Goal: Information Seeking & Learning: Learn about a topic

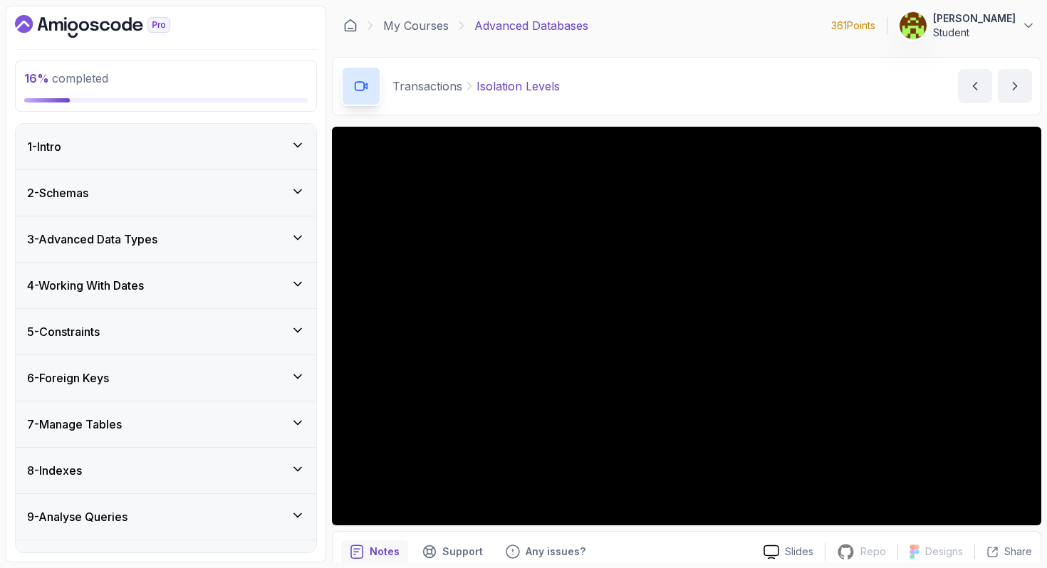
scroll to position [847, 0]
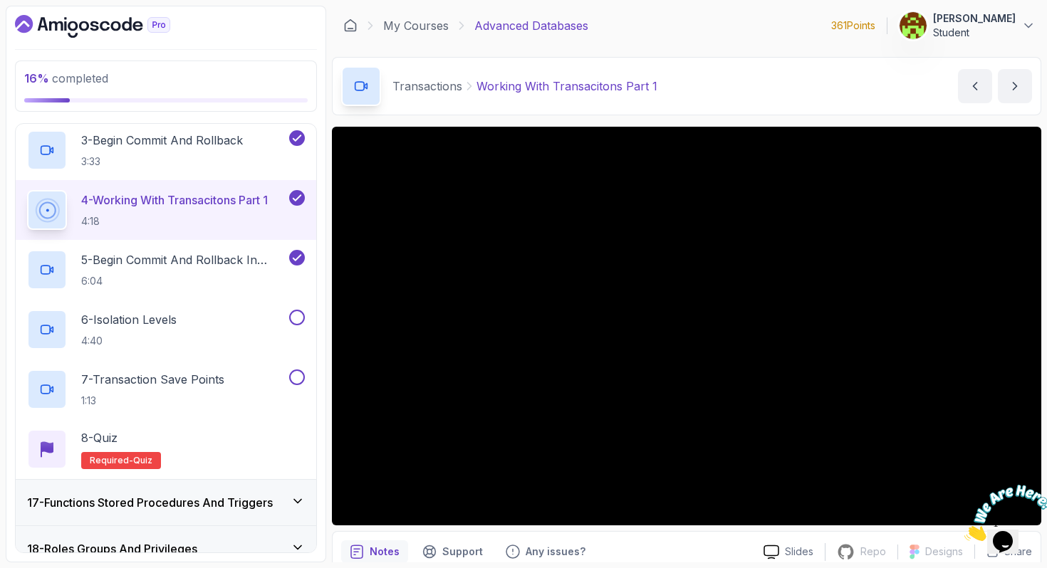
scroll to position [869, 0]
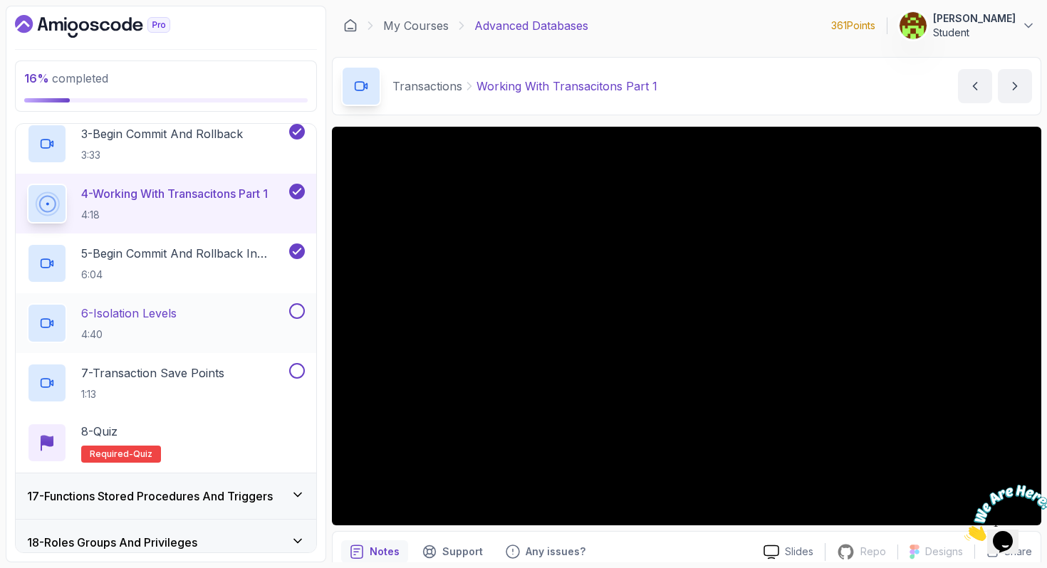
click at [149, 325] on h2 "6 - Isolation Levels 4:40" at bounding box center [128, 323] width 95 height 37
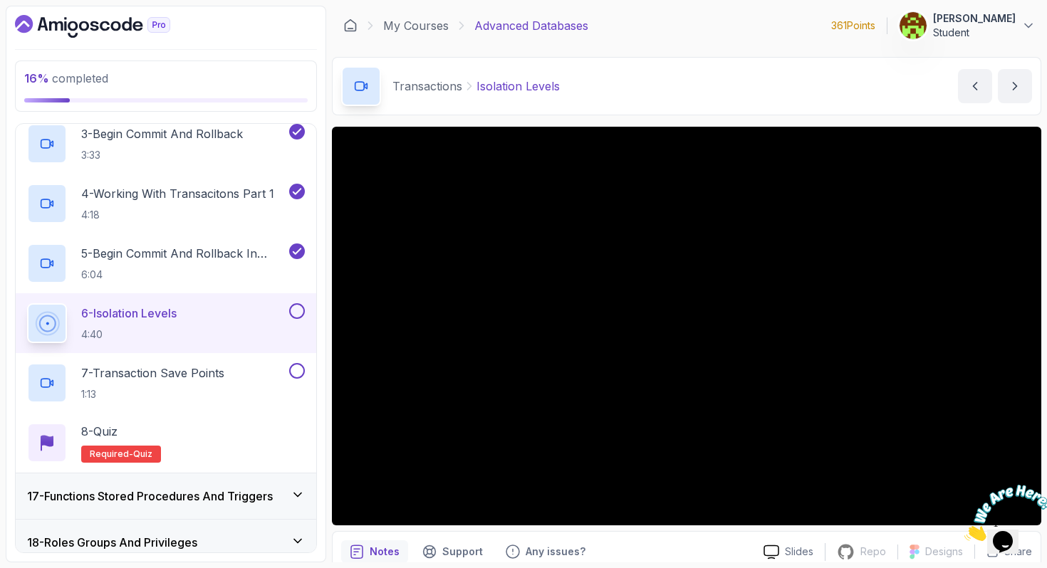
click at [1025, 507] on img at bounding box center [1008, 513] width 88 height 56
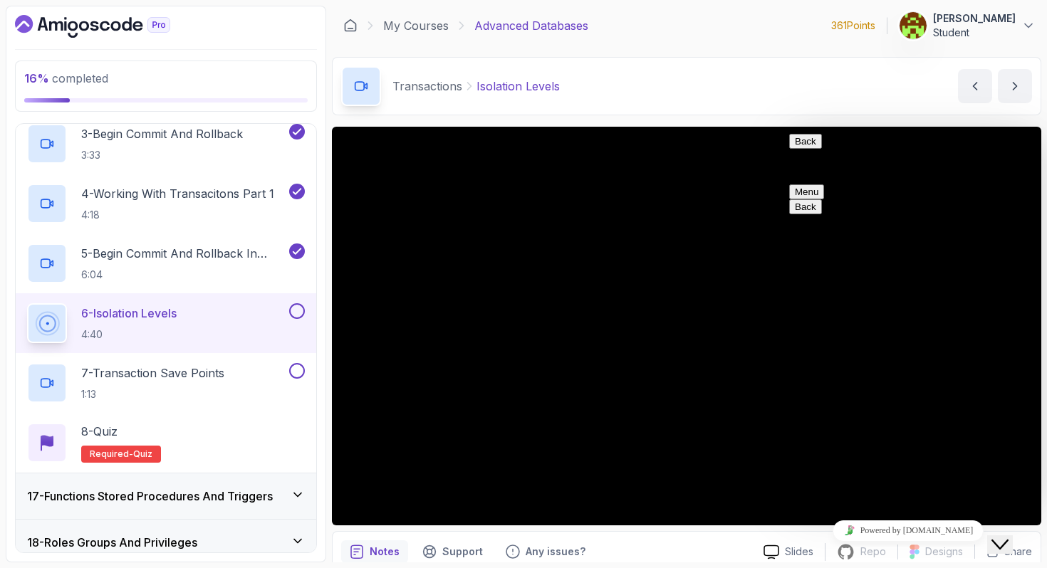
click at [808, 147] on button "Back" at bounding box center [805, 141] width 33 height 15
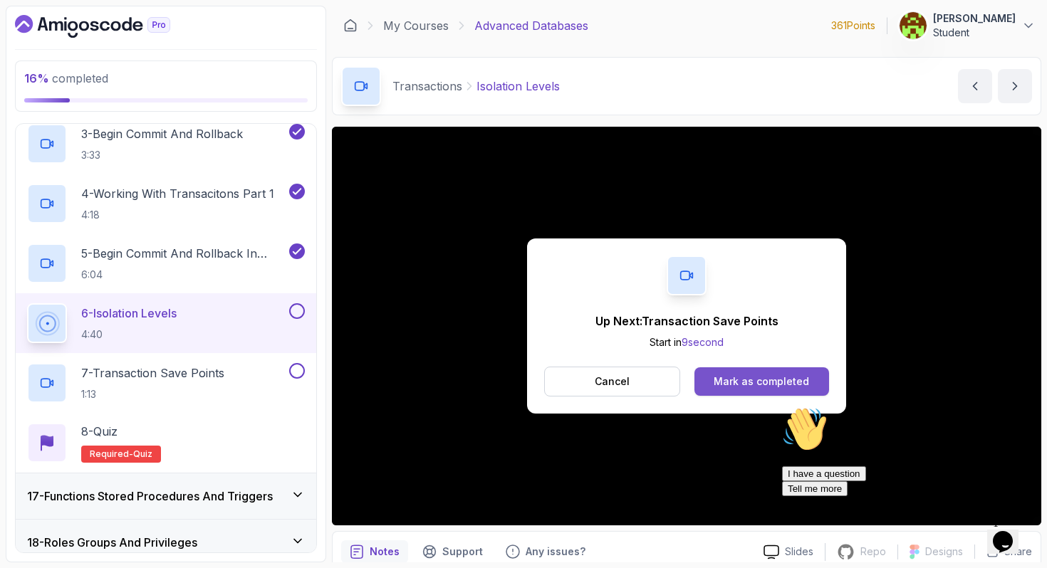
click at [760, 385] on div "Mark as completed" at bounding box center [760, 382] width 95 height 14
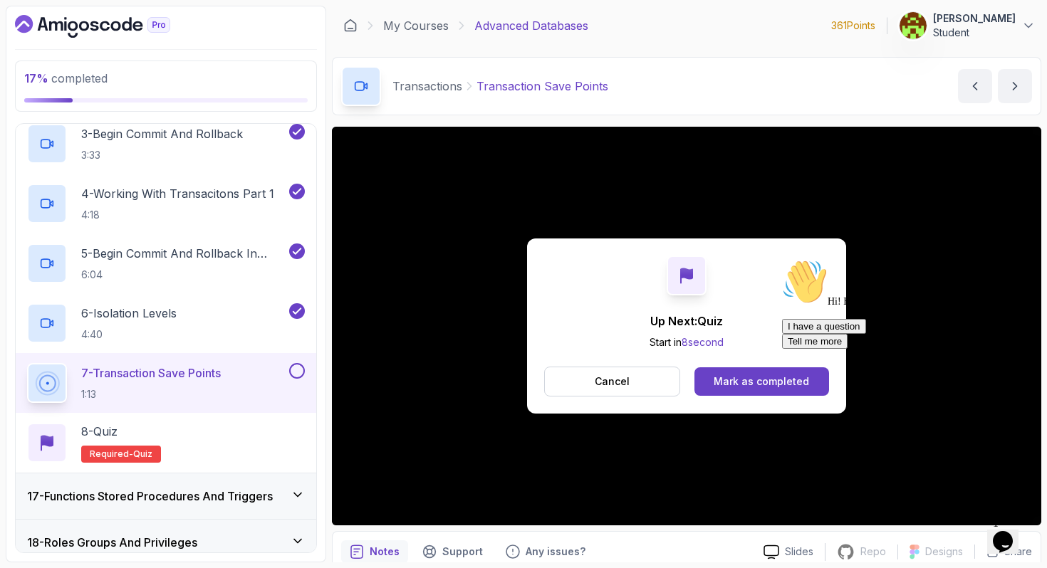
click at [303, 371] on button at bounding box center [297, 371] width 16 height 16
click at [225, 430] on div "8 - Quiz Required- quiz" at bounding box center [166, 443] width 278 height 40
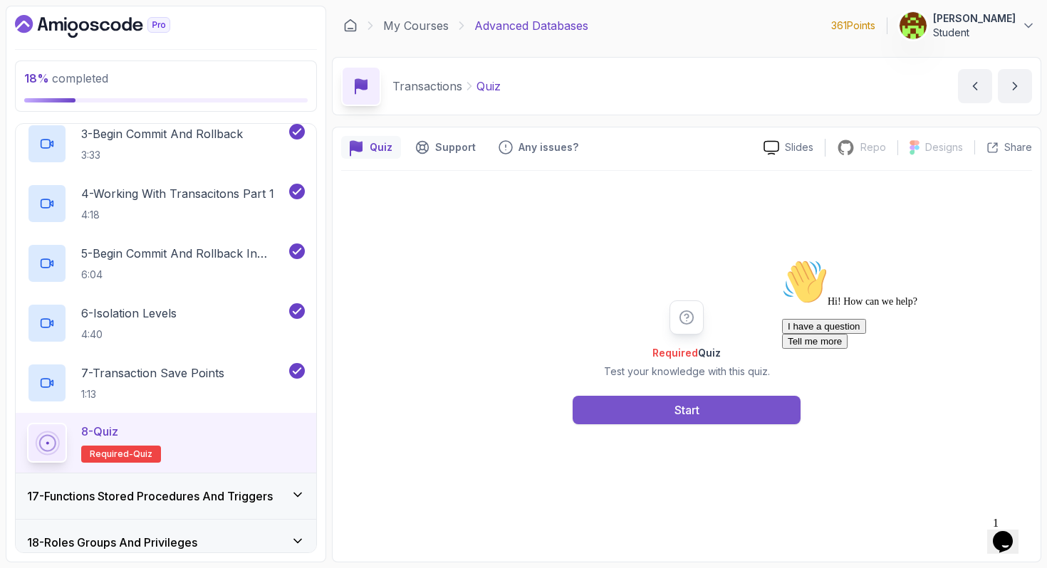
click at [712, 411] on button "Start" at bounding box center [686, 410] width 228 height 28
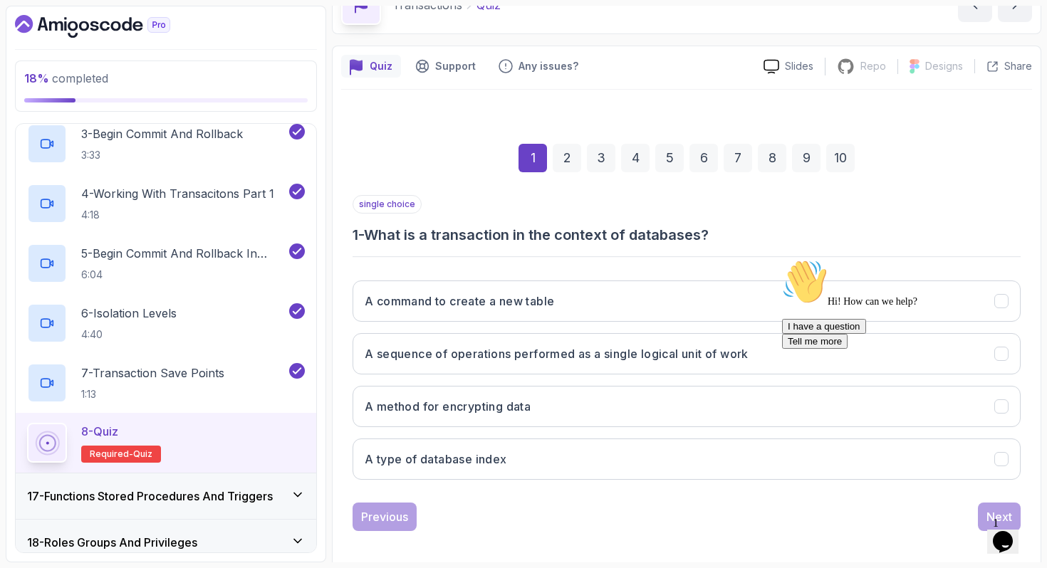
scroll to position [86, 0]
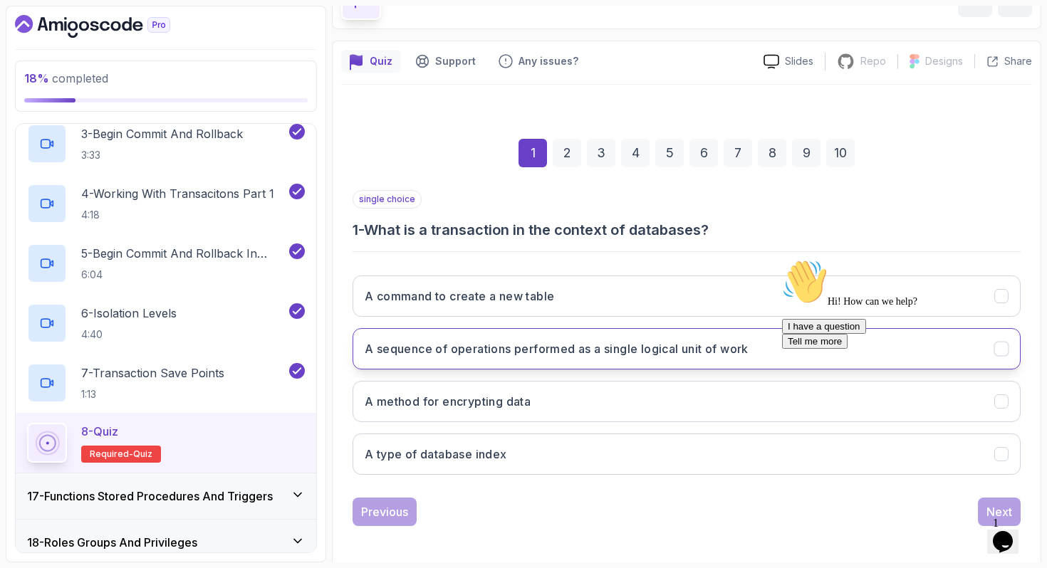
click at [688, 350] on h3 "A sequence of operations performed as a single logical unit of work" at bounding box center [557, 348] width 384 height 17
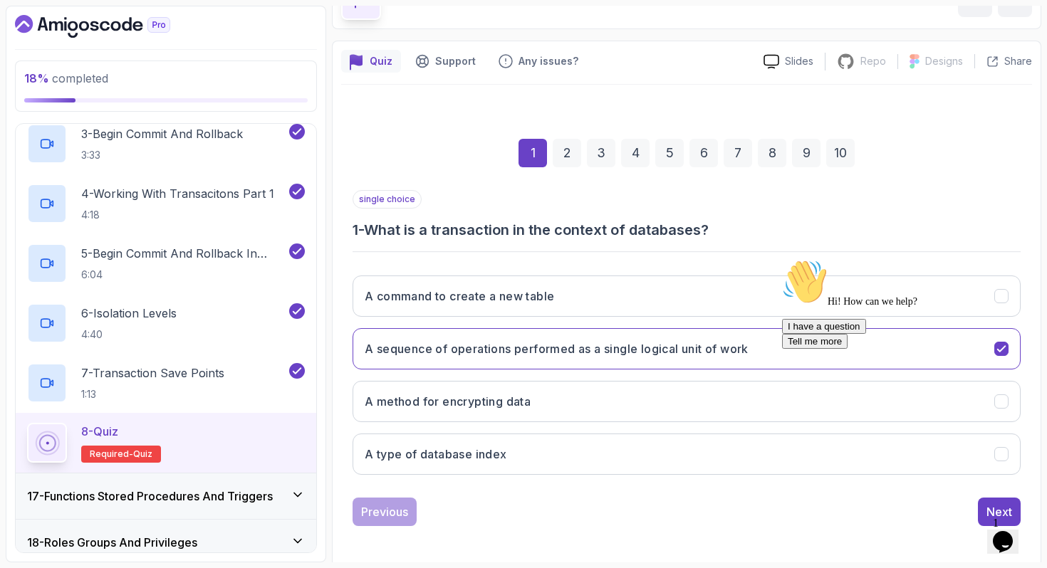
scroll to position [90, 0]
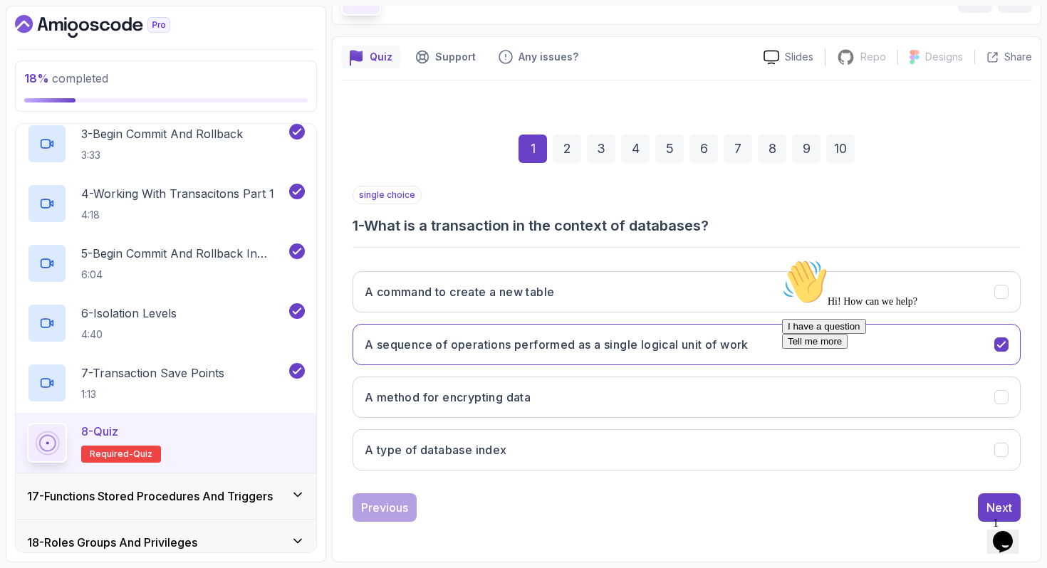
click at [984, 498] on div "Hi! How can we help? I have a question Tell me more" at bounding box center [904, 378] width 245 height 239
click at [985, 506] on button "Next" at bounding box center [999, 507] width 43 height 28
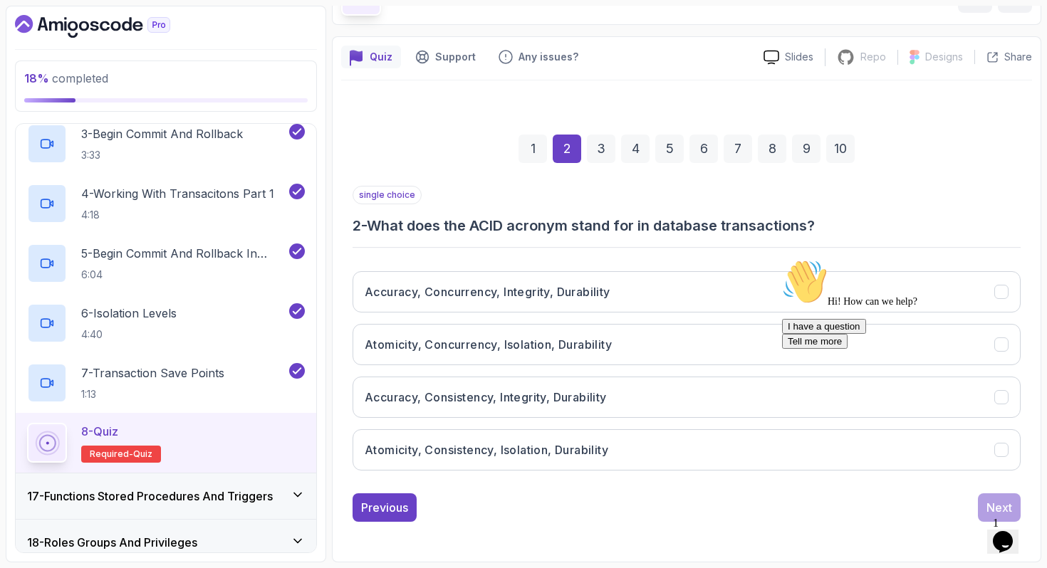
click at [782, 259] on icon "Chat attention grabber" at bounding box center [782, 259] width 0 height 0
click at [964, 531] on icon "Close" at bounding box center [964, 537] width 0 height 12
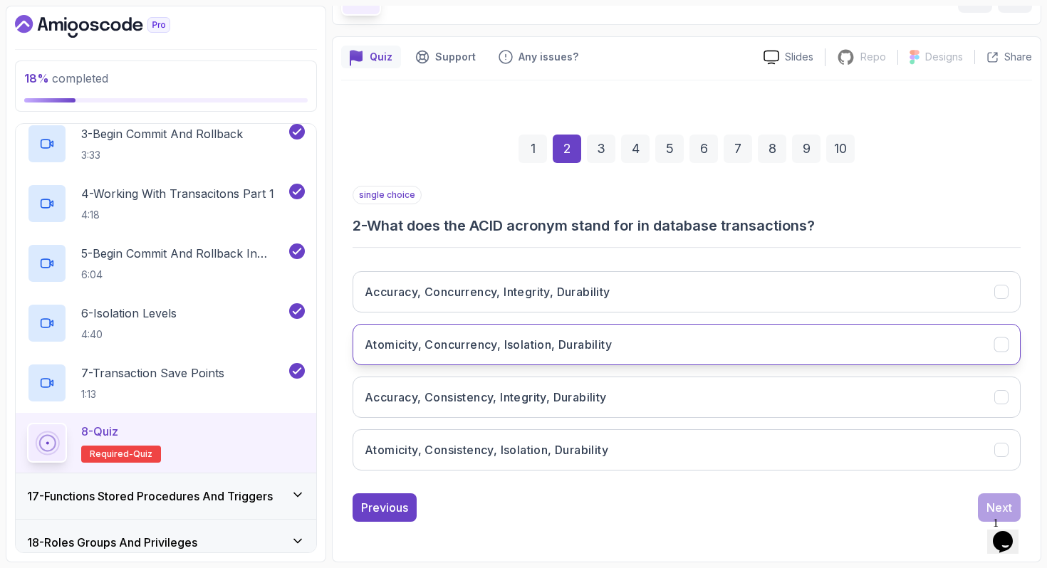
click at [721, 349] on button "Atomicity, Concurrency, Isolation, Durability" at bounding box center [686, 344] width 668 height 41
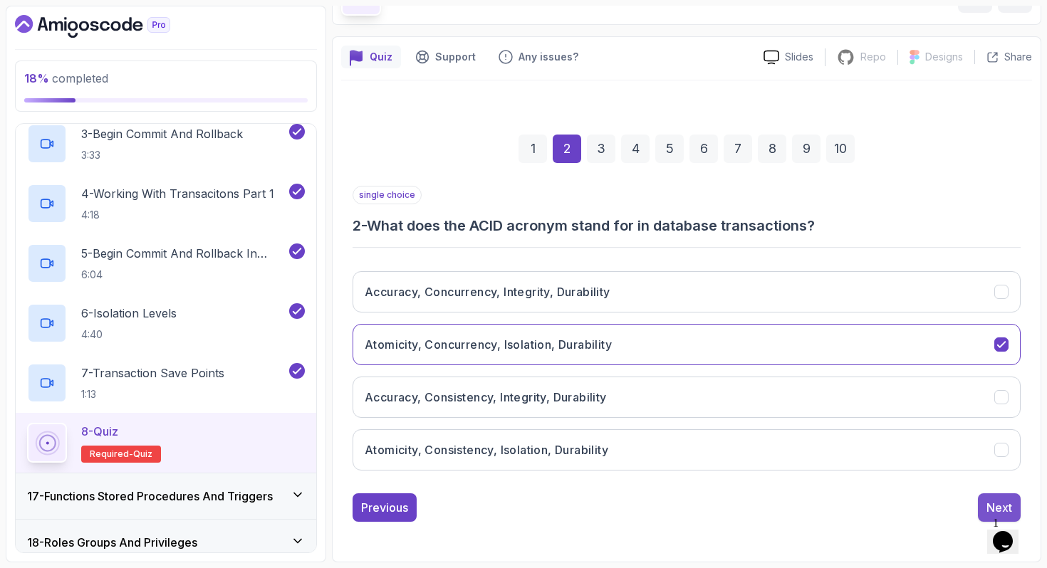
click at [985, 506] on button "Next" at bounding box center [999, 507] width 43 height 28
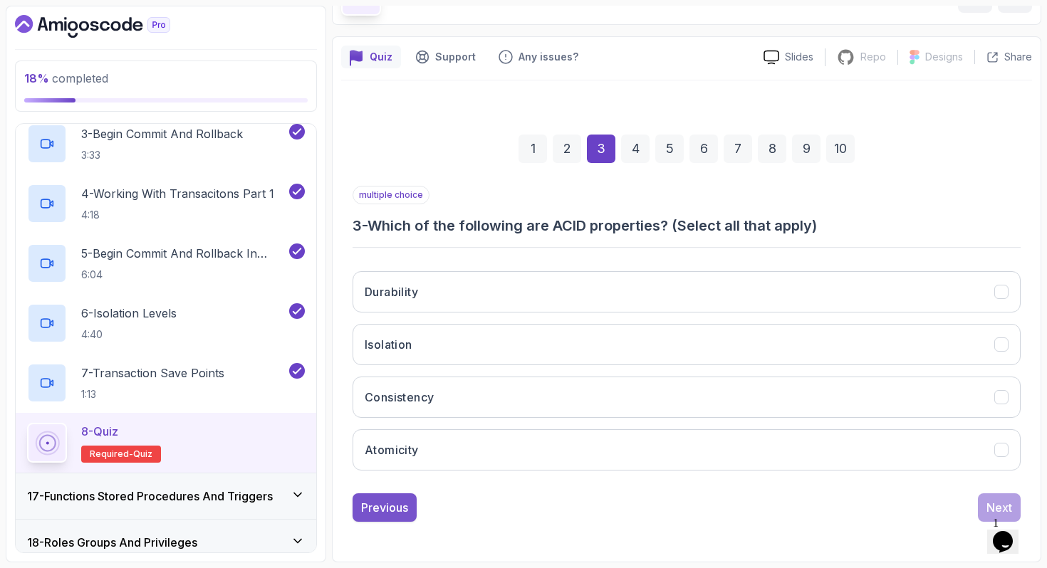
click at [412, 509] on button "Previous" at bounding box center [384, 507] width 64 height 28
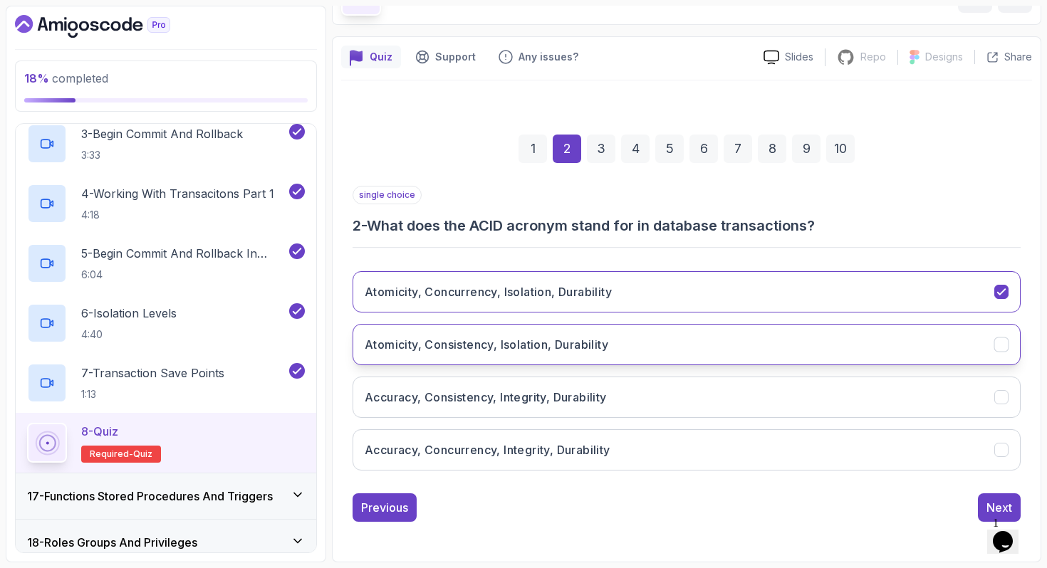
click at [467, 352] on h3 "Atomicity, Consistency, Isolation, Durability" at bounding box center [487, 344] width 244 height 17
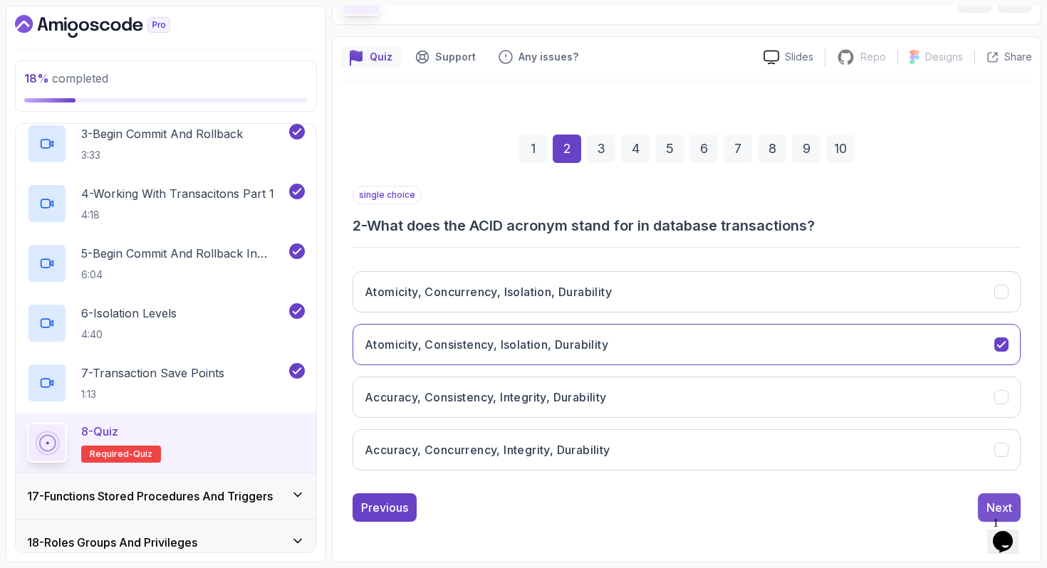
click at [987, 501] on div "Next" at bounding box center [999, 507] width 26 height 17
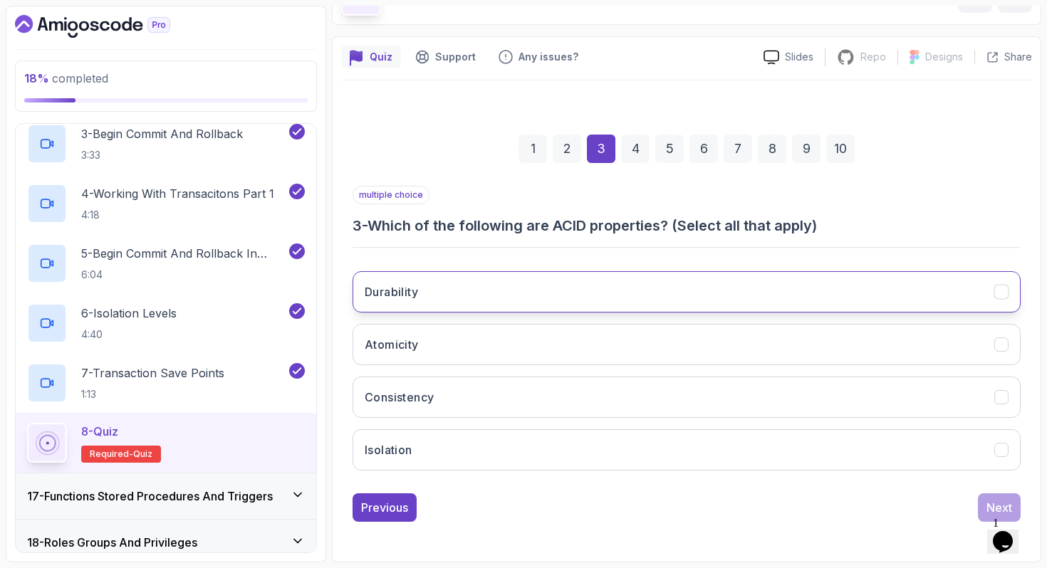
click at [931, 293] on button "Durability" at bounding box center [686, 291] width 668 height 41
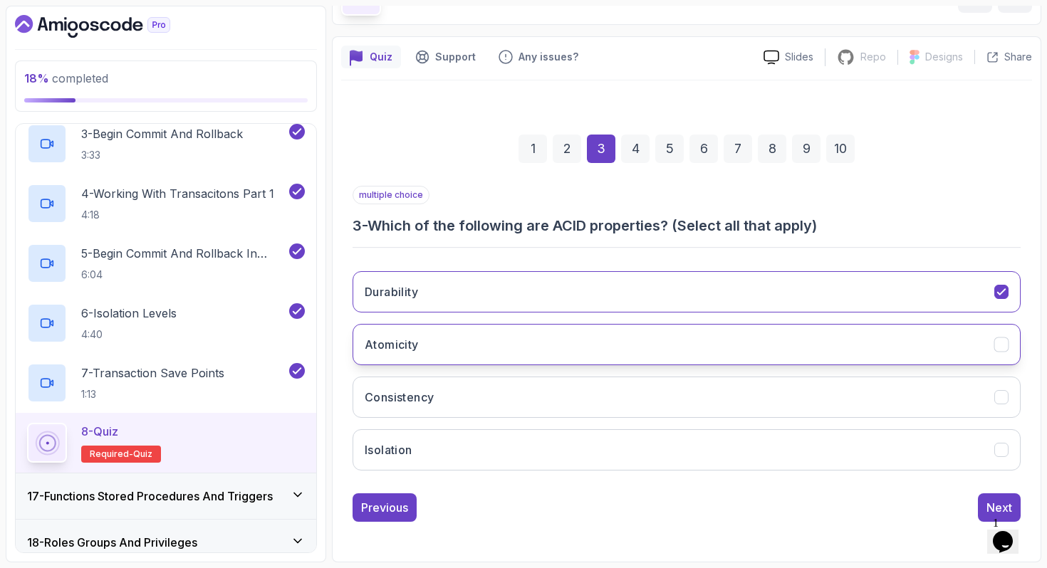
click at [940, 335] on button "Atomicity" at bounding box center [686, 344] width 668 height 41
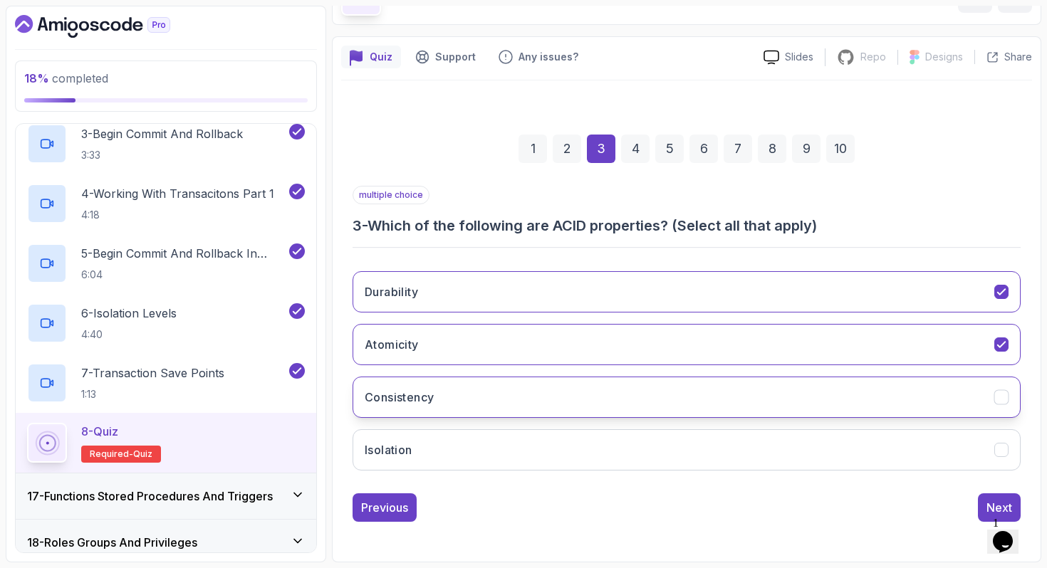
click at [952, 392] on button "Consistency" at bounding box center [686, 397] width 668 height 41
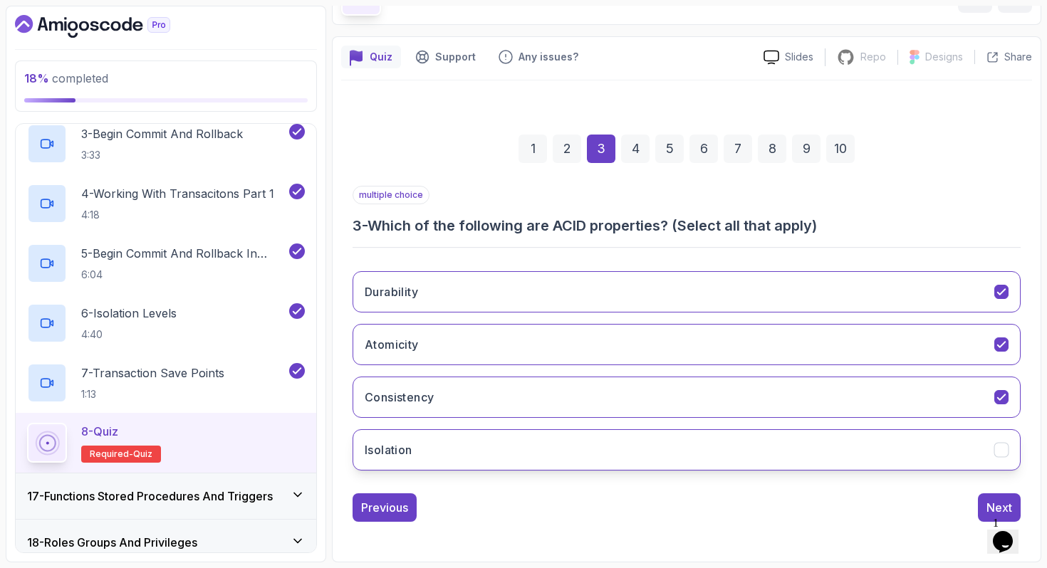
click at [961, 451] on button "Isolation" at bounding box center [686, 449] width 668 height 41
click at [998, 498] on button "Next" at bounding box center [999, 507] width 43 height 28
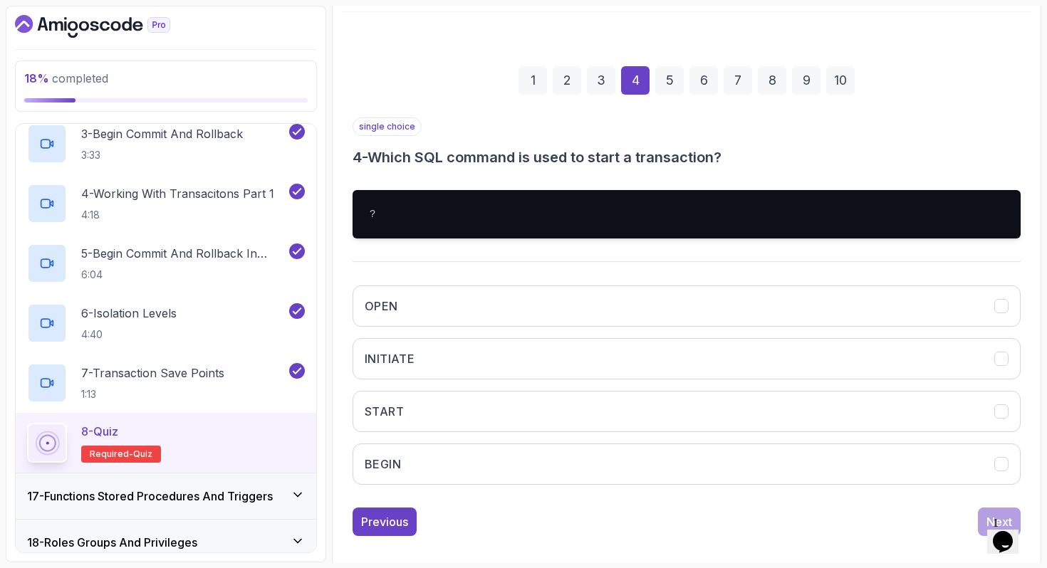
scroll to position [161, 0]
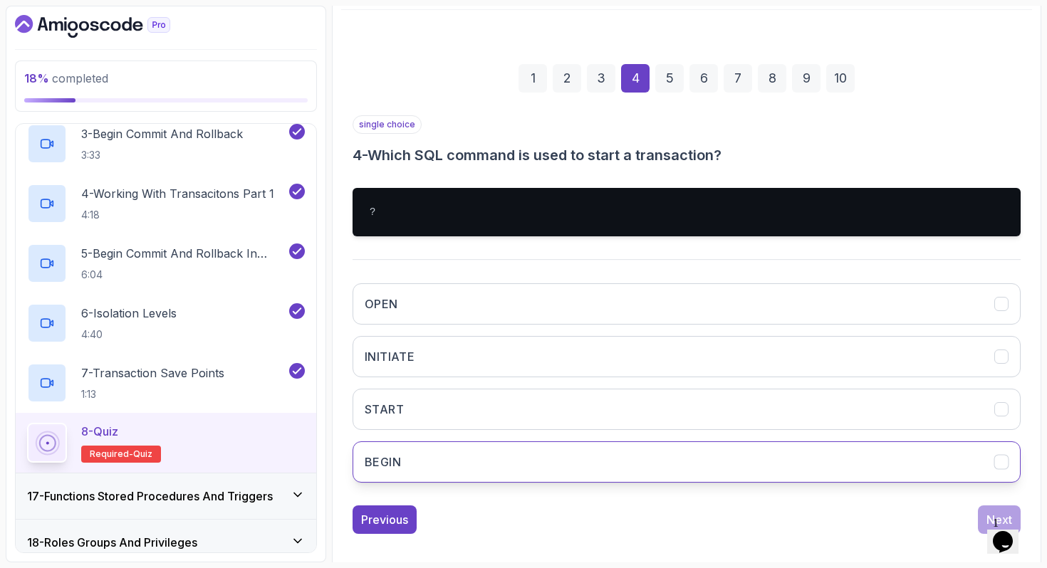
click at [542, 478] on button "BEGIN" at bounding box center [686, 461] width 668 height 41
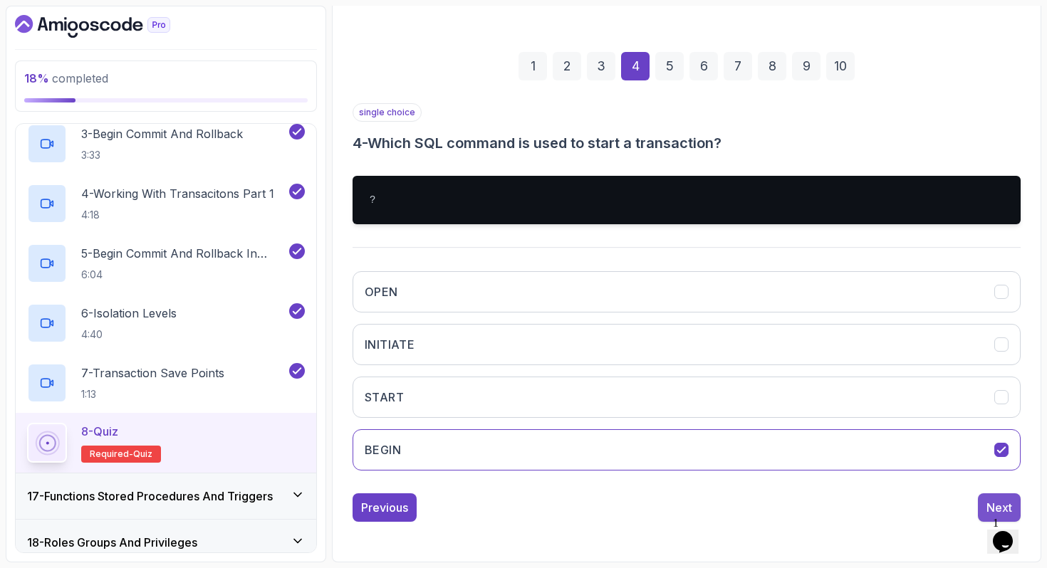
click at [986, 505] on div "Next" at bounding box center [999, 507] width 26 height 17
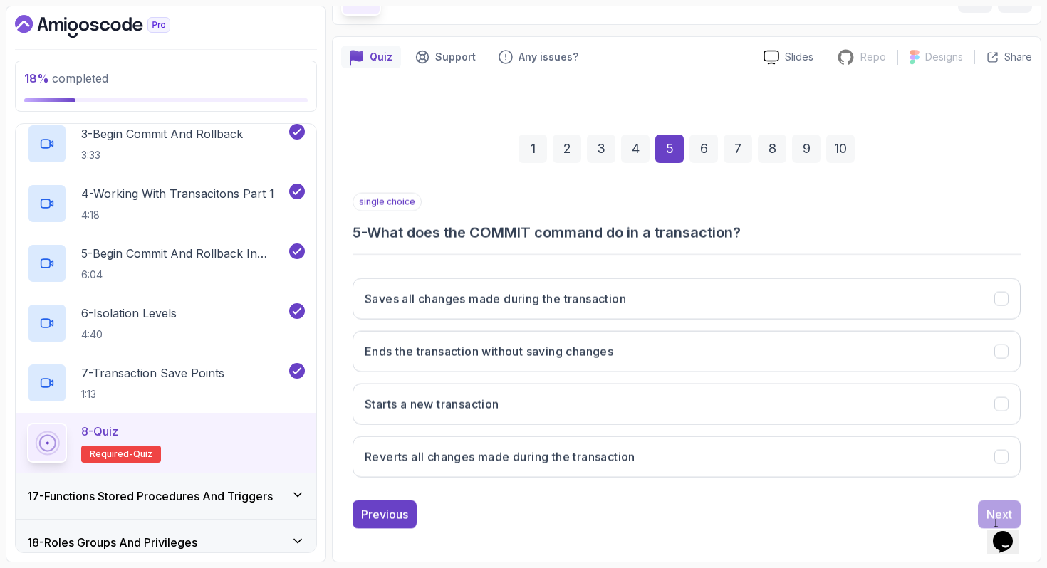
scroll to position [90, 0]
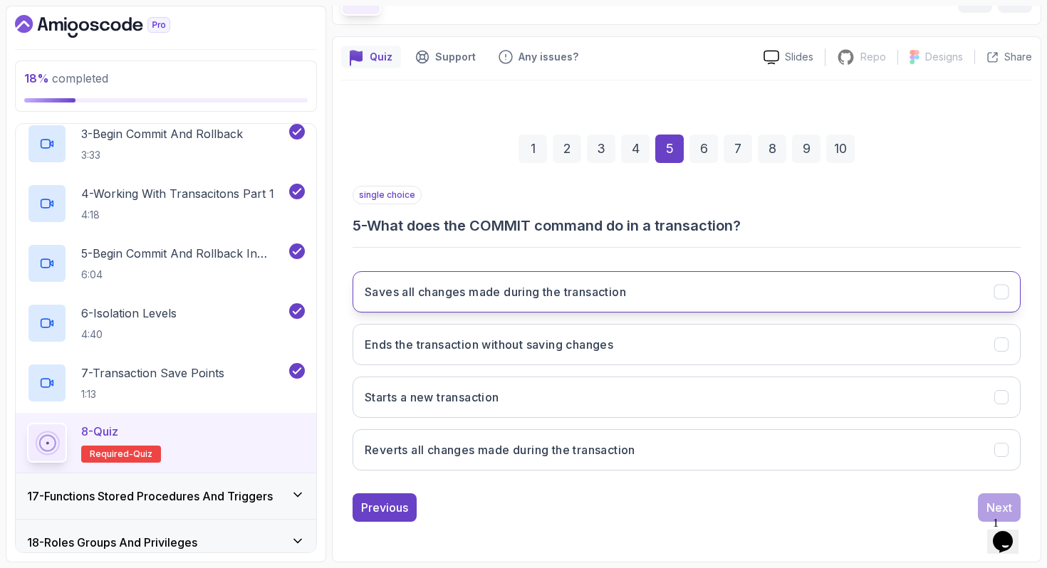
click at [682, 283] on button "Saves all changes made during the transaction" at bounding box center [686, 291] width 668 height 41
click at [998, 501] on div "Next" at bounding box center [999, 507] width 26 height 17
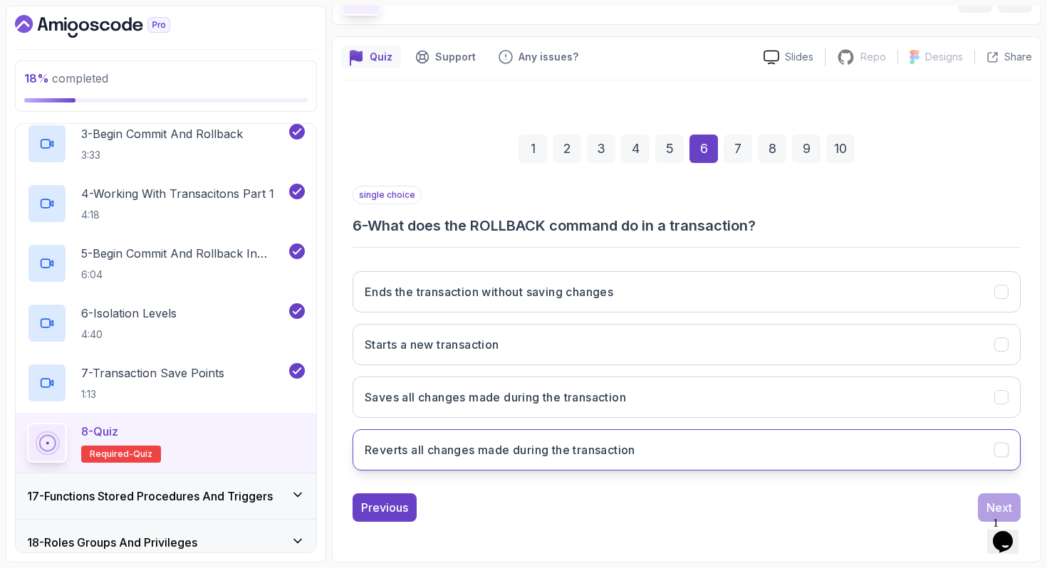
click at [845, 459] on button "Reverts all changes made during the transaction" at bounding box center [686, 449] width 668 height 41
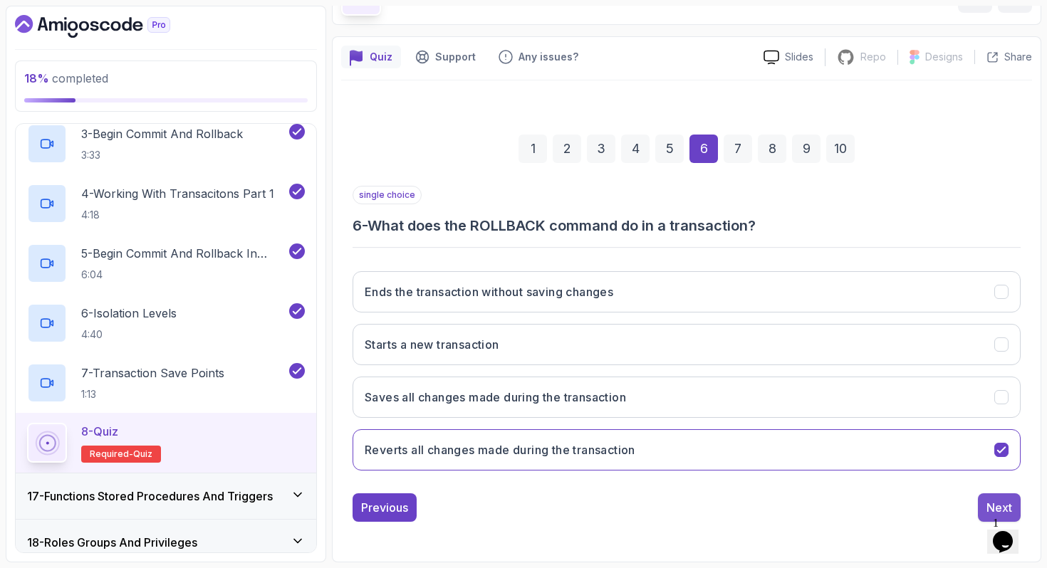
click at [988, 502] on div "Next" at bounding box center [999, 507] width 26 height 17
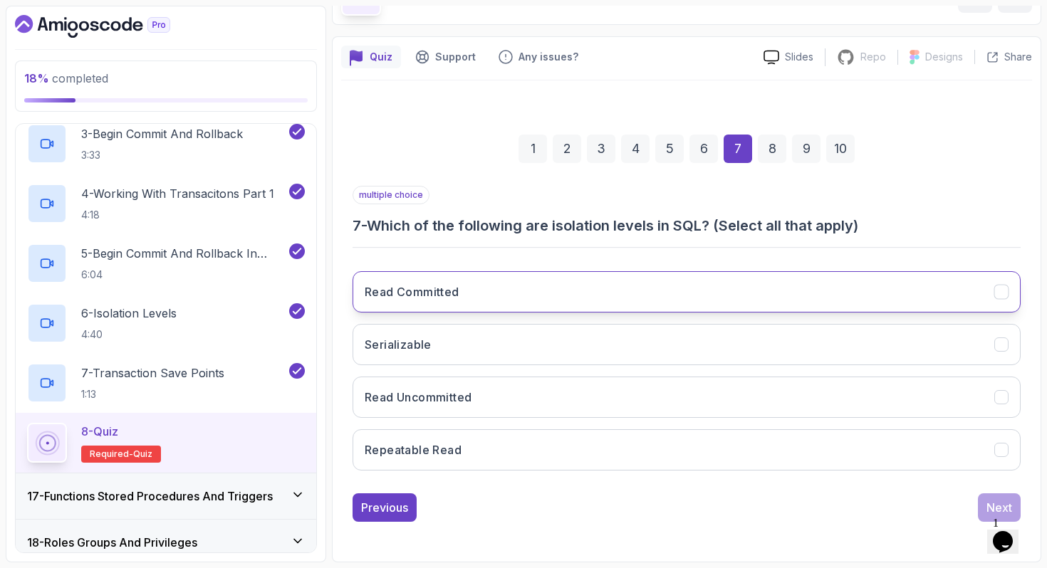
click at [628, 277] on button "Read Committed" at bounding box center [686, 291] width 668 height 41
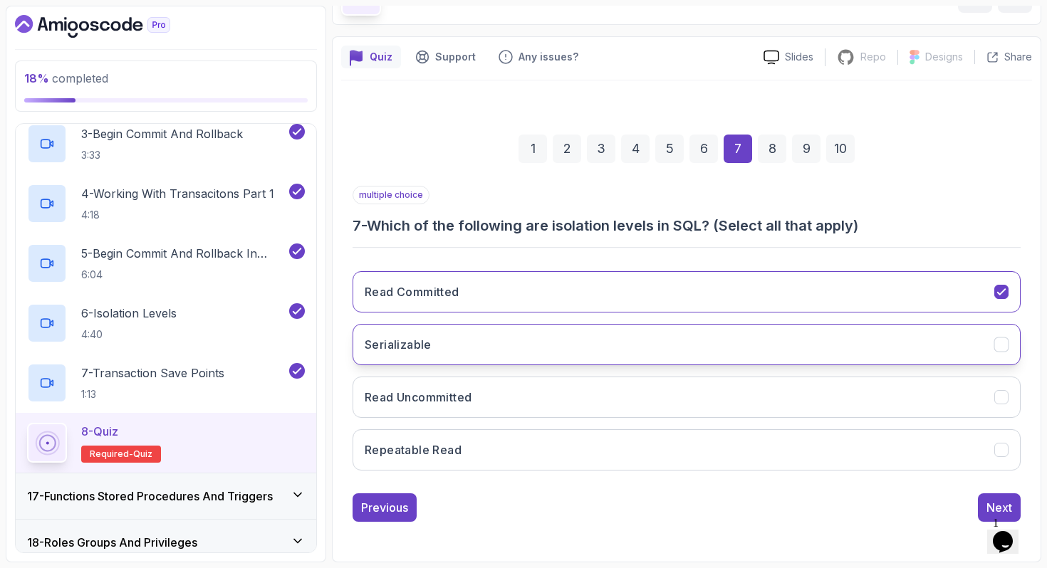
click at [637, 339] on button "Serializable" at bounding box center [686, 344] width 668 height 41
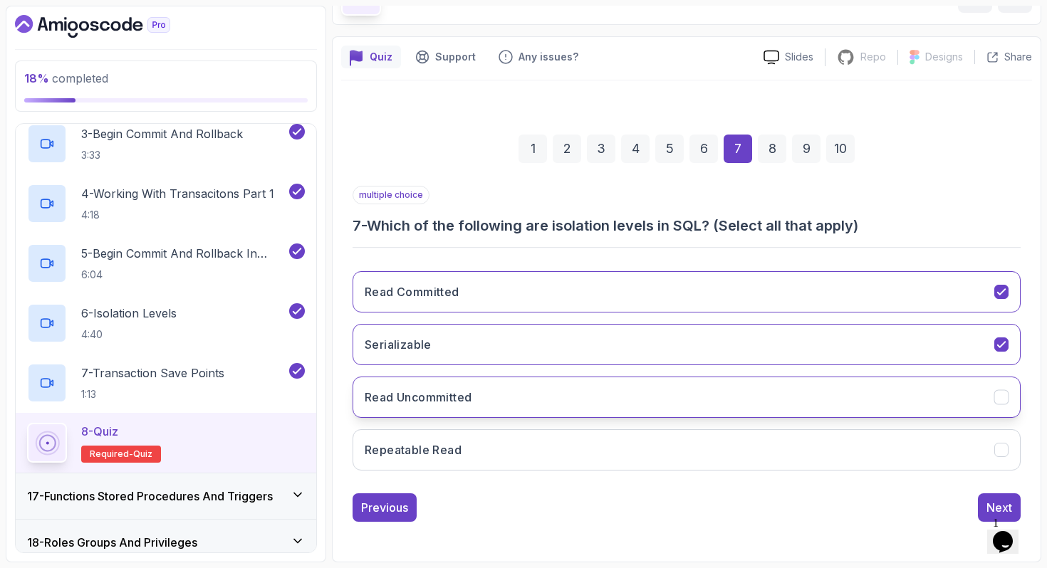
click at [632, 387] on button "Read Uncommitted" at bounding box center [686, 397] width 668 height 41
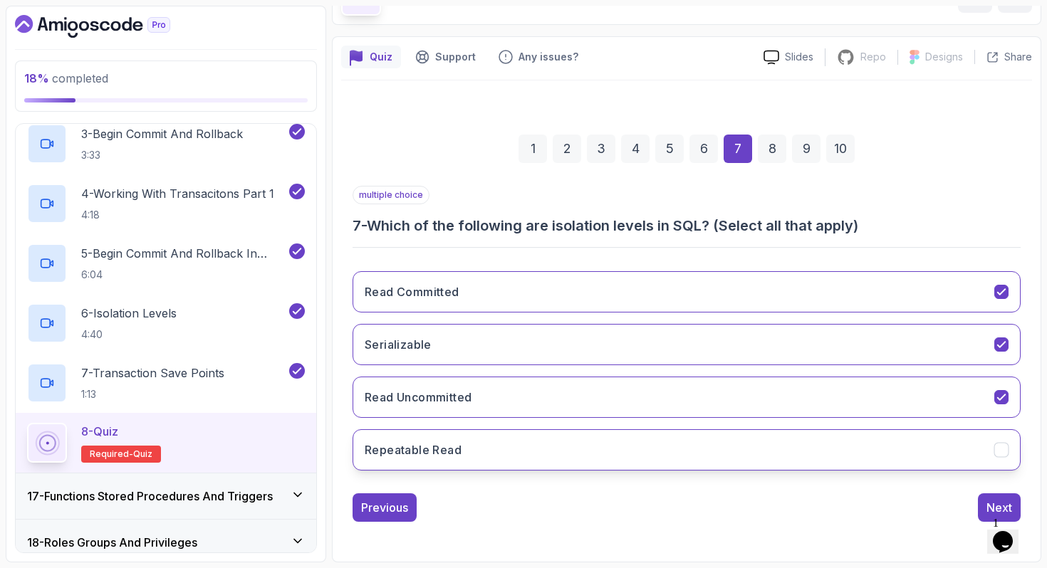
click at [632, 443] on button "Repeatable Read" at bounding box center [686, 449] width 668 height 41
click at [996, 498] on button "Next" at bounding box center [999, 507] width 43 height 28
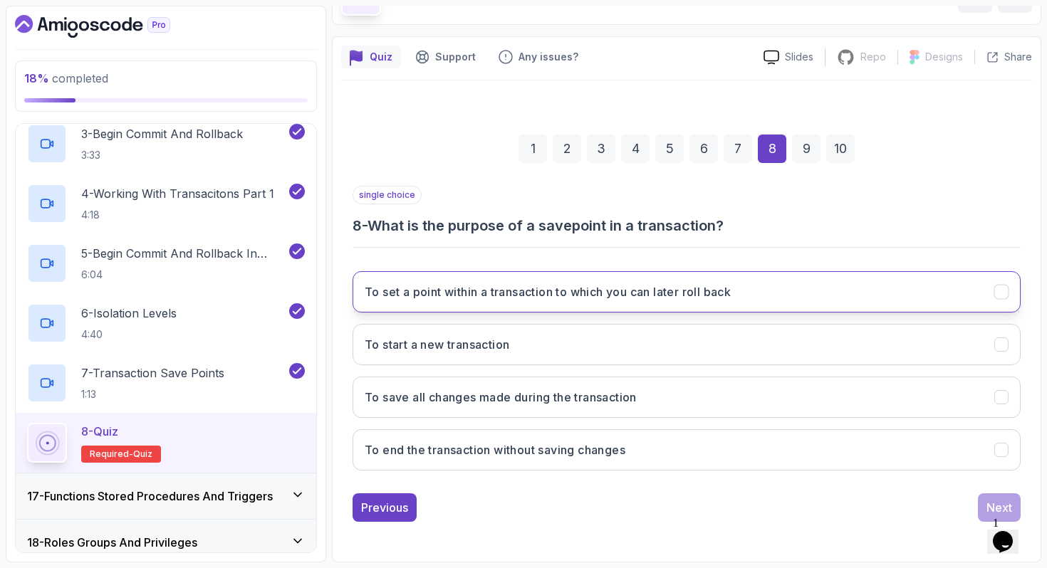
click at [651, 304] on button "To set a point within a transaction to which you can later roll back" at bounding box center [686, 291] width 668 height 41
click at [993, 502] on div "Next" at bounding box center [999, 507] width 26 height 17
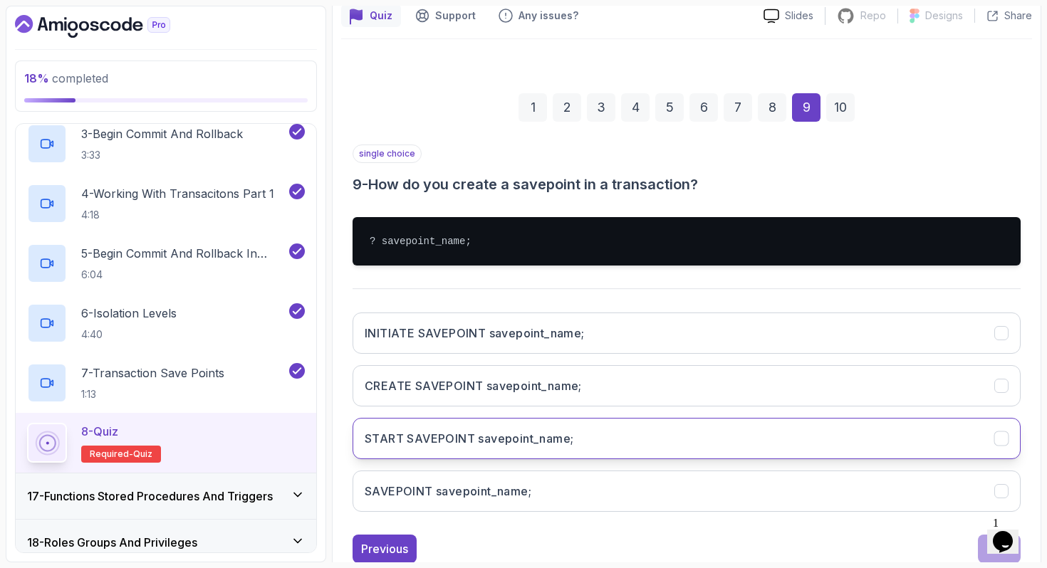
scroll to position [152, 0]
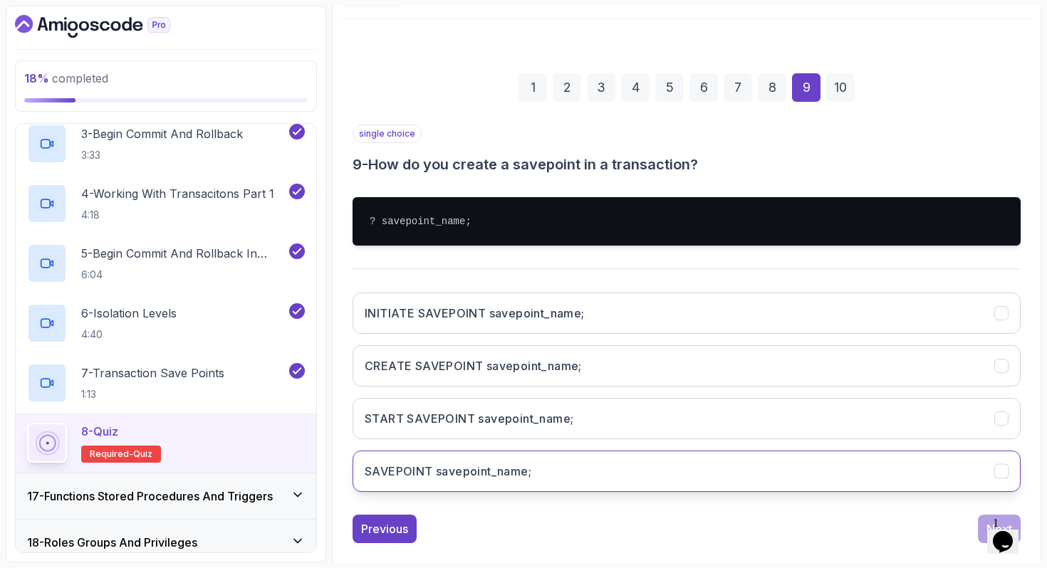
click at [517, 464] on h3 "SAVEPOINT savepoint_name;" at bounding box center [448, 471] width 167 height 17
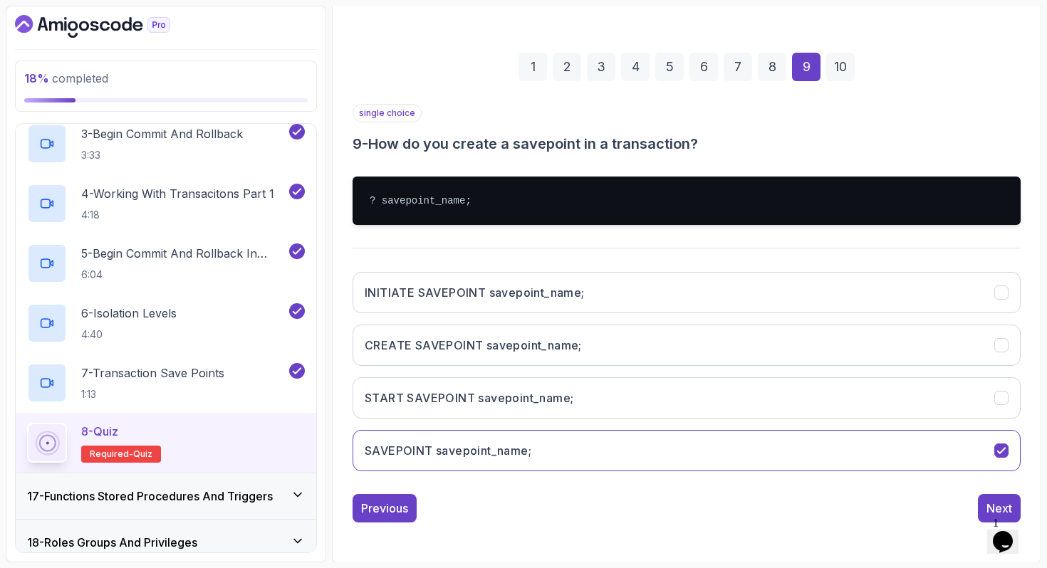
scroll to position [173, 0]
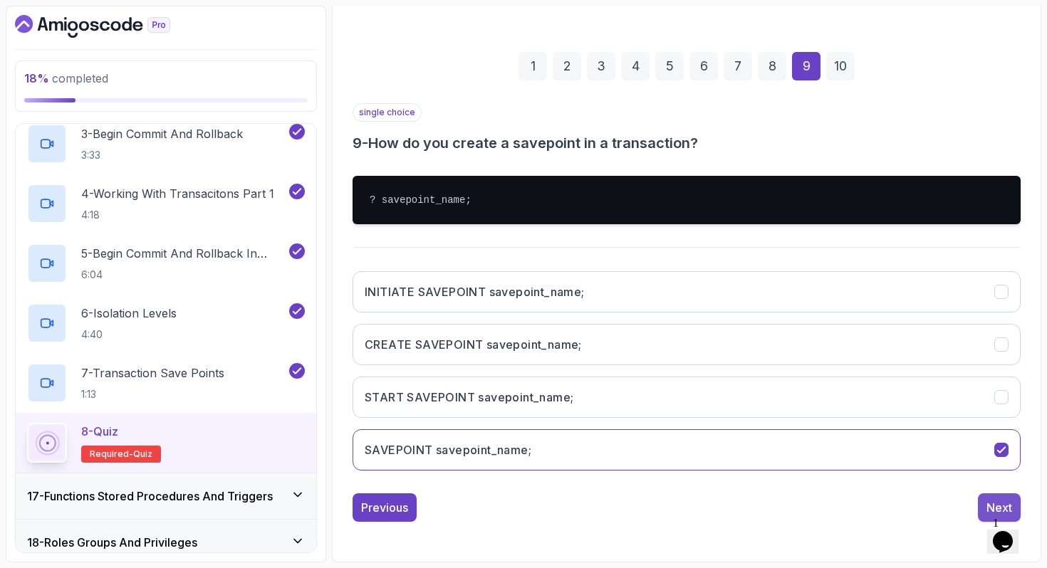
click at [997, 501] on div "Next" at bounding box center [999, 507] width 26 height 17
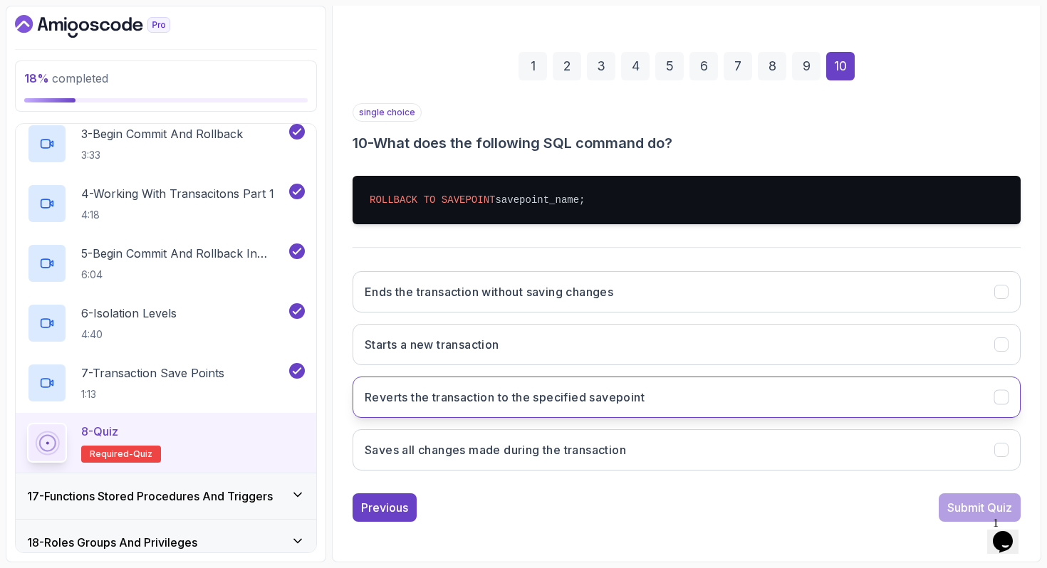
click at [667, 408] on button "Reverts the transaction to the specified savepoint" at bounding box center [686, 397] width 668 height 41
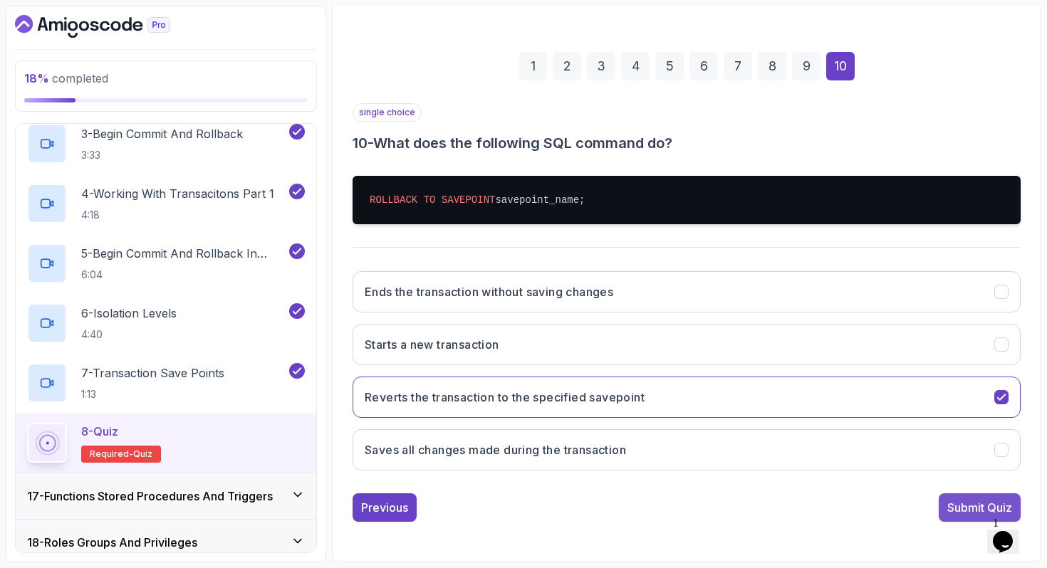
click at [953, 505] on div "Submit Quiz" at bounding box center [979, 507] width 65 height 17
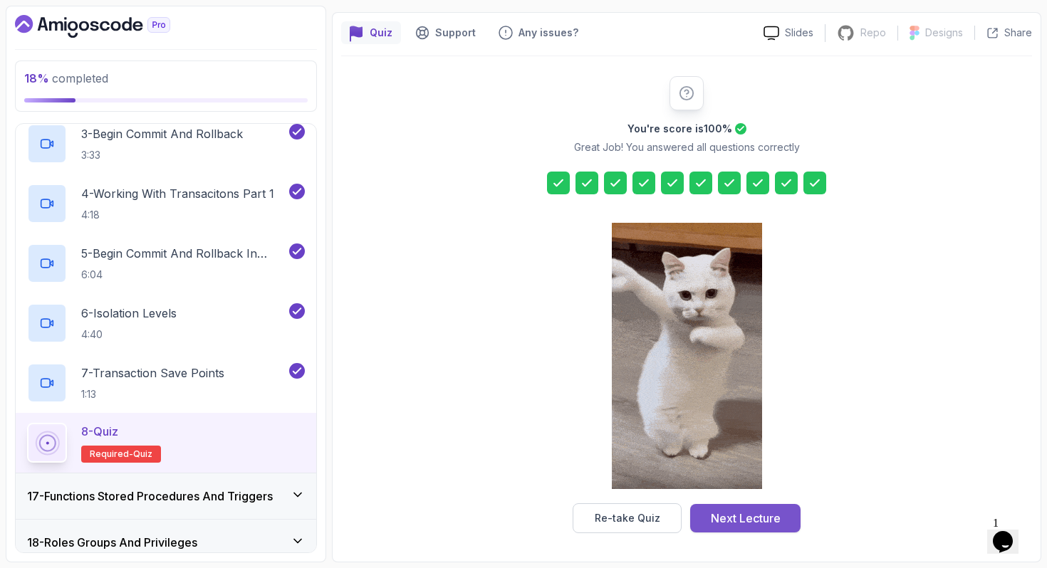
click at [772, 517] on div "Next Lecture" at bounding box center [746, 518] width 70 height 17
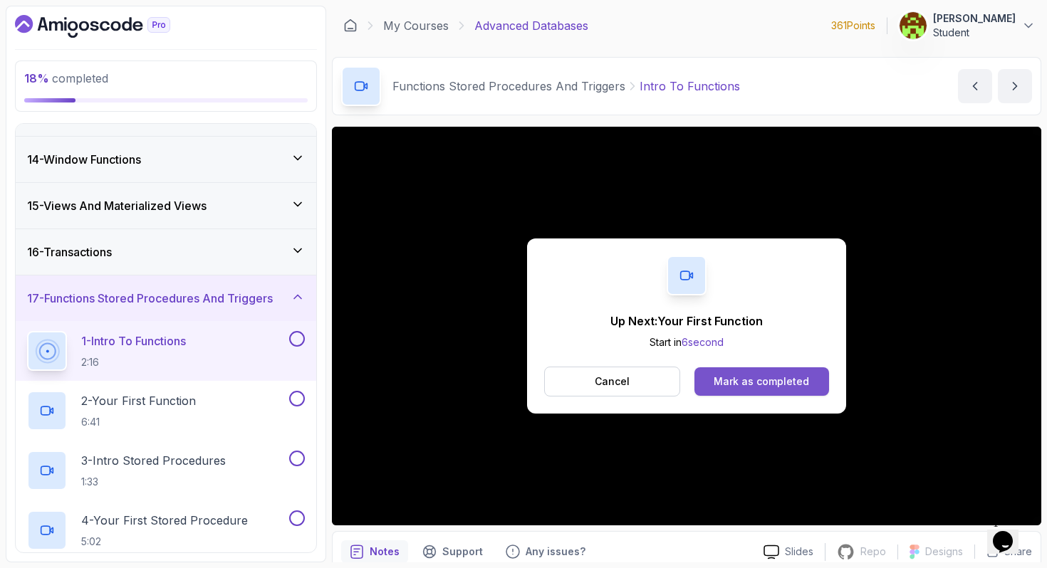
click at [748, 377] on div "Mark as completed" at bounding box center [760, 382] width 95 height 14
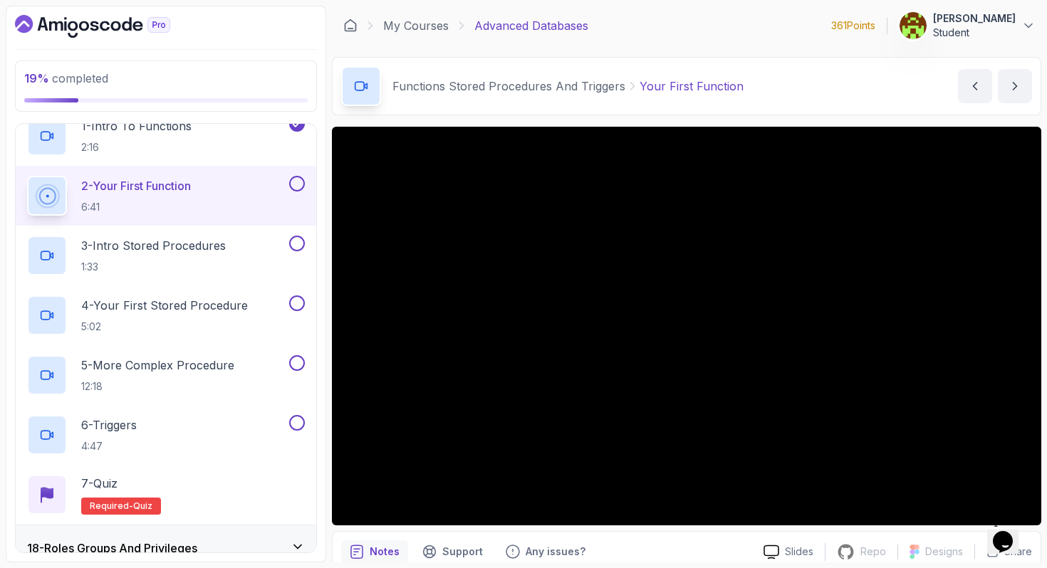
scroll to position [809, 0]
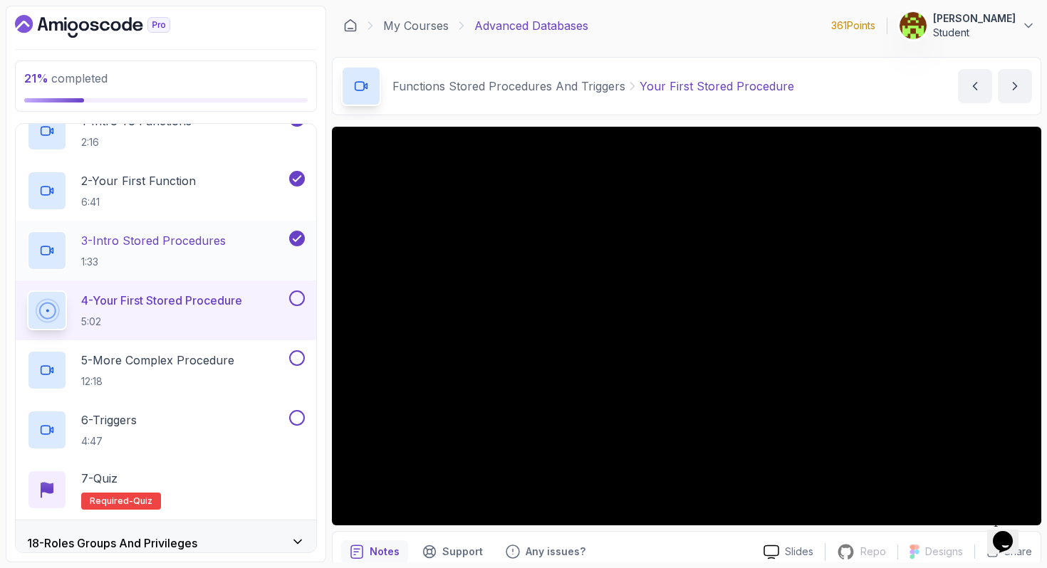
click at [155, 251] on h2 "3 - Intro Stored Procedures 1:33" at bounding box center [153, 250] width 145 height 37
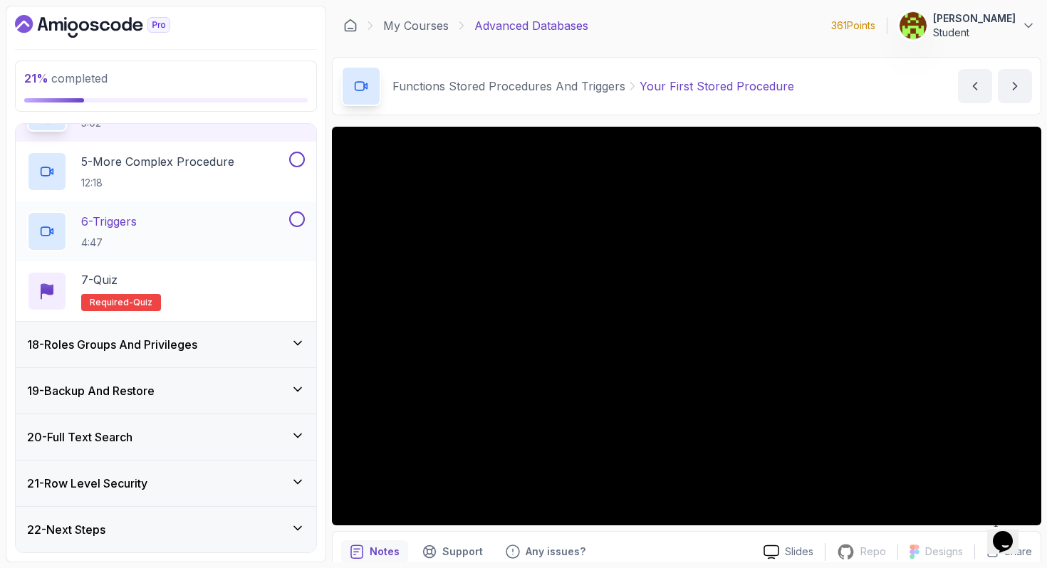
scroll to position [1007, 0]
click at [297, 478] on icon at bounding box center [298, 483] width 14 height 14
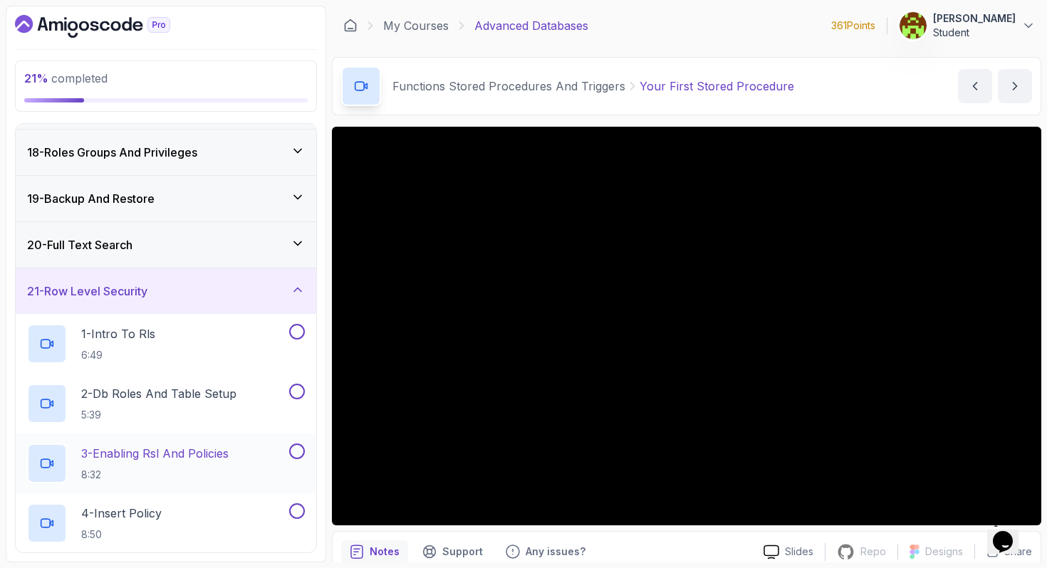
scroll to position [728, 0]
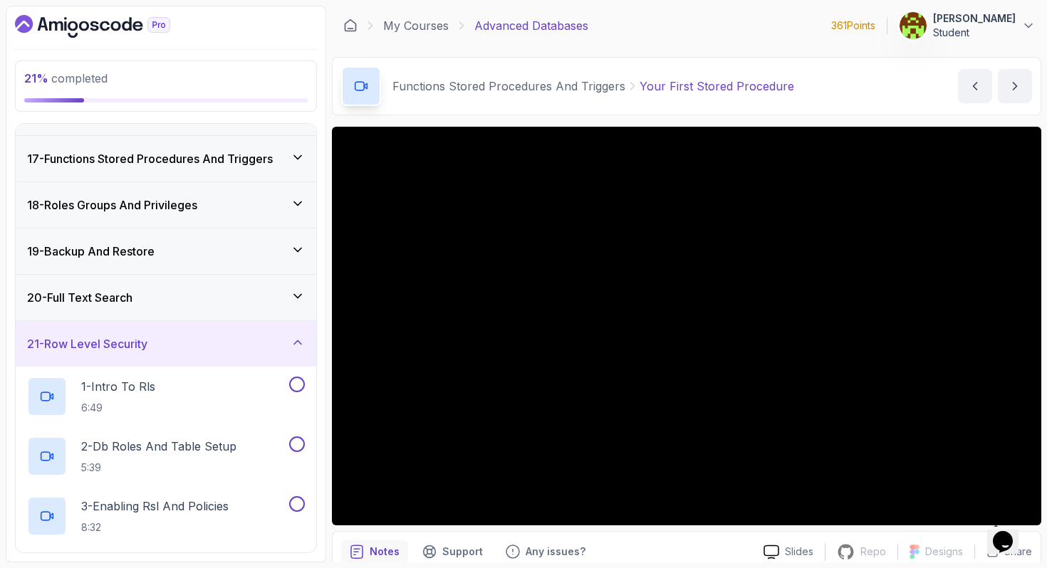
click at [188, 349] on div "21 - Row Level Security" at bounding box center [166, 343] width 278 height 17
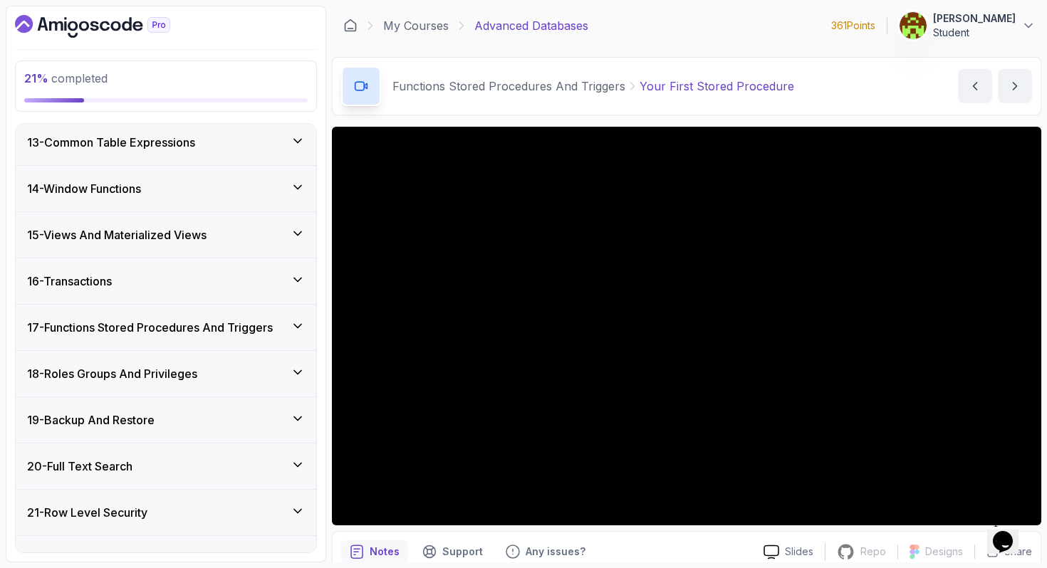
scroll to position [502, 0]
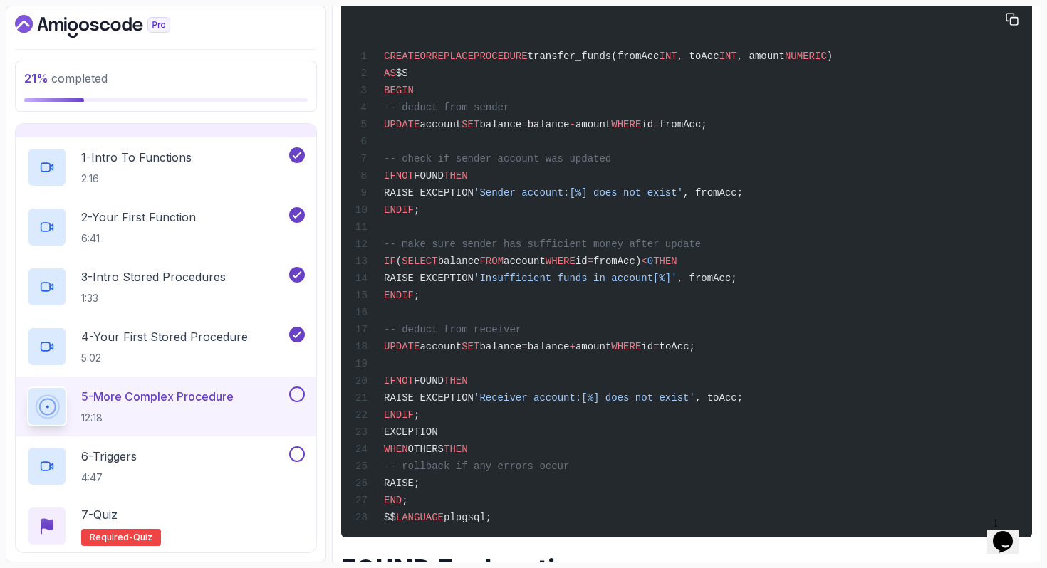
scroll to position [865, 0]
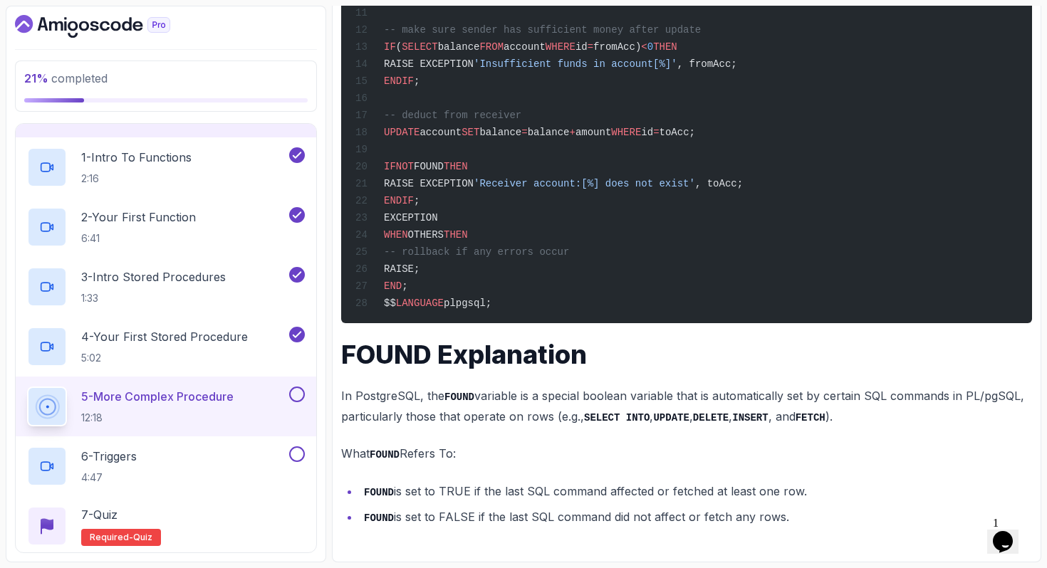
click at [300, 394] on button at bounding box center [297, 395] width 16 height 16
click at [708, 278] on div "CREATE OR REPLACE PROCEDURE transfer_funds(fromAcc INT , toAcc INT , amount NUM…" at bounding box center [686, 54] width 668 height 521
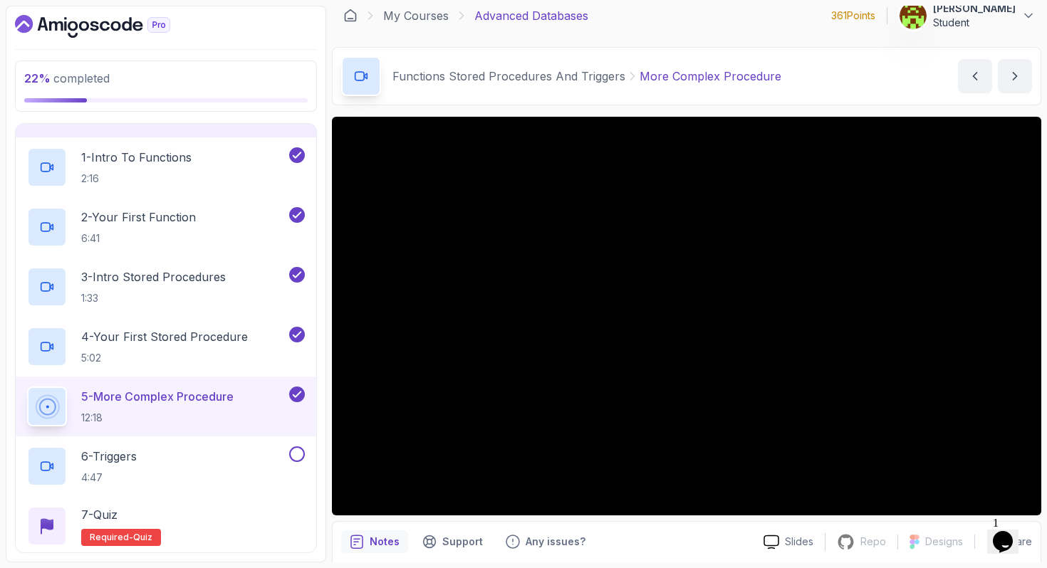
scroll to position [0, 0]
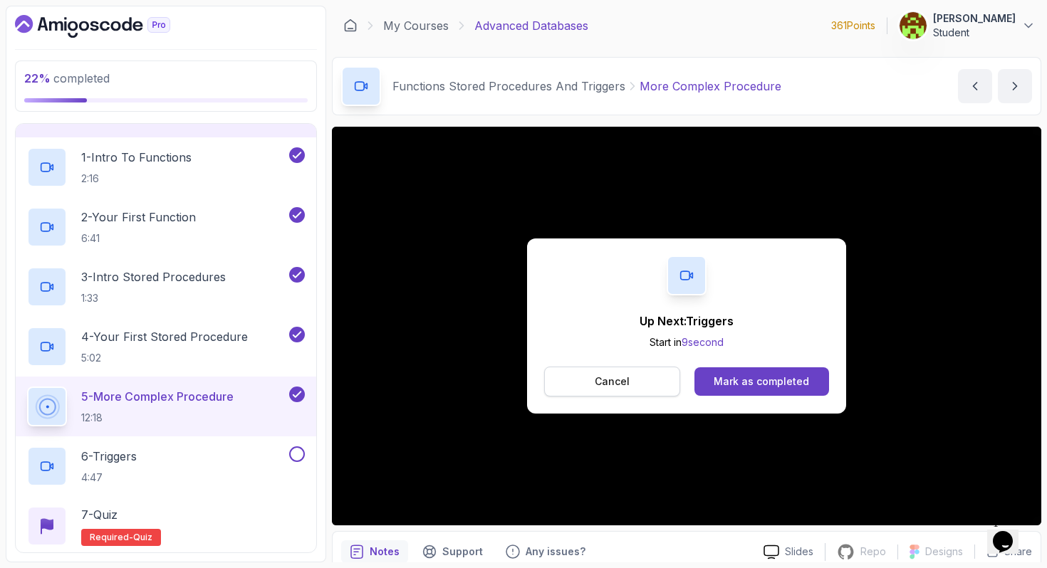
click at [610, 381] on p "Cancel" at bounding box center [612, 382] width 35 height 14
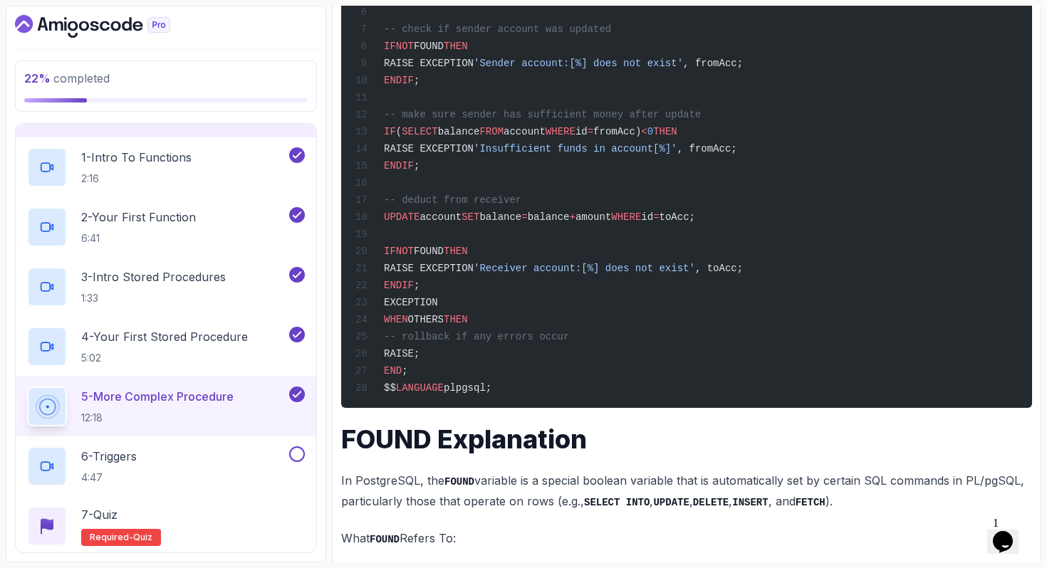
scroll to position [865, 0]
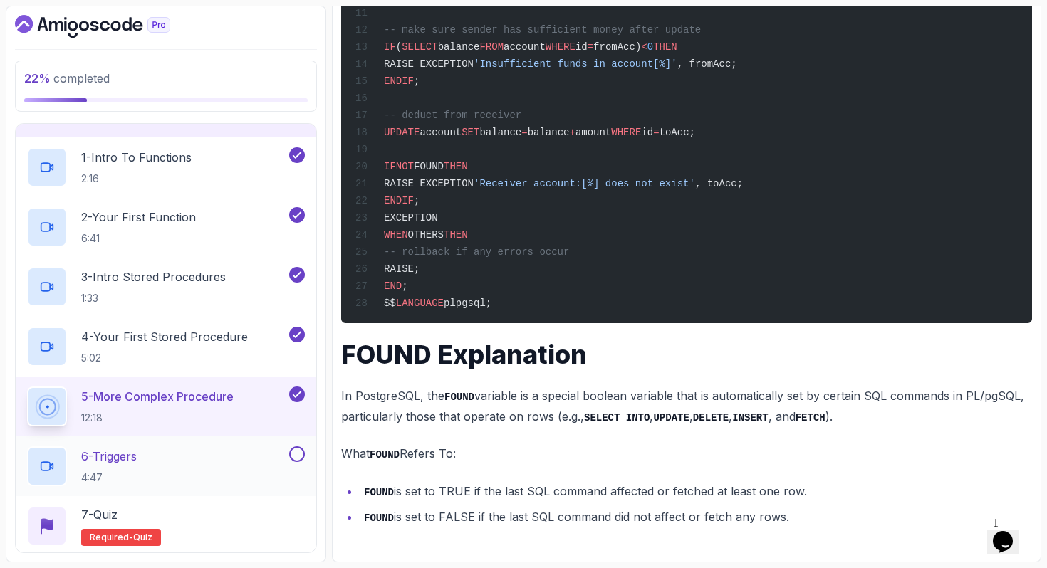
click at [213, 458] on div "6 - Triggers 4:47" at bounding box center [156, 466] width 259 height 40
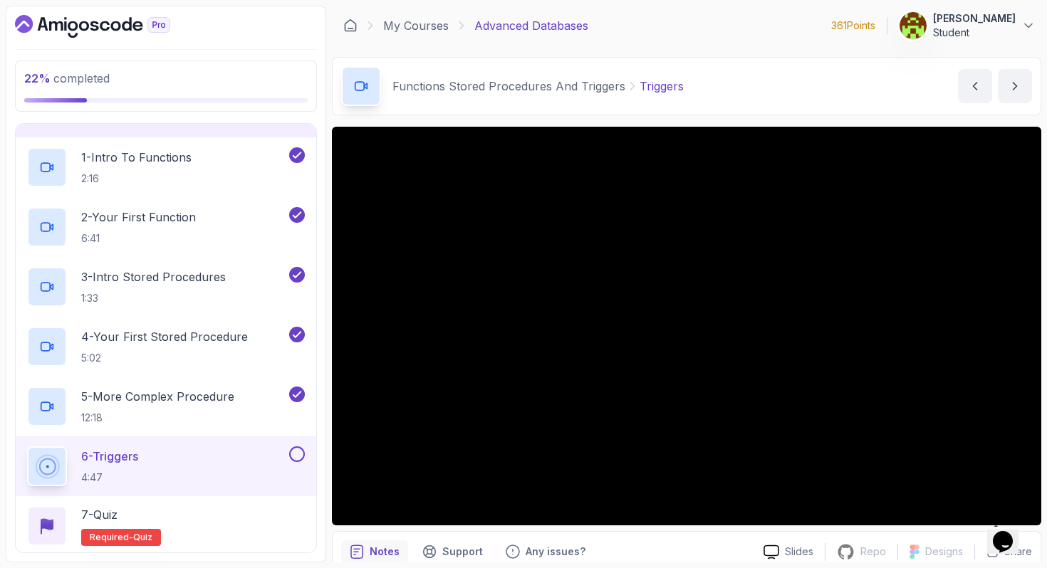
click at [302, 458] on button at bounding box center [297, 454] width 16 height 16
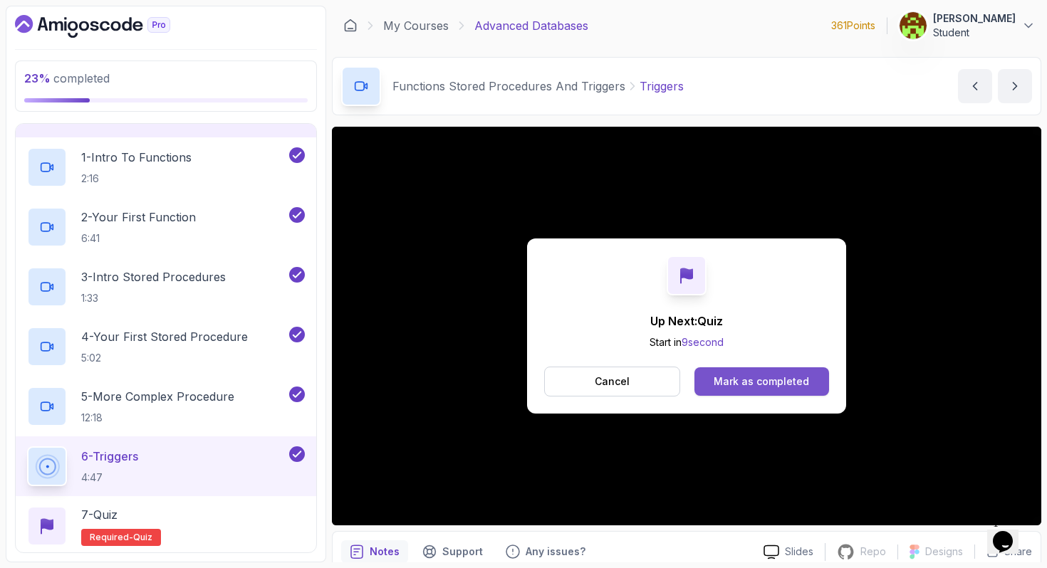
click at [759, 382] on div "Mark as completed" at bounding box center [760, 382] width 95 height 14
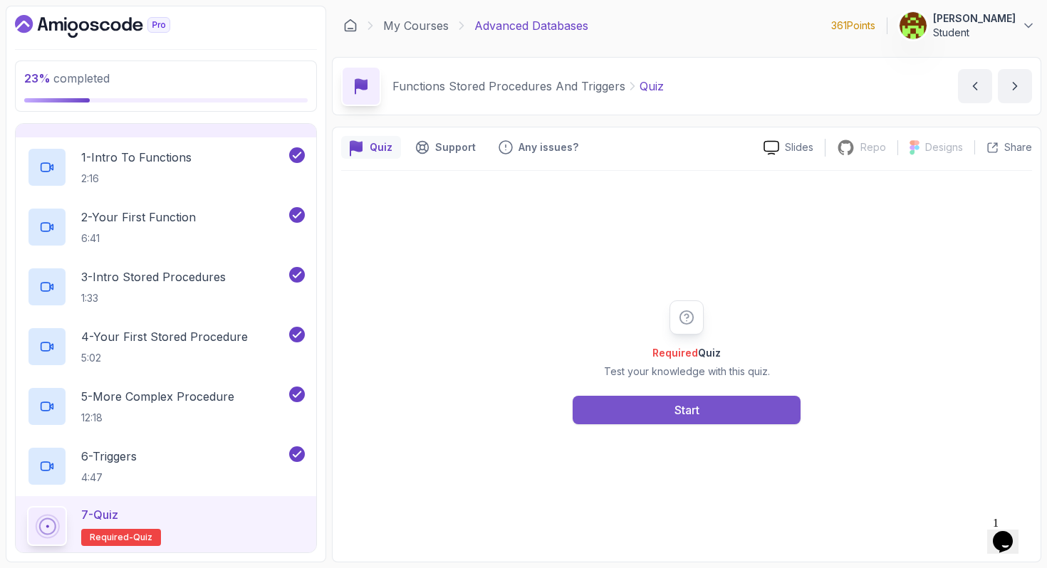
click at [688, 414] on div "Start" at bounding box center [686, 410] width 25 height 17
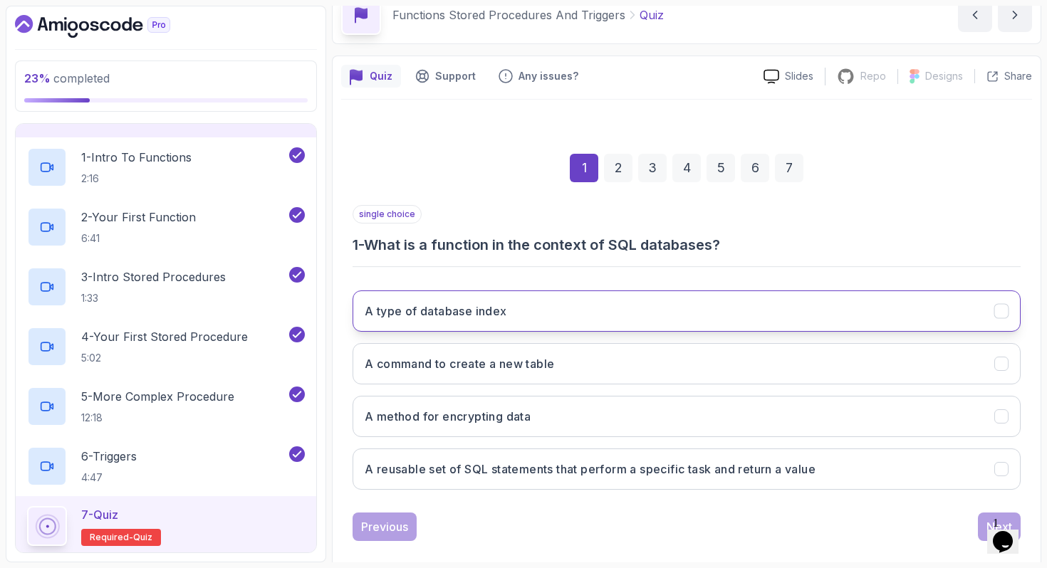
scroll to position [90, 0]
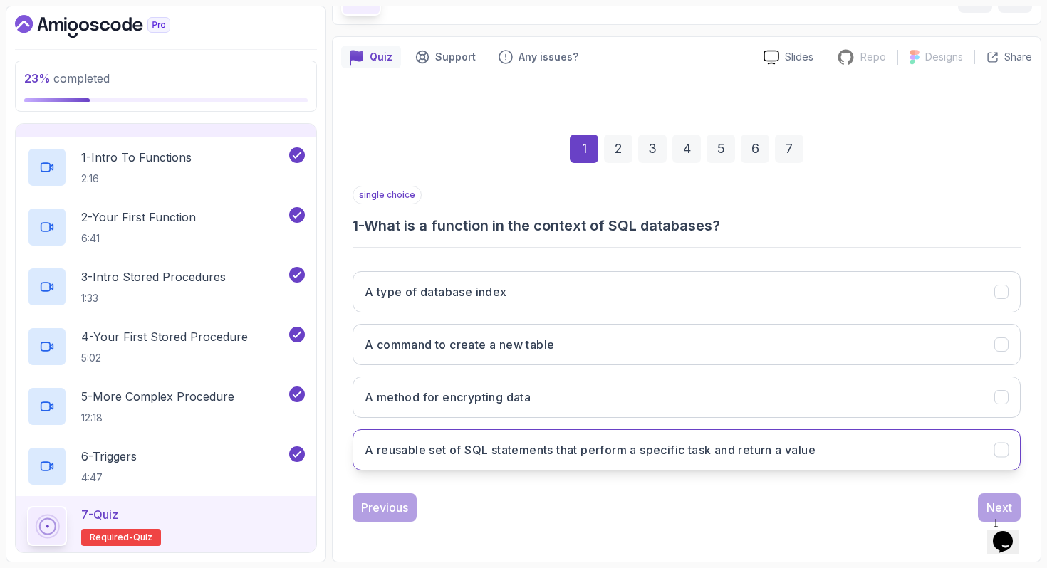
click at [571, 455] on h3 "A reusable set of SQL statements that perform a specific task and return a value" at bounding box center [590, 449] width 451 height 17
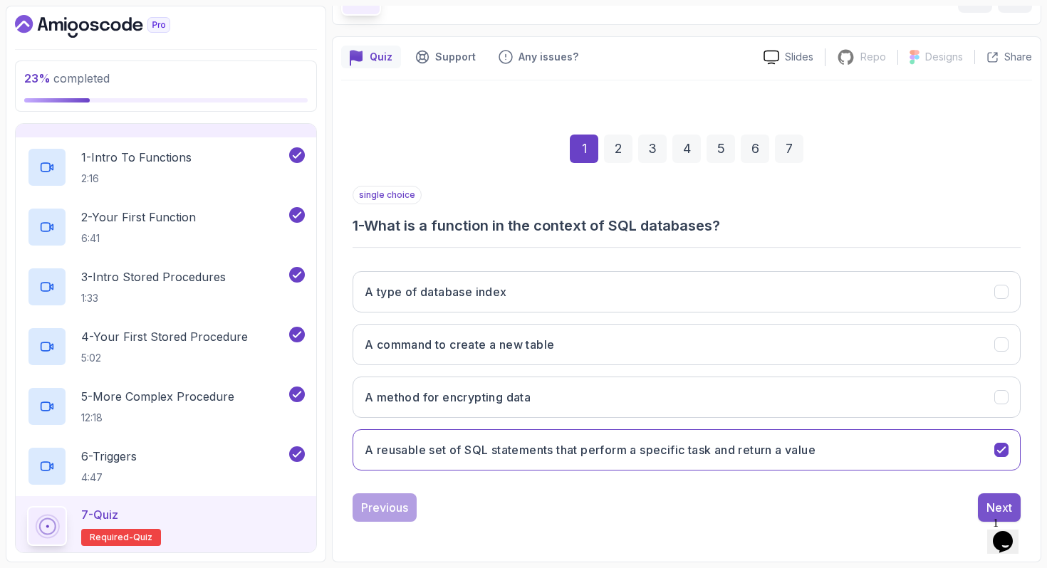
click at [980, 501] on button "Next" at bounding box center [999, 507] width 43 height 28
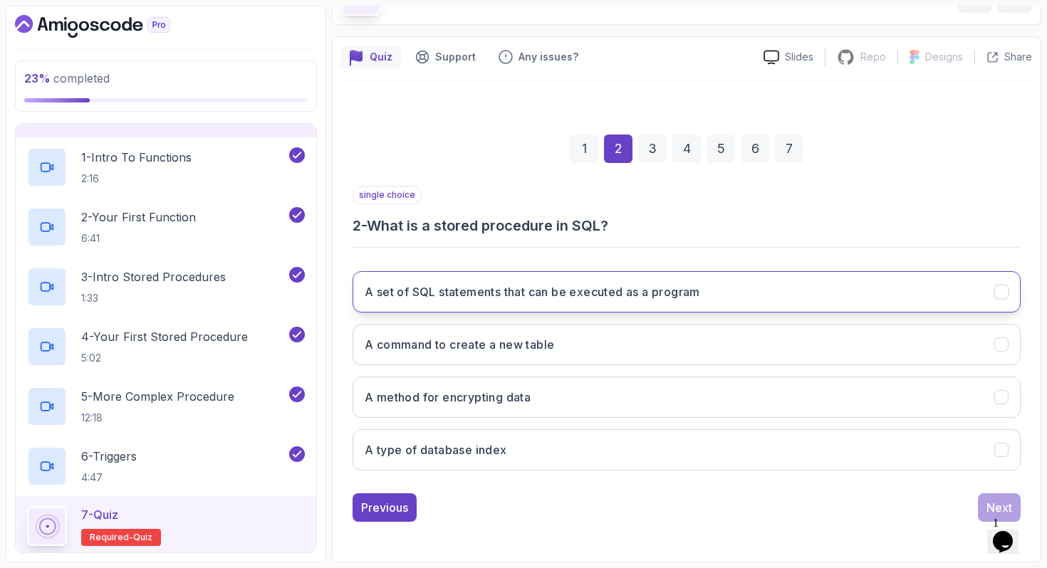
click at [533, 279] on button "A set of SQL statements that can be executed as a program" at bounding box center [686, 291] width 668 height 41
click at [998, 498] on button "Next" at bounding box center [999, 507] width 43 height 28
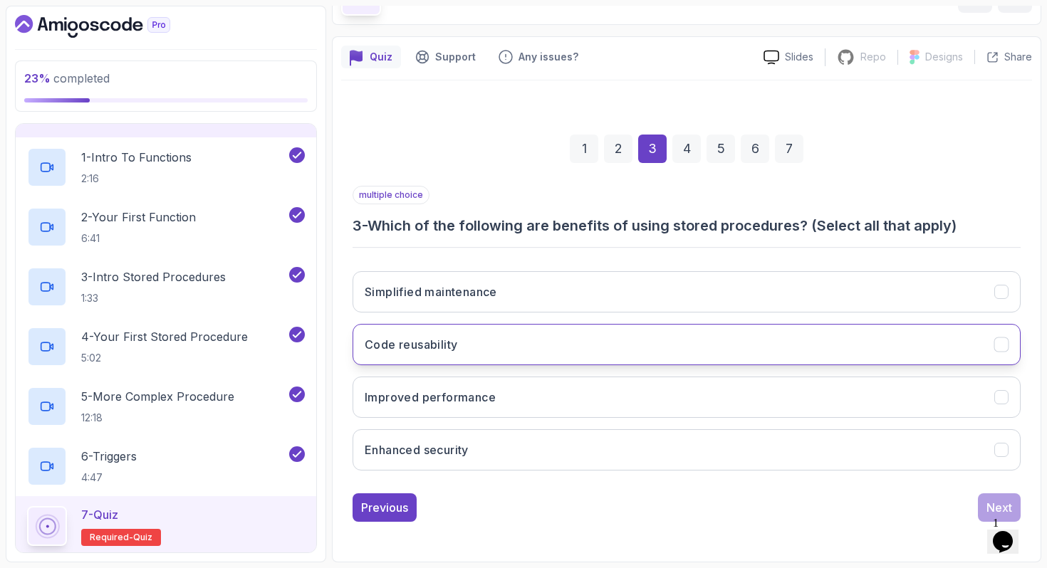
click at [644, 329] on button "Code reusability" at bounding box center [686, 344] width 668 height 41
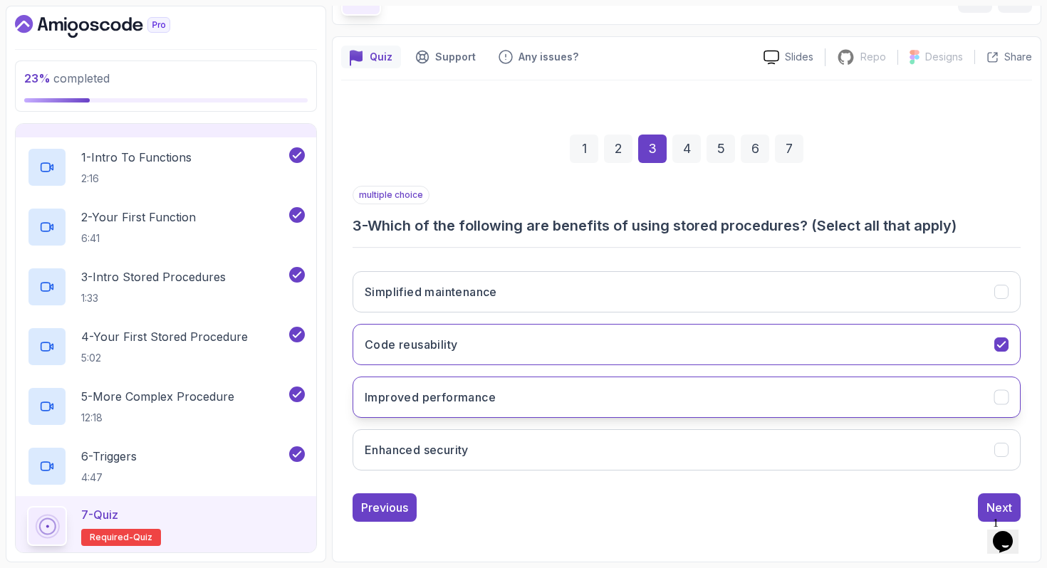
click at [611, 394] on button "Improved performance" at bounding box center [686, 397] width 668 height 41
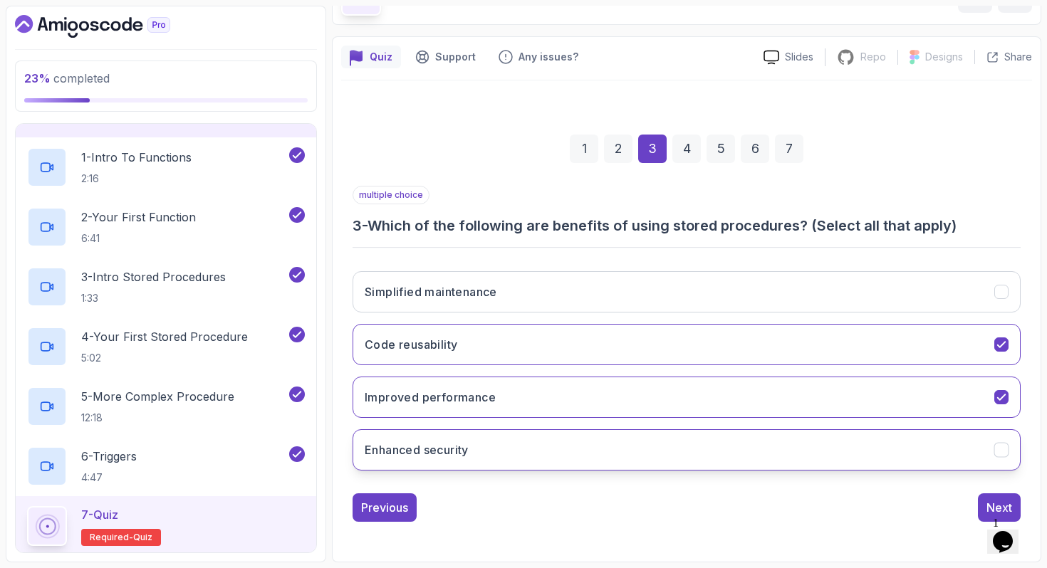
click at [580, 442] on button "Enhanced security" at bounding box center [686, 449] width 668 height 41
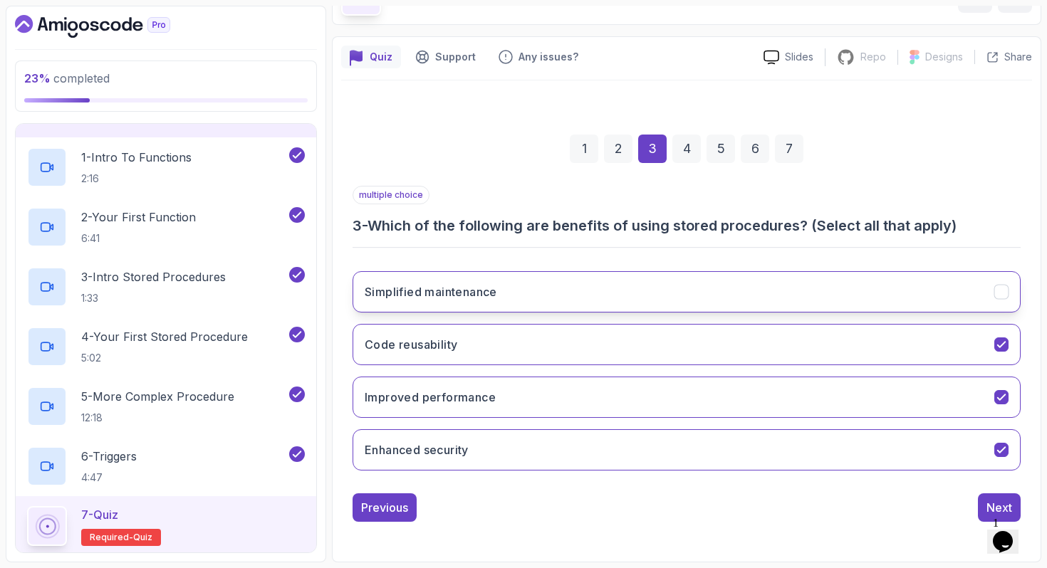
click at [554, 292] on button "Simplified maintenance" at bounding box center [686, 291] width 668 height 41
click at [986, 499] on div "Next" at bounding box center [999, 507] width 26 height 17
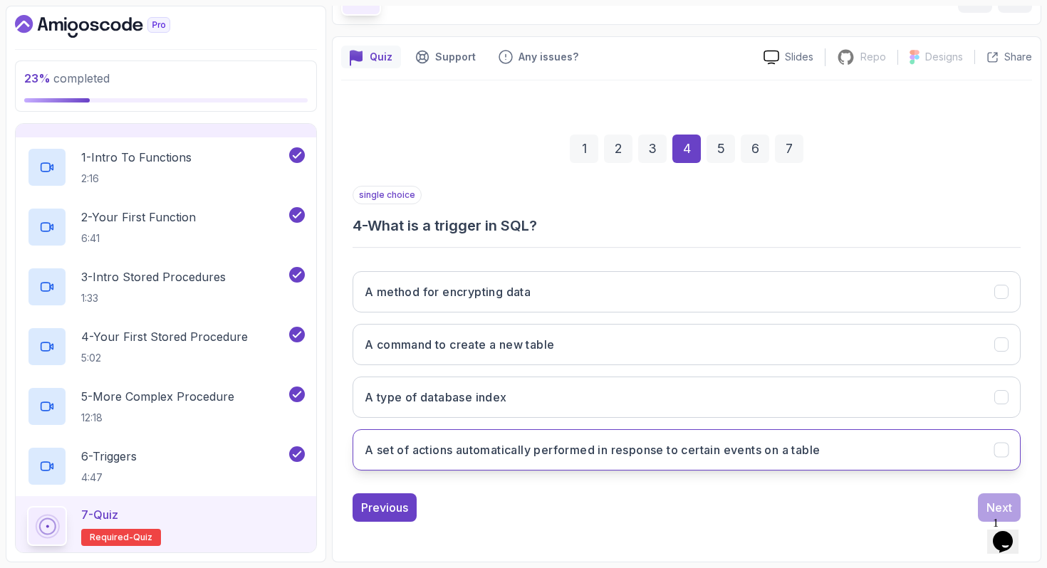
click at [617, 449] on h3 "A set of actions automatically performed in response to certain events on a tab…" at bounding box center [592, 449] width 455 height 17
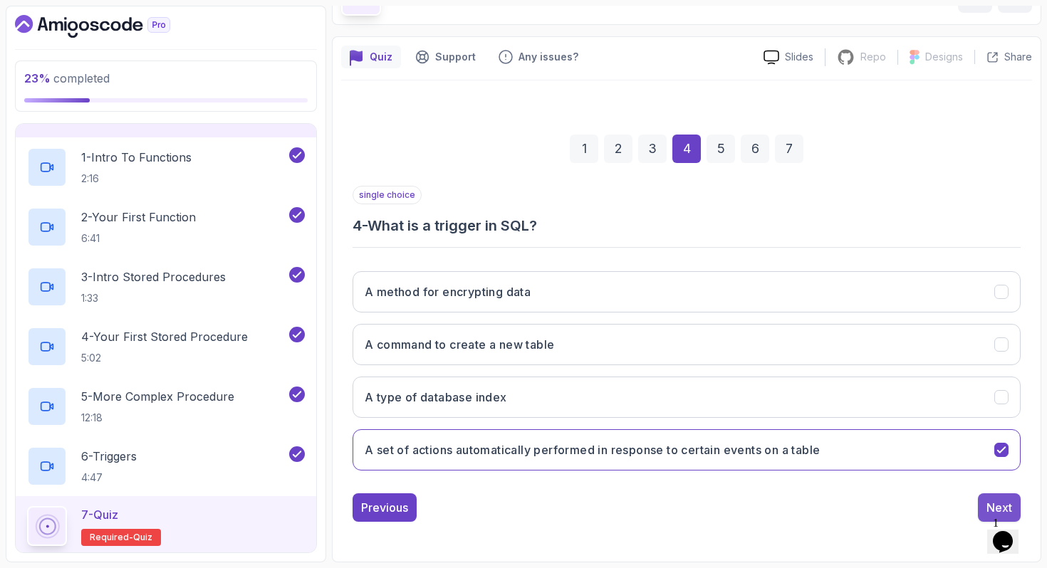
click at [985, 502] on button "Next" at bounding box center [999, 507] width 43 height 28
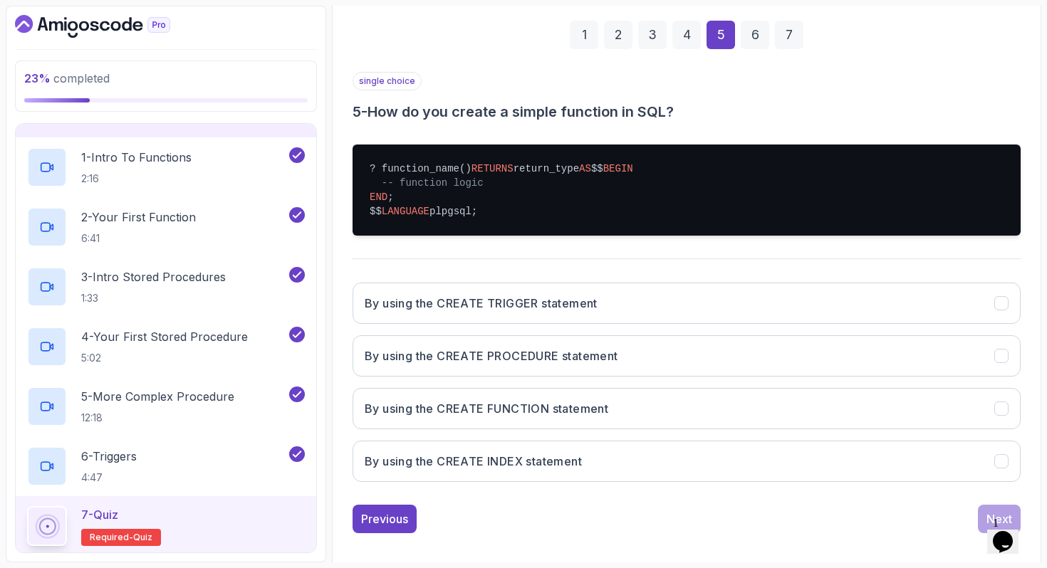
scroll to position [209, 0]
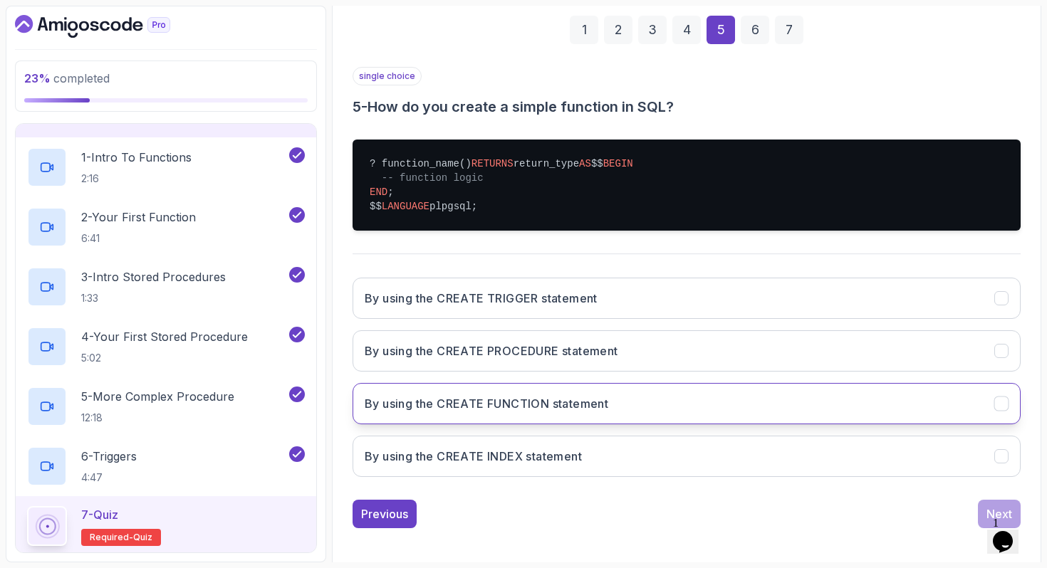
click at [697, 424] on button "By using the CREATE FUNCTION statement" at bounding box center [686, 403] width 668 height 41
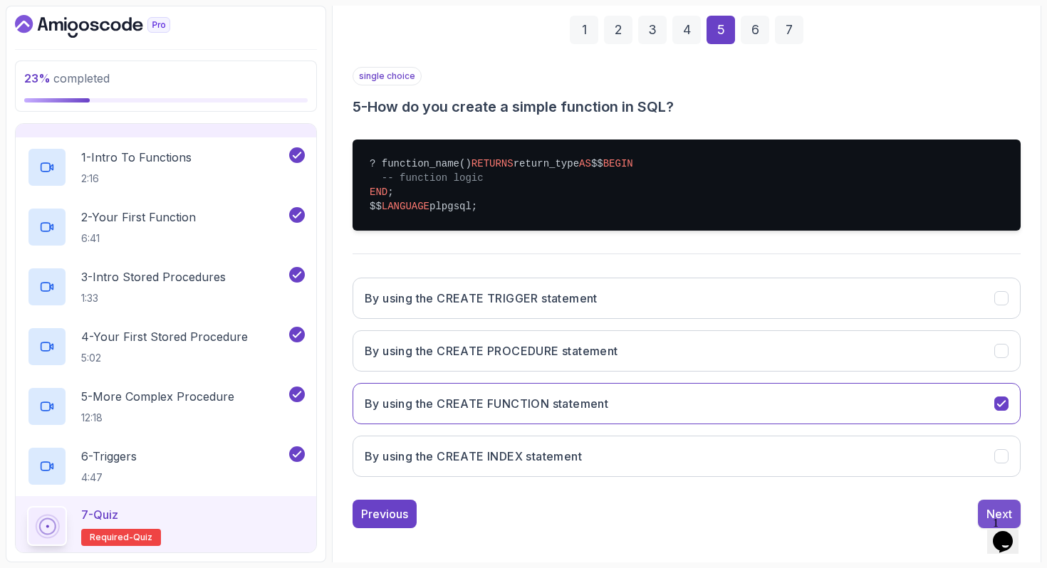
click at [980, 528] on button "Next" at bounding box center [999, 514] width 43 height 28
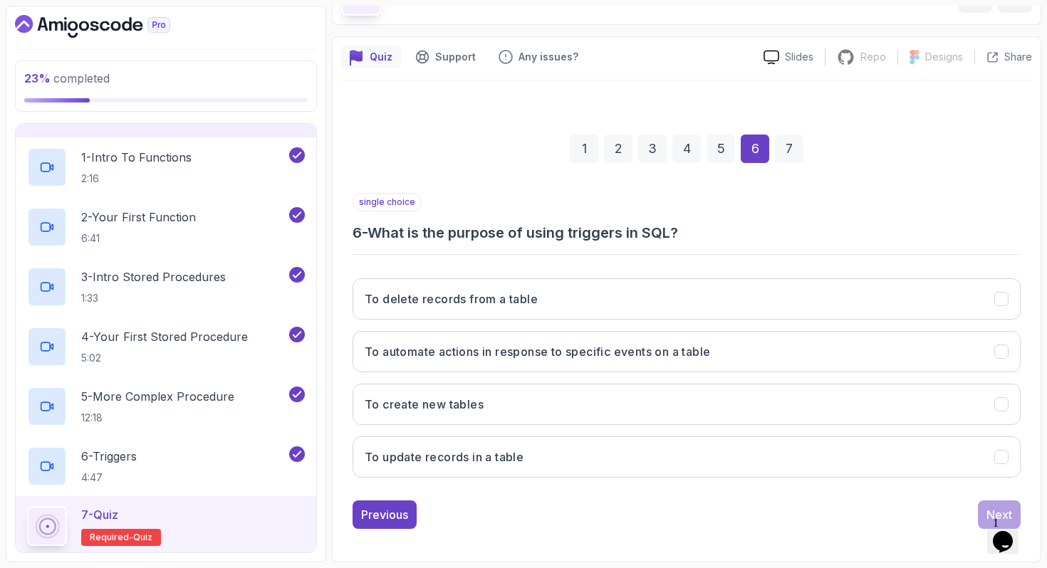
scroll to position [90, 0]
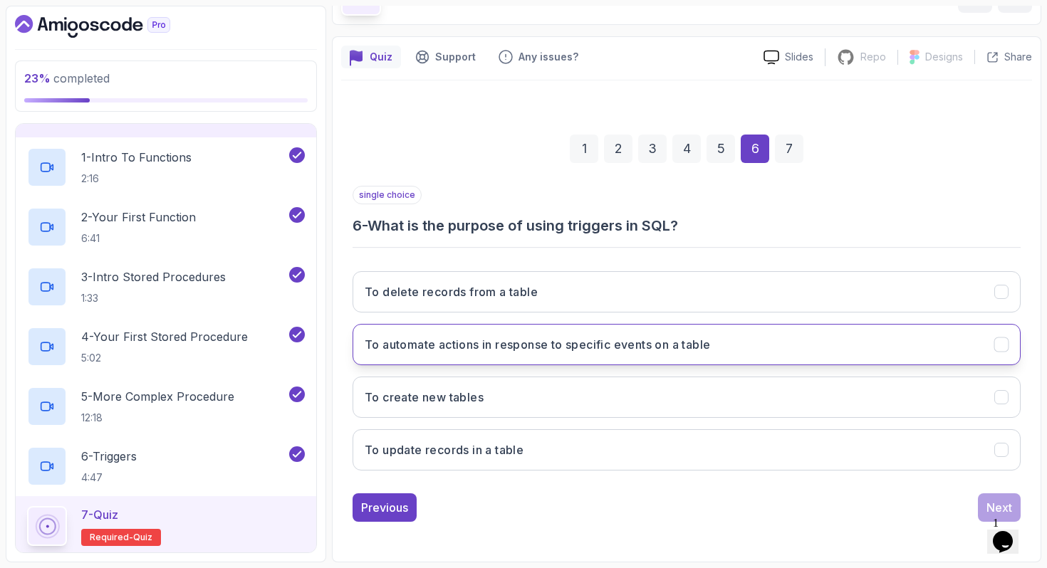
click at [614, 345] on h3 "To automate actions in response to specific events on a table" at bounding box center [537, 344] width 345 height 17
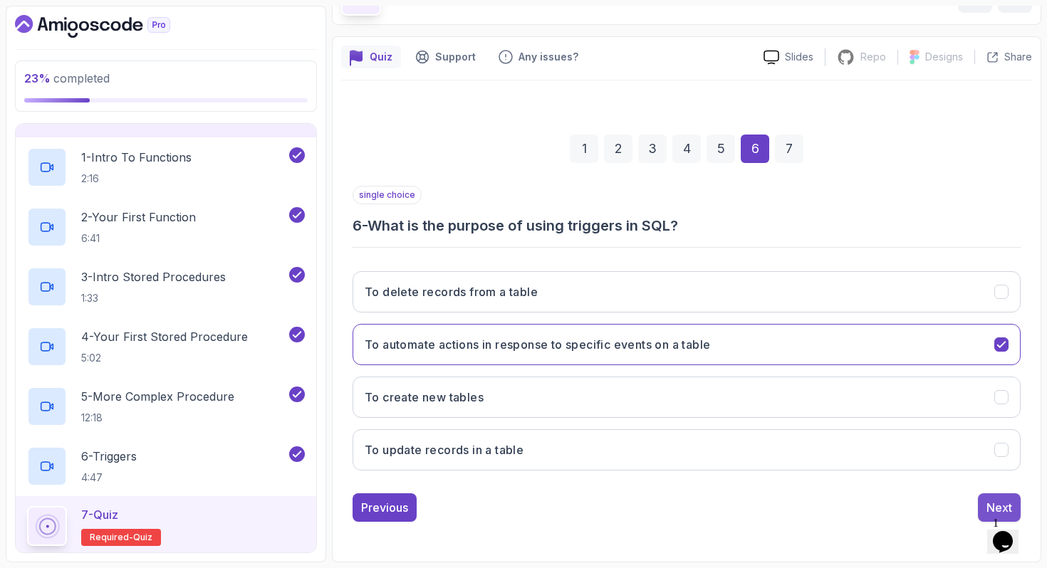
click at [989, 503] on div "Next" at bounding box center [999, 507] width 26 height 17
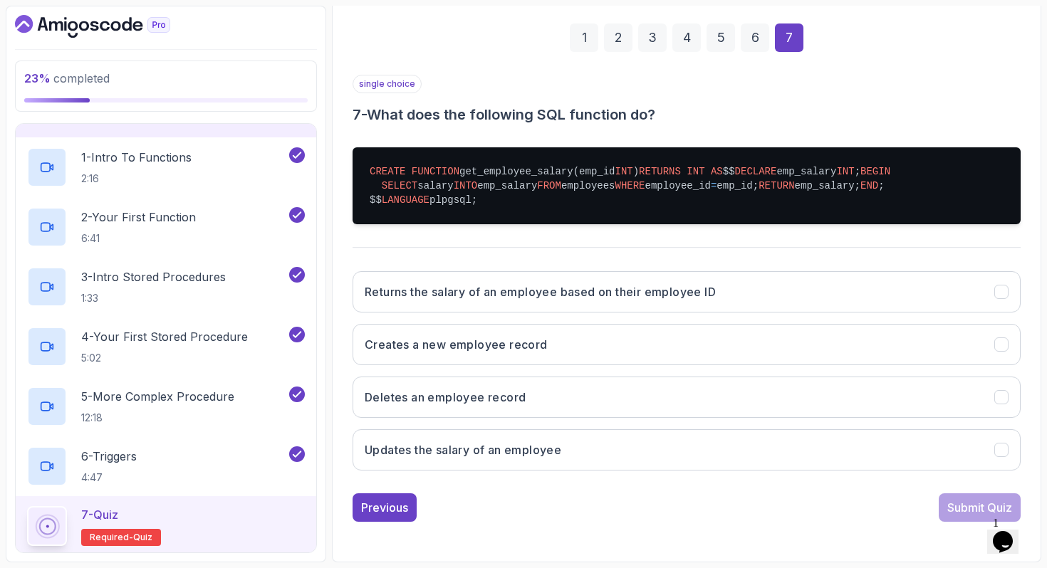
scroll to position [263, 0]
click at [848, 313] on button "Returns the salary of an employee based on their employee ID" at bounding box center [686, 291] width 668 height 41
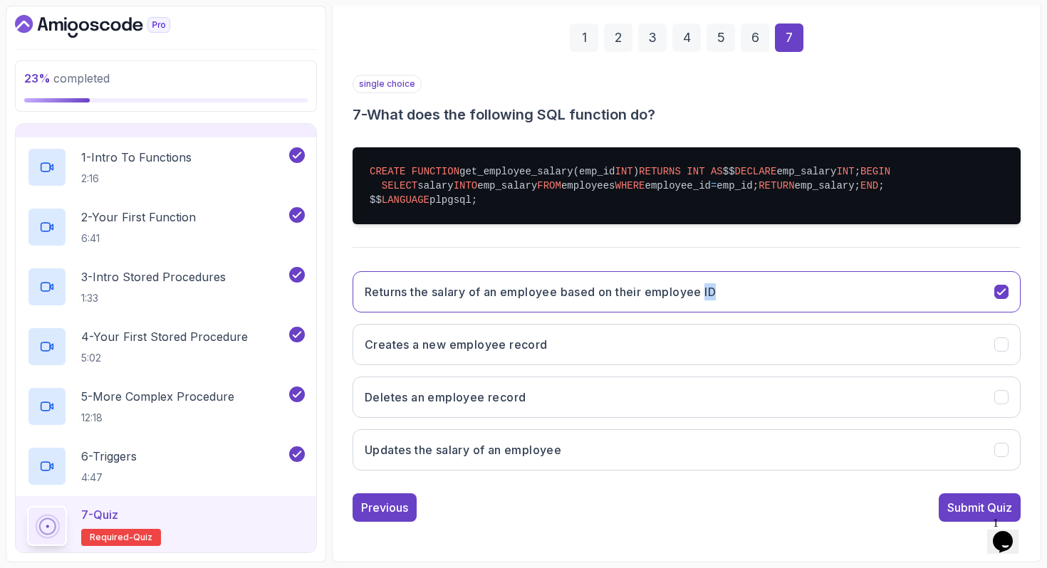
scroll to position [287, 0]
click at [951, 497] on button "Submit Quiz" at bounding box center [979, 507] width 82 height 28
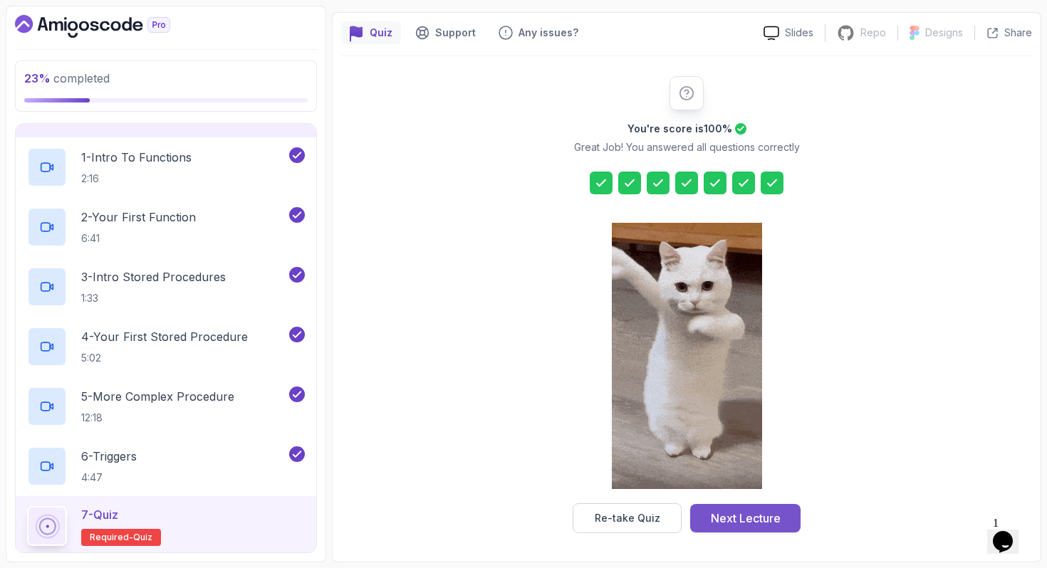
click at [746, 521] on div "Next Lecture" at bounding box center [746, 518] width 70 height 17
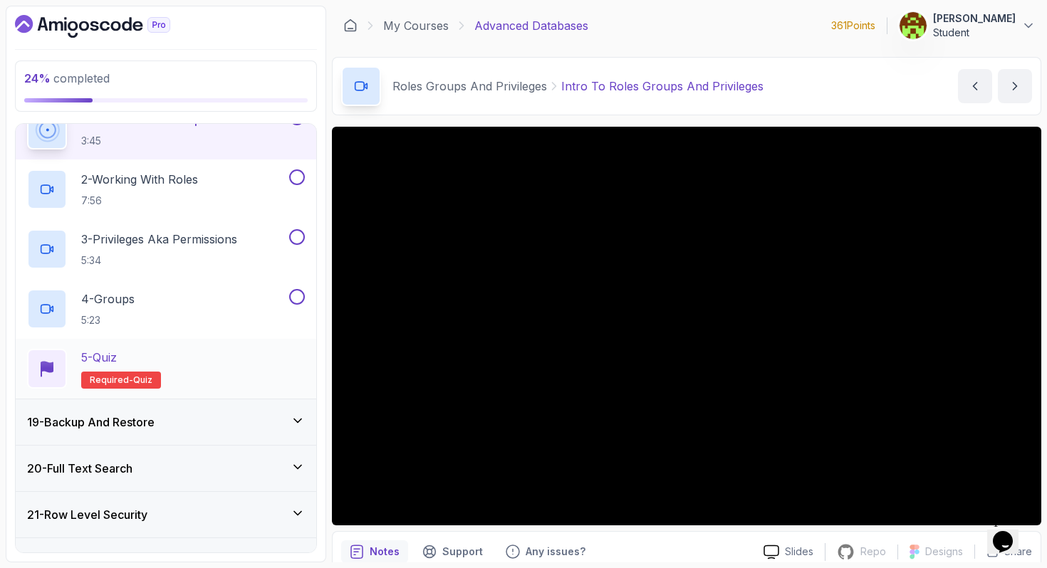
scroll to position [888, 0]
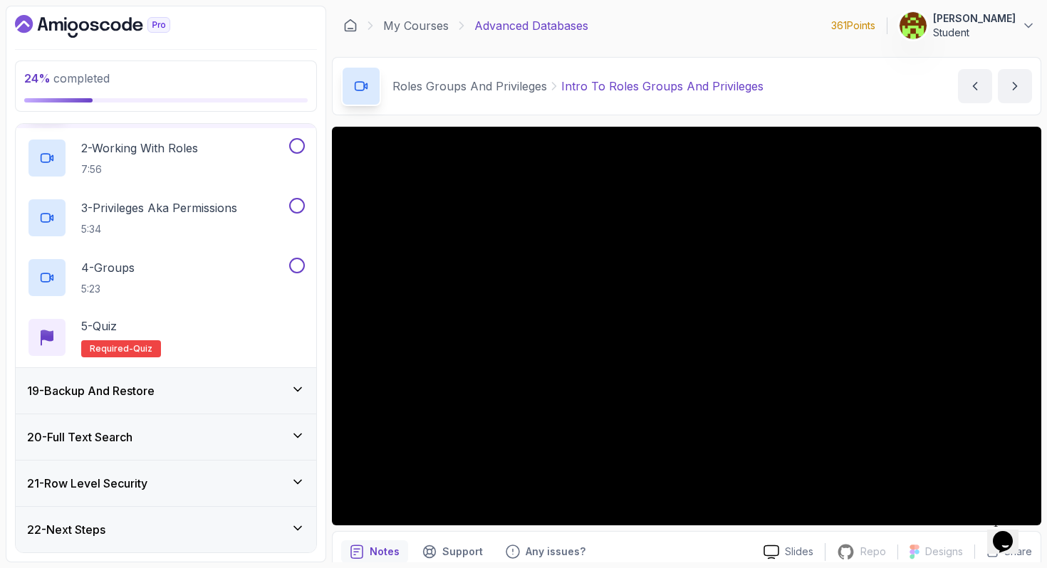
click at [299, 389] on icon at bounding box center [297, 390] width 7 height 4
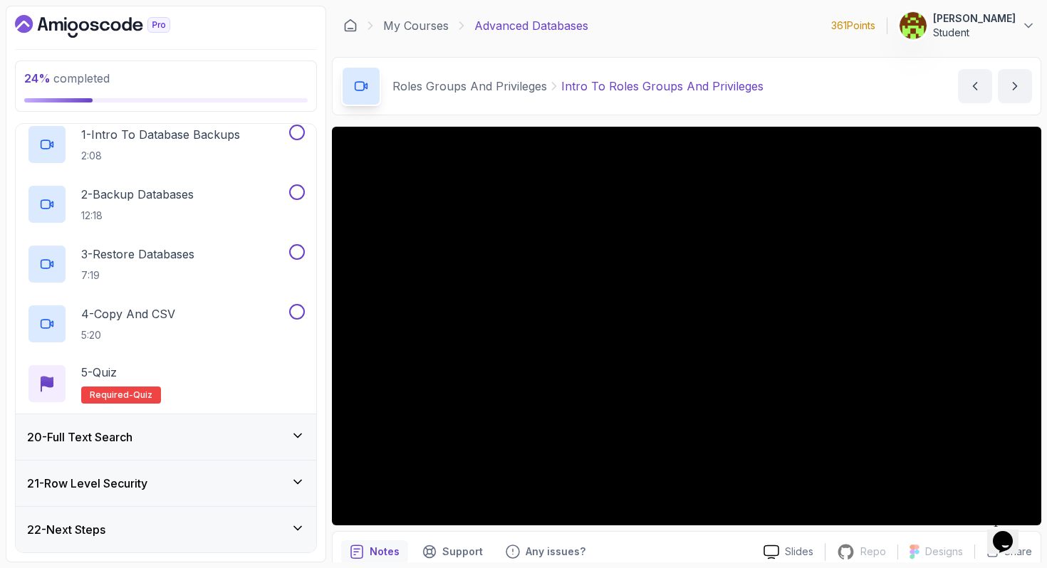
click at [301, 436] on icon at bounding box center [298, 436] width 14 height 14
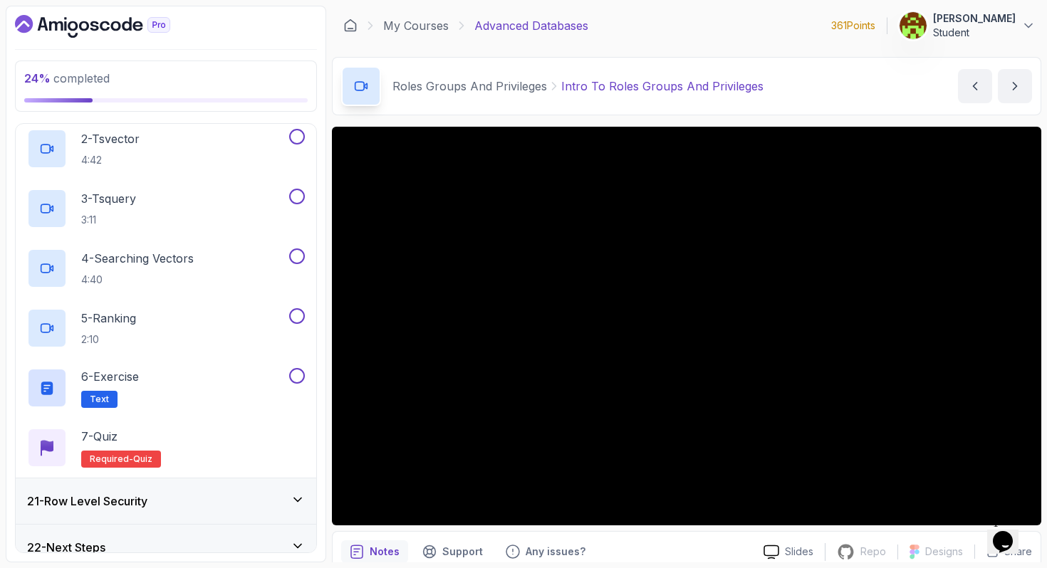
scroll to position [1008, 0]
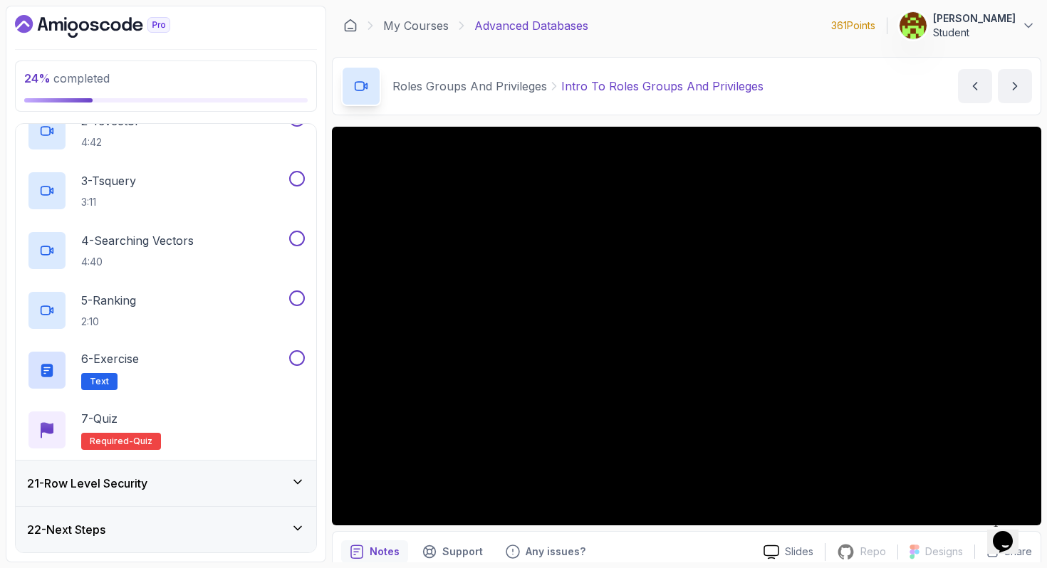
click at [299, 478] on icon at bounding box center [298, 482] width 14 height 14
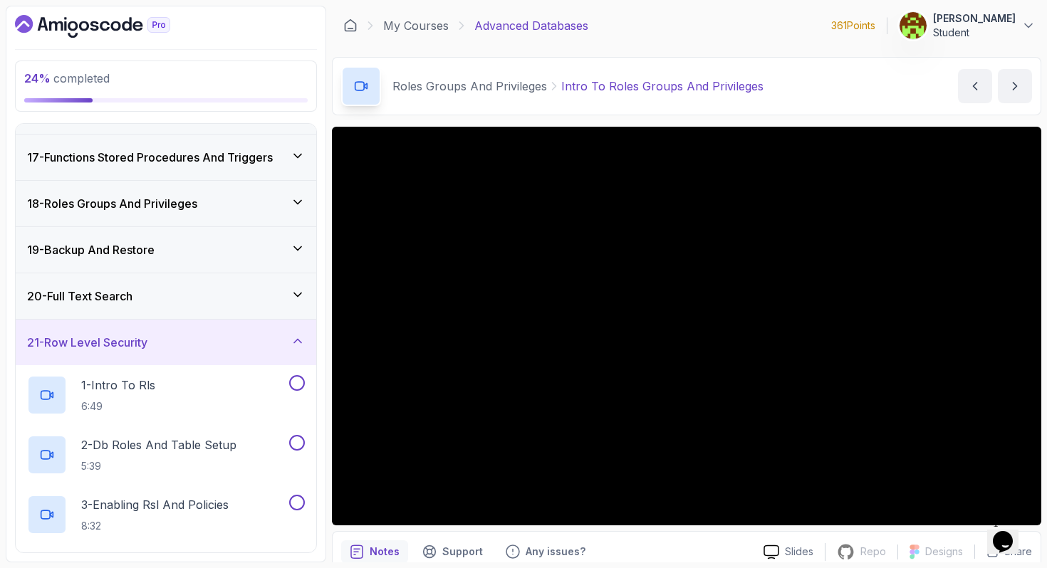
scroll to position [692, 0]
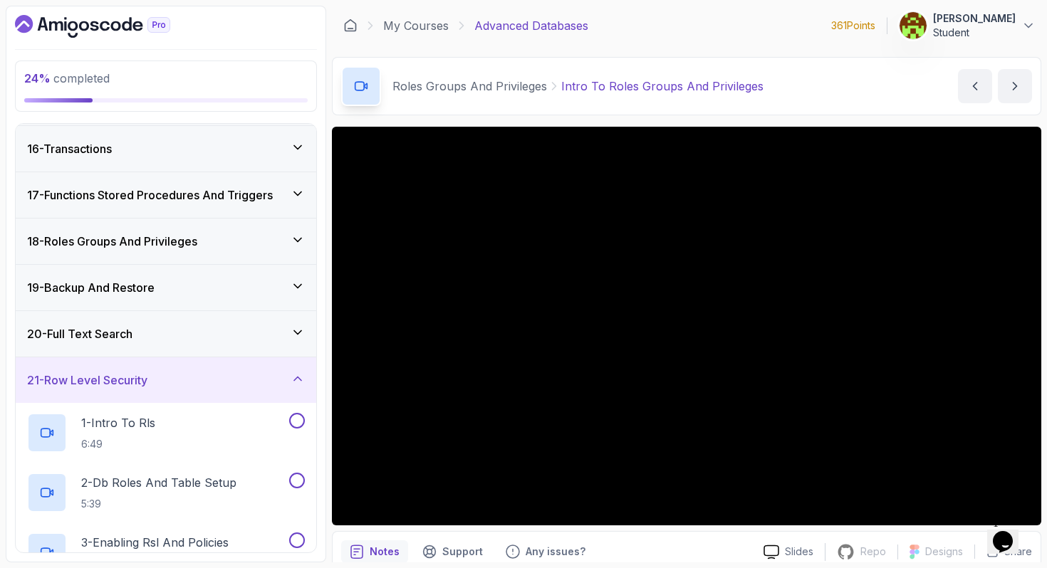
click at [293, 379] on icon at bounding box center [298, 379] width 14 height 14
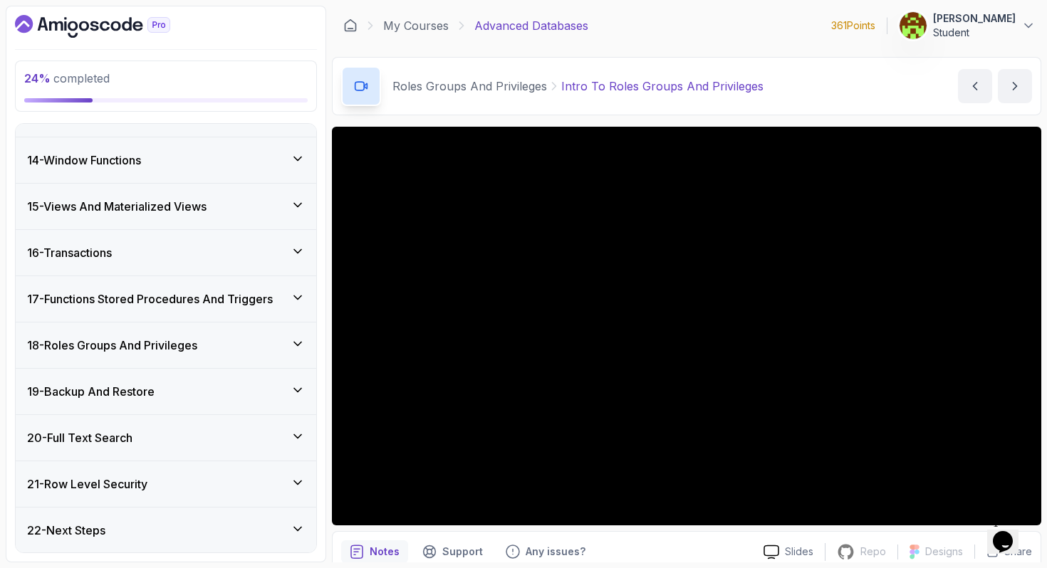
scroll to position [589, 0]
click at [261, 302] on h3 "17 - Functions Stored Procedures And Triggers" at bounding box center [150, 298] width 246 height 17
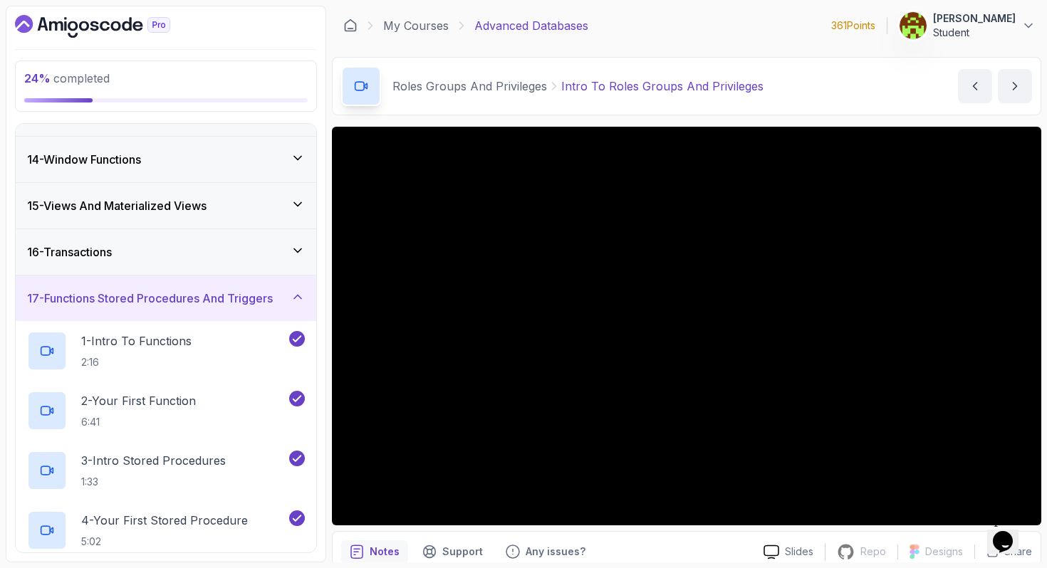
click at [292, 287] on div "17 - Functions Stored Procedures And Triggers" at bounding box center [166, 299] width 300 height 46
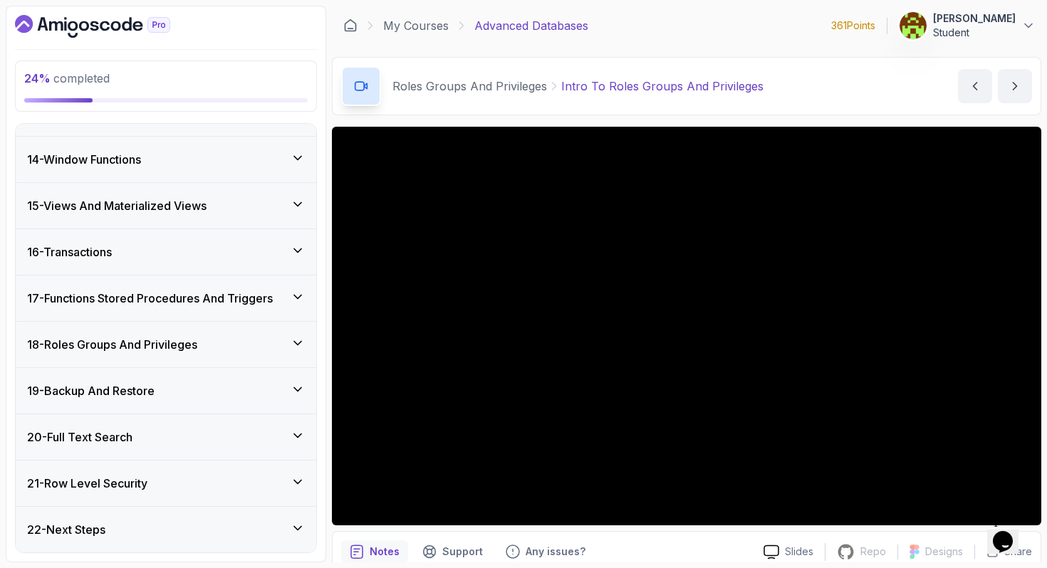
click at [301, 256] on icon at bounding box center [298, 251] width 14 height 14
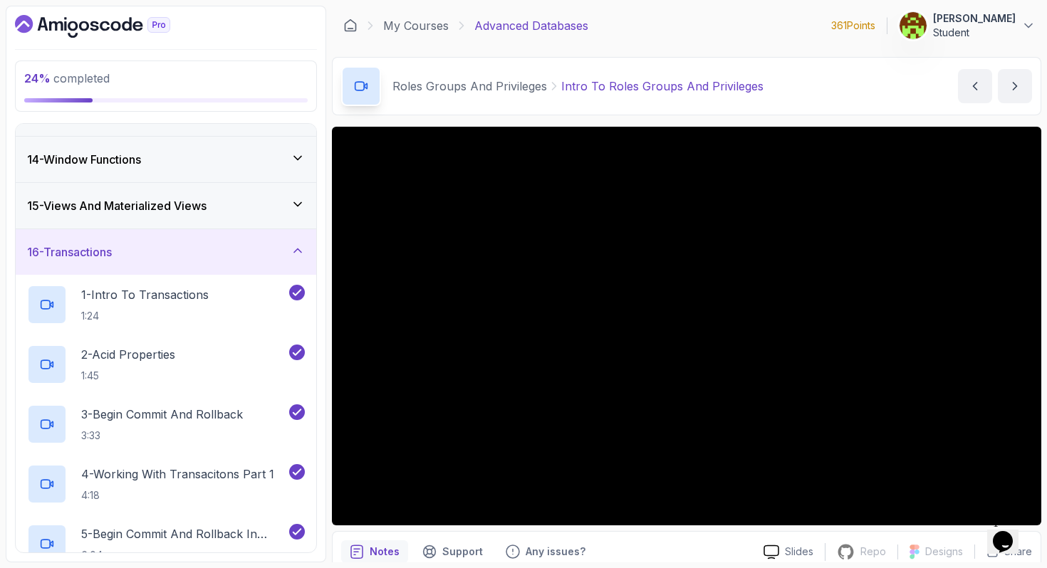
click at [301, 256] on icon at bounding box center [298, 251] width 14 height 14
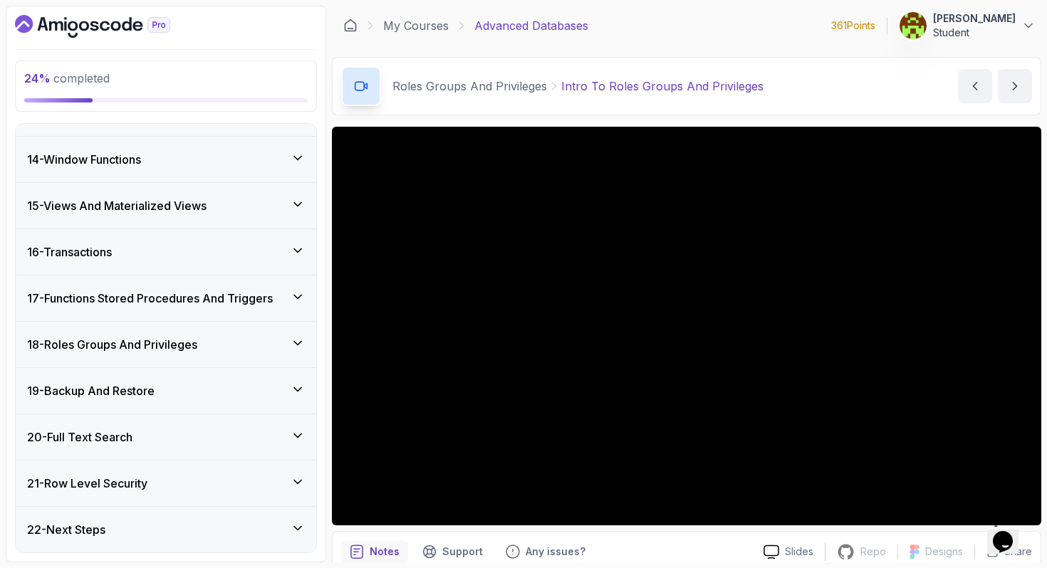
click at [298, 199] on icon at bounding box center [298, 204] width 14 height 14
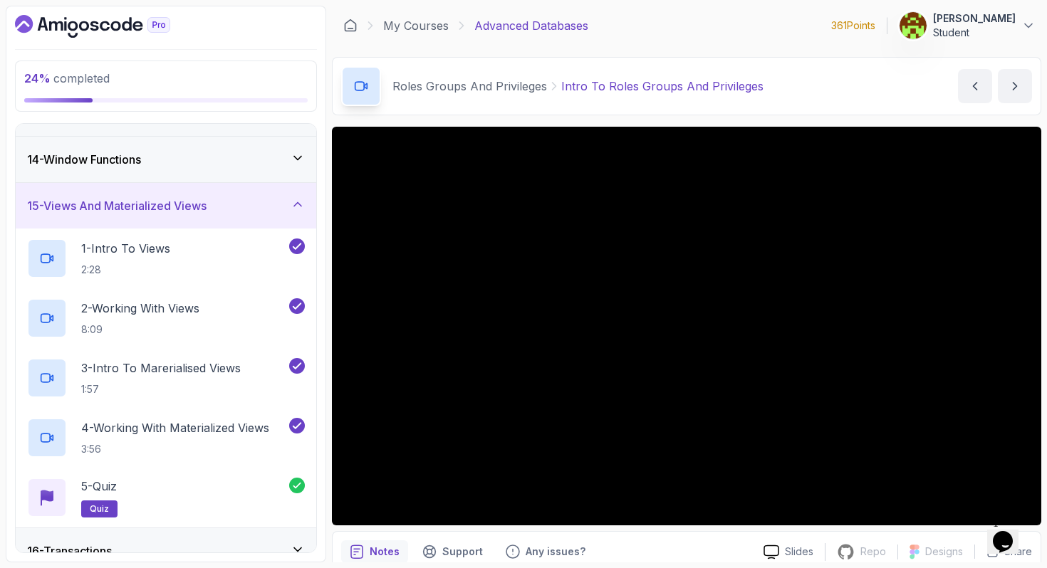
click at [298, 199] on icon at bounding box center [298, 204] width 14 height 14
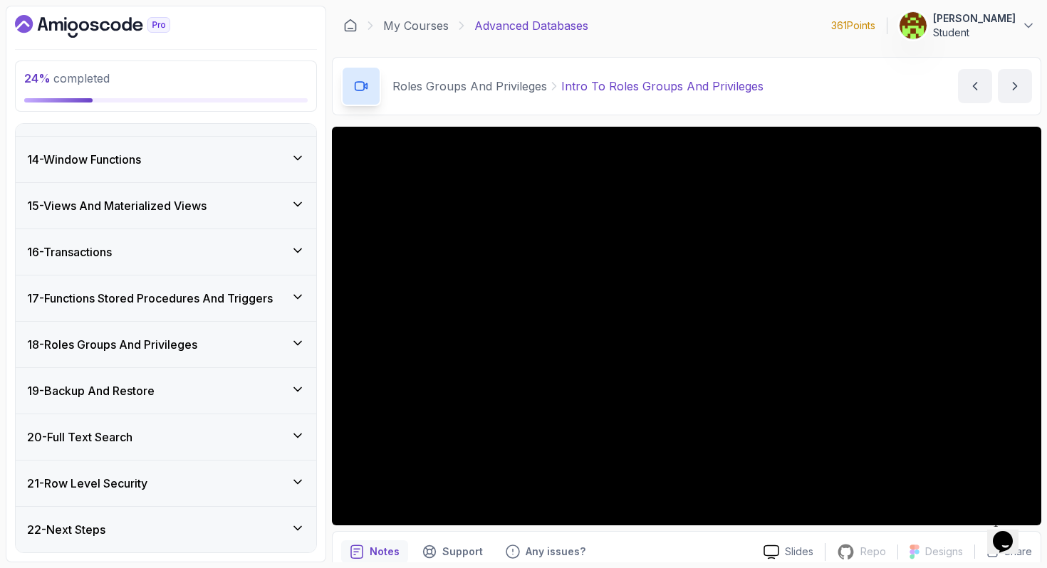
click at [293, 167] on div "14 - Window Functions" at bounding box center [166, 159] width 278 height 17
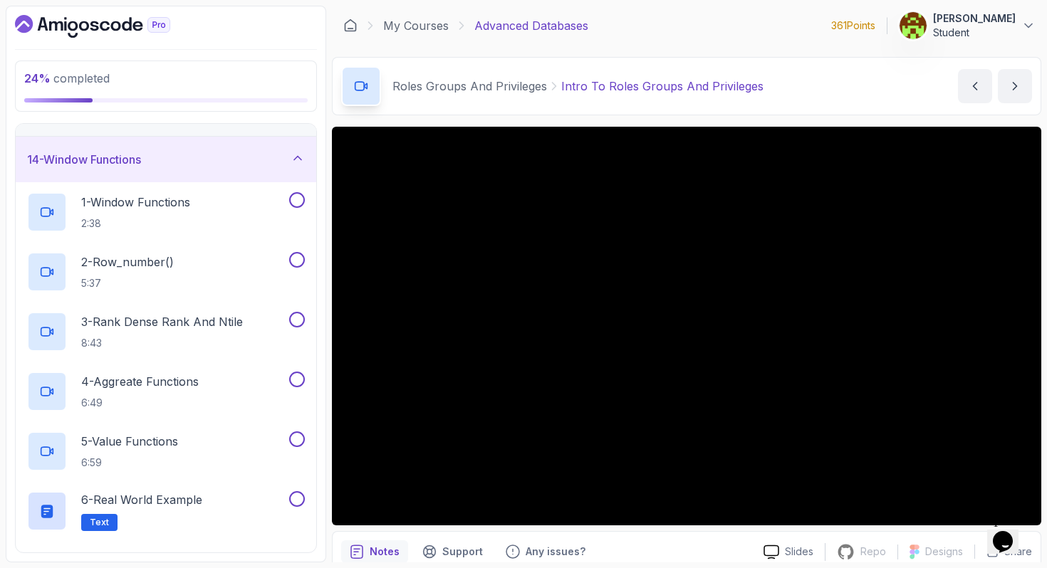
click at [293, 167] on div "14 - Window Functions" at bounding box center [166, 159] width 278 height 17
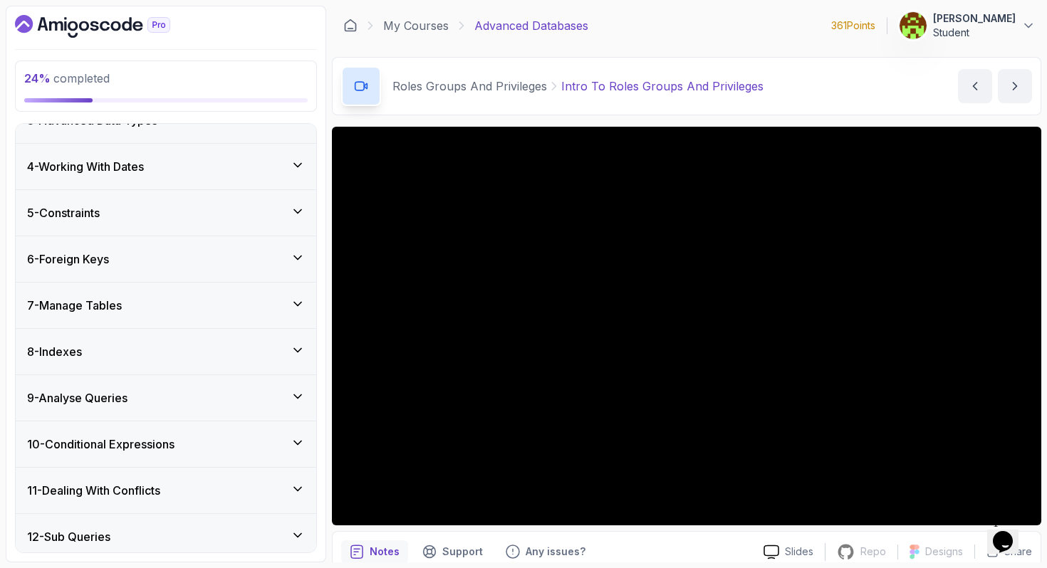
scroll to position [92, 0]
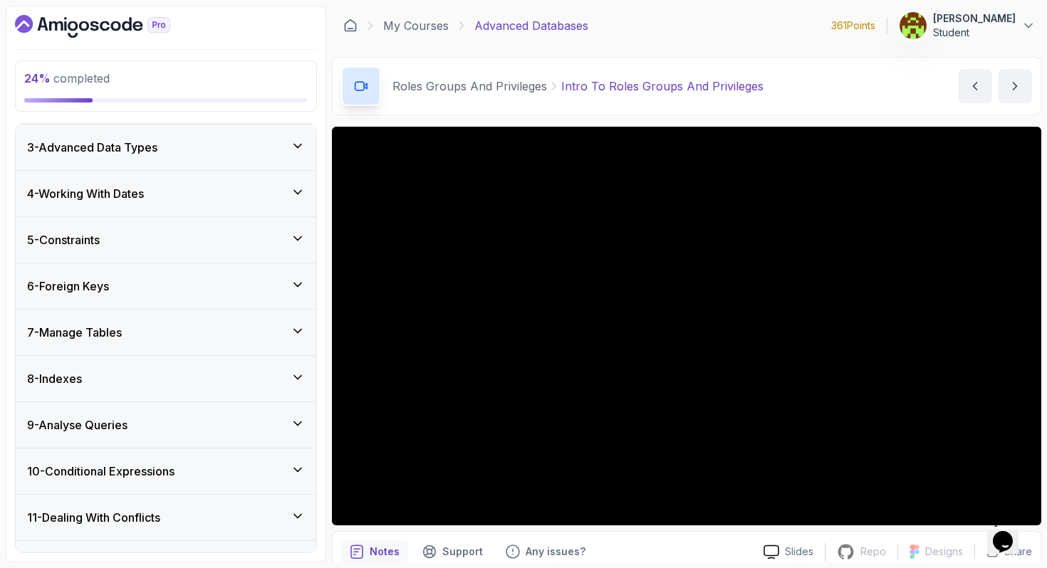
click at [303, 375] on icon at bounding box center [298, 377] width 14 height 14
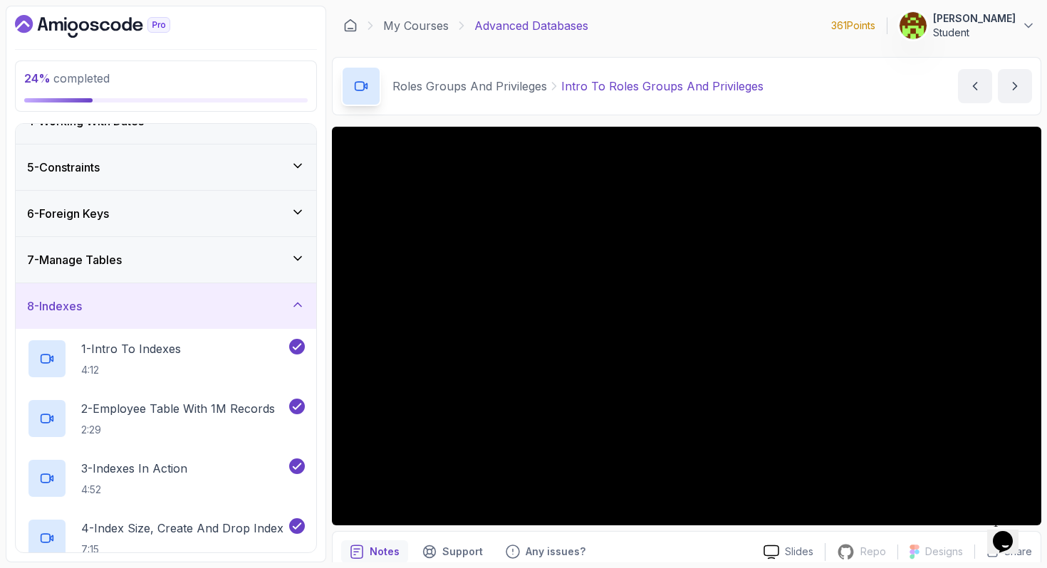
scroll to position [107, 0]
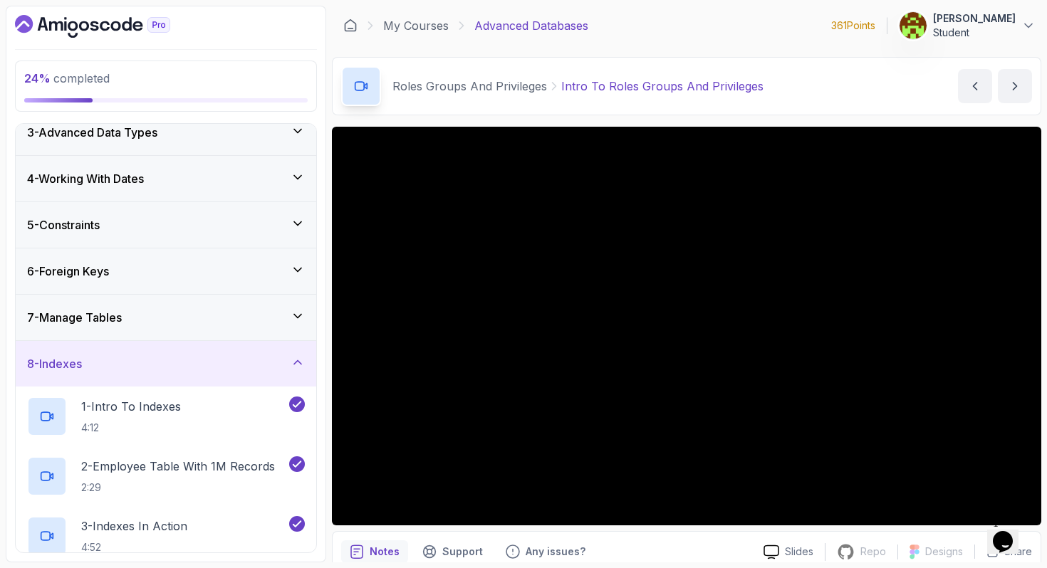
click at [294, 351] on div "8 - Indexes" at bounding box center [166, 364] width 300 height 46
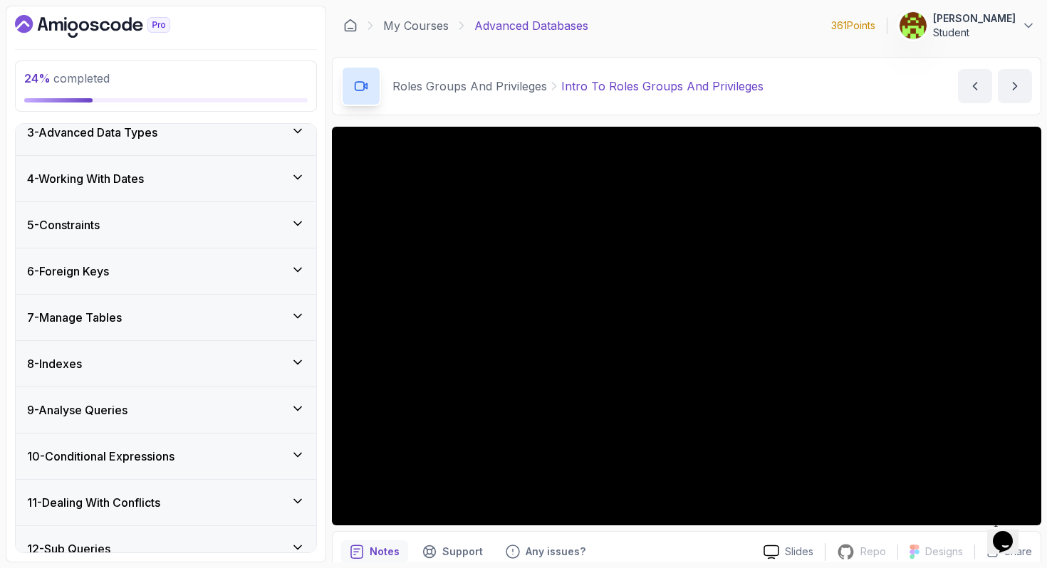
click at [291, 318] on icon at bounding box center [298, 316] width 14 height 14
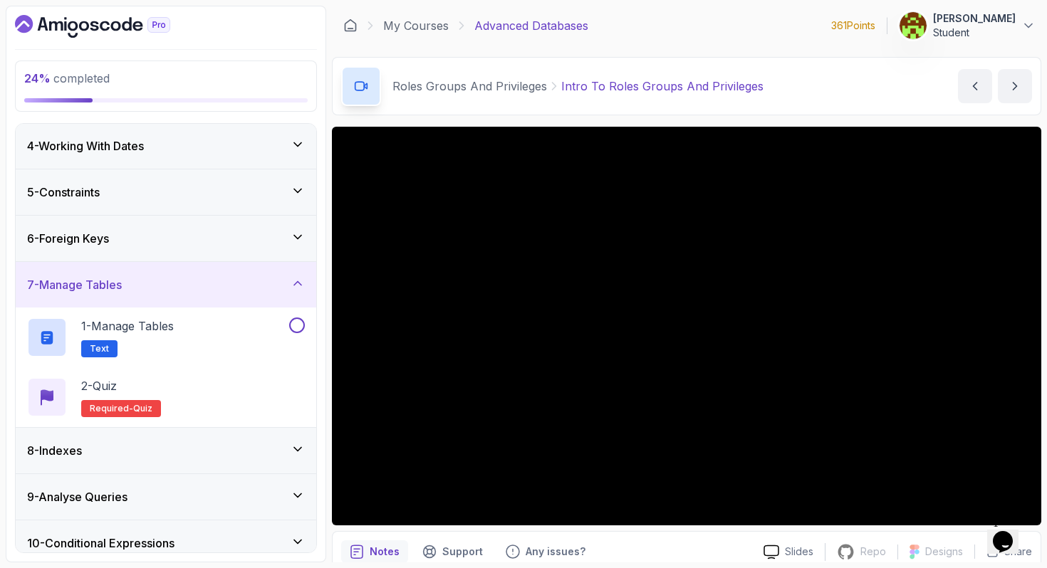
scroll to position [141, 0]
click at [291, 286] on icon at bounding box center [298, 282] width 14 height 14
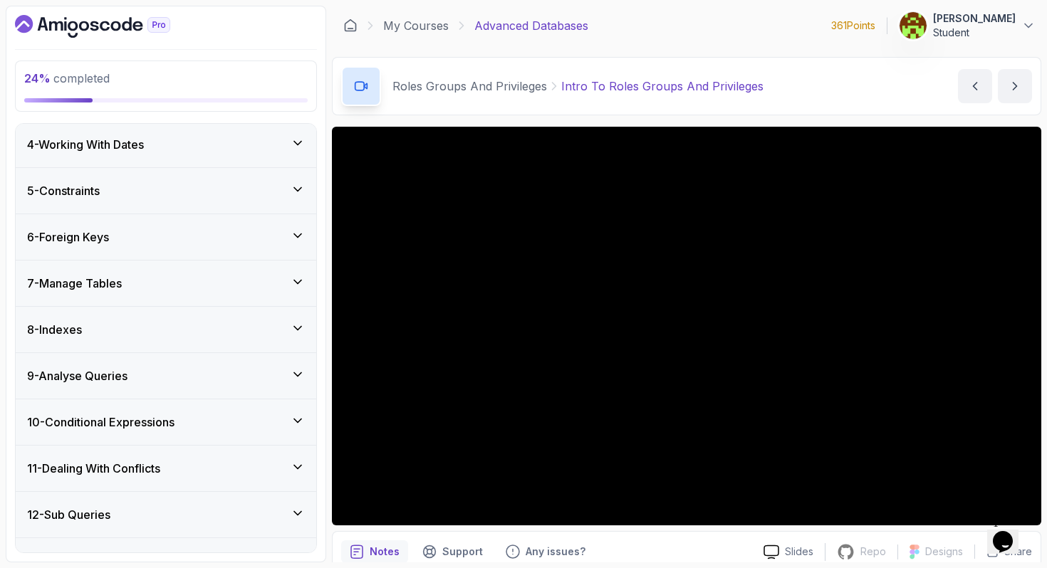
click at [289, 281] on div "7 - Manage Tables" at bounding box center [166, 283] width 278 height 17
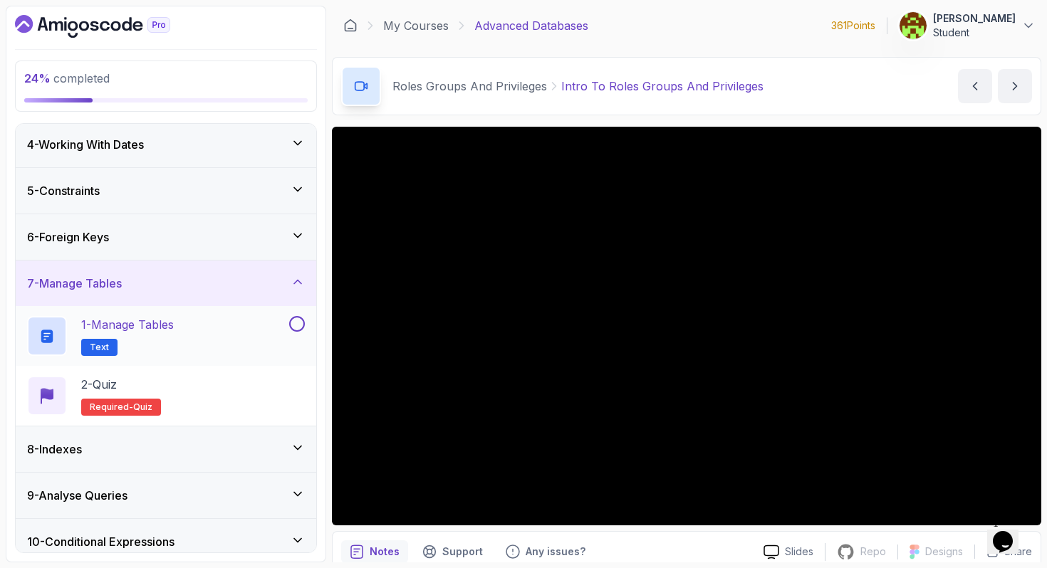
click at [205, 312] on div "1 - Manage Tables Text" at bounding box center [166, 336] width 300 height 60
click at [273, 318] on div "1 - Manage Tables Text" at bounding box center [156, 336] width 259 height 40
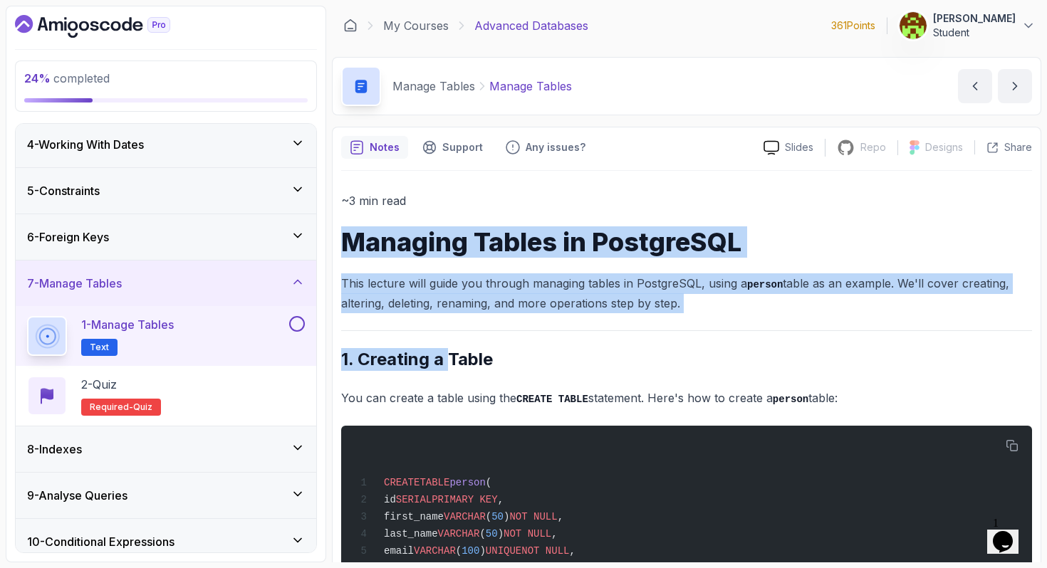
drag, startPoint x: 344, startPoint y: 234, endPoint x: 449, endPoint y: 370, distance: 172.6
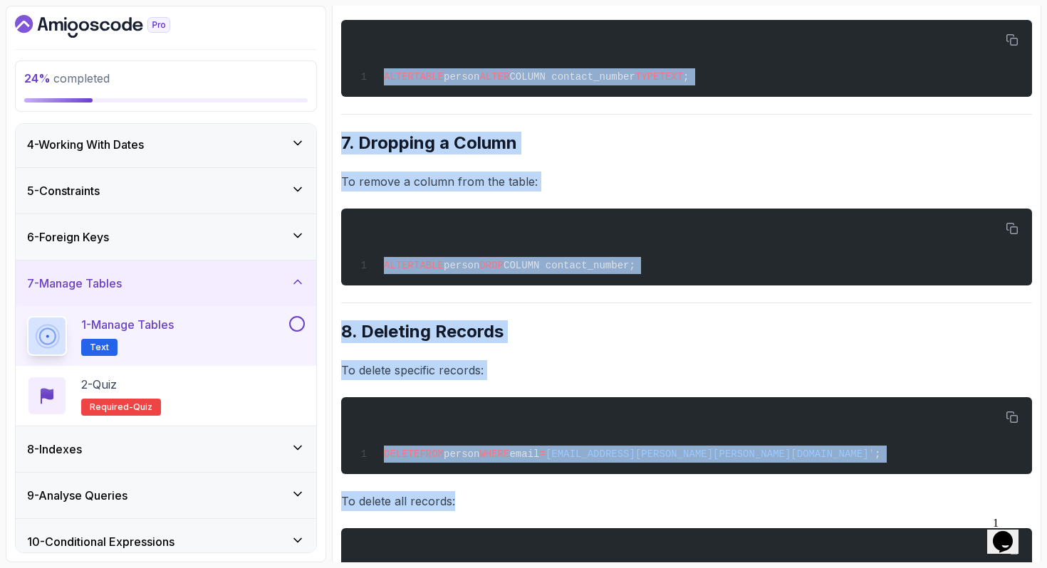
scroll to position [1990, 0]
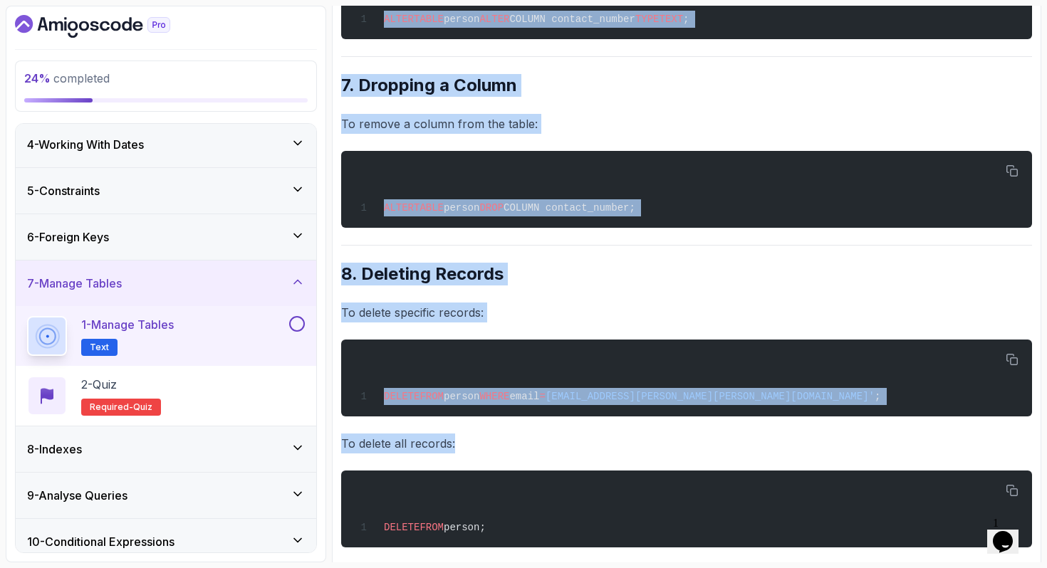
drag, startPoint x: 343, startPoint y: 239, endPoint x: 509, endPoint y: 446, distance: 264.9
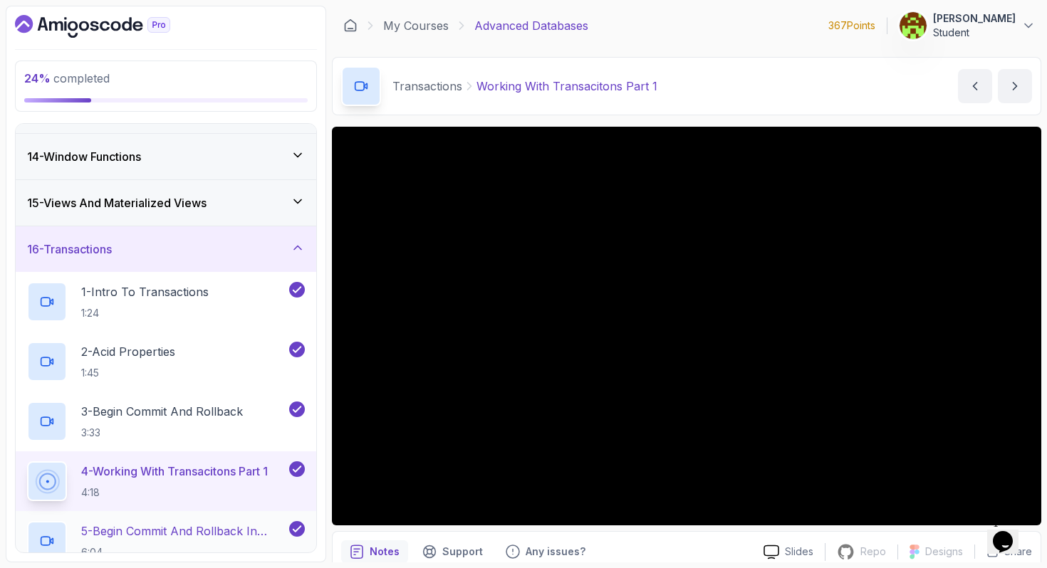
scroll to position [573, 0]
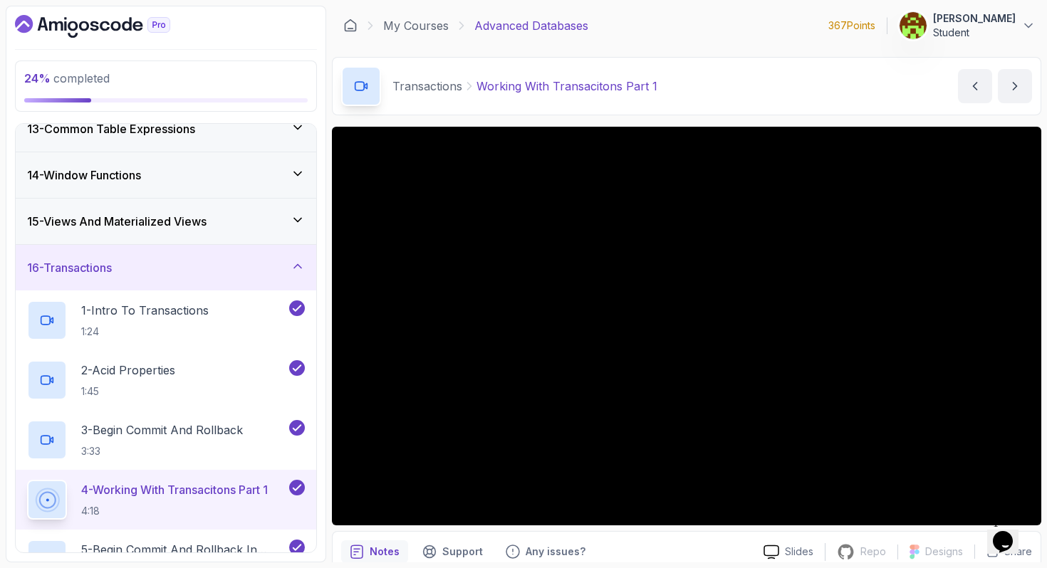
click at [259, 275] on div "16 - Transactions" at bounding box center [166, 267] width 278 height 17
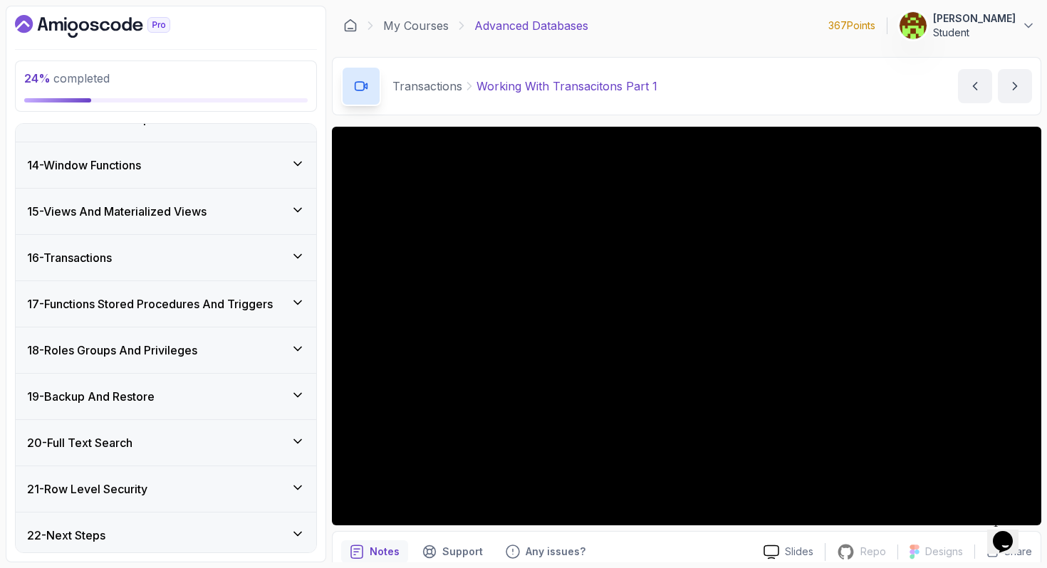
scroll to position [589, 0]
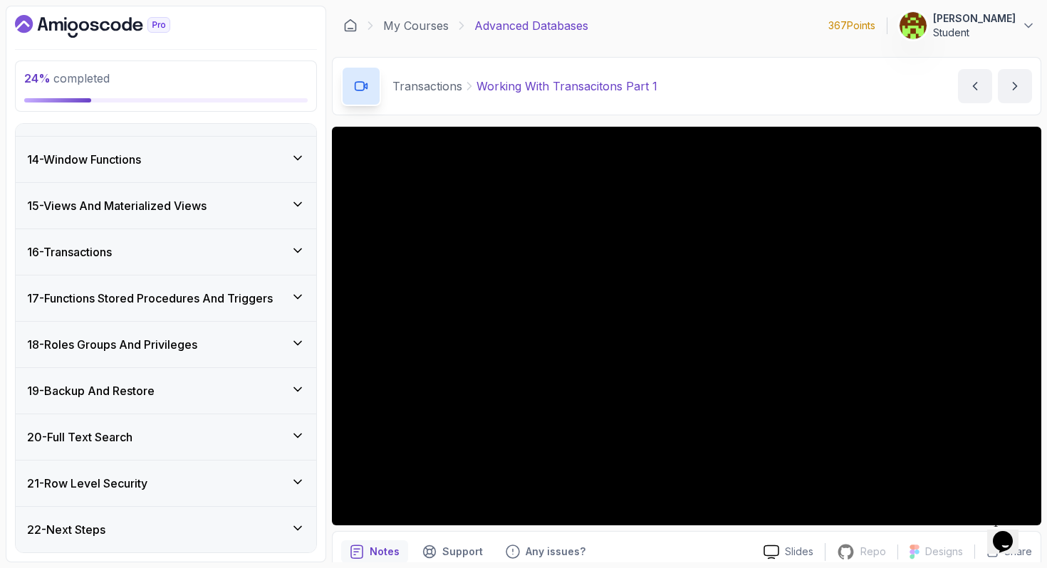
click at [281, 390] on div "19 - Backup And Restore" at bounding box center [166, 390] width 278 height 17
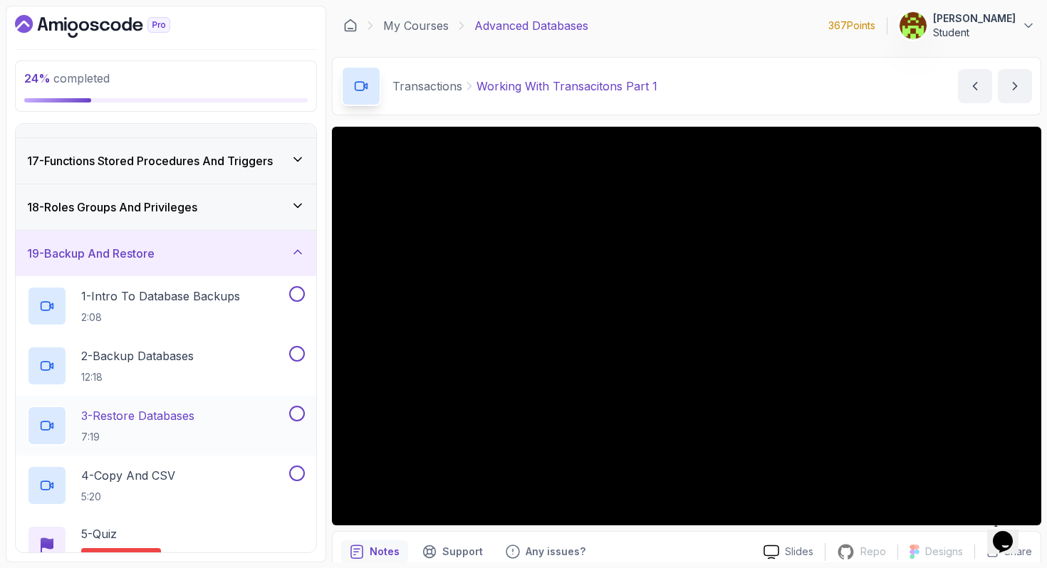
scroll to position [615, 0]
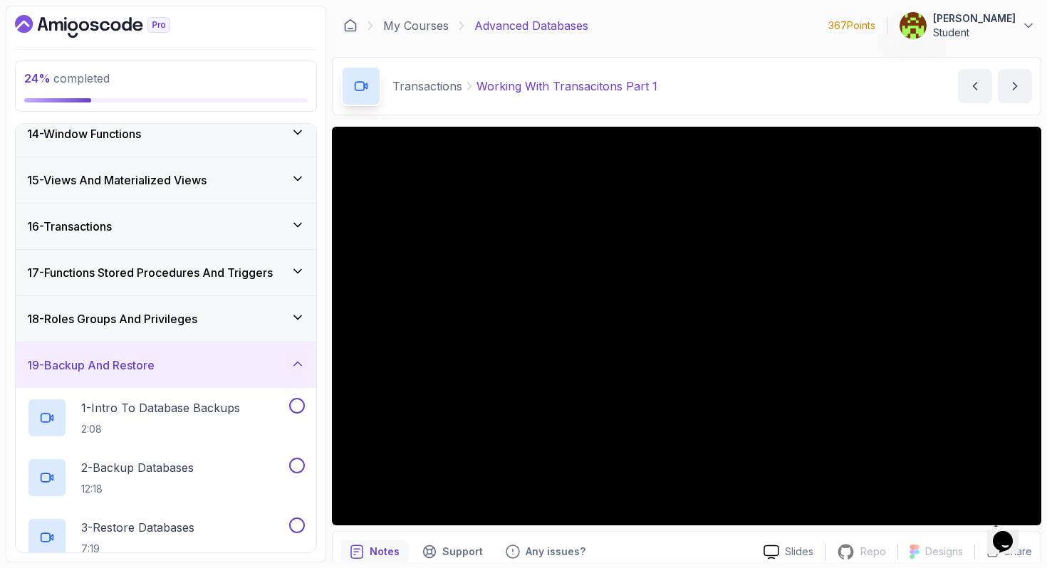
click at [221, 370] on div "19 - Backup And Restore" at bounding box center [166, 365] width 278 height 17
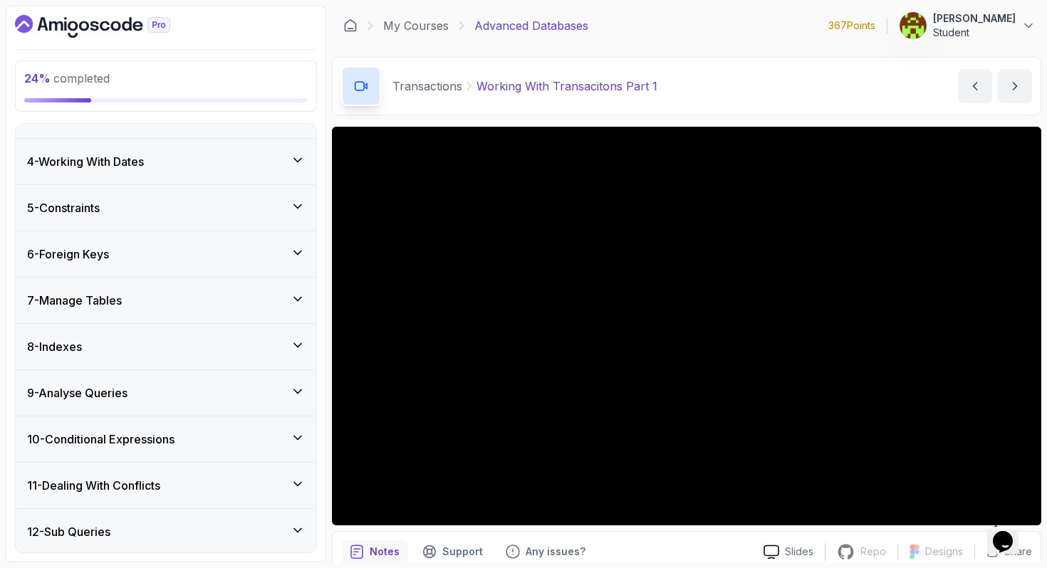
scroll to position [243, 0]
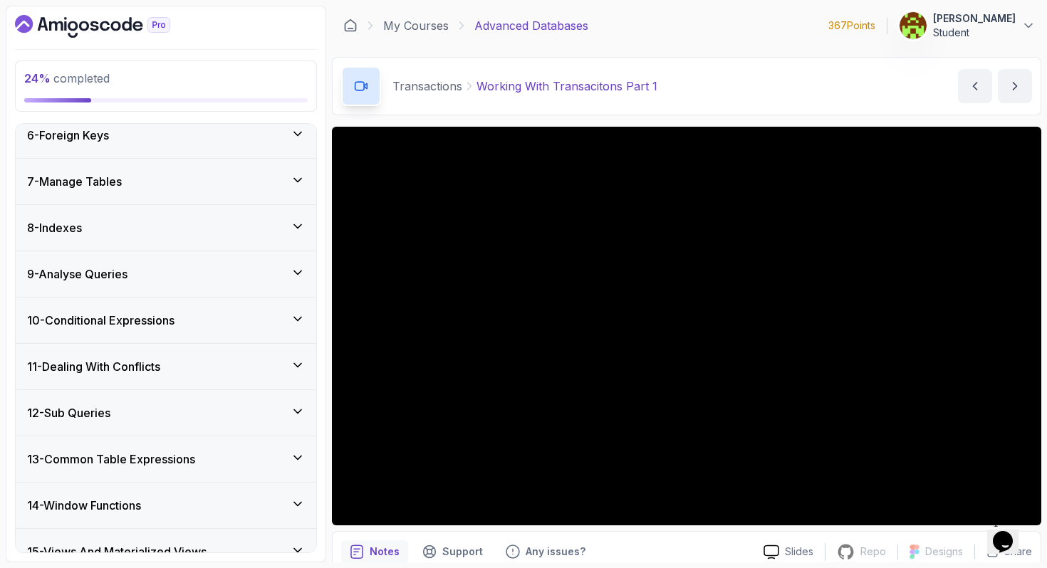
click at [195, 271] on div "9 - Analyse Queries" at bounding box center [166, 274] width 278 height 17
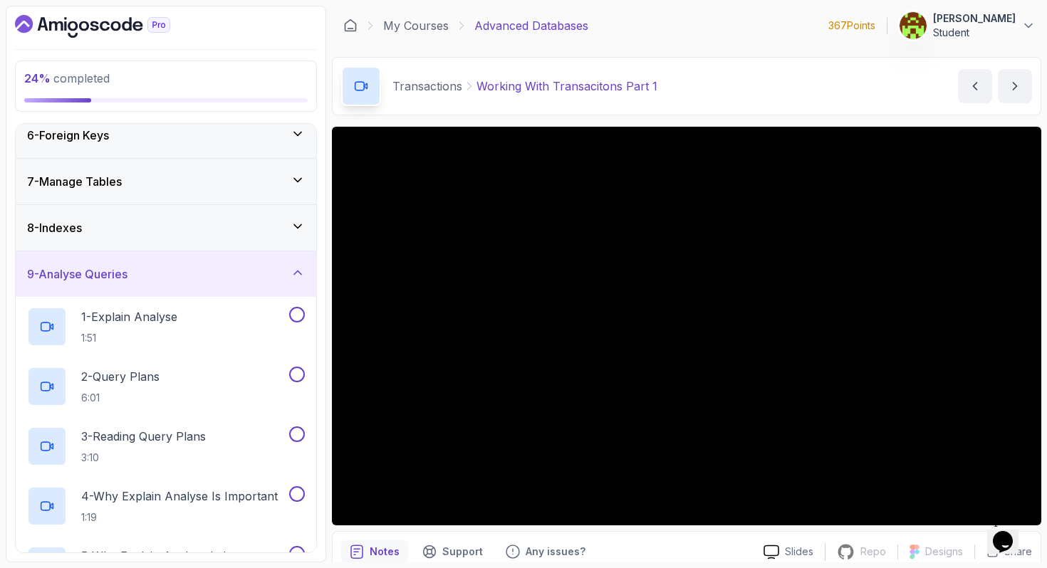
click at [195, 271] on div "9 - Analyse Queries" at bounding box center [166, 274] width 278 height 17
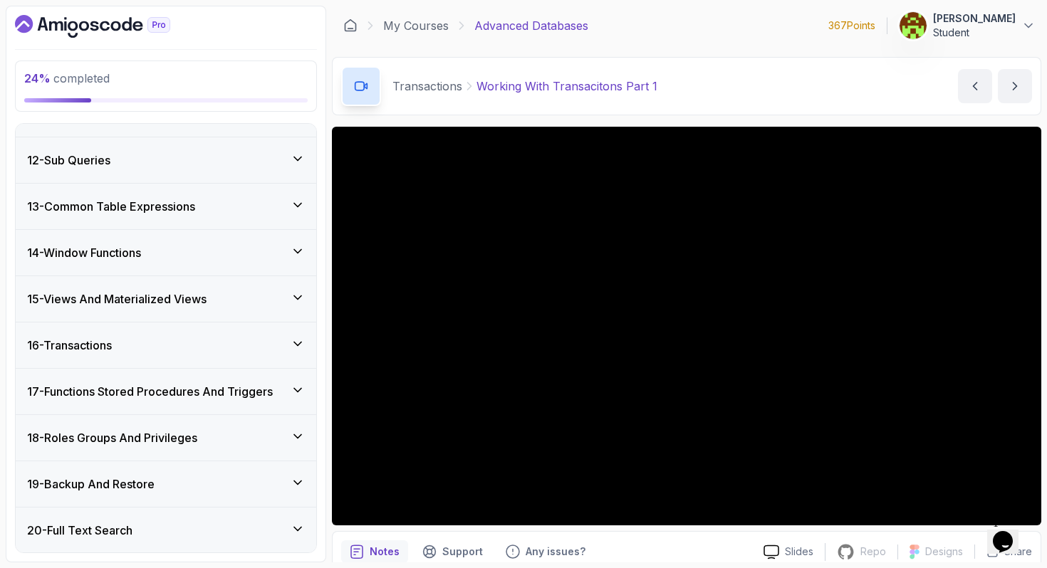
scroll to position [554, 0]
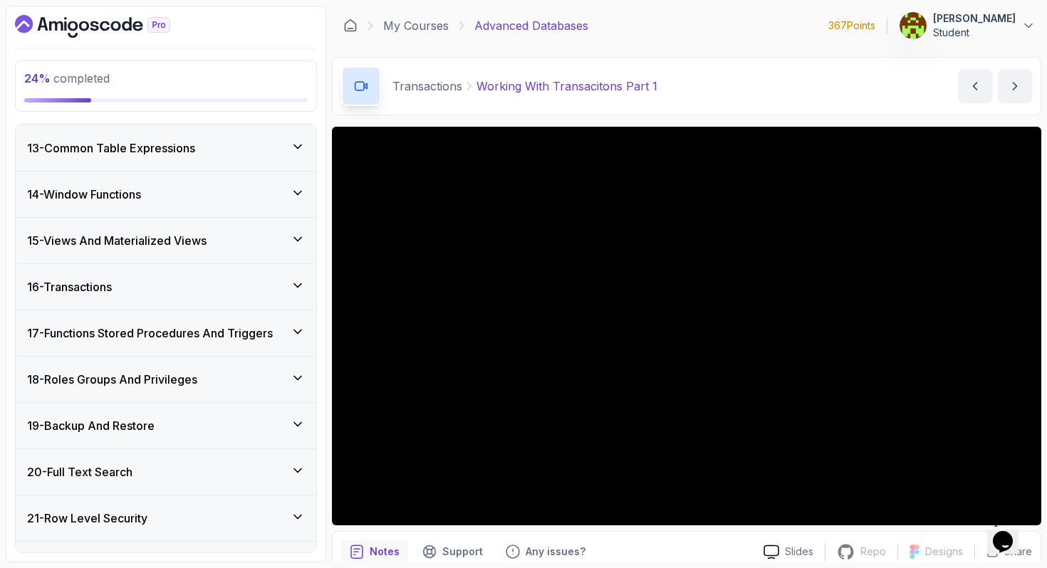
click at [182, 159] on div "13 - Common Table Expressions" at bounding box center [166, 148] width 300 height 46
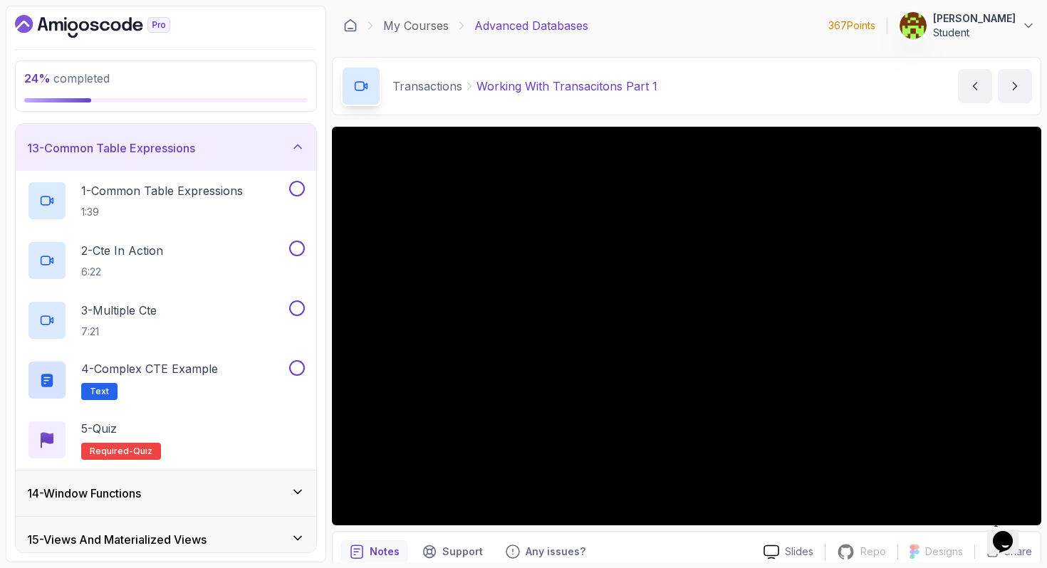
click at [162, 145] on h3 "13 - Common Table Expressions" at bounding box center [111, 148] width 168 height 17
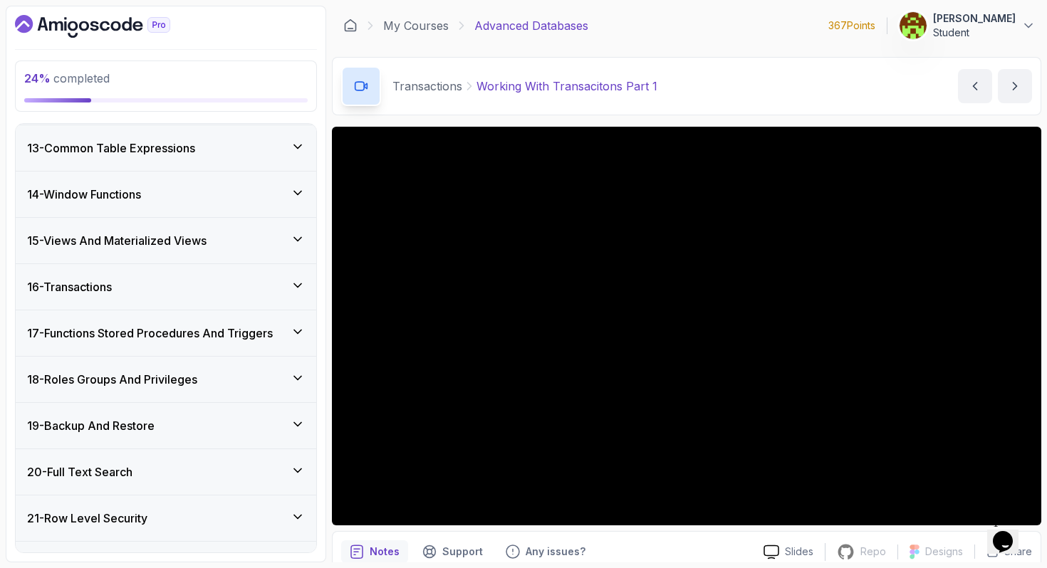
click at [149, 287] on div "16 - Transactions" at bounding box center [166, 286] width 278 height 17
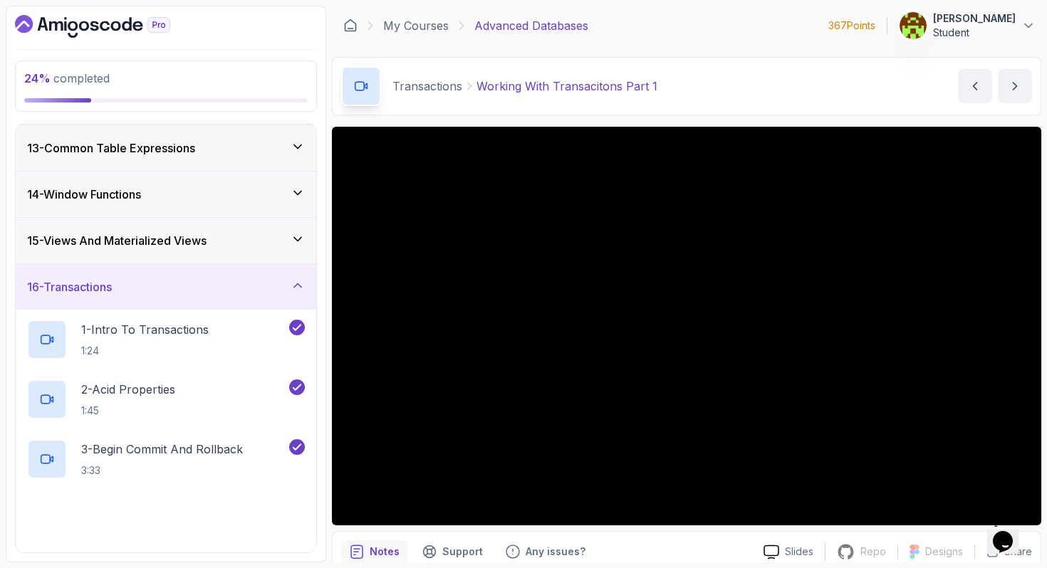
click at [149, 287] on div "16 - Transactions" at bounding box center [166, 286] width 278 height 17
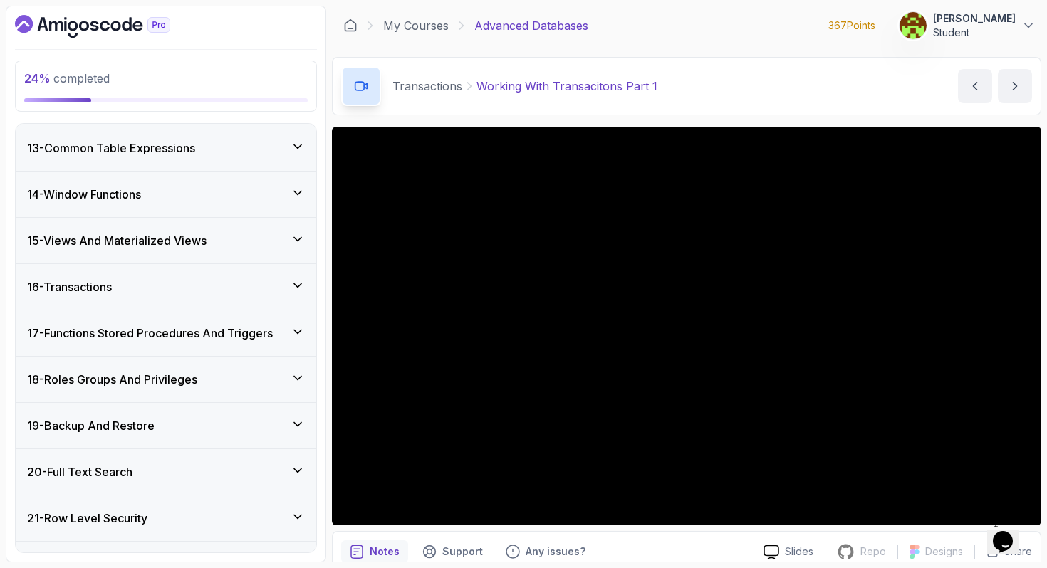
click at [150, 214] on div "14 - Window Functions" at bounding box center [166, 195] width 300 height 46
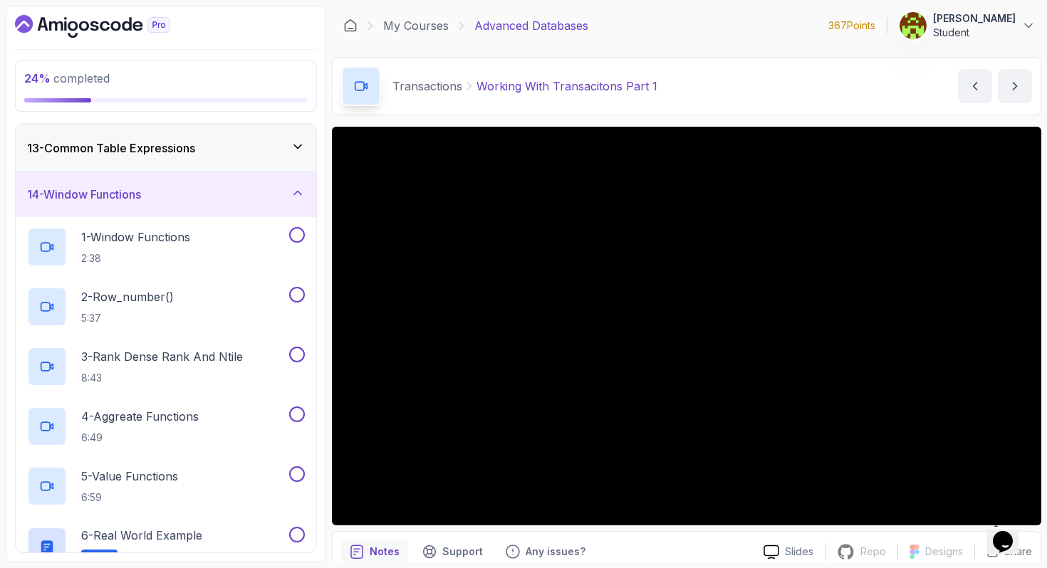
click at [150, 214] on div "14 - Window Functions" at bounding box center [166, 195] width 300 height 46
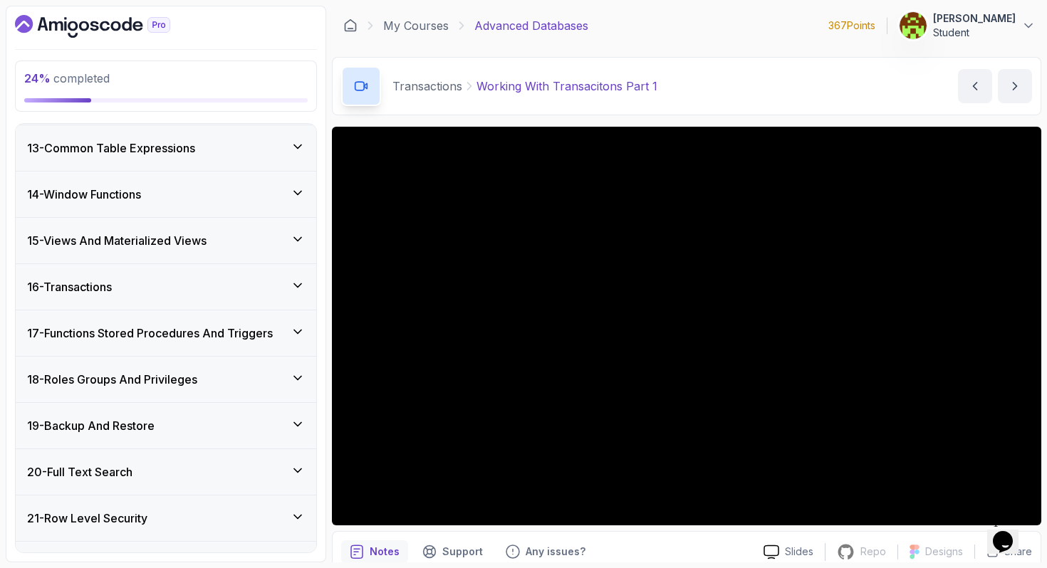
click at [157, 162] on div "13 - Common Table Expressions" at bounding box center [166, 148] width 300 height 46
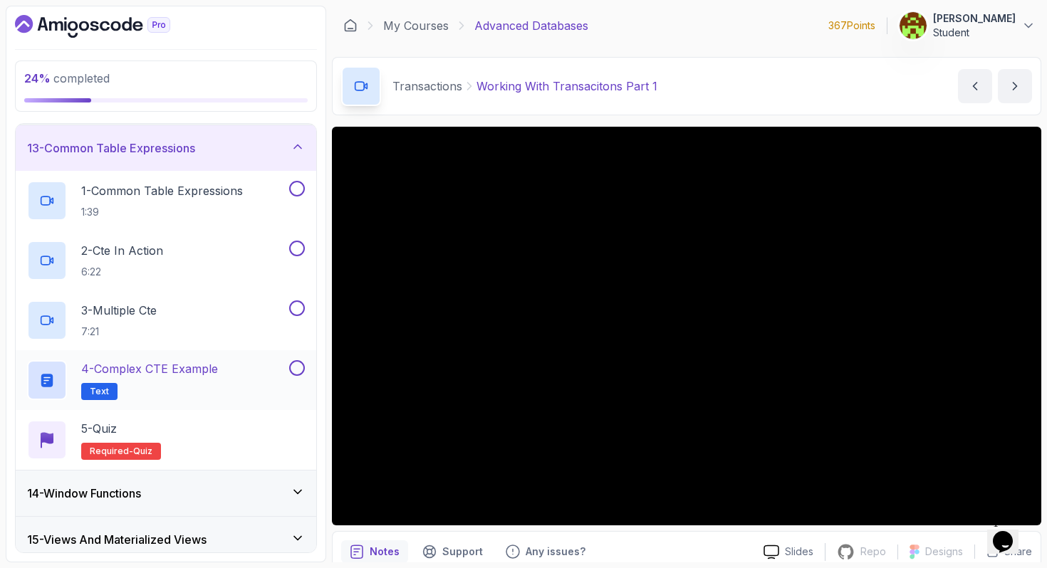
click at [158, 370] on p "4 - Complex CTE Example" at bounding box center [149, 368] width 137 height 17
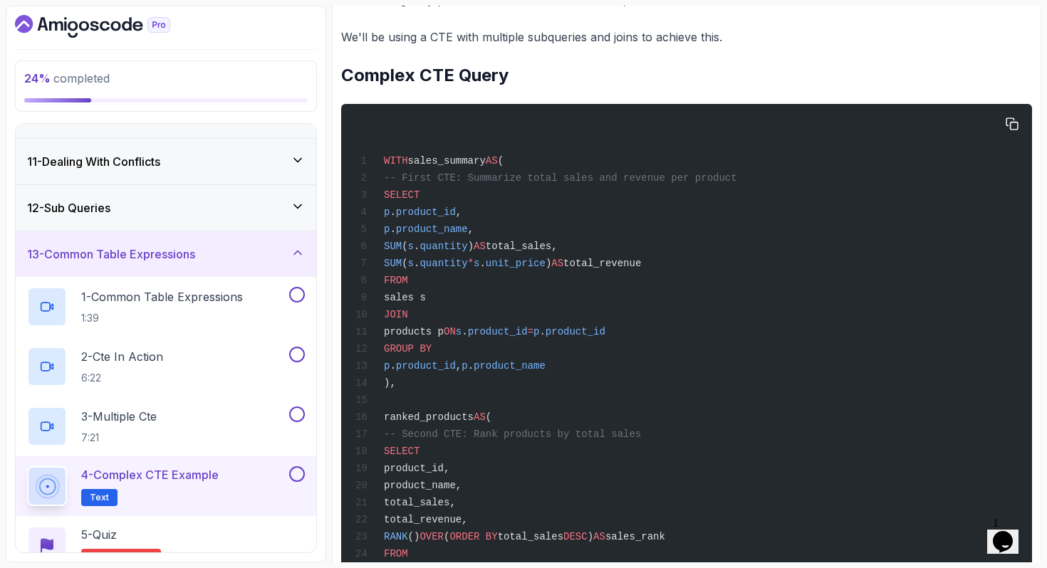
scroll to position [397, 0]
click at [221, 208] on div "12 - Sub Queries" at bounding box center [166, 207] width 278 height 17
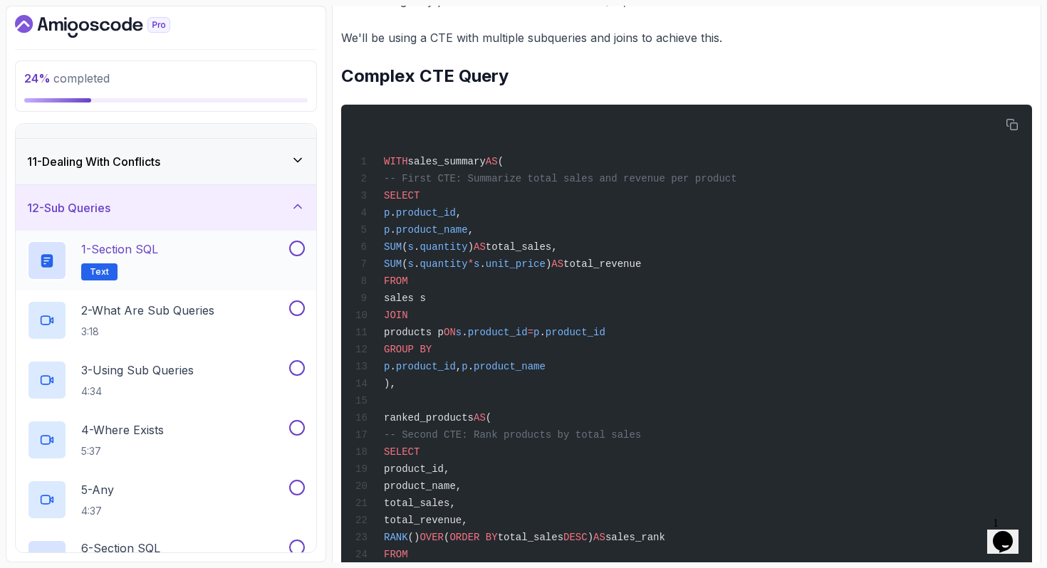
click at [203, 246] on div "1 - Section SQL Text" at bounding box center [156, 261] width 259 height 40
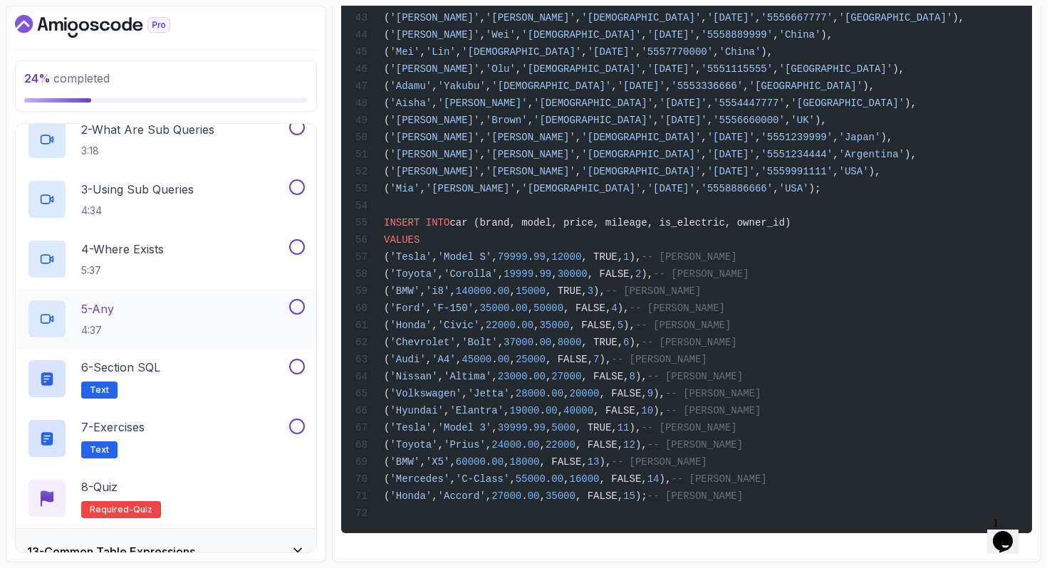
scroll to position [631, 0]
click at [180, 377] on div "6 - Section SQL Text" at bounding box center [156, 377] width 259 height 40
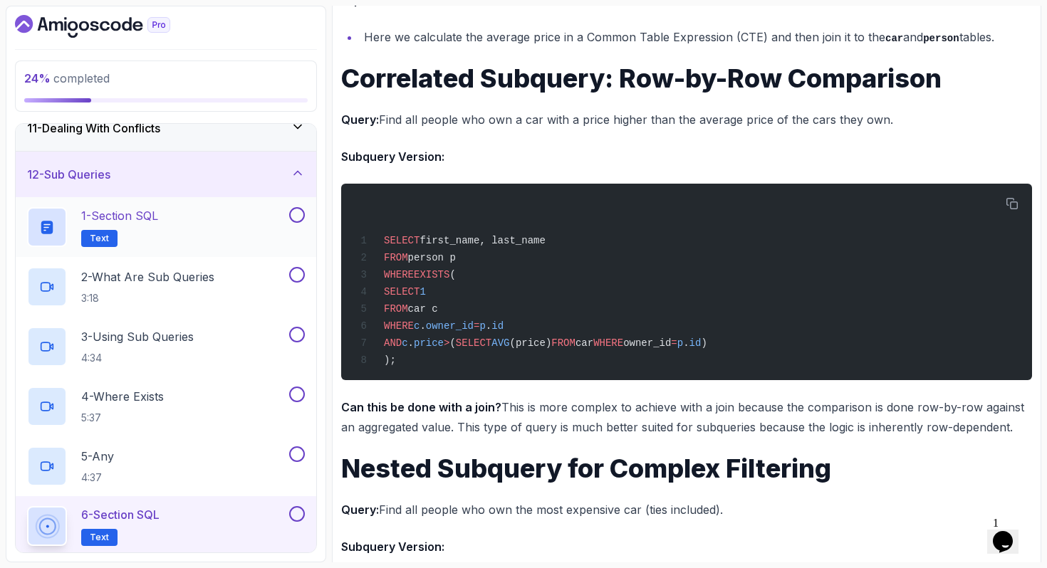
scroll to position [467, 0]
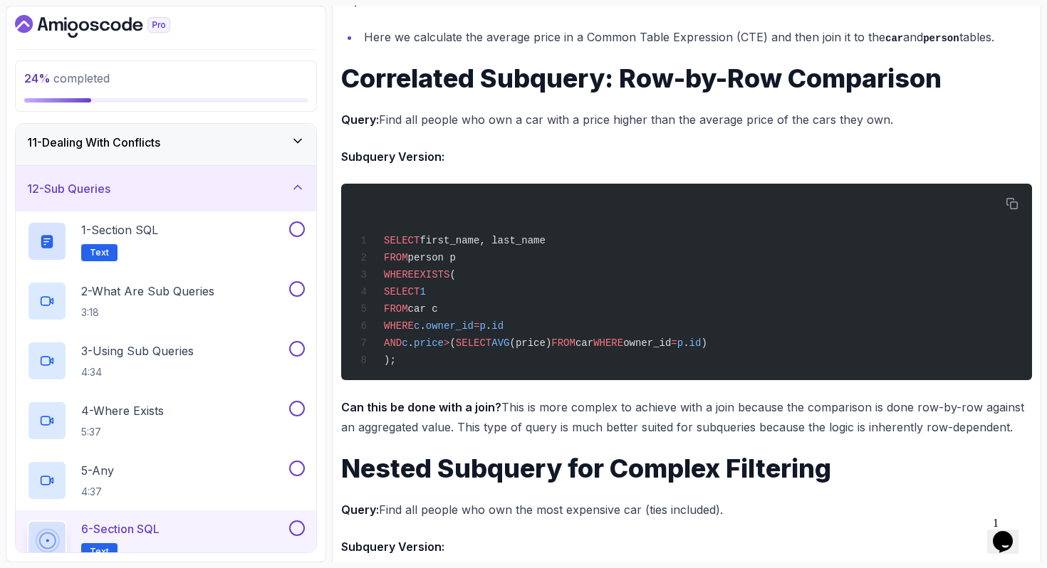
click at [197, 174] on div "12 - Sub Queries" at bounding box center [166, 189] width 300 height 46
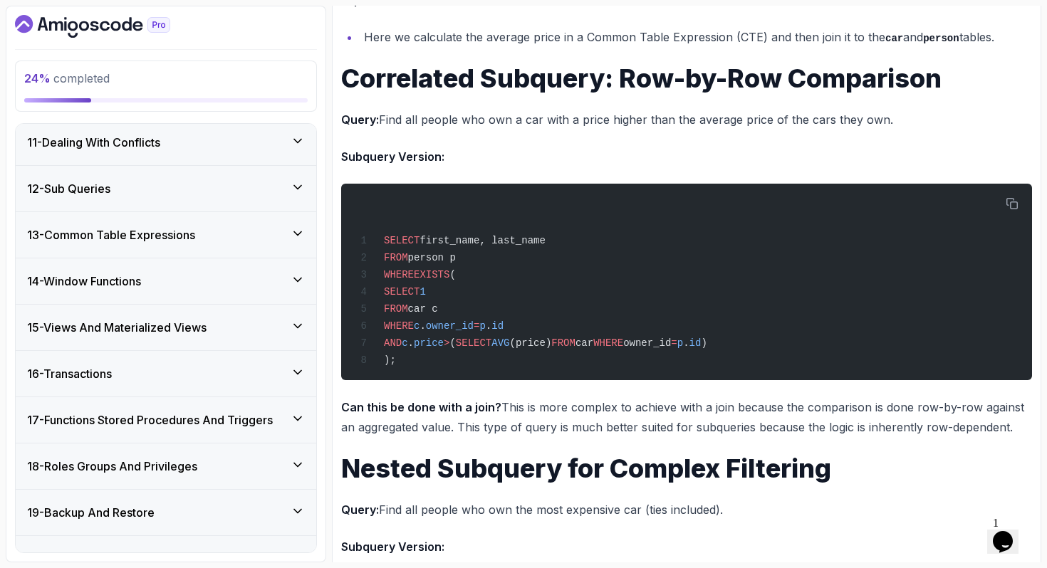
click at [194, 150] on div "11 - Dealing With Conflicts" at bounding box center [166, 142] width 278 height 17
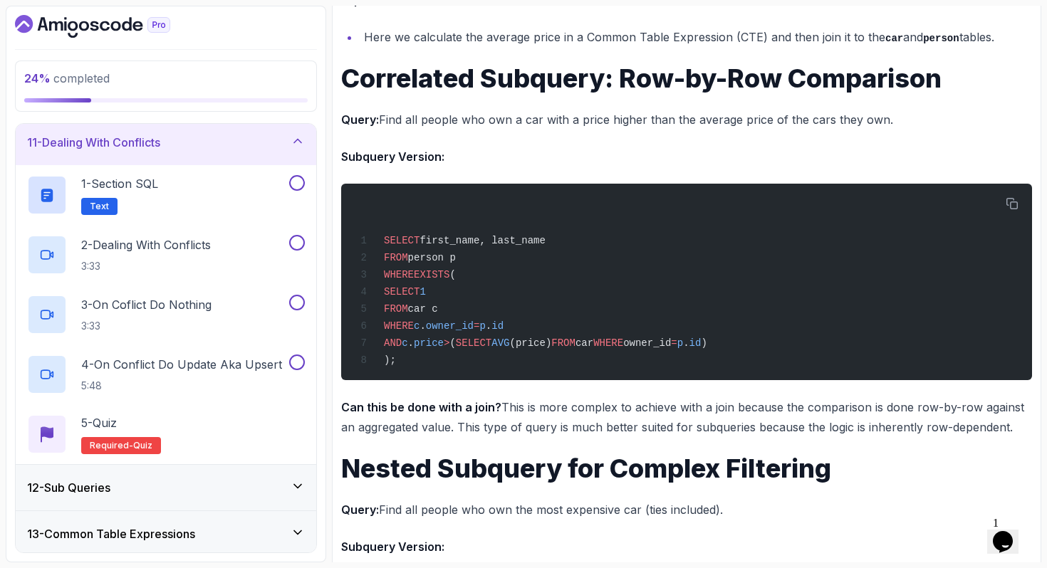
click at [194, 150] on div "11 - Dealing With Conflicts" at bounding box center [166, 142] width 278 height 17
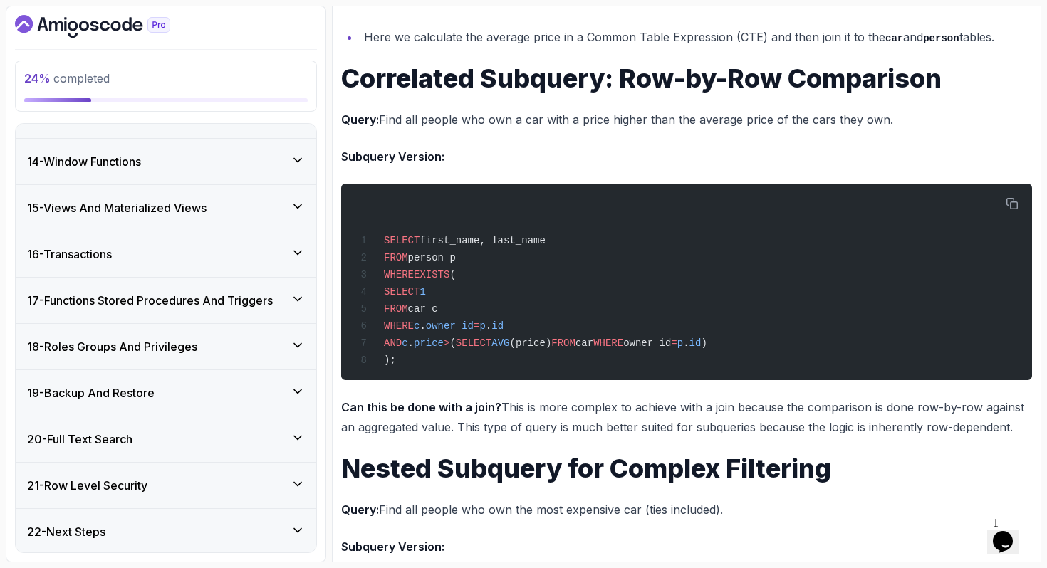
scroll to position [589, 0]
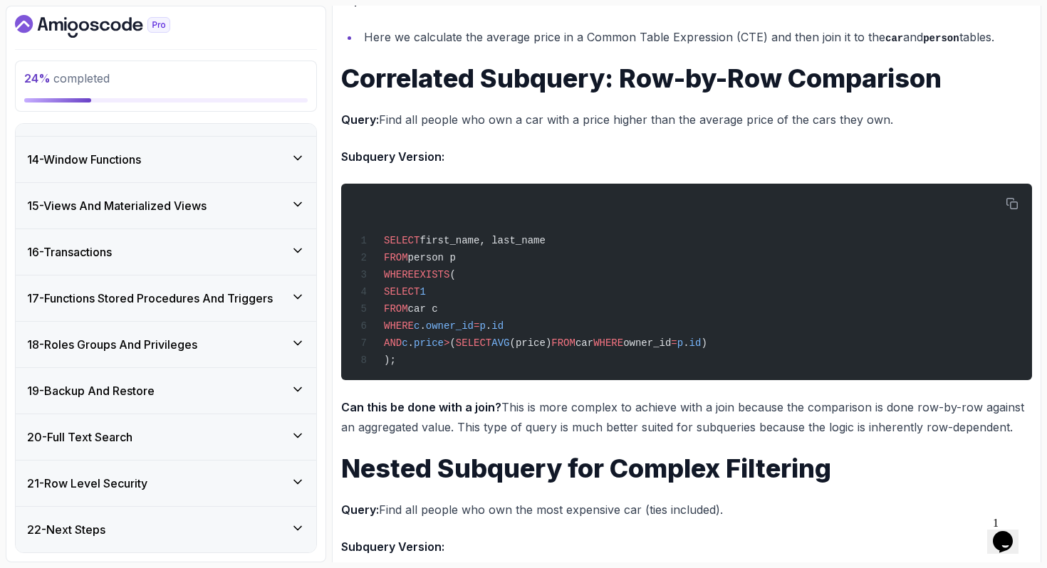
click at [190, 256] on div "16 - Transactions" at bounding box center [166, 252] width 278 height 17
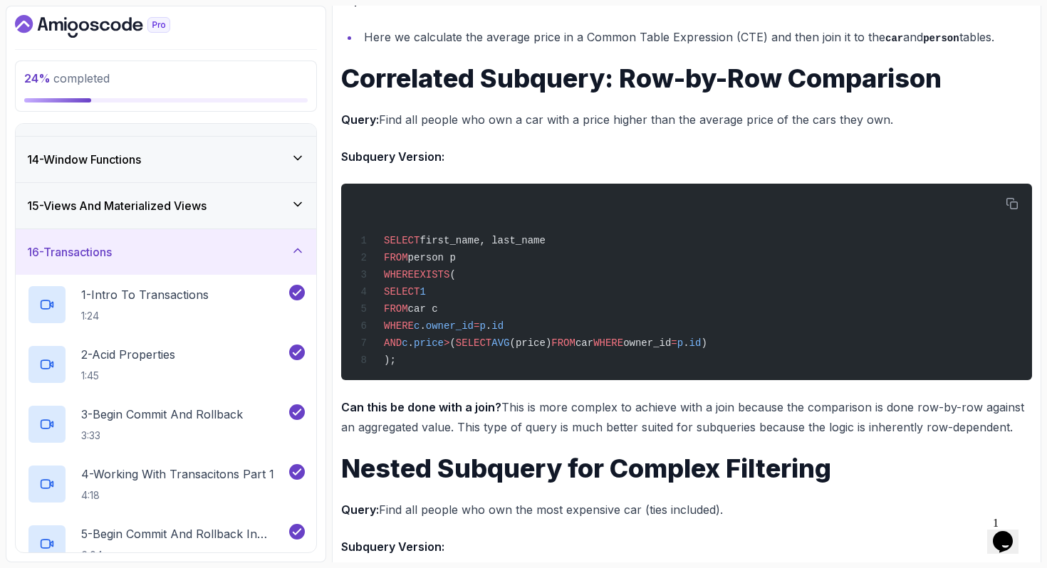
click at [190, 256] on div "16 - Transactions" at bounding box center [166, 252] width 278 height 17
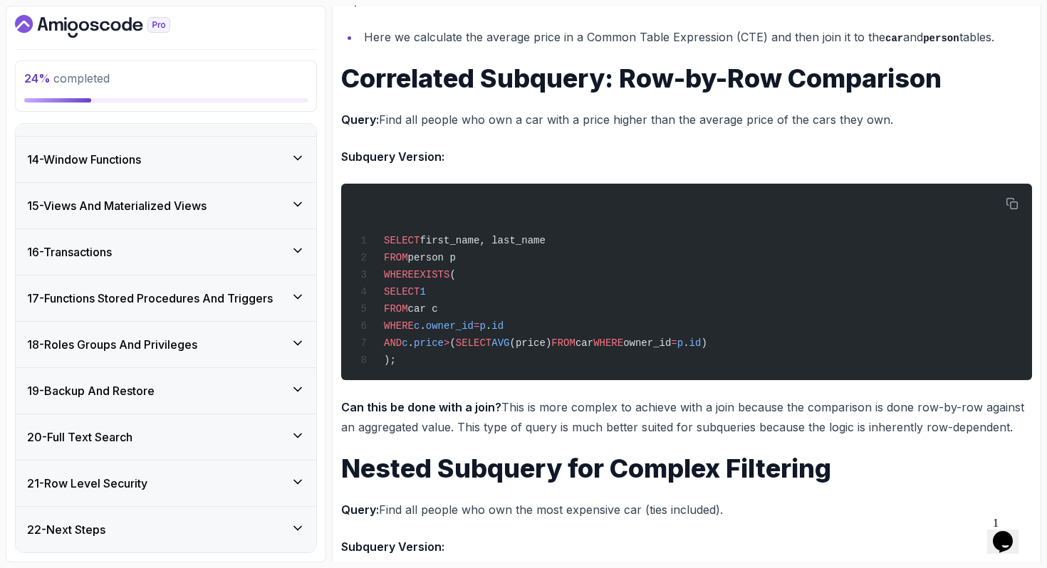
click at [162, 210] on h3 "15 - Views And Materialized Views" at bounding box center [116, 205] width 179 height 17
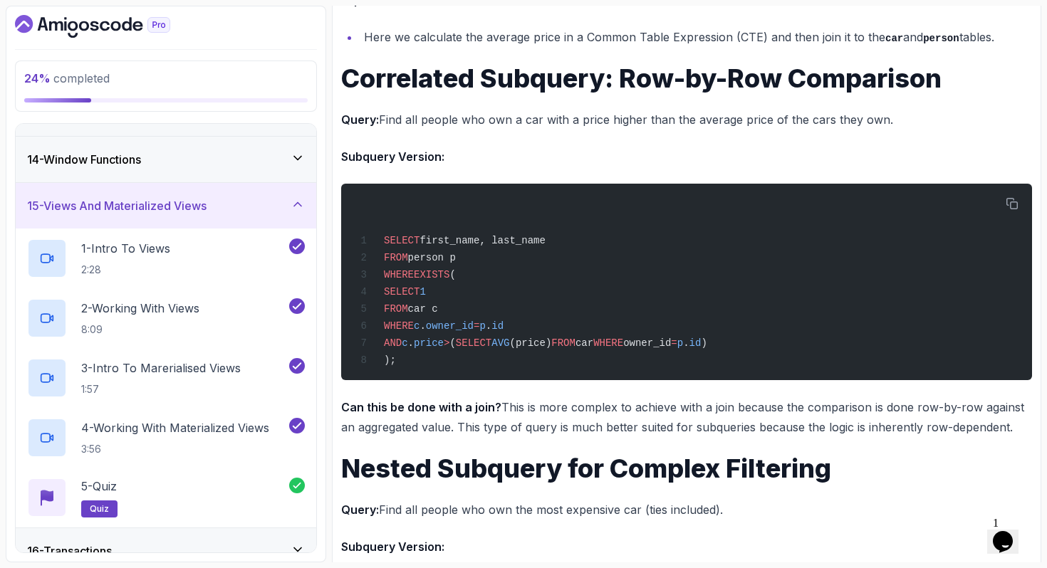
click at [162, 210] on h3 "15 - Views And Materialized Views" at bounding box center [116, 205] width 179 height 17
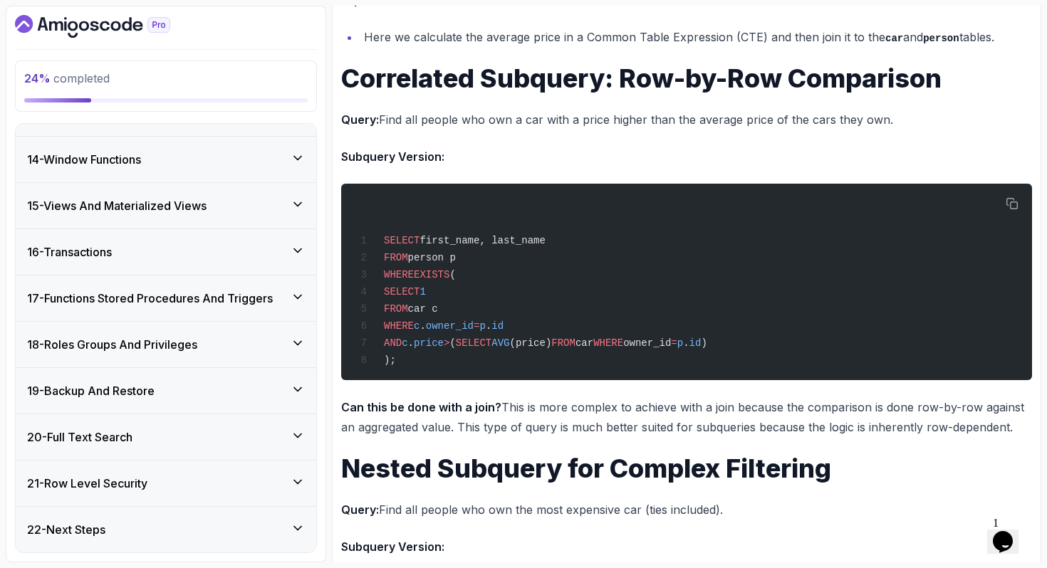
click at [152, 155] on div "14 - Window Functions" at bounding box center [166, 159] width 278 height 17
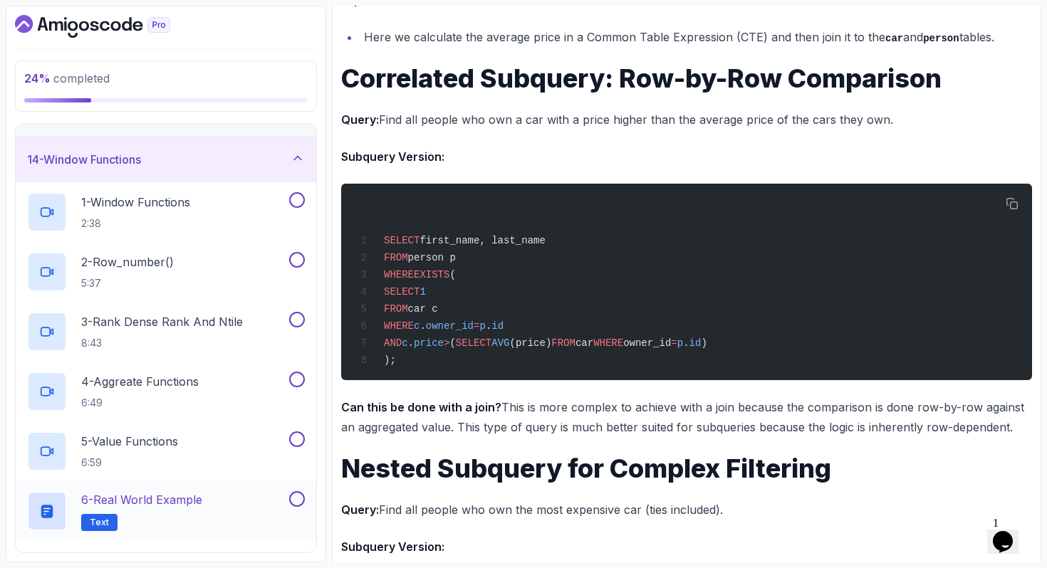
click at [187, 499] on p "6 - Real World Example" at bounding box center [141, 499] width 121 height 17
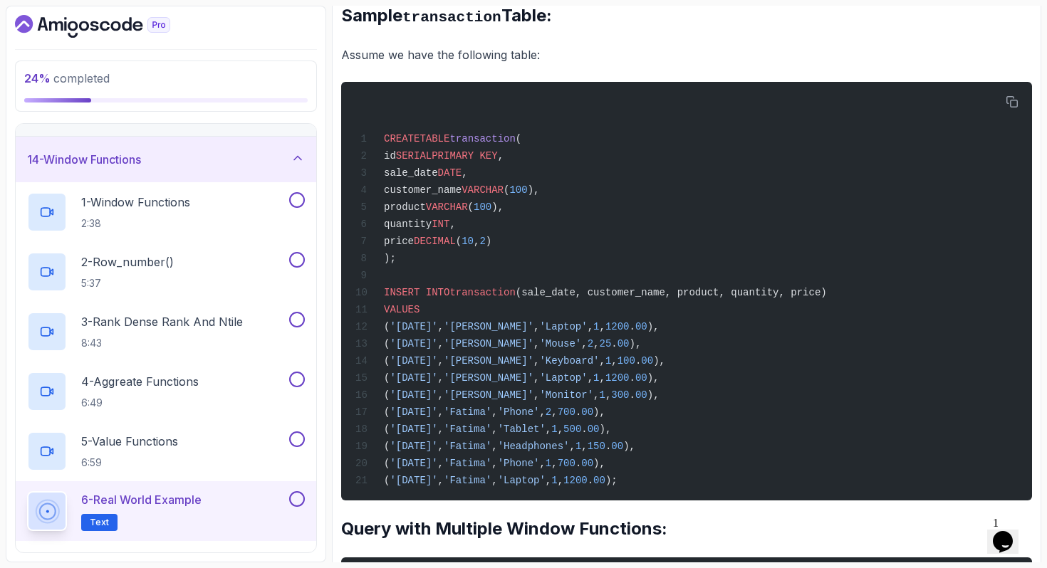
scroll to position [570, 0]
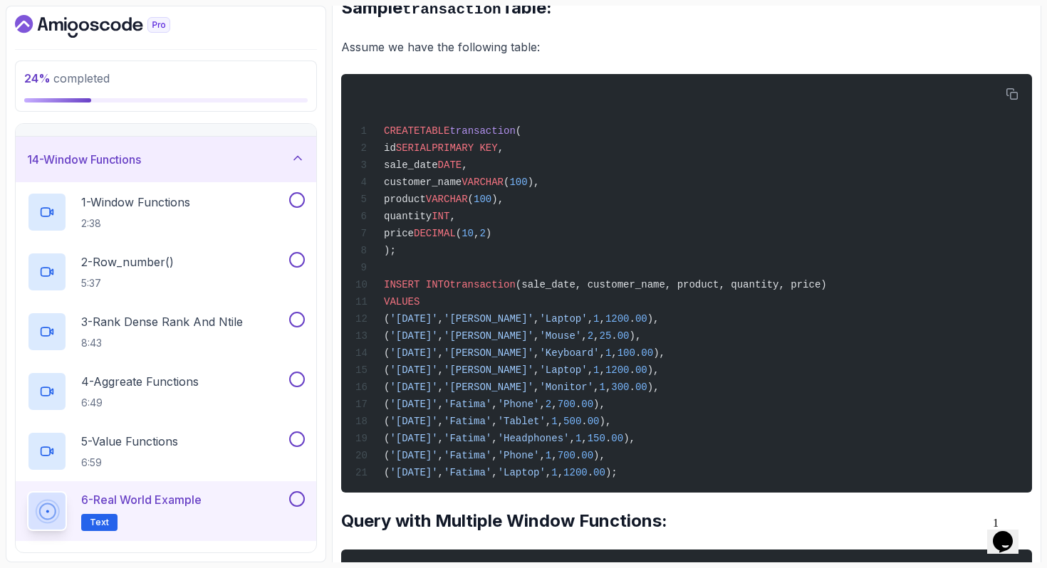
click at [187, 157] on div "14 - Window Functions" at bounding box center [166, 159] width 278 height 17
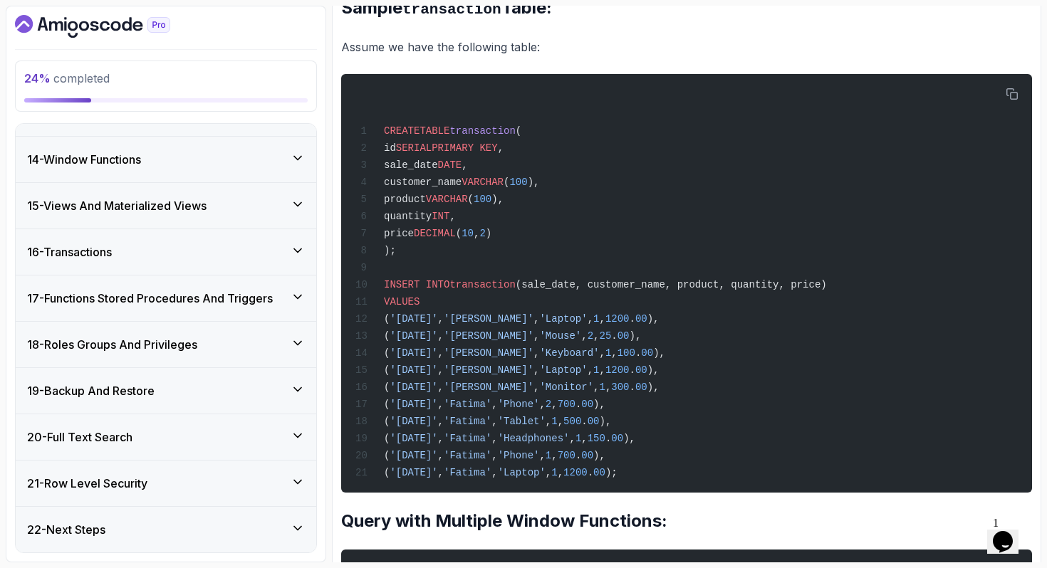
scroll to position [541, 0]
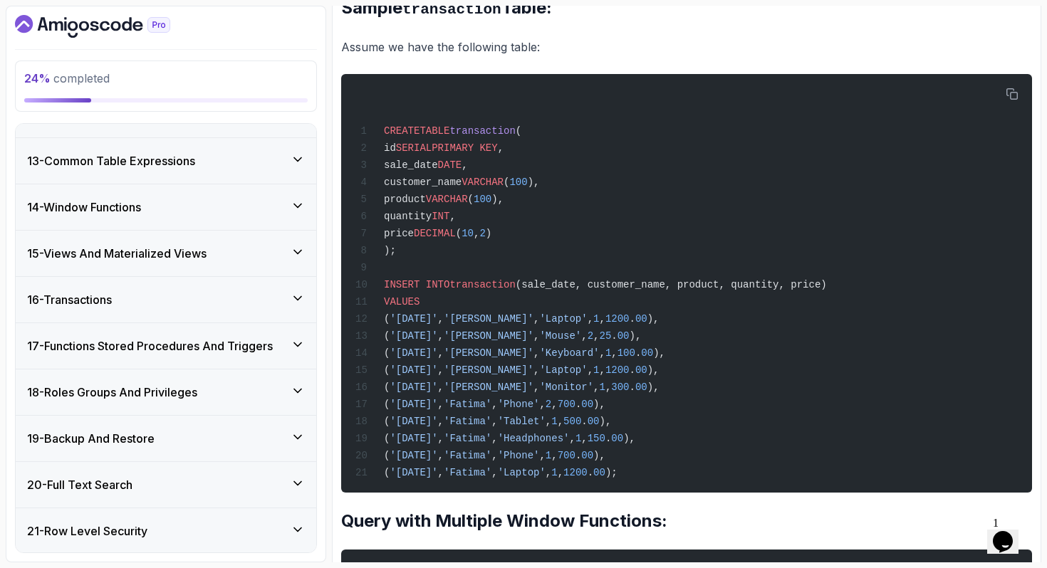
click at [157, 159] on h3 "13 - Common Table Expressions" at bounding box center [111, 160] width 168 height 17
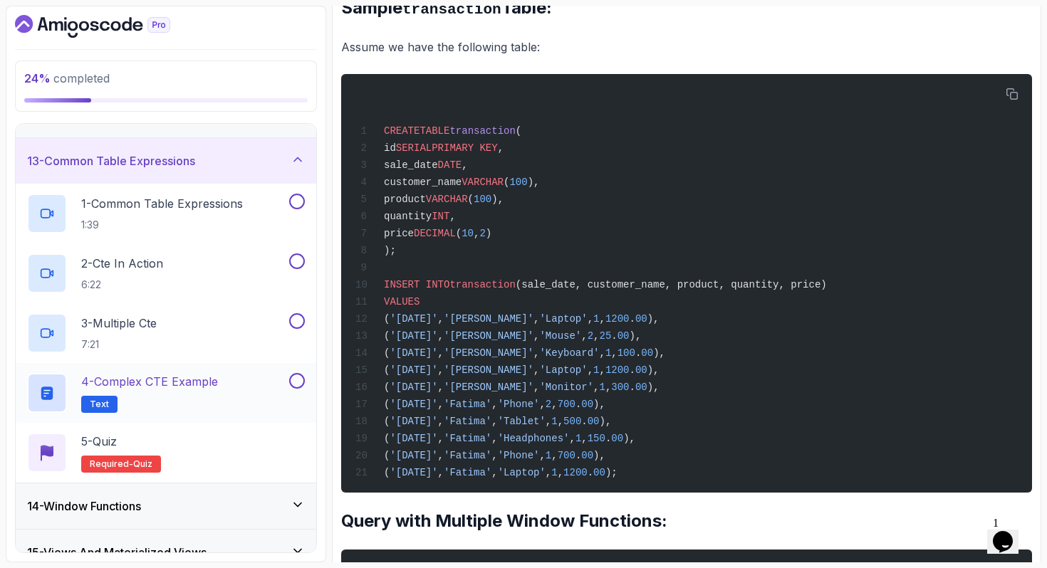
click at [167, 385] on p "4 - Complex CTE Example" at bounding box center [149, 381] width 137 height 17
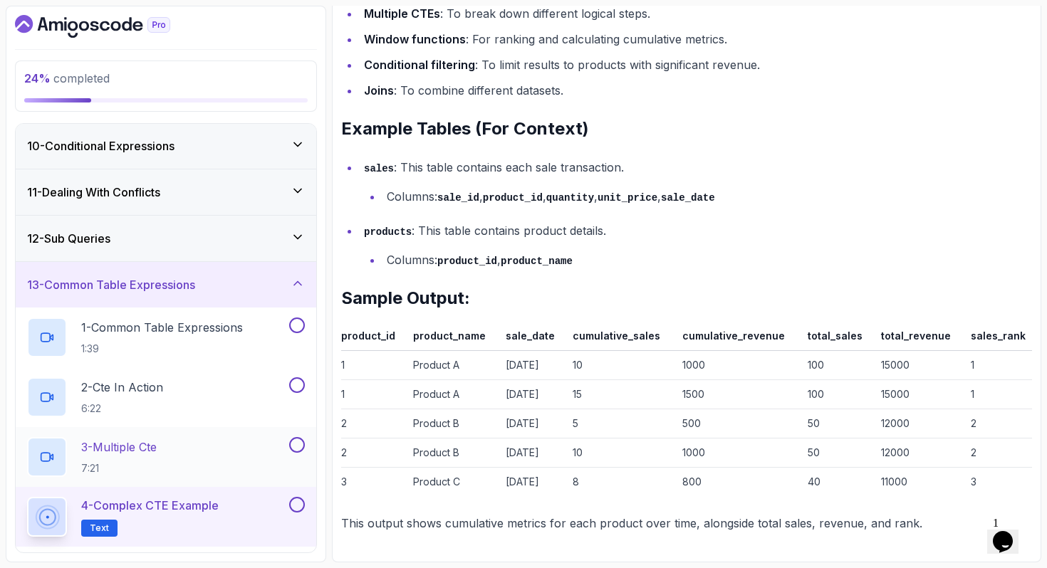
scroll to position [407, 0]
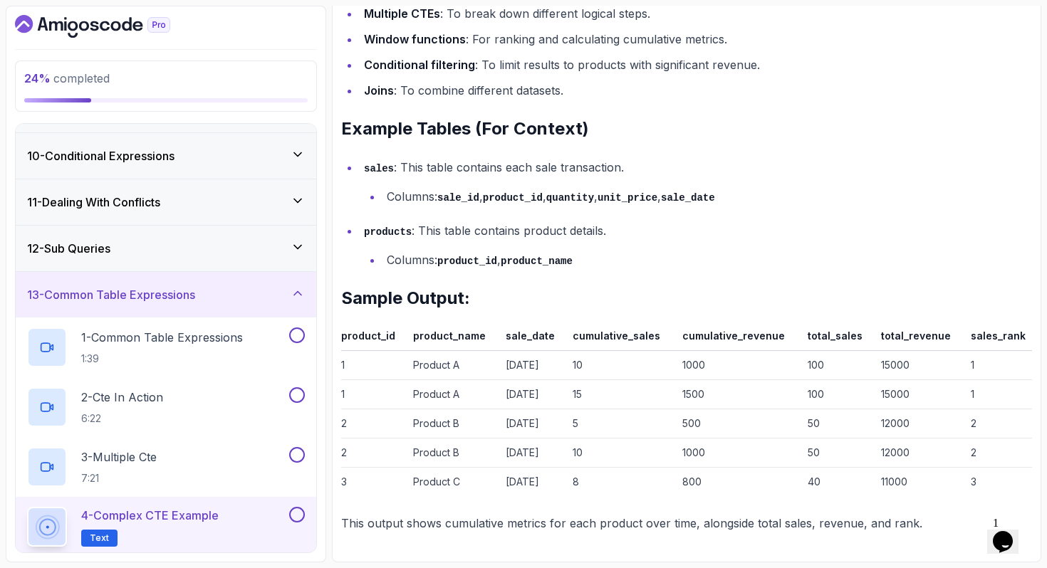
click at [167, 245] on div "12 - Sub Queries" at bounding box center [166, 248] width 278 height 17
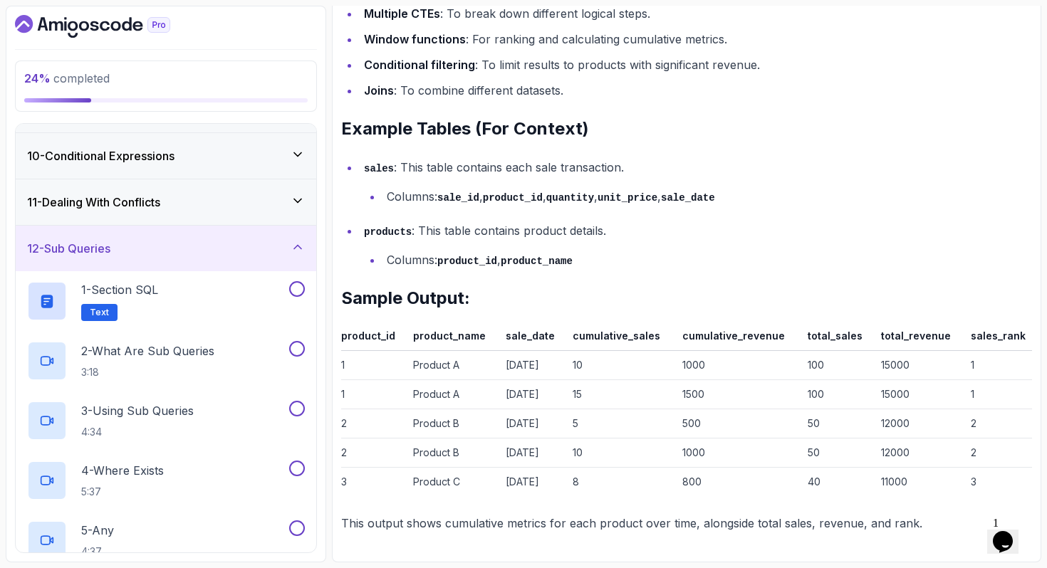
click at [167, 245] on div "12 - Sub Queries" at bounding box center [166, 248] width 278 height 17
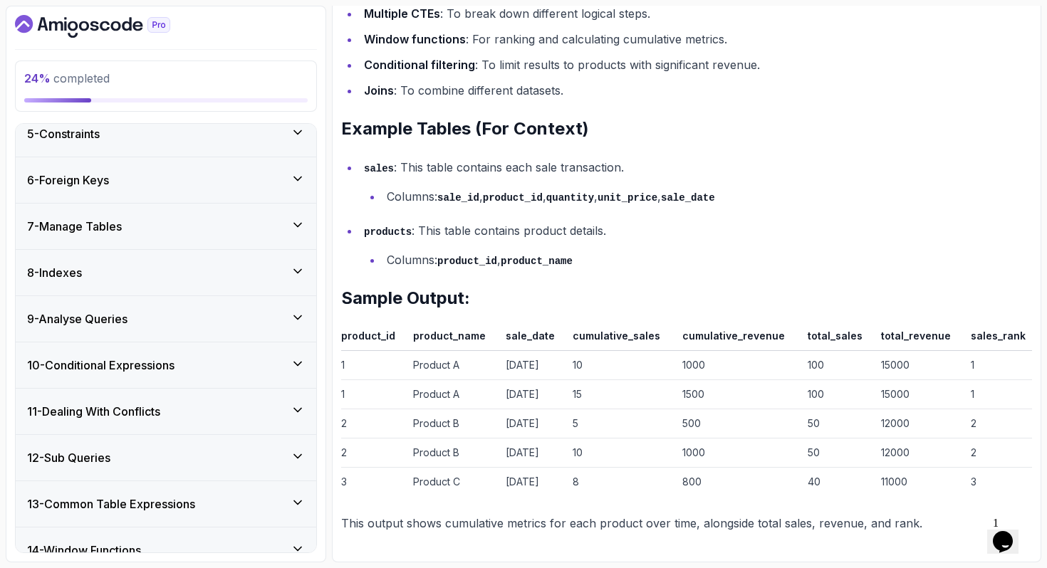
scroll to position [173, 0]
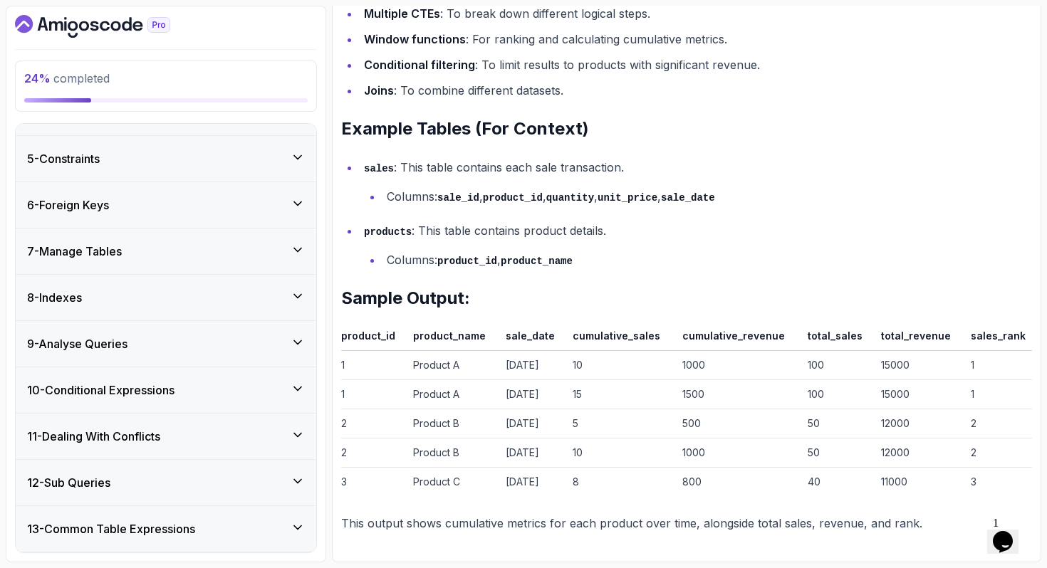
click at [156, 257] on div "7 - Manage Tables" at bounding box center [166, 251] width 278 height 17
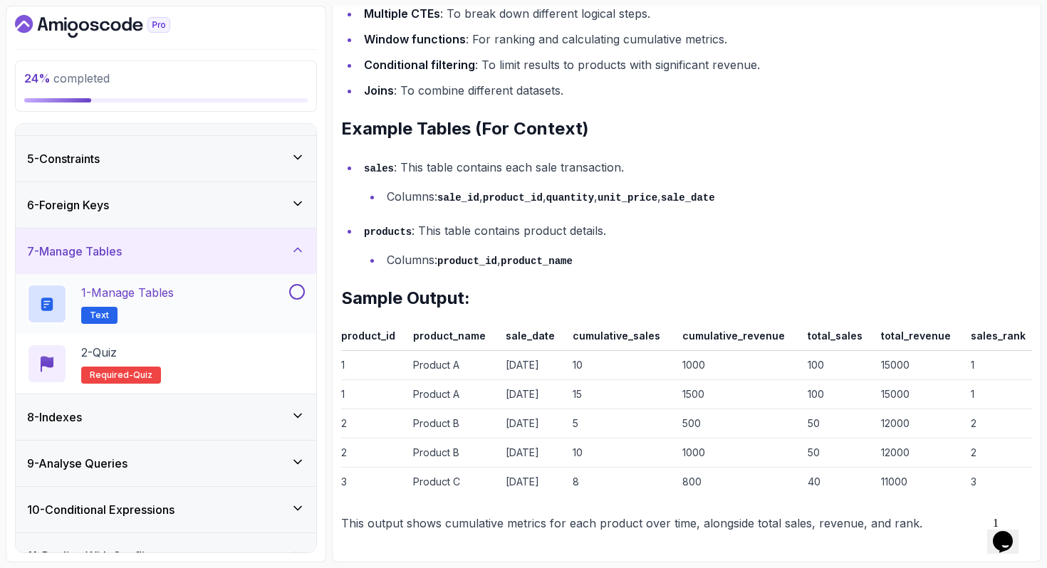
click at [137, 287] on p "1 - Manage Tables" at bounding box center [127, 292] width 93 height 17
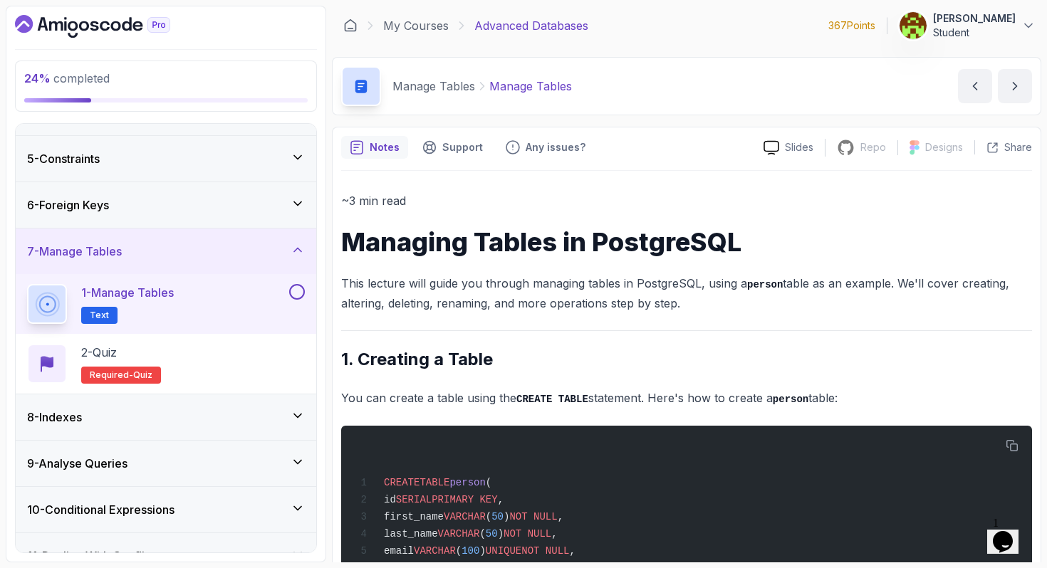
drag, startPoint x: 343, startPoint y: 239, endPoint x: 690, endPoint y: 303, distance: 352.8
click at [690, 303] on p "This lecture will guide you through managing tables in PostgreSQL, using a pers…" at bounding box center [686, 293] width 691 height 41
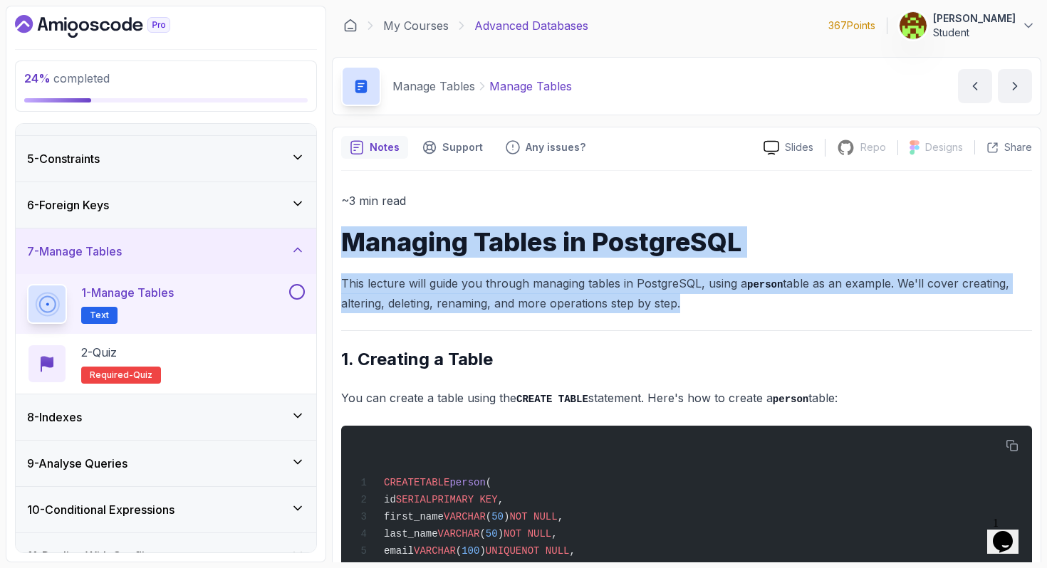
copy div "Managing Tables in PostgreSQL This lecture will guide you through managing tabl…"
drag, startPoint x: 341, startPoint y: 239, endPoint x: 706, endPoint y: 318, distance: 372.9
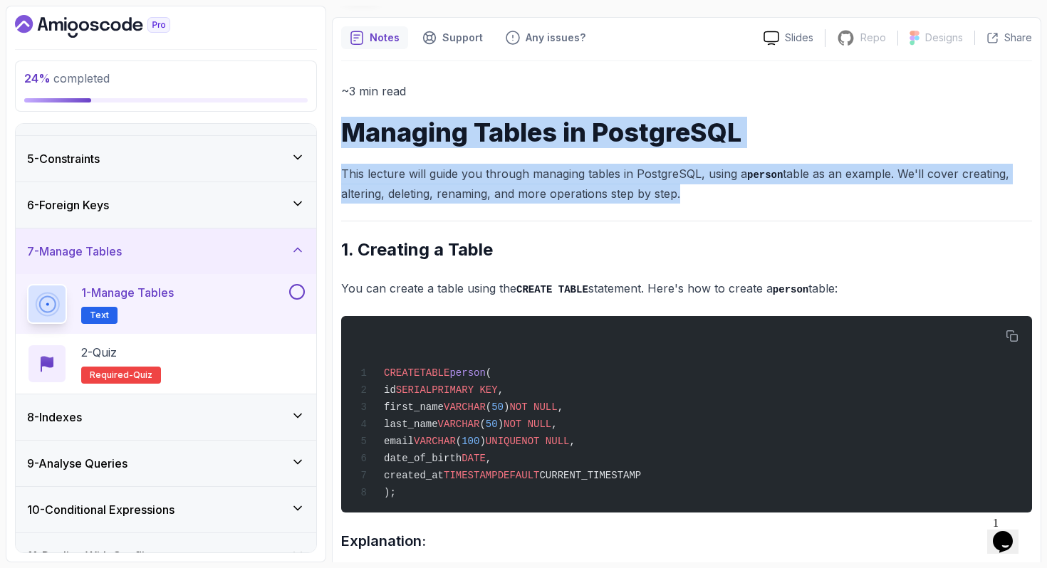
scroll to position [177, 0]
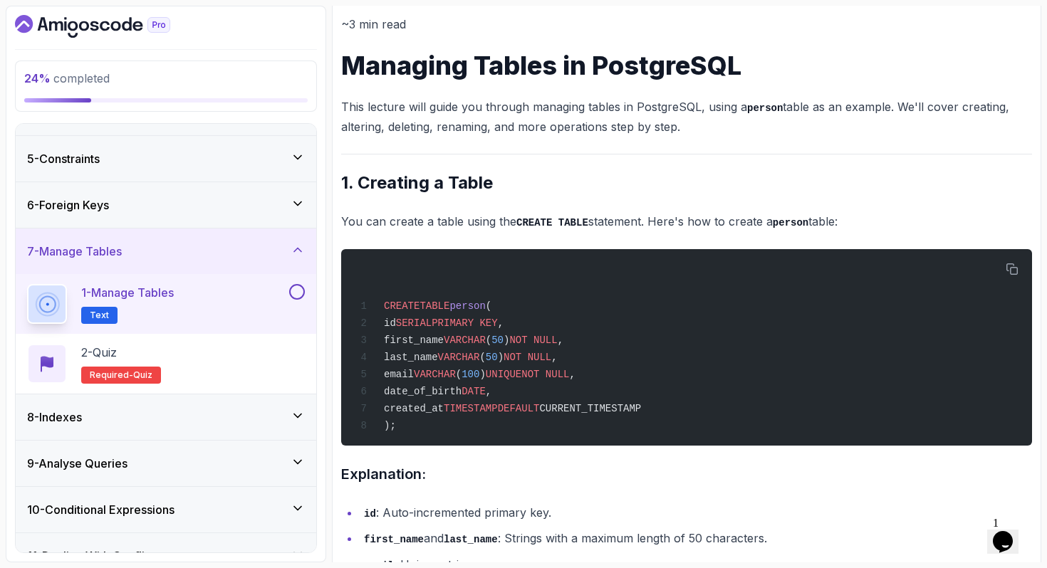
drag, startPoint x: 343, startPoint y: 179, endPoint x: 847, endPoint y: 223, distance: 506.0
copy div "1. Creating a Table You can create a table using the CREATE TABLE statement. He…"
click at [1016, 268] on icon "button" at bounding box center [1011, 269] width 13 height 13
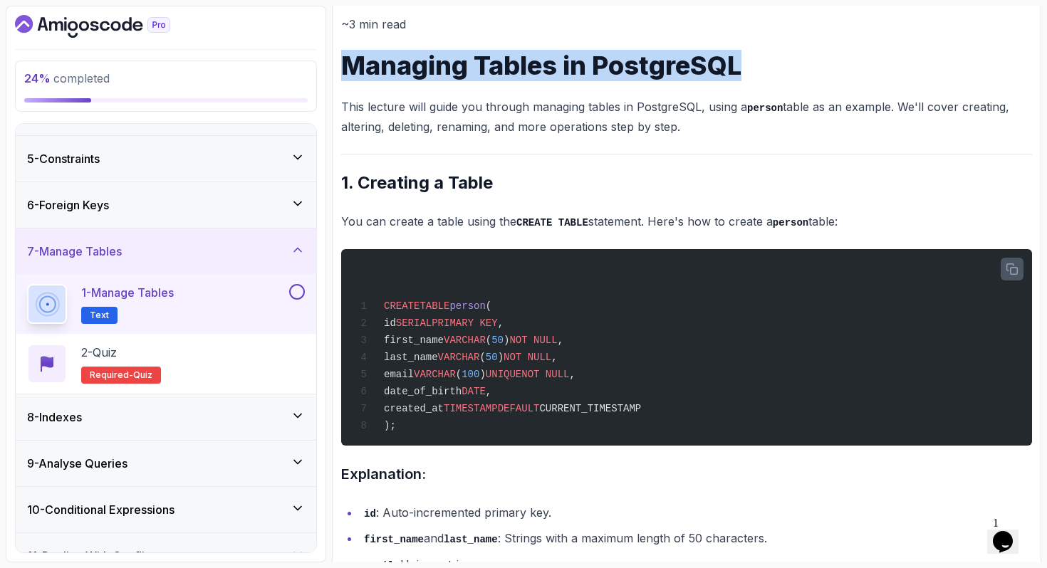
drag, startPoint x: 343, startPoint y: 67, endPoint x: 785, endPoint y: 70, distance: 441.5
click at [785, 70] on h1 "Managing Tables in PostgreSQL" at bounding box center [686, 65] width 691 height 28
copy h1 "Managing Tables in PostgreSQL"
copy p "This lecture will guide you through managing tables in PostgreSQL, using a pers…"
drag, startPoint x: 342, startPoint y: 103, endPoint x: 690, endPoint y: 132, distance: 349.5
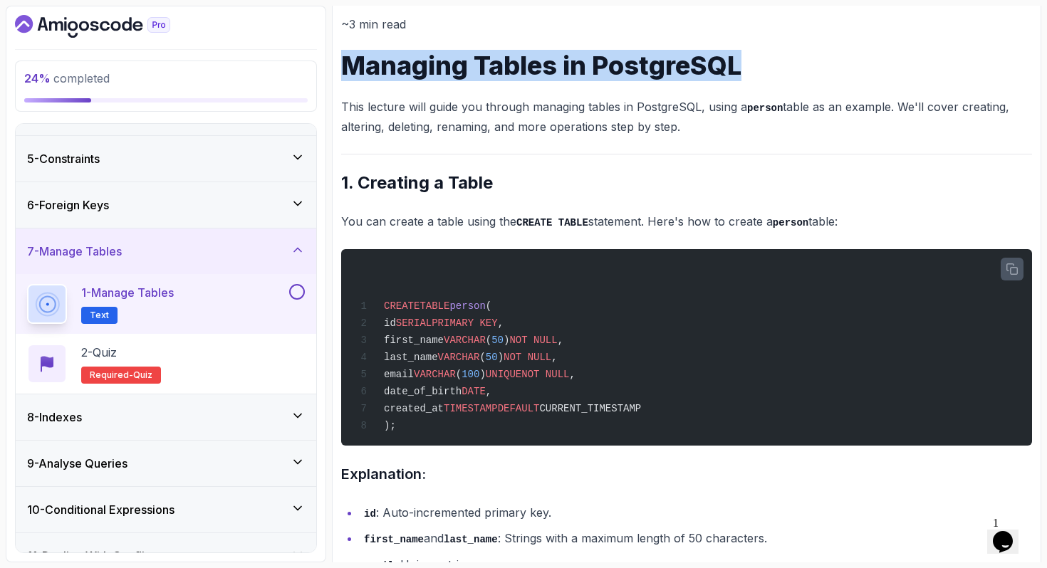
click at [690, 132] on p "This lecture will guide you through managing tables in PostgreSQL, using a pers…" at bounding box center [686, 117] width 691 height 41
drag, startPoint x: 342, startPoint y: 177, endPoint x: 862, endPoint y: 219, distance: 521.5
copy div "1. Creating a Table You can create a table using the CREATE TABLE statement. He…"
click at [1008, 271] on icon "button" at bounding box center [1011, 268] width 11 height 11
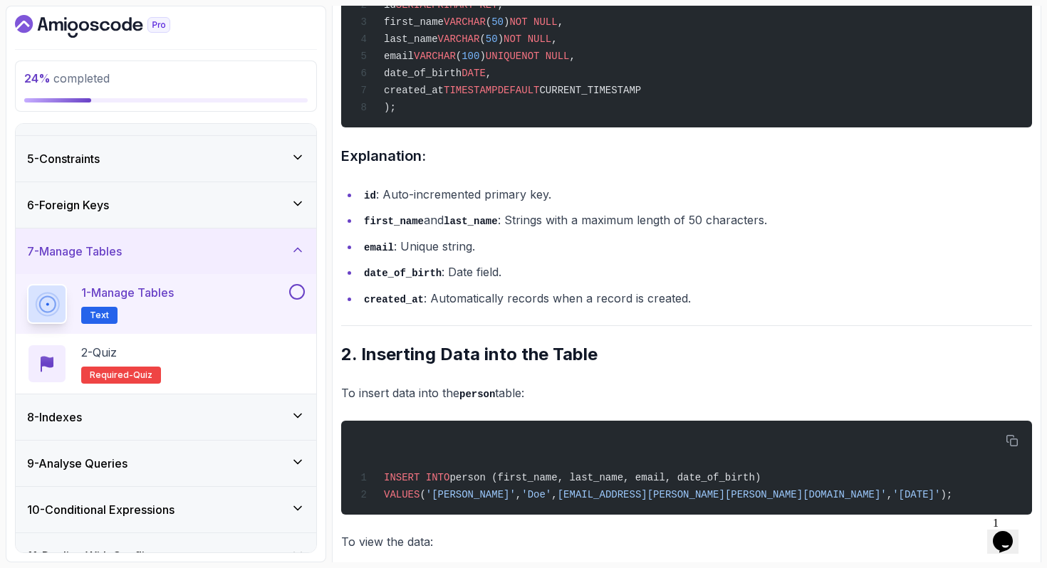
scroll to position [516, 0]
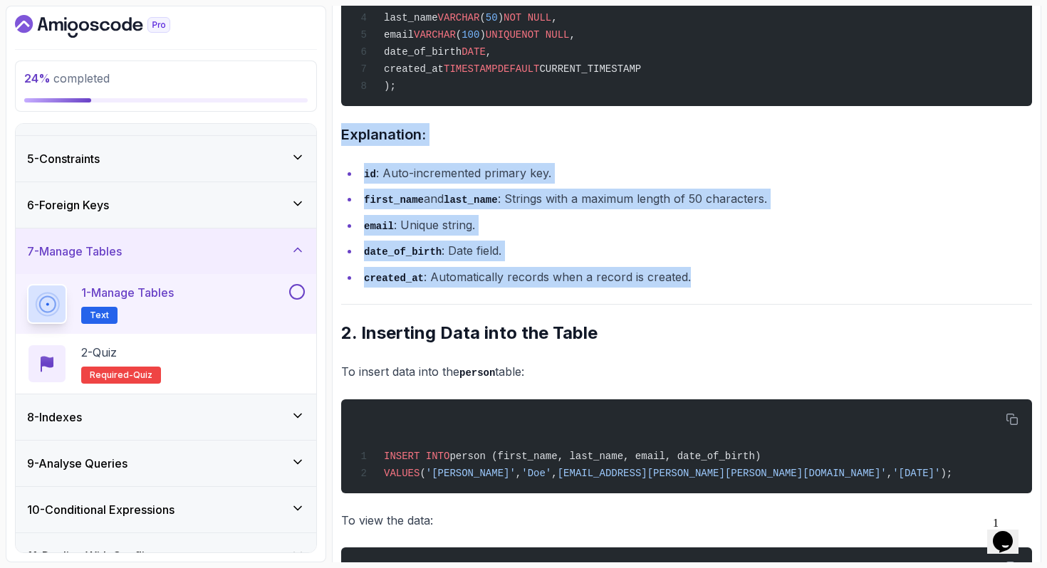
drag, startPoint x: 341, startPoint y: 136, endPoint x: 699, endPoint y: 283, distance: 386.4
copy div "Explanation: id : Auto-incremented primary key. first_name and last_name : Stri…"
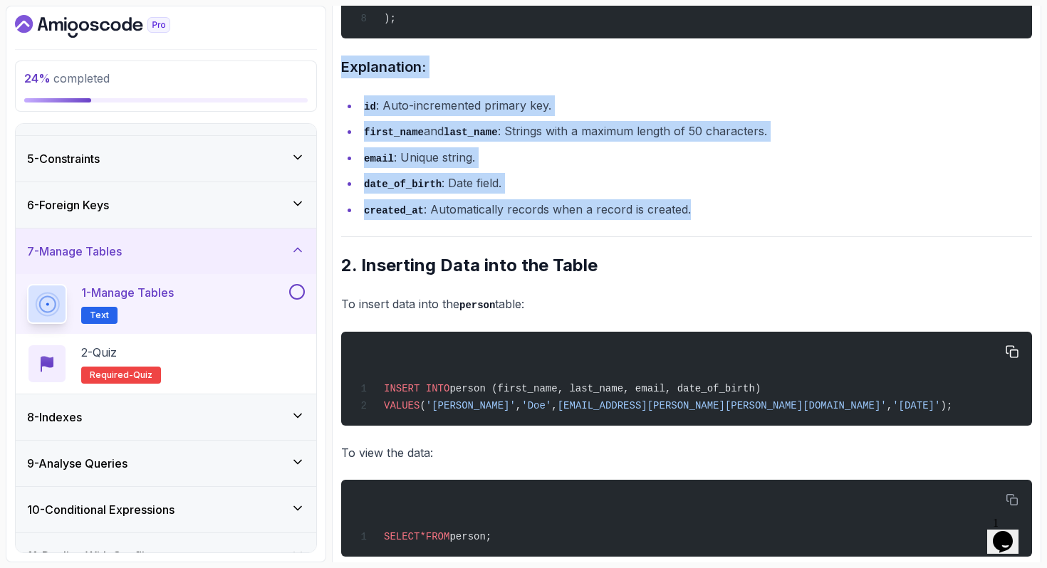
scroll to position [632, 0]
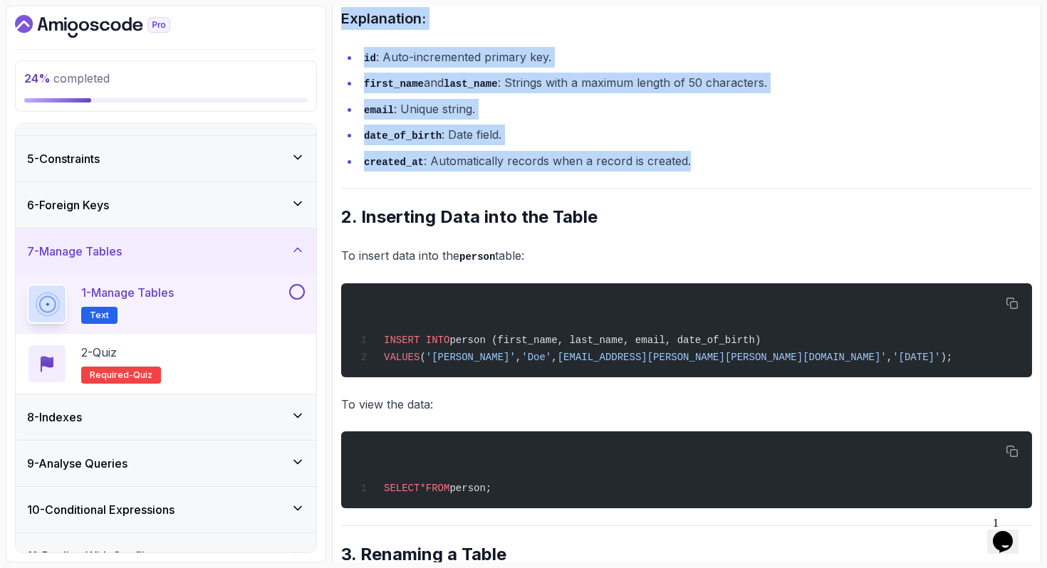
drag, startPoint x: 342, startPoint y: 218, endPoint x: 553, endPoint y: 258, distance: 215.2
copy div "2. Inserting Data into the Table To insert data into the person table:"
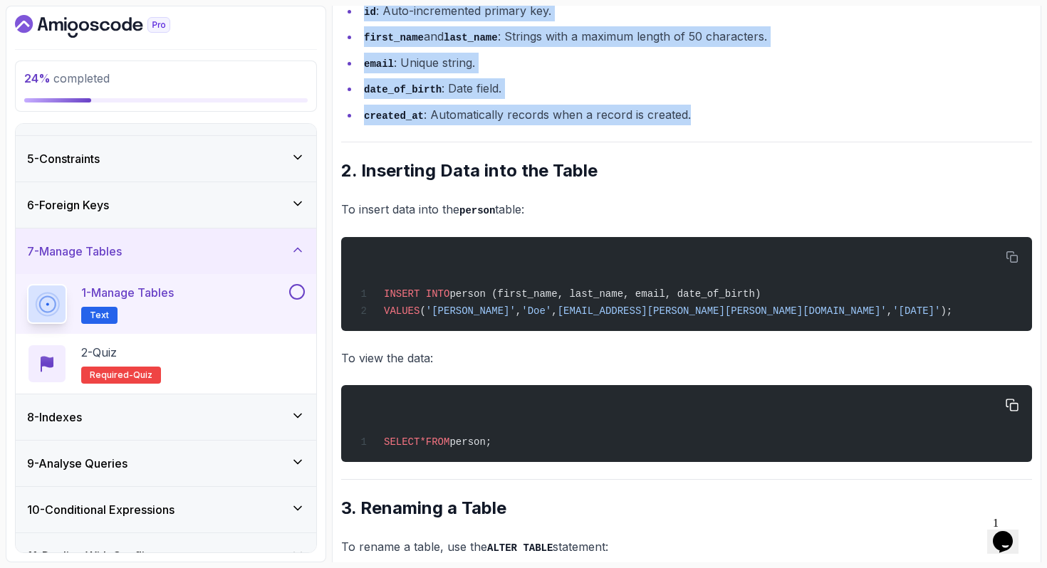
scroll to position [691, 0]
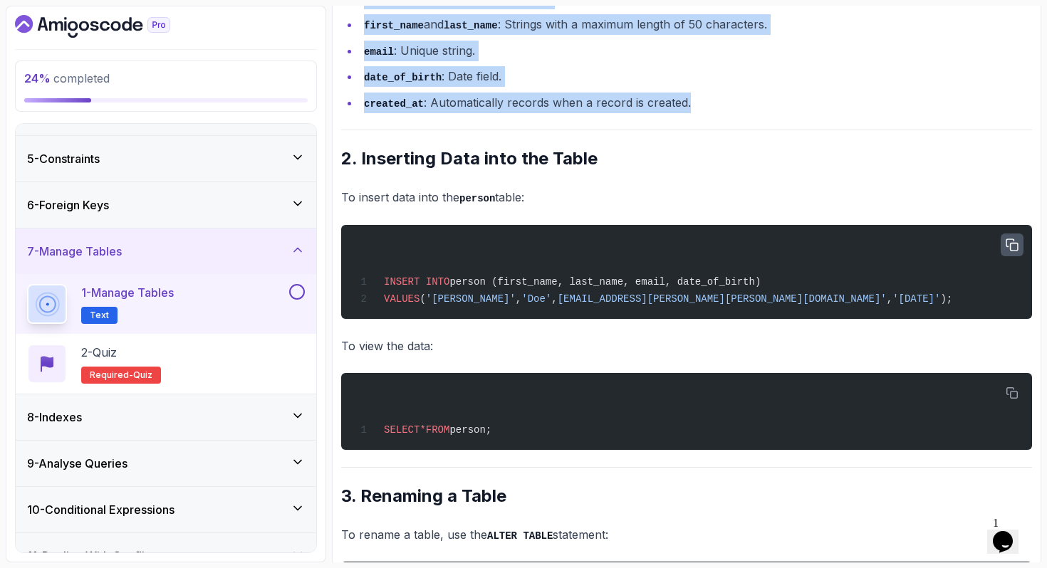
click at [1007, 239] on button "button" at bounding box center [1011, 245] width 23 height 23
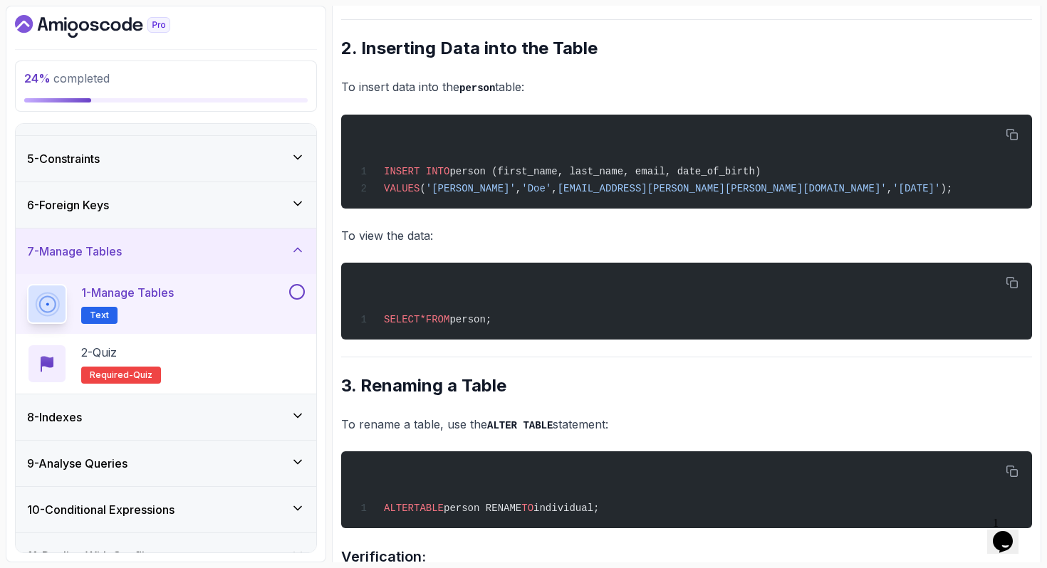
scroll to position [812, 0]
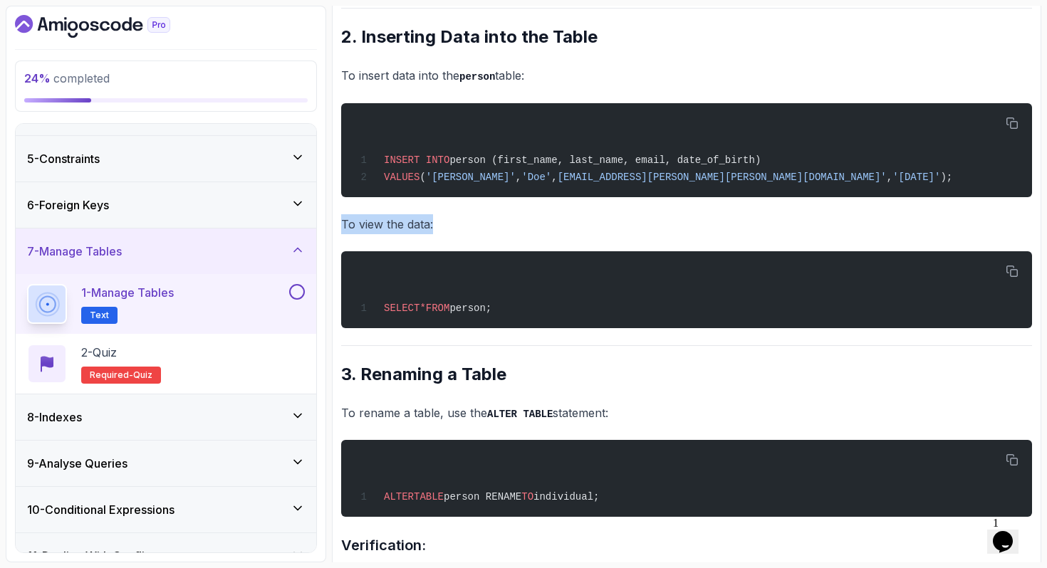
drag, startPoint x: 439, startPoint y: 228, endPoint x: 343, endPoint y: 231, distance: 96.2
click at [343, 231] on p "To view the data:" at bounding box center [686, 224] width 691 height 20
copy p "To view the data:"
click at [1013, 271] on icon "button" at bounding box center [1011, 271] width 13 height 13
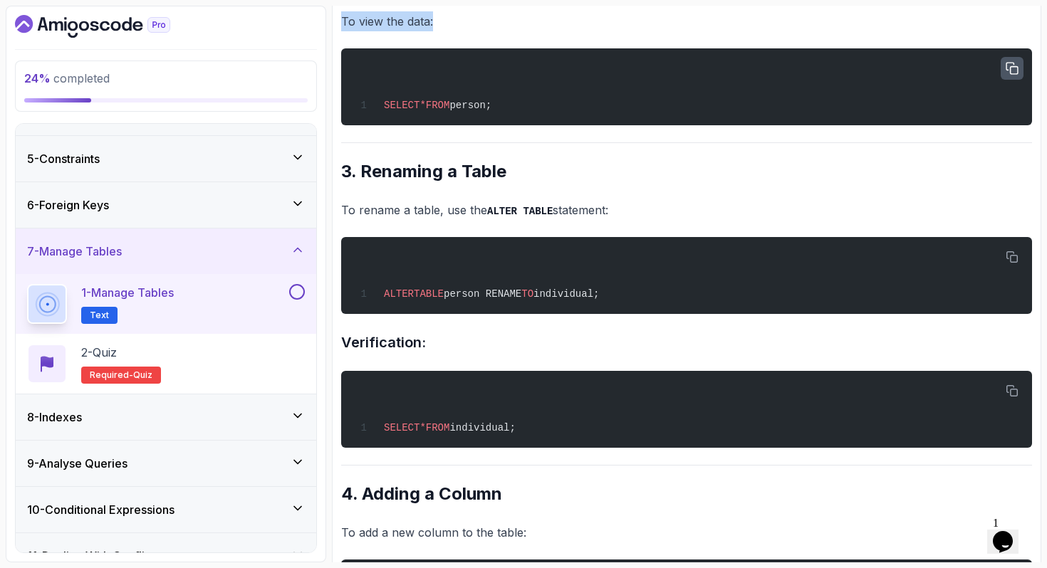
scroll to position [1039, 0]
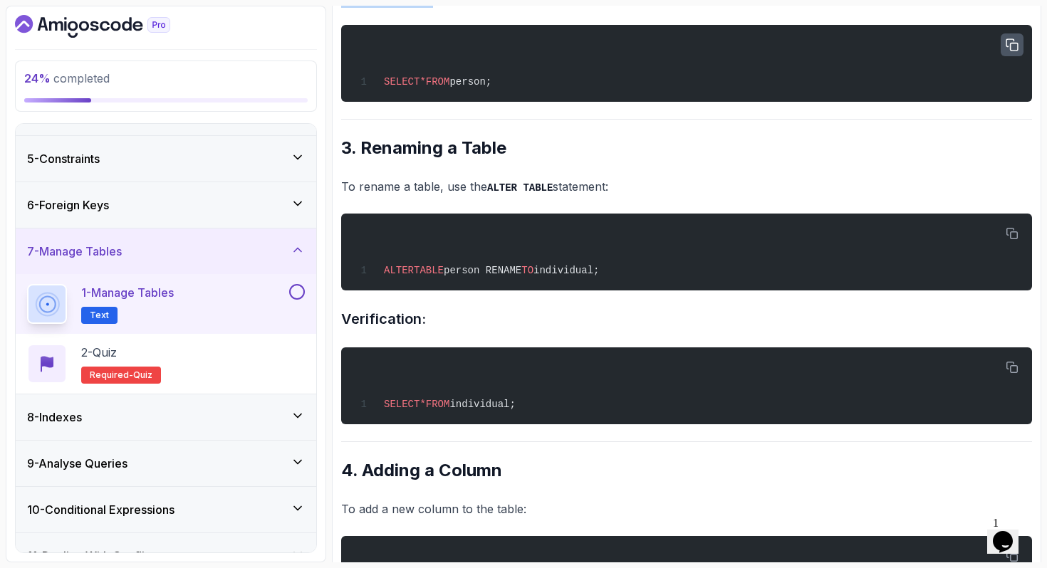
copy div "3. Renaming a Table To rename a table, use the ALTER TABLE statement:"
drag, startPoint x: 343, startPoint y: 152, endPoint x: 632, endPoint y: 199, distance: 292.2
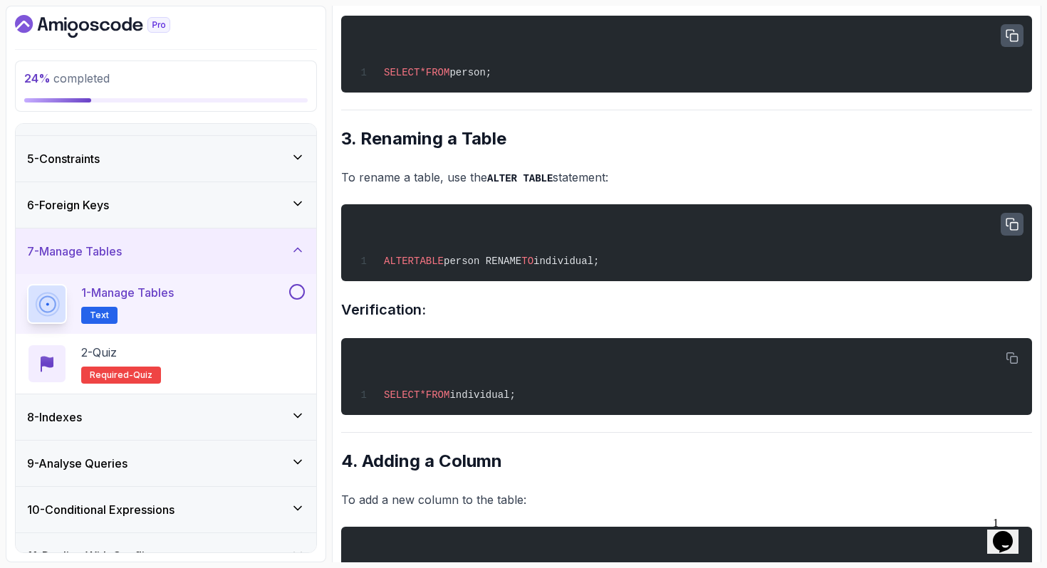
click at [1007, 229] on icon "button" at bounding box center [1011, 225] width 13 height 13
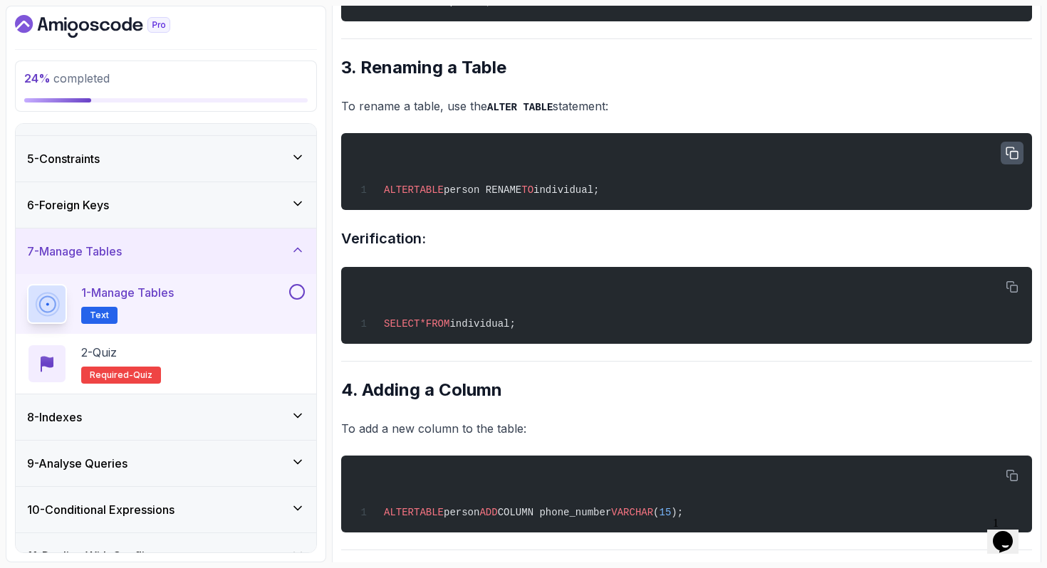
scroll to position [1172, 0]
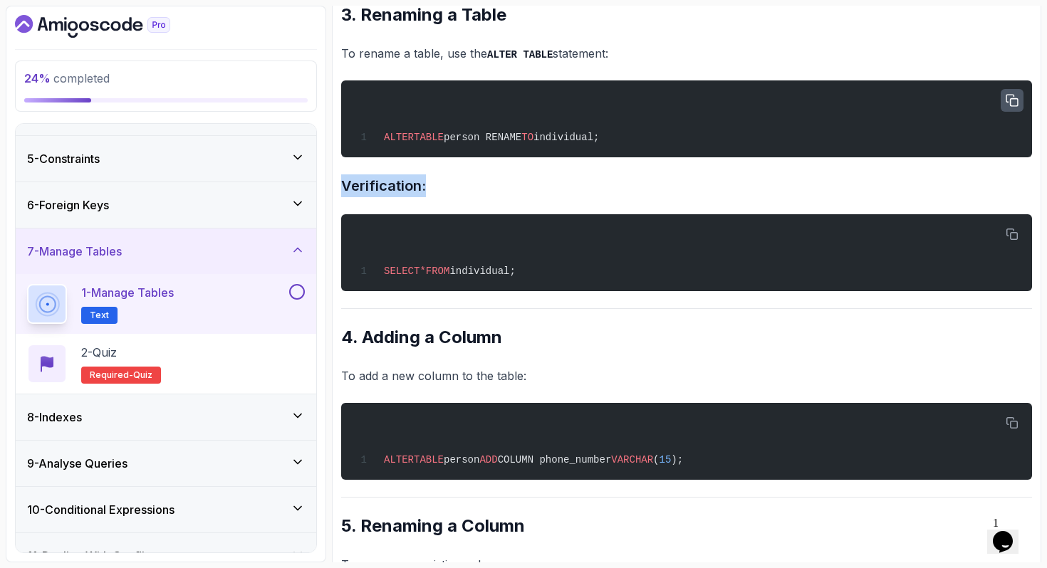
copy div "Verification:"
drag, startPoint x: 344, startPoint y: 193, endPoint x: 440, endPoint y: 204, distance: 96.8
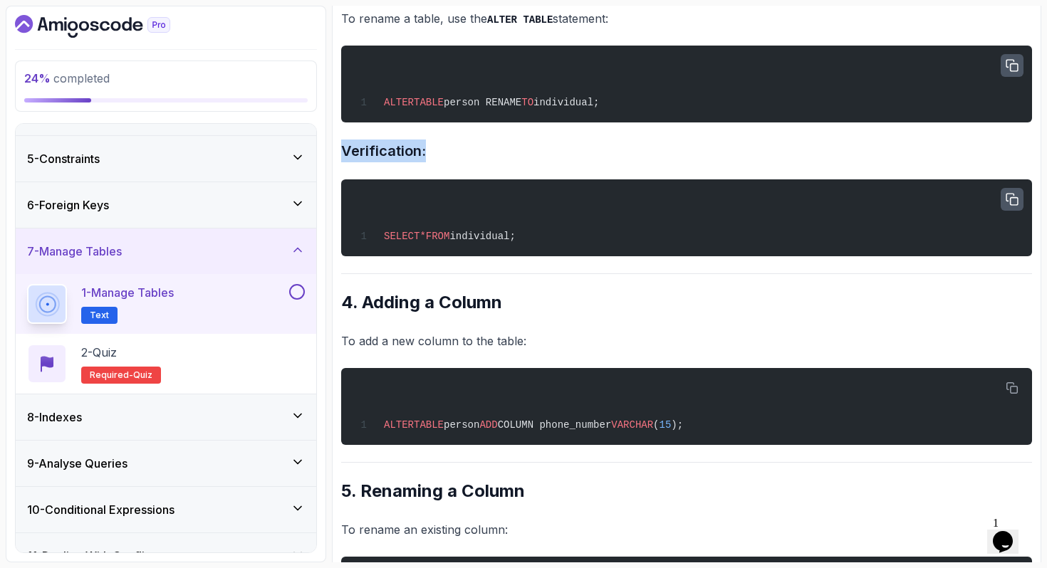
click at [1017, 205] on icon "button" at bounding box center [1011, 199] width 11 height 11
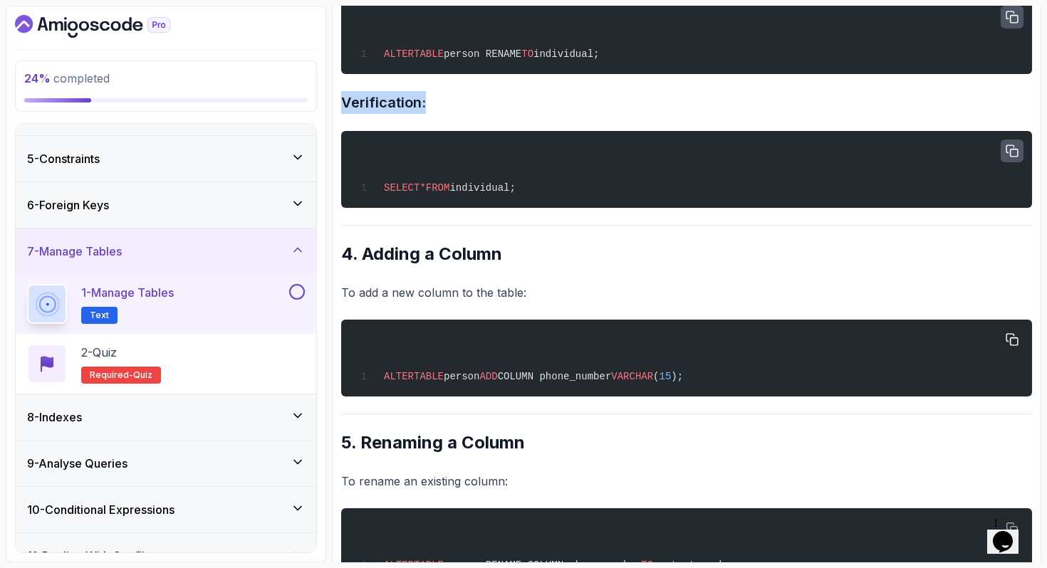
scroll to position [1298, 0]
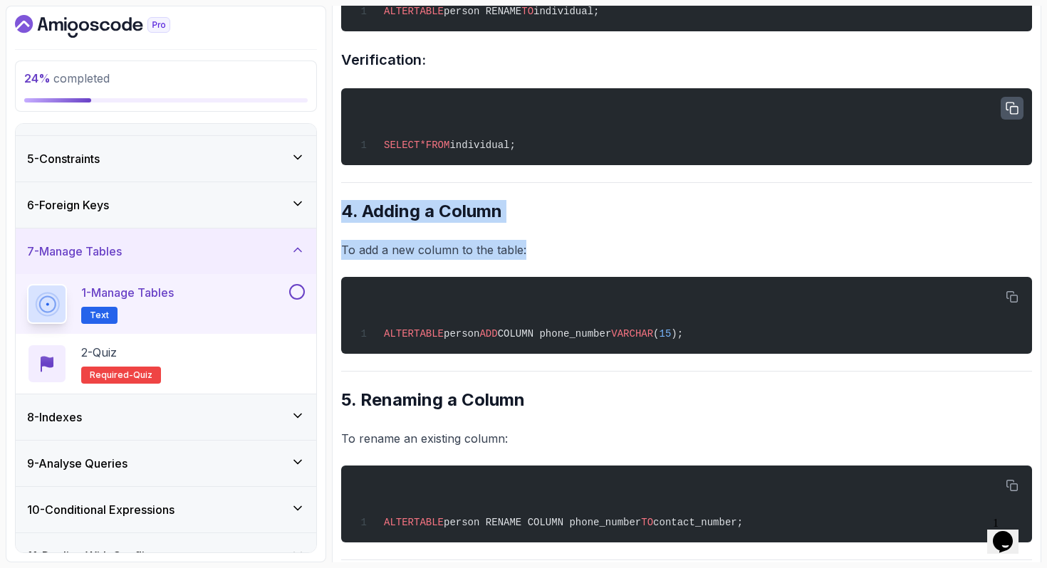
drag, startPoint x: 342, startPoint y: 214, endPoint x: 533, endPoint y: 262, distance: 196.2
click at [533, 262] on div "~3 min read Managing Tables in PostgreSQL This lecture will guide you through m…" at bounding box center [686, 512] width 691 height 3239
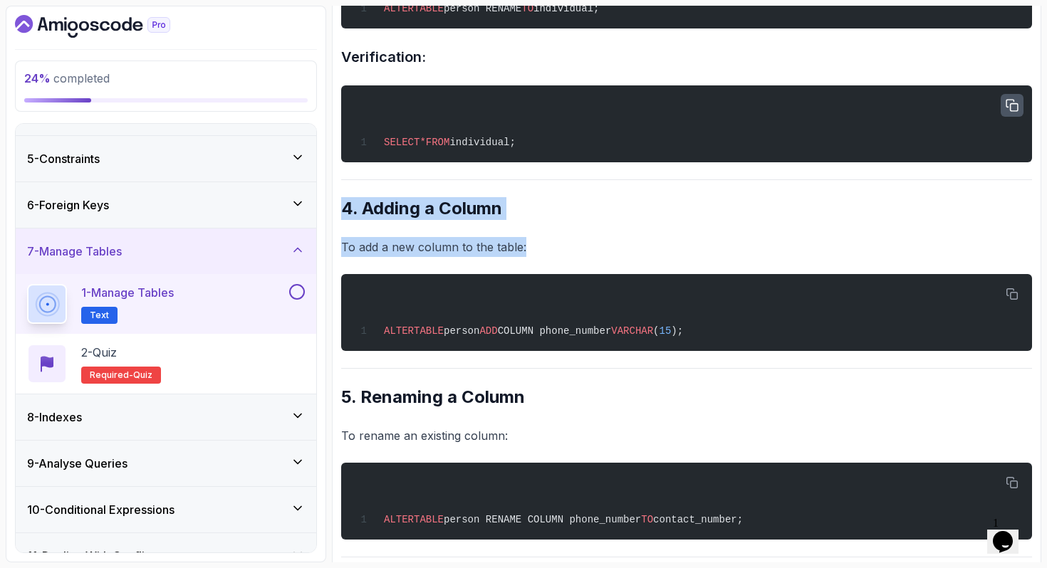
scroll to position [1302, 0]
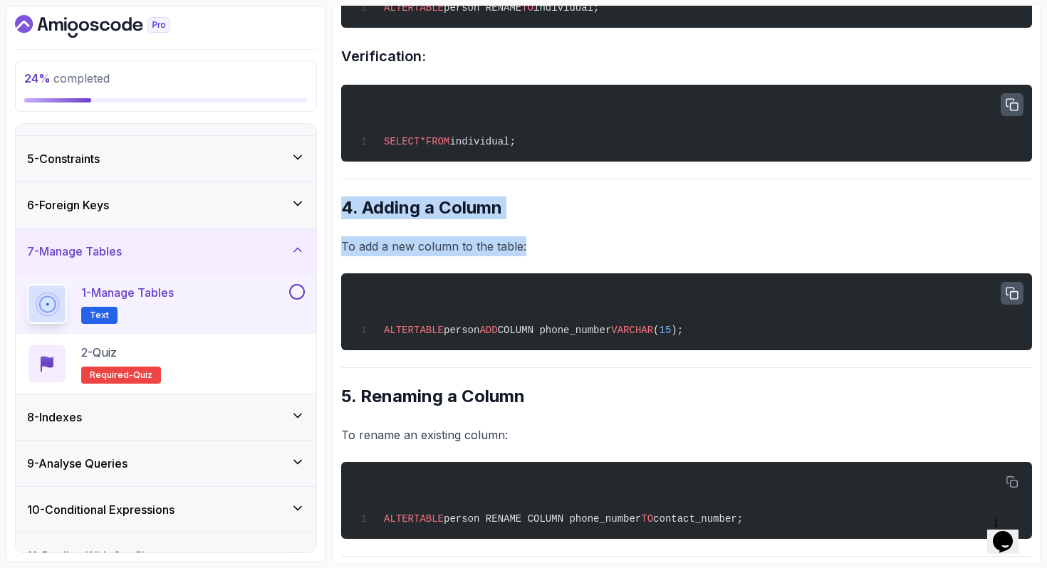
click at [1005, 299] on button "button" at bounding box center [1011, 293] width 23 height 23
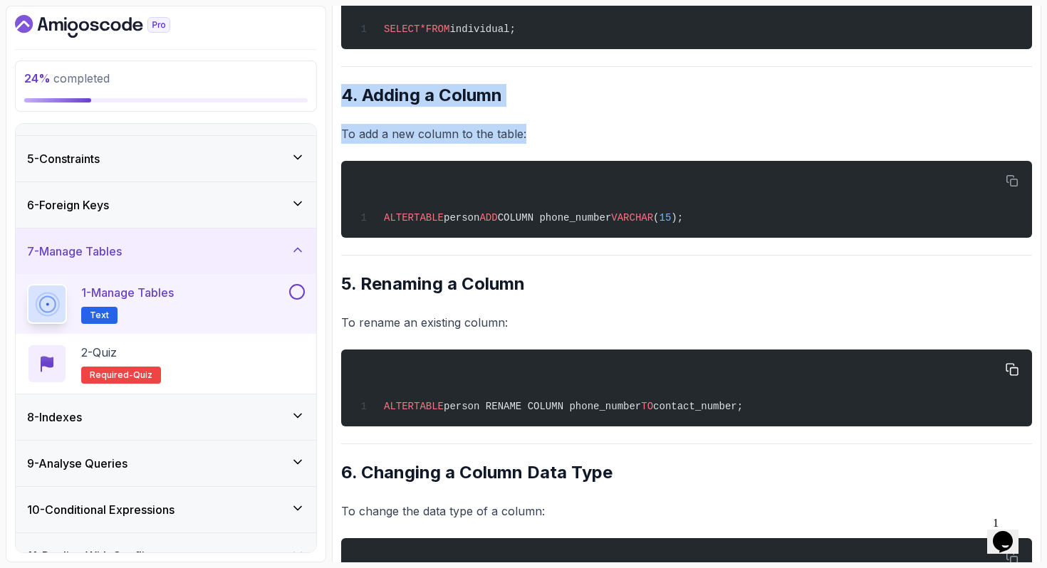
scroll to position [1418, 0]
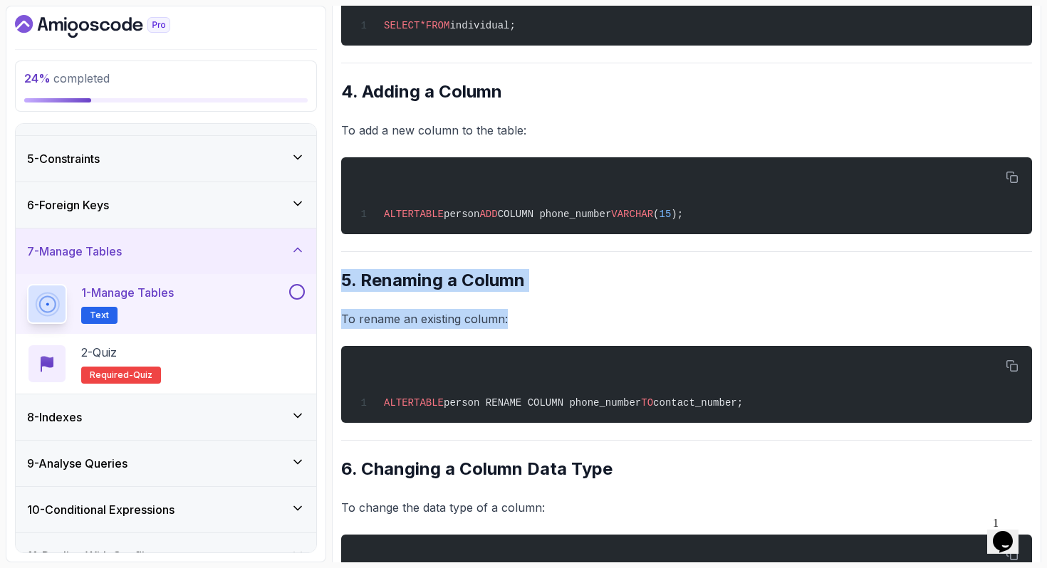
drag, startPoint x: 342, startPoint y: 281, endPoint x: 512, endPoint y: 327, distance: 175.5
click at [512, 327] on div "~3 min read Managing Tables in PostgreSQL This lecture will guide you through m…" at bounding box center [686, 392] width 691 height 3239
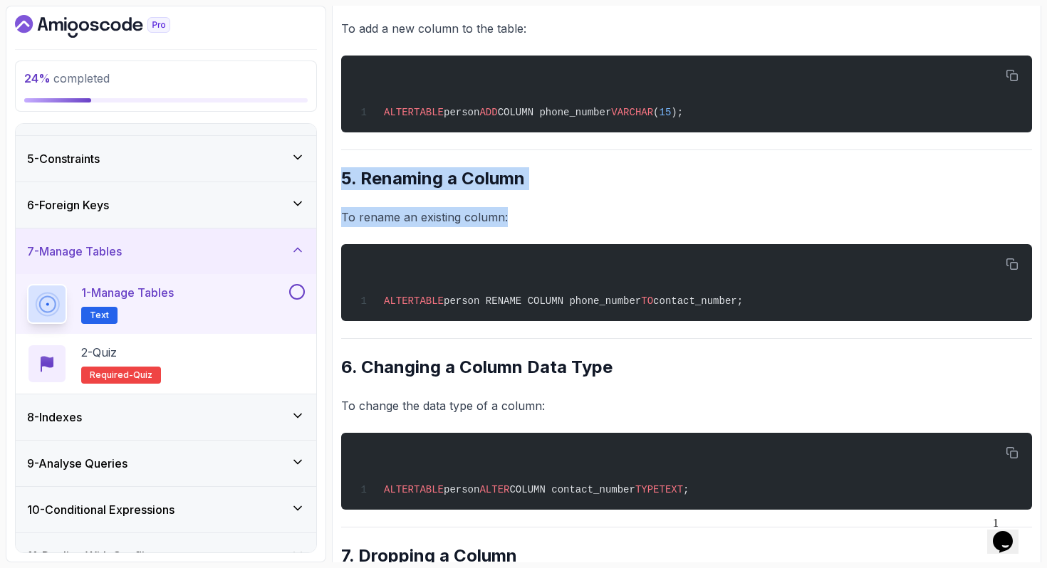
scroll to position [1601, 0]
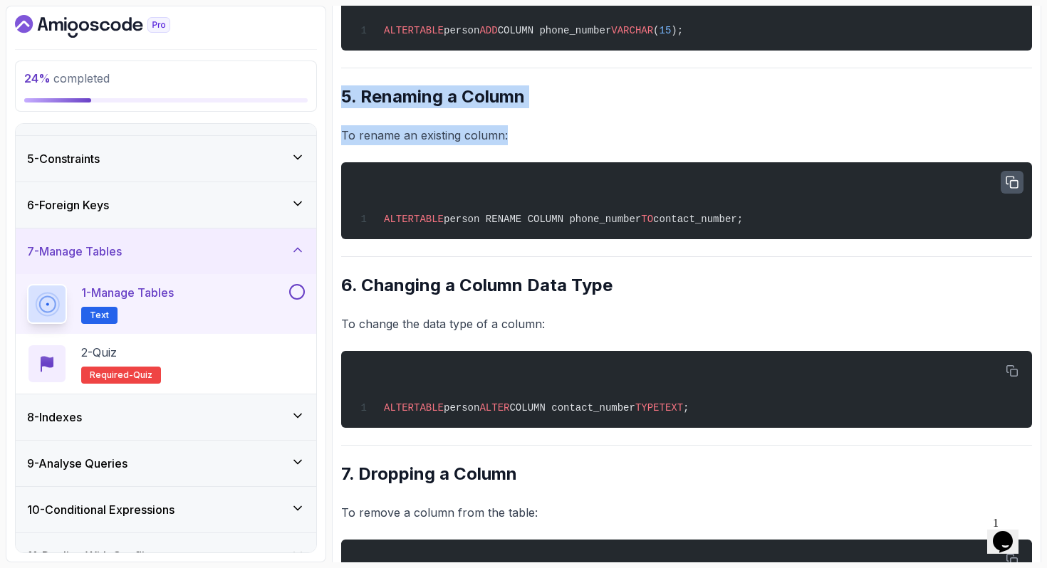
click at [1010, 187] on icon "button" at bounding box center [1011, 183] width 13 height 13
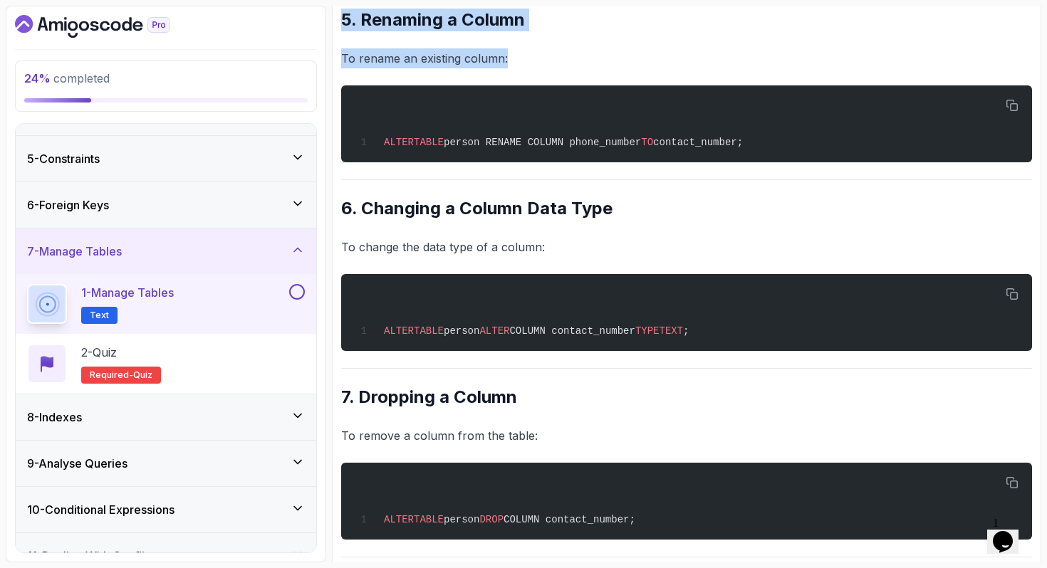
scroll to position [1727, 0]
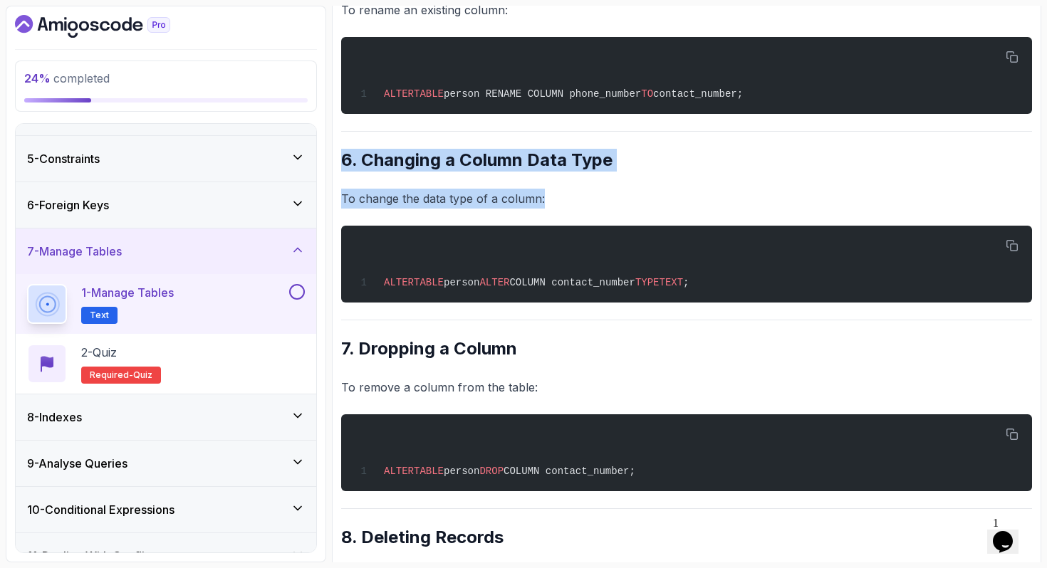
drag, startPoint x: 345, startPoint y: 167, endPoint x: 555, endPoint y: 207, distance: 213.9
click at [555, 207] on div "~3 min read Managing Tables in PostgreSQL This lecture will guide you through m…" at bounding box center [686, 83] width 691 height 3239
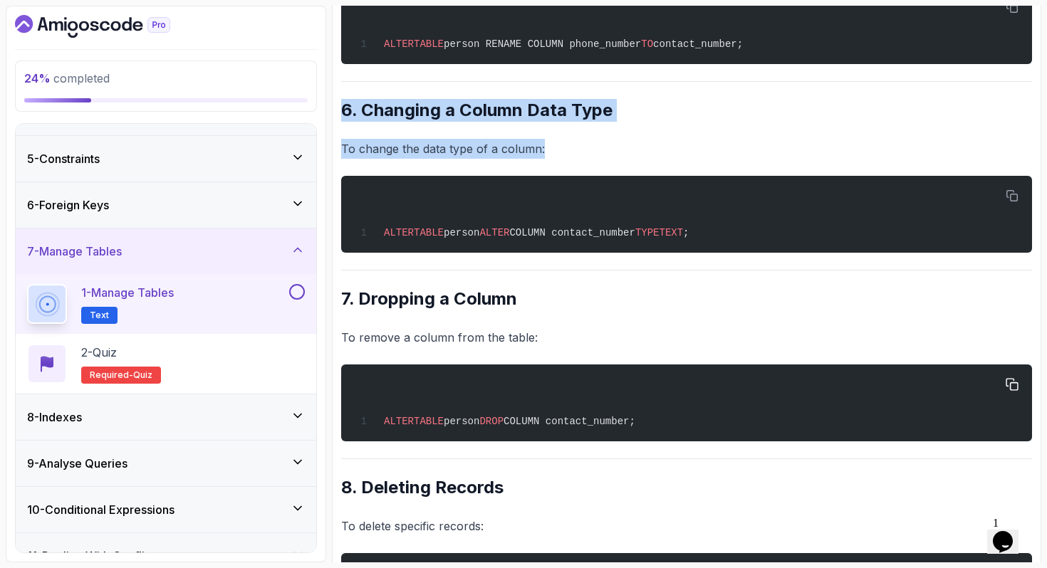
scroll to position [1794, 0]
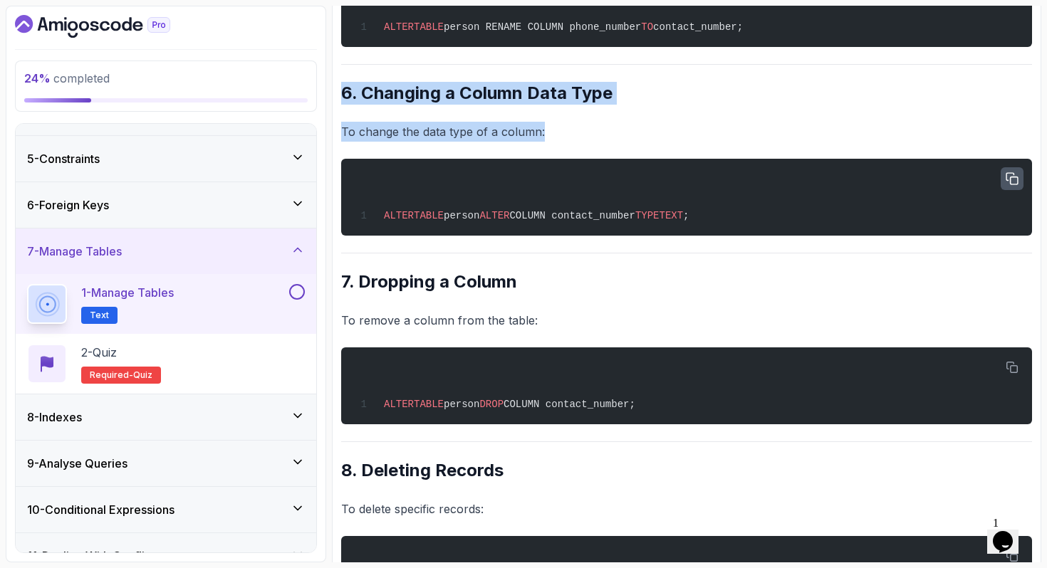
click at [1008, 186] on icon "button" at bounding box center [1011, 179] width 13 height 13
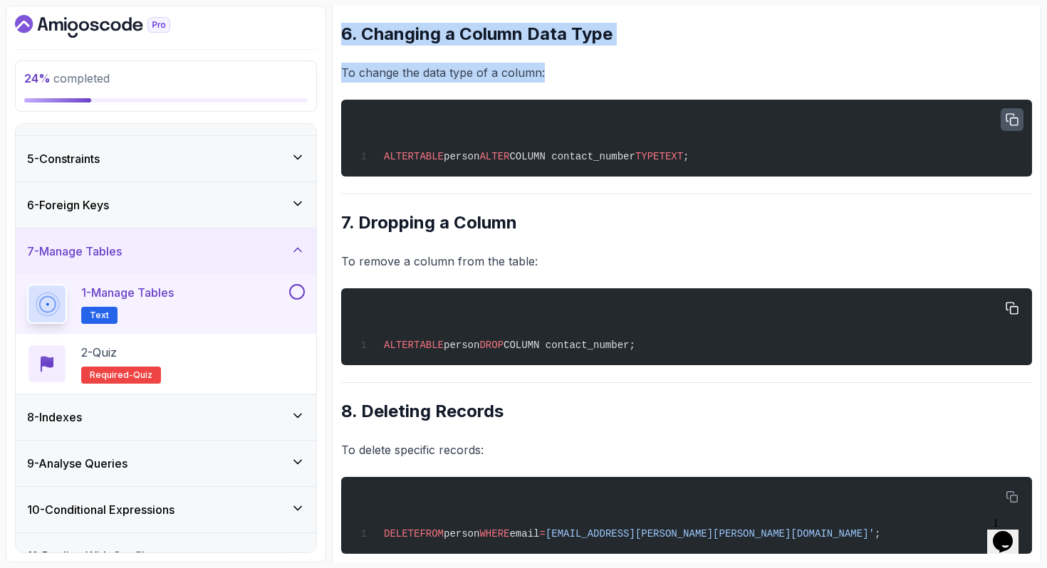
scroll to position [1889, 0]
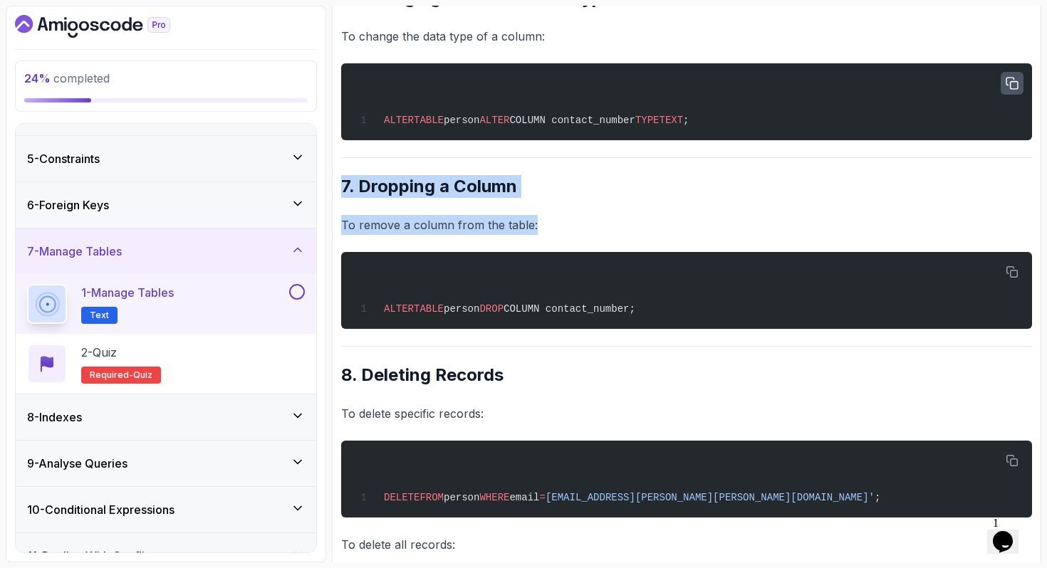
drag, startPoint x: 342, startPoint y: 194, endPoint x: 546, endPoint y: 226, distance: 206.2
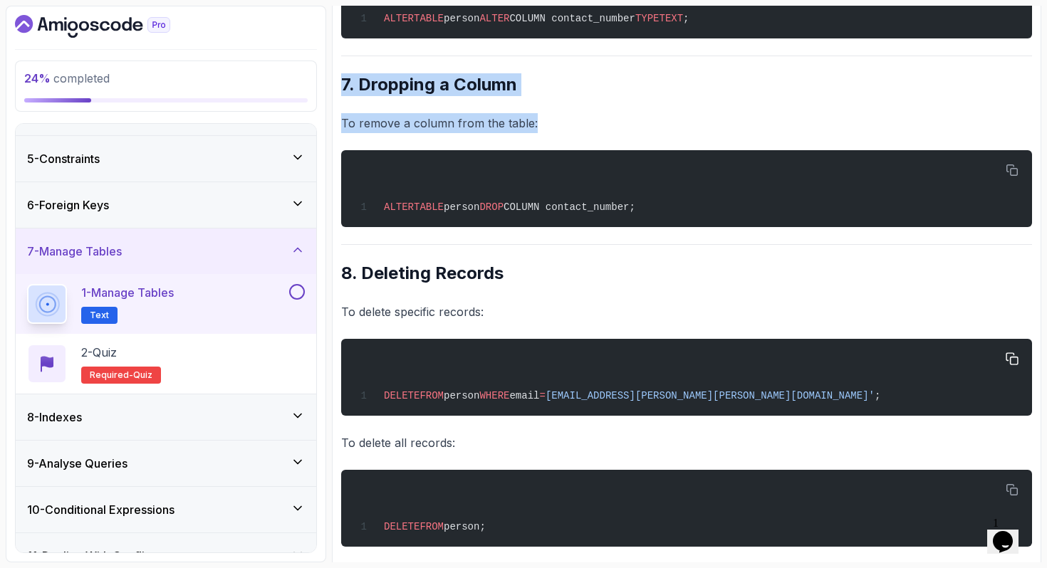
scroll to position [2007, 0]
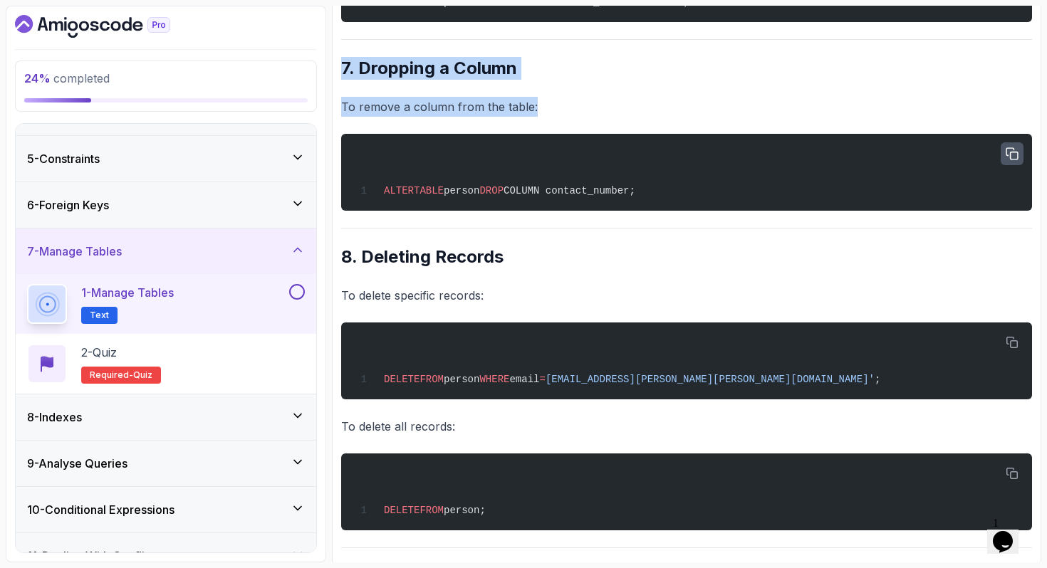
click at [1017, 159] on icon "button" at bounding box center [1011, 153] width 11 height 11
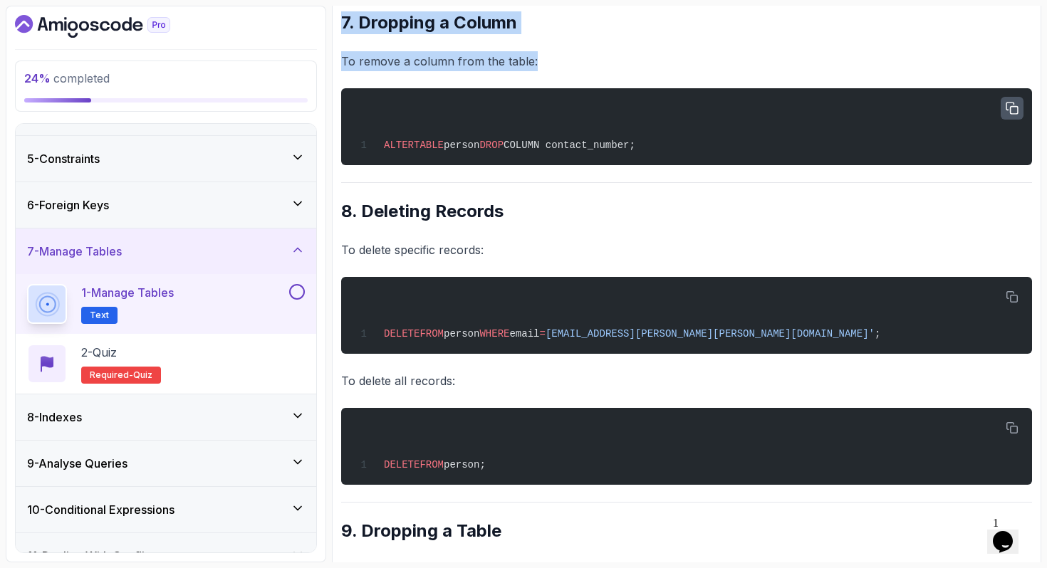
scroll to position [2062, 0]
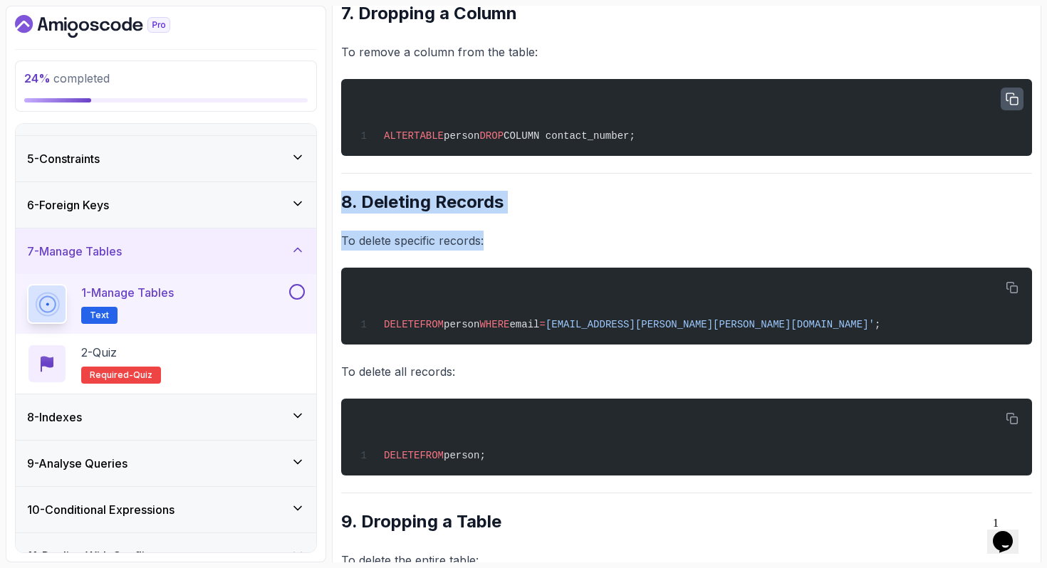
drag, startPoint x: 341, startPoint y: 206, endPoint x: 503, endPoint y: 258, distance: 170.3
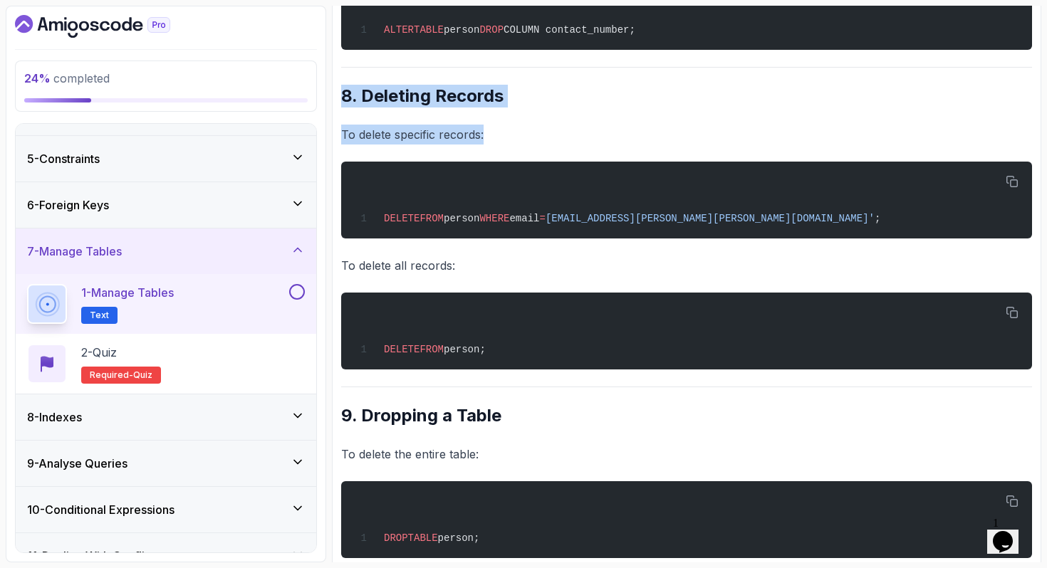
scroll to position [2231, 0]
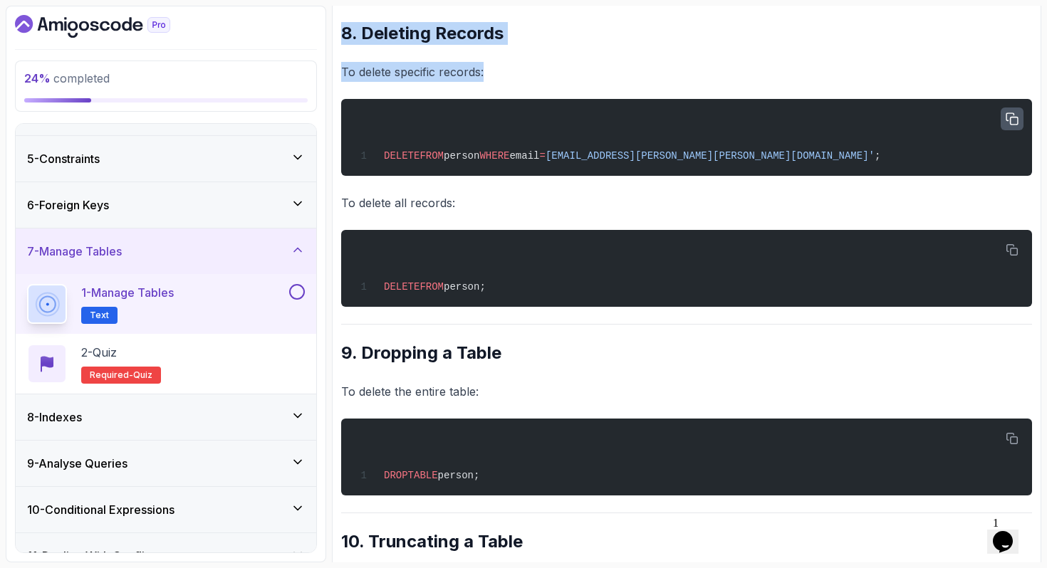
click at [1019, 123] on button "button" at bounding box center [1011, 119] width 23 height 23
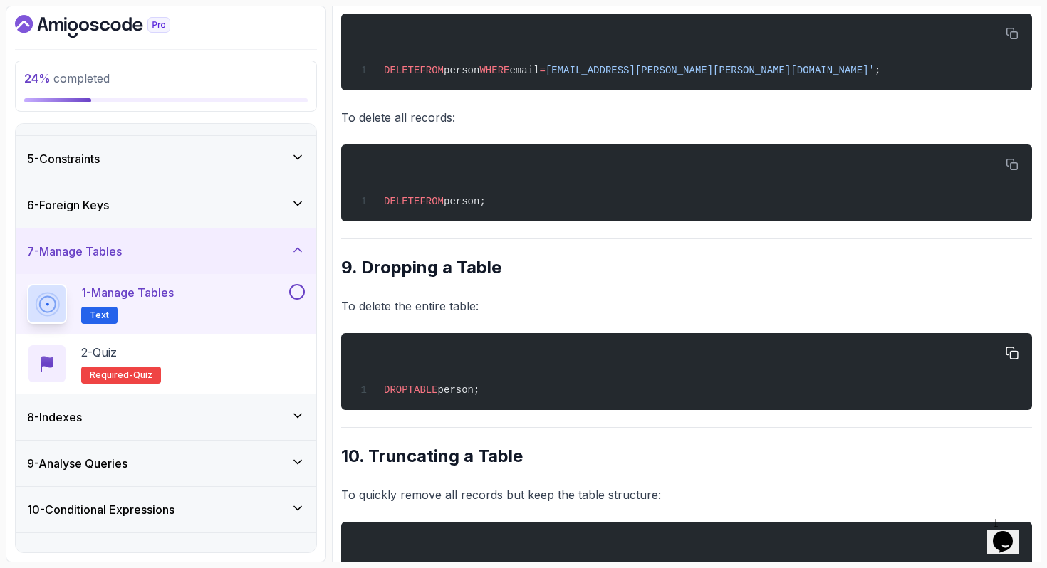
scroll to position [2369, 0]
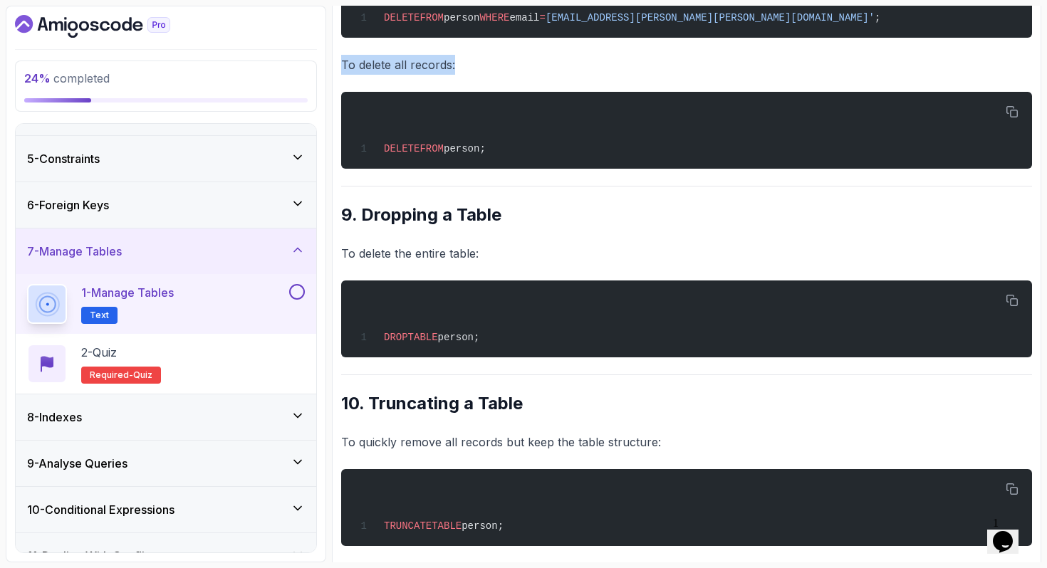
drag, startPoint x: 340, startPoint y: 73, endPoint x: 462, endPoint y: 81, distance: 122.0
click at [462, 75] on p "To delete all records:" at bounding box center [686, 65] width 691 height 20
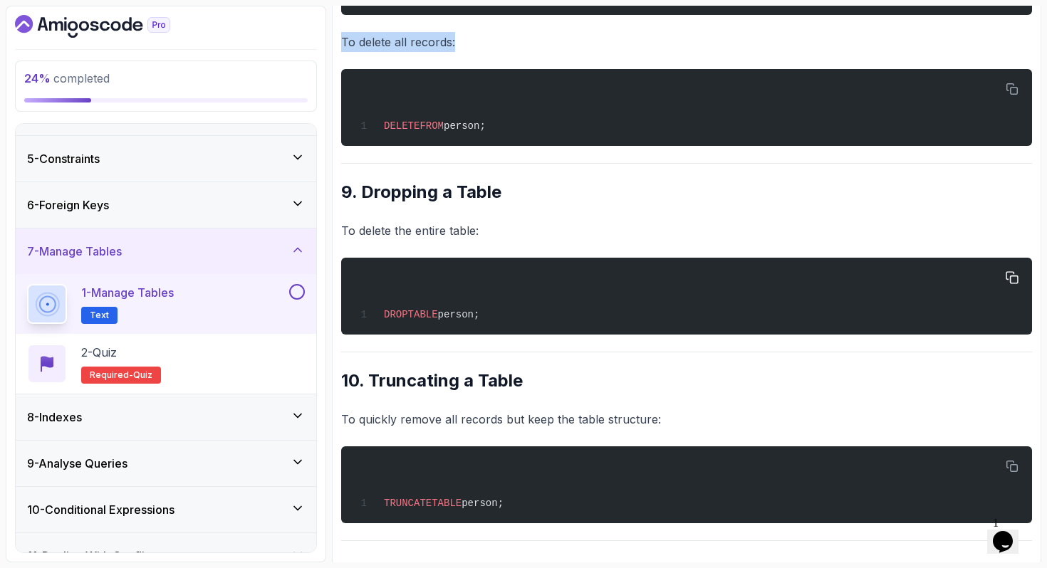
scroll to position [2393, 0]
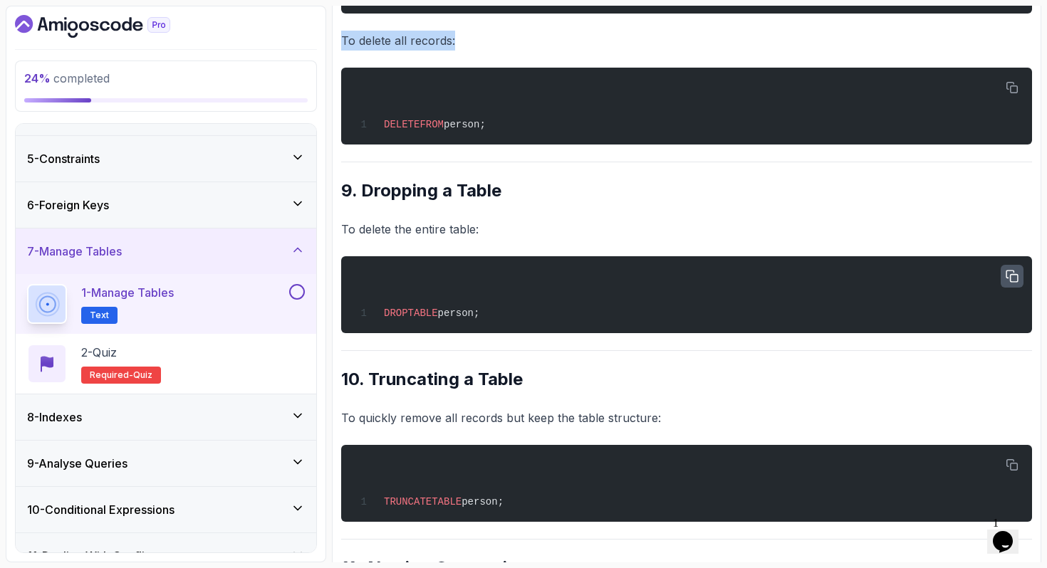
click at [1006, 282] on icon "button" at bounding box center [1011, 276] width 11 height 11
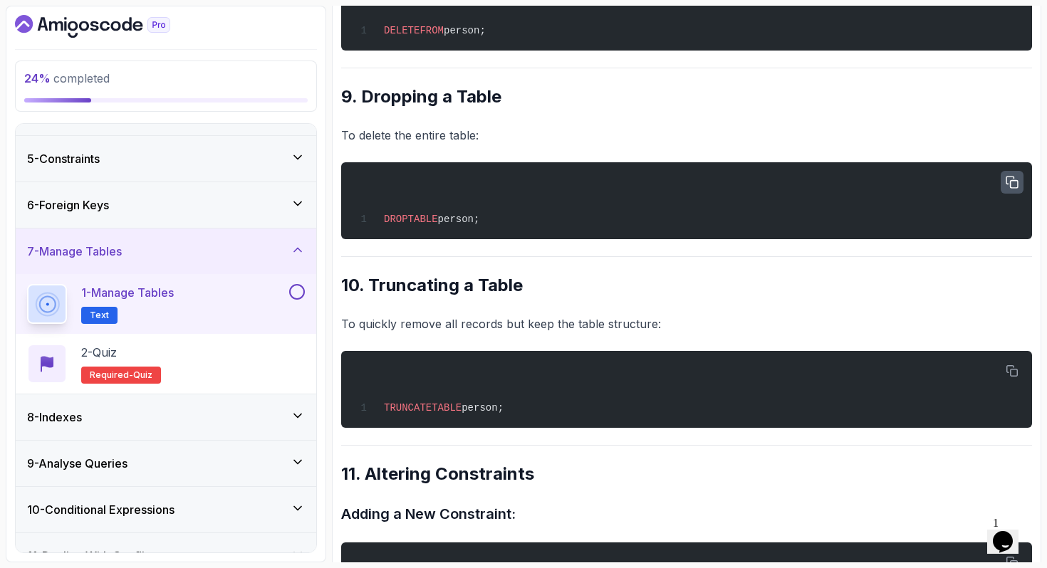
scroll to position [2535, 0]
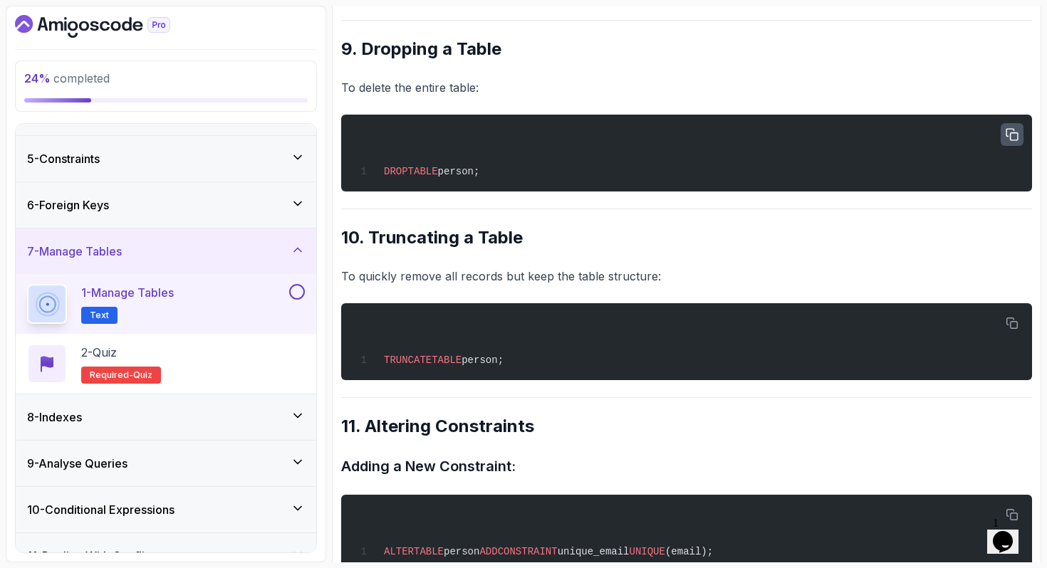
click at [341, 245] on h2 "10. Truncating a Table" at bounding box center [686, 237] width 691 height 23
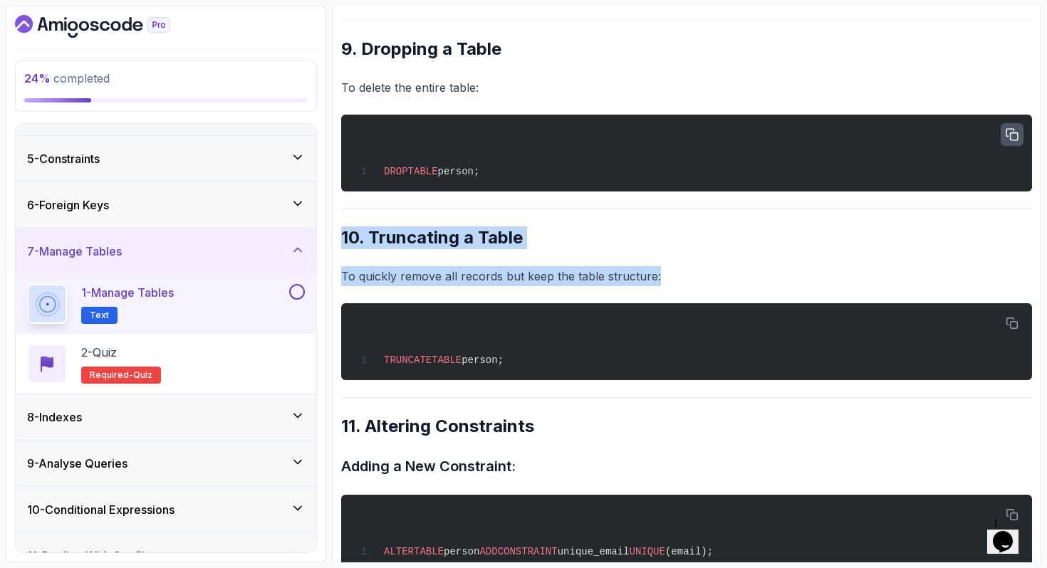
drag, startPoint x: 657, startPoint y: 285, endPoint x: 338, endPoint y: 246, distance: 320.6
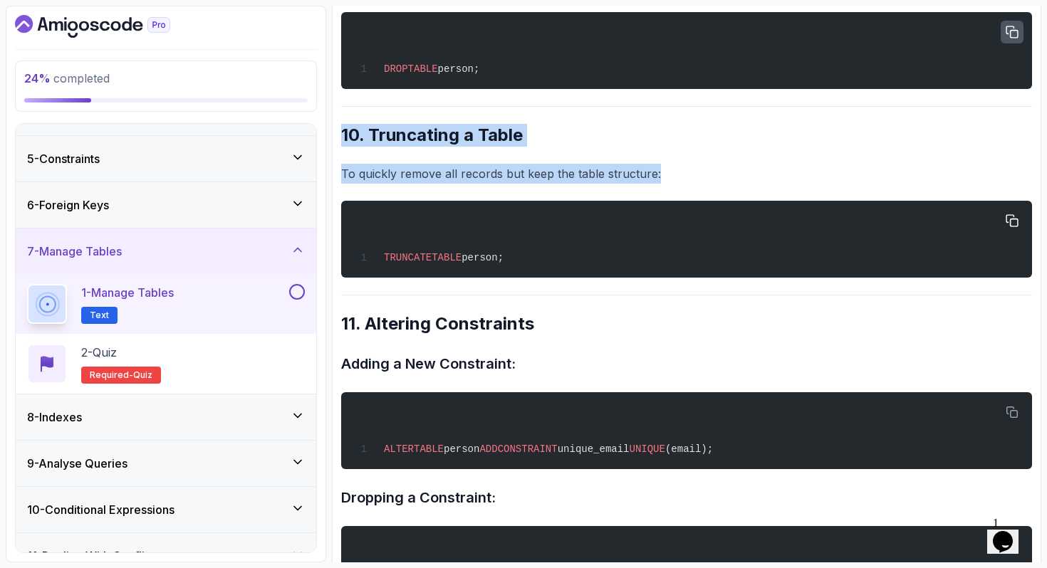
scroll to position [2642, 0]
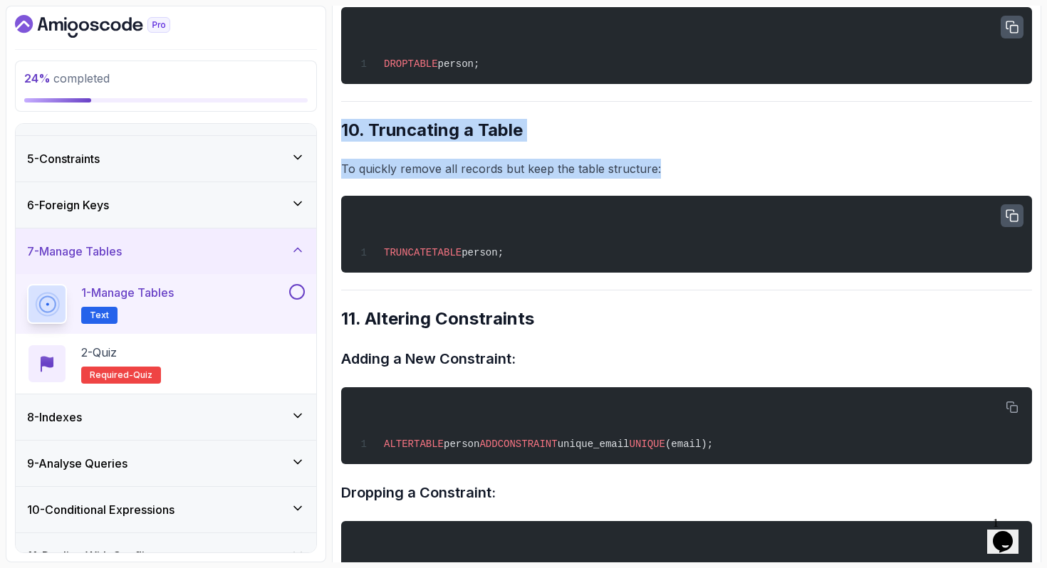
click at [1021, 227] on button "button" at bounding box center [1011, 215] width 23 height 23
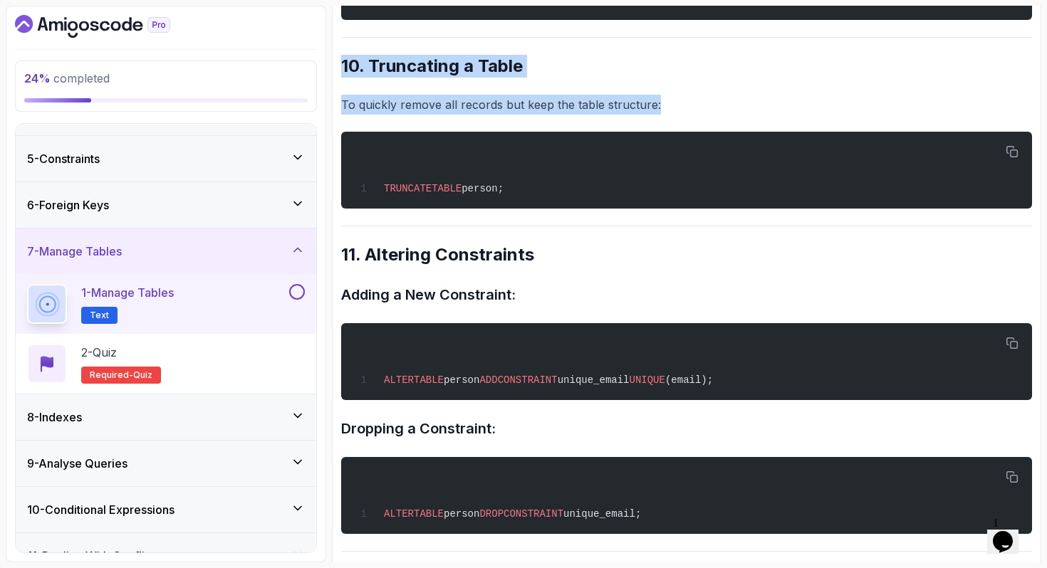
scroll to position [2734, 0]
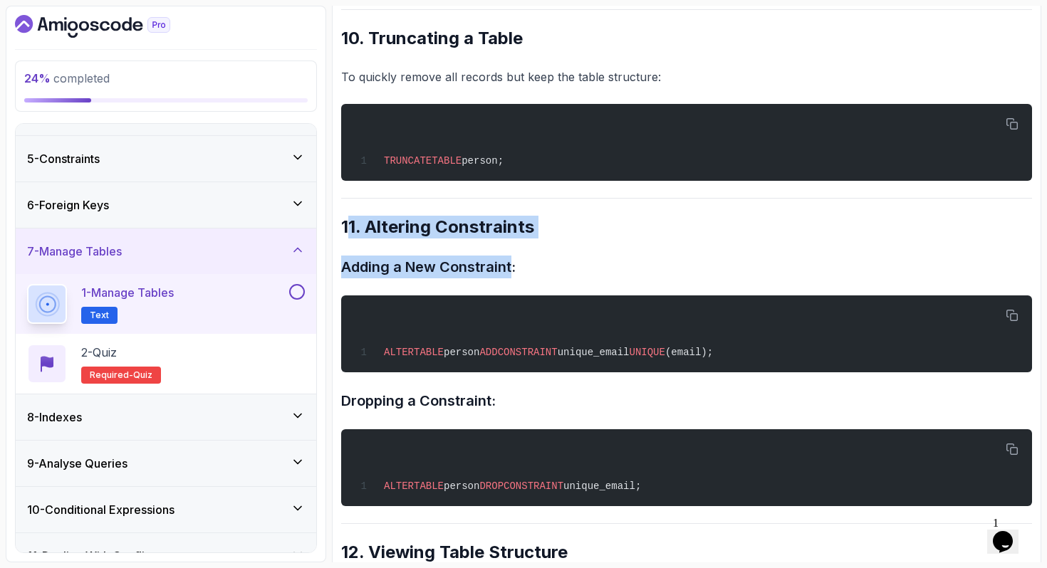
drag, startPoint x: 345, startPoint y: 241, endPoint x: 513, endPoint y: 281, distance: 172.7
click at [536, 278] on h3 "Adding a New Constraint:" at bounding box center [686, 267] width 691 height 23
drag, startPoint x: 342, startPoint y: 239, endPoint x: 530, endPoint y: 282, distance: 193.6
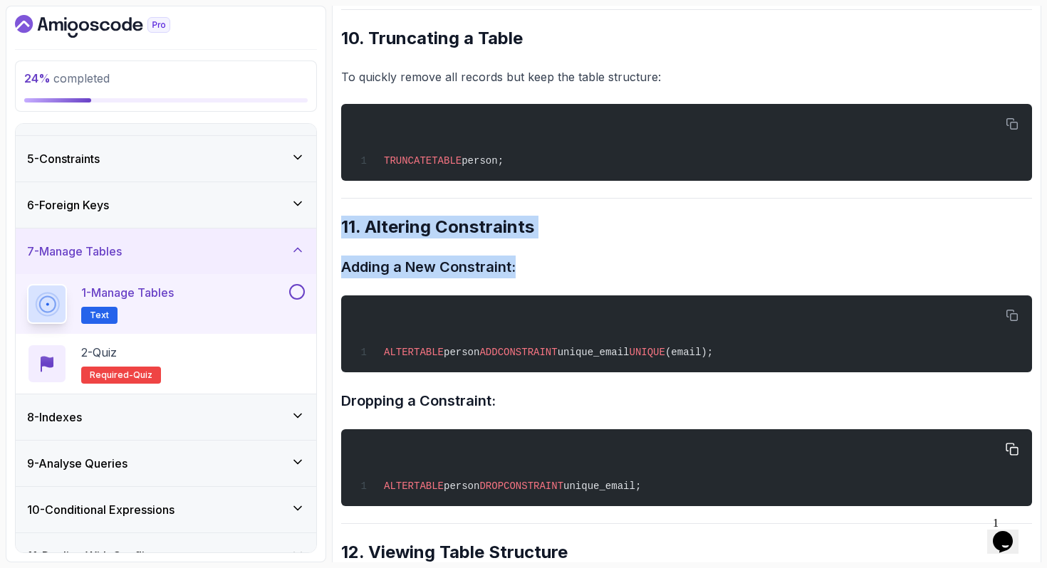
scroll to position [2910, 0]
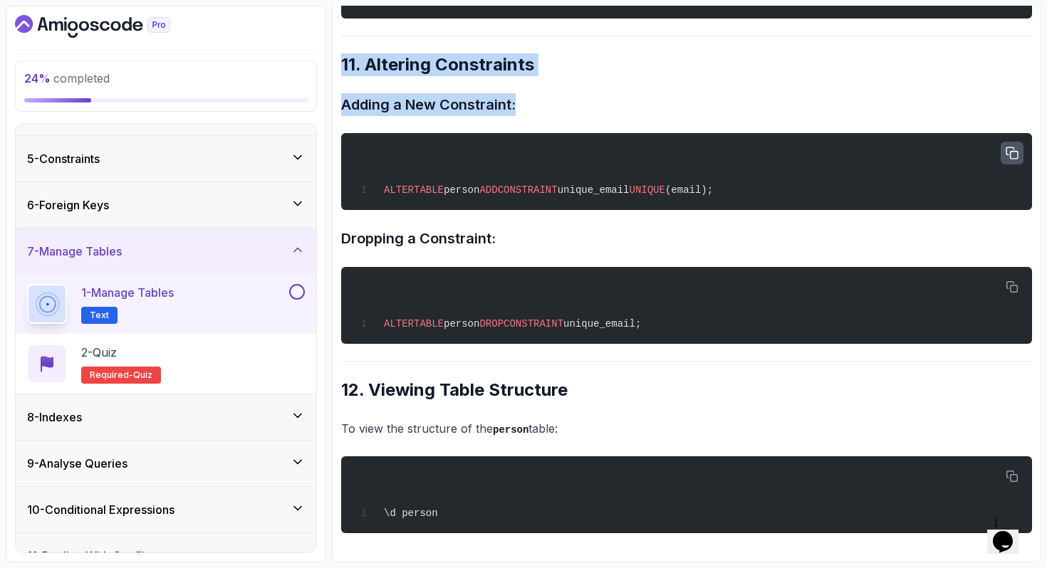
click at [1010, 148] on icon "button" at bounding box center [1011, 153] width 13 height 13
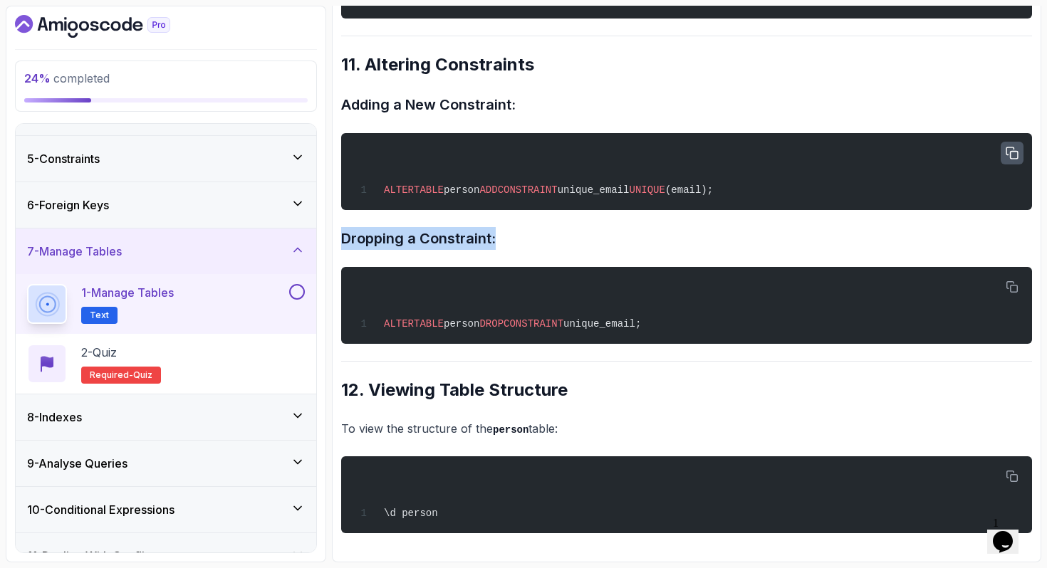
drag, startPoint x: 343, startPoint y: 237, endPoint x: 540, endPoint y: 240, distance: 197.3
click at [540, 240] on h3 "Dropping a Constraint:" at bounding box center [686, 238] width 691 height 23
click at [1016, 286] on icon "button" at bounding box center [1011, 287] width 13 height 13
drag, startPoint x: 344, startPoint y: 392, endPoint x: 597, endPoint y: 434, distance: 256.8
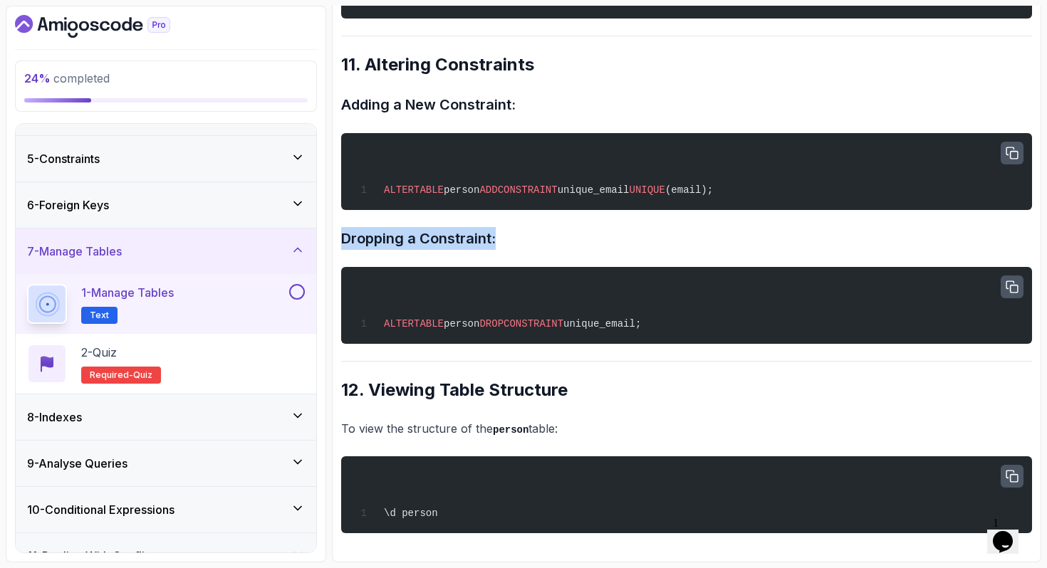
click at [1010, 474] on icon "button" at bounding box center [1011, 476] width 13 height 13
click at [214, 253] on div "7 - Manage Tables" at bounding box center [166, 251] width 278 height 17
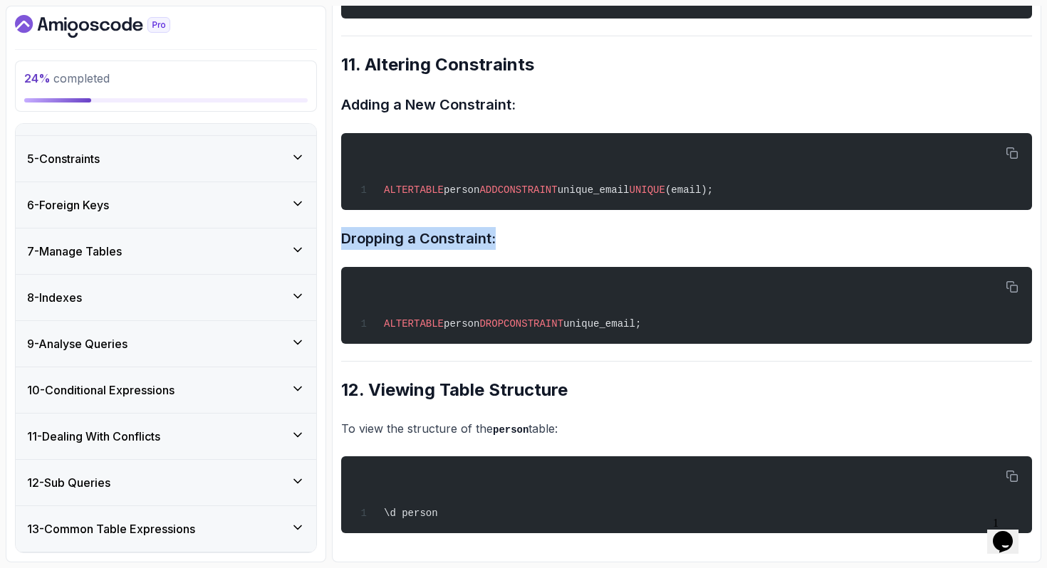
click at [208, 216] on div "6 - Foreign Keys" at bounding box center [166, 205] width 300 height 46
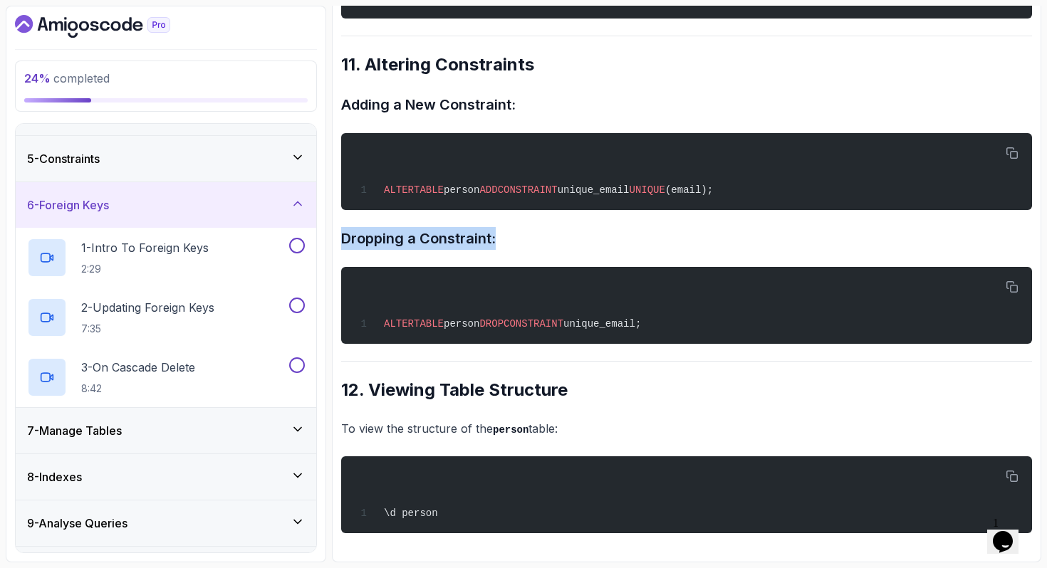
click at [208, 216] on div "6 - Foreign Keys" at bounding box center [166, 205] width 300 height 46
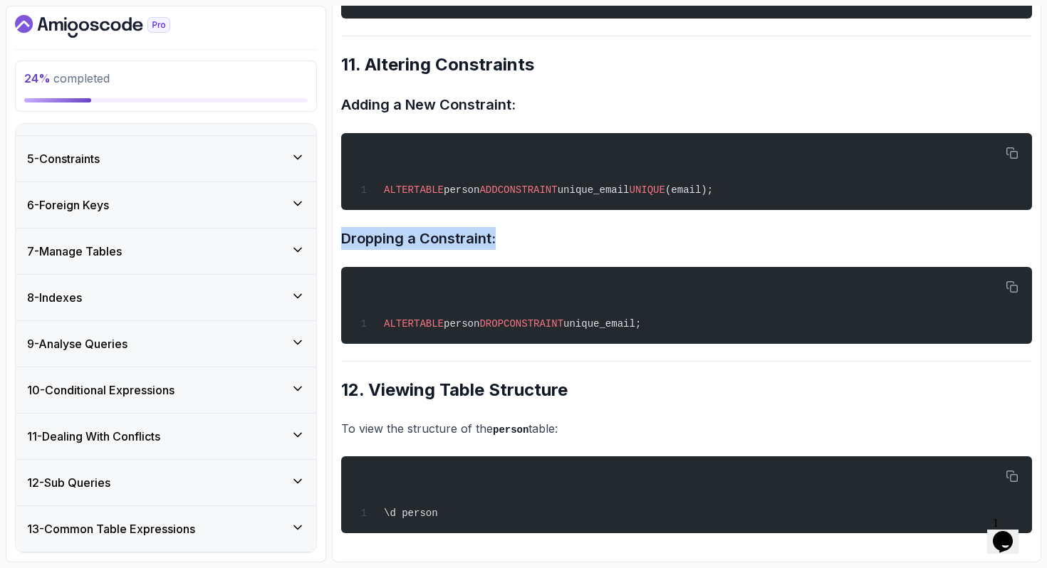
click at [188, 169] on div "5 - Constraints" at bounding box center [166, 159] width 300 height 46
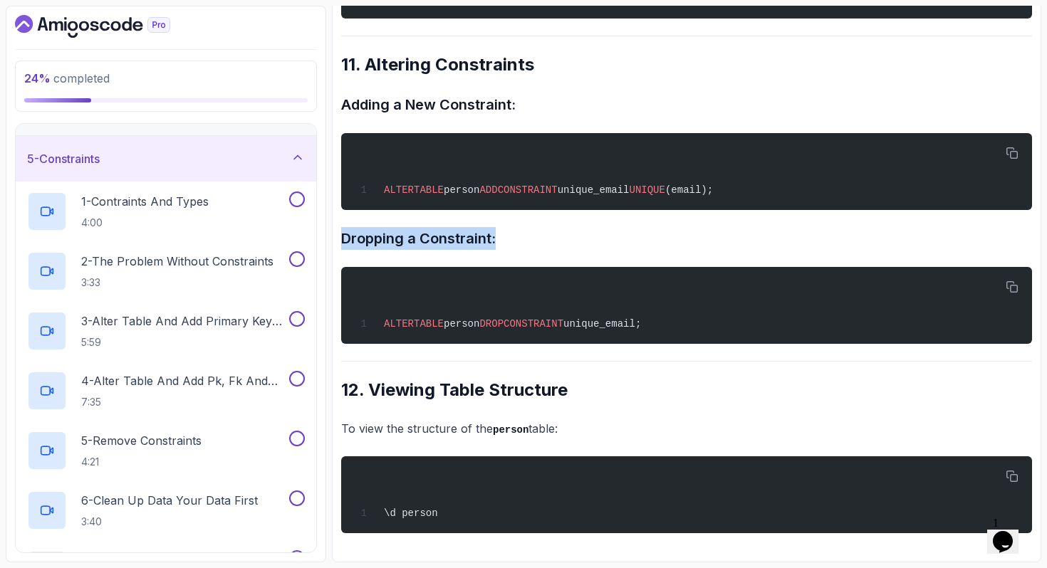
click at [188, 169] on div "5 - Constraints" at bounding box center [166, 159] width 300 height 46
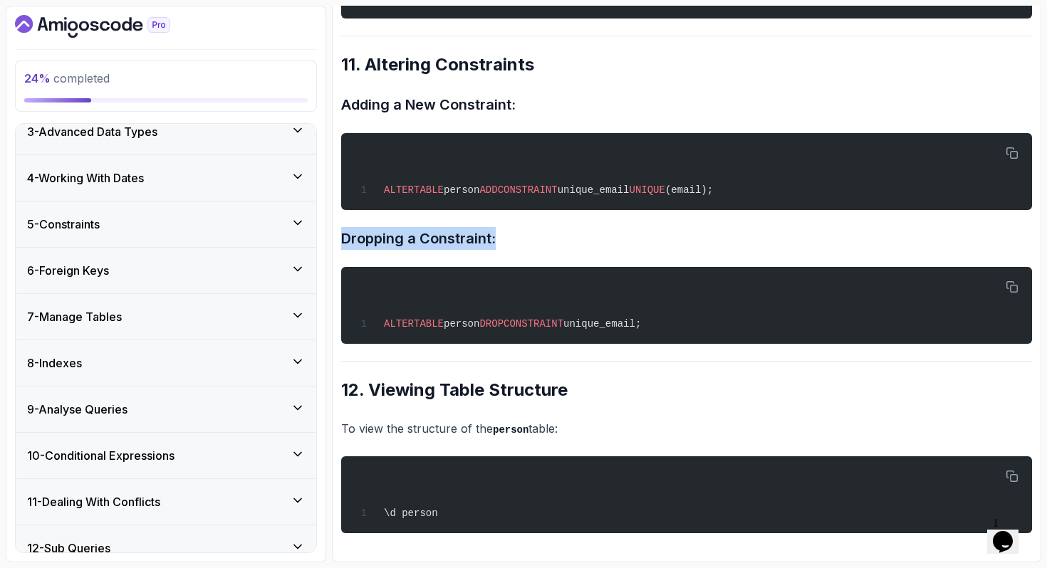
scroll to position [103, 0]
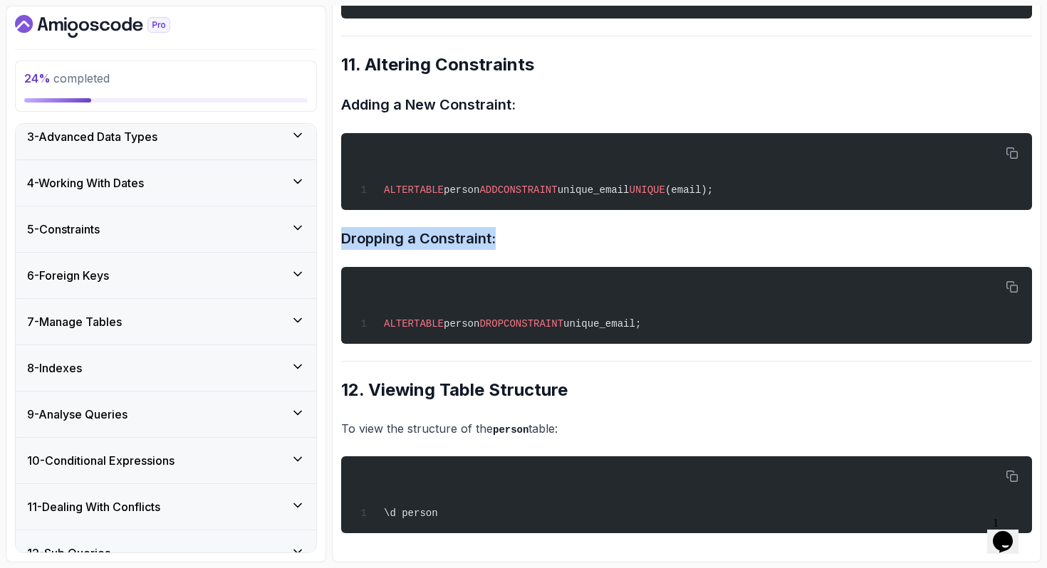
click at [168, 191] on div "4 - Working With Dates" at bounding box center [166, 182] width 278 height 17
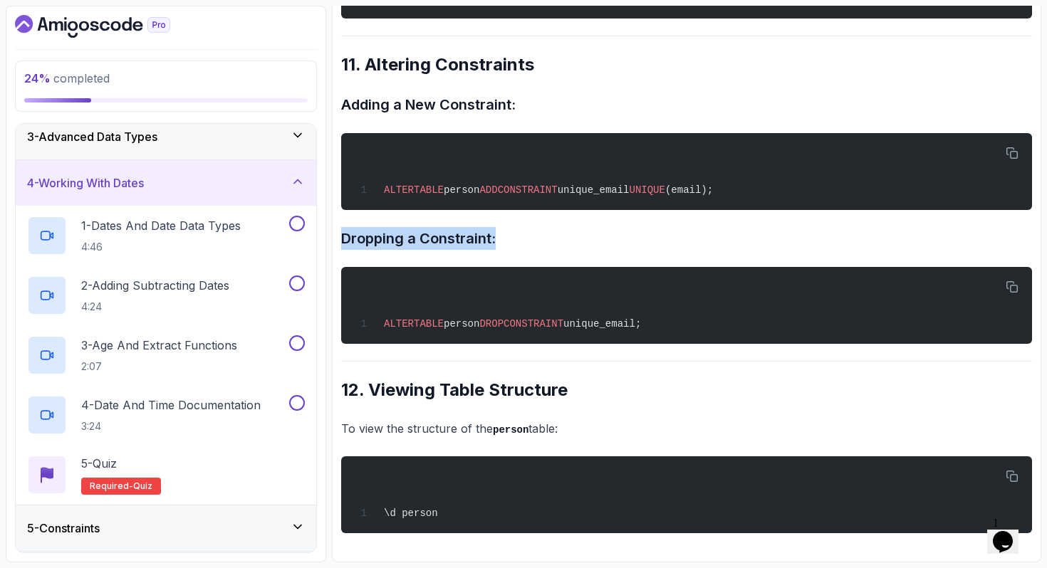
click at [168, 191] on div "4 - Working With Dates" at bounding box center [166, 182] width 278 height 17
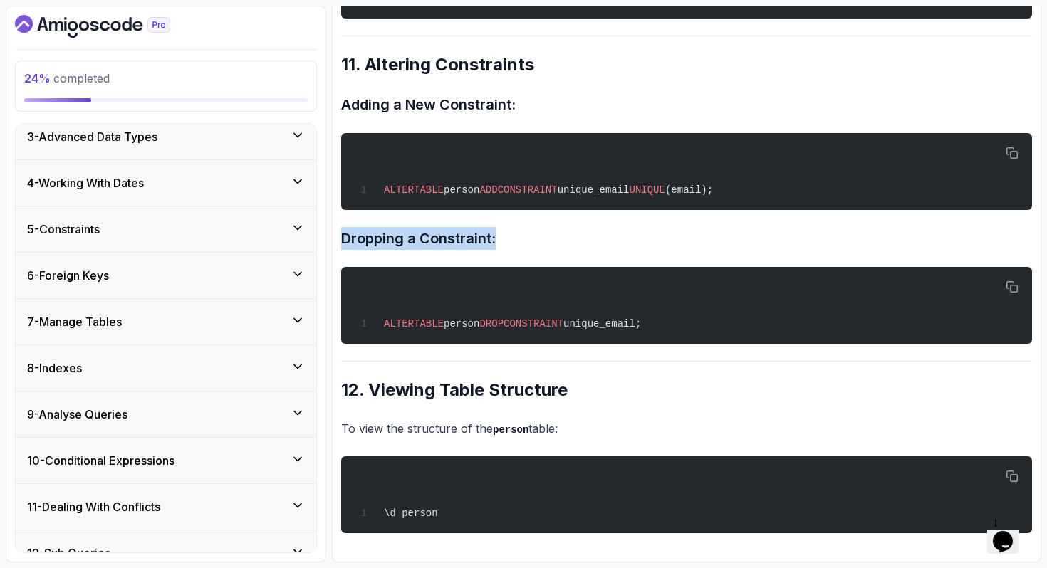
click at [168, 148] on div "3 - Advanced Data Types" at bounding box center [166, 137] width 300 height 46
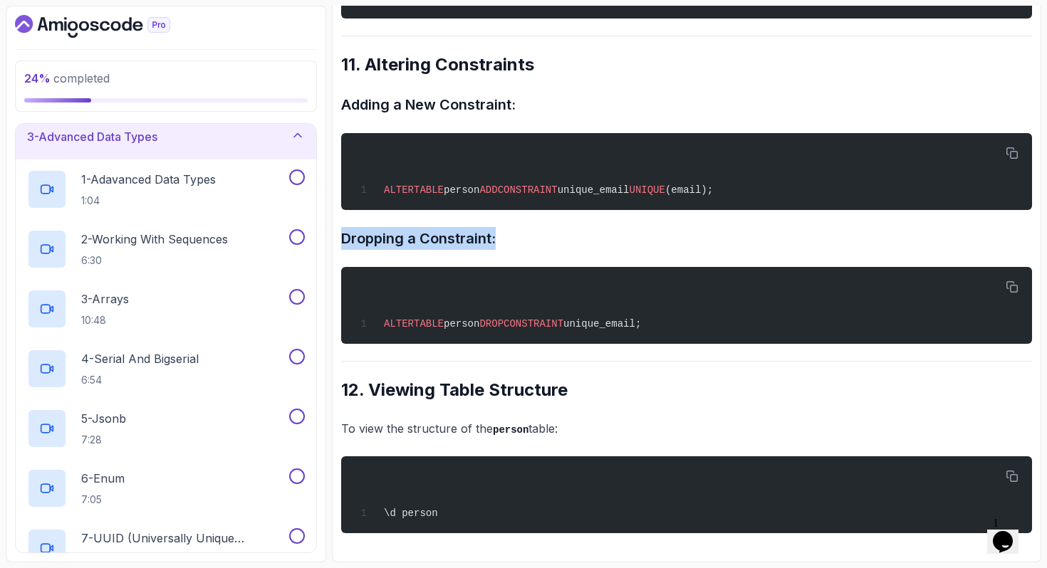
click at [168, 148] on div "3 - Advanced Data Types" at bounding box center [166, 137] width 300 height 46
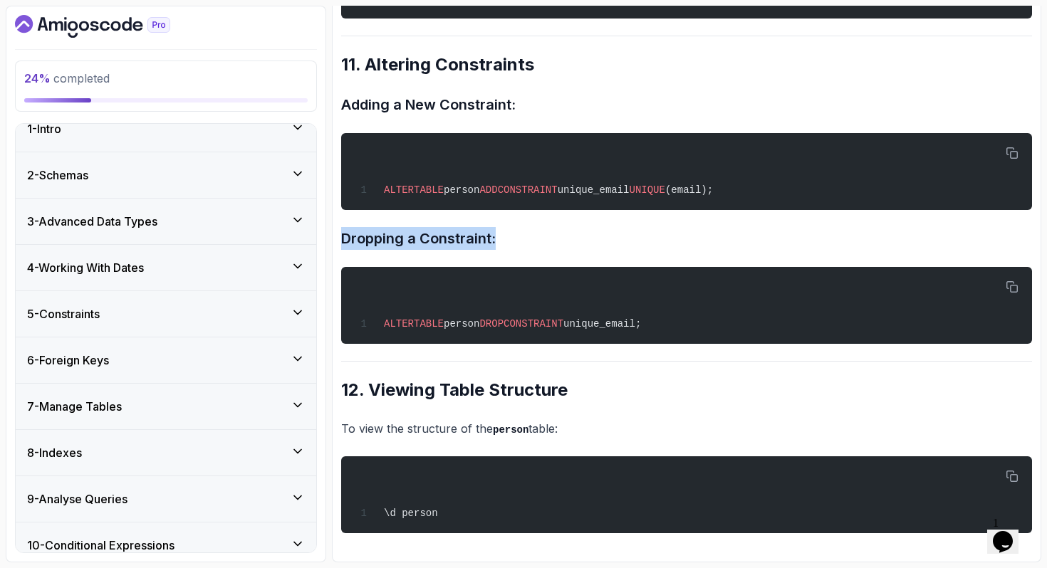
scroll to position [12, 0]
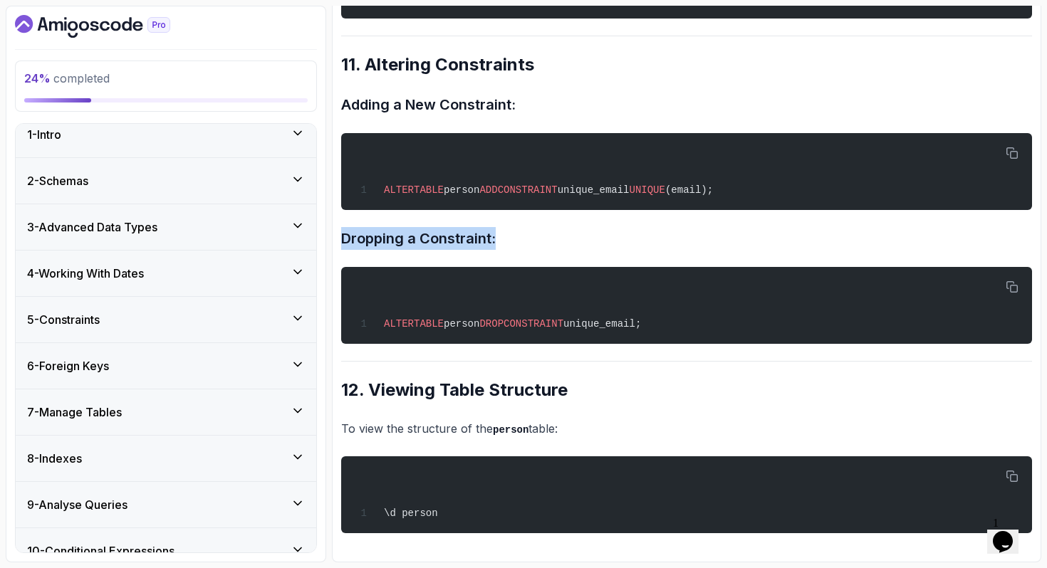
click at [154, 185] on div "2 - Schemas" at bounding box center [166, 180] width 278 height 17
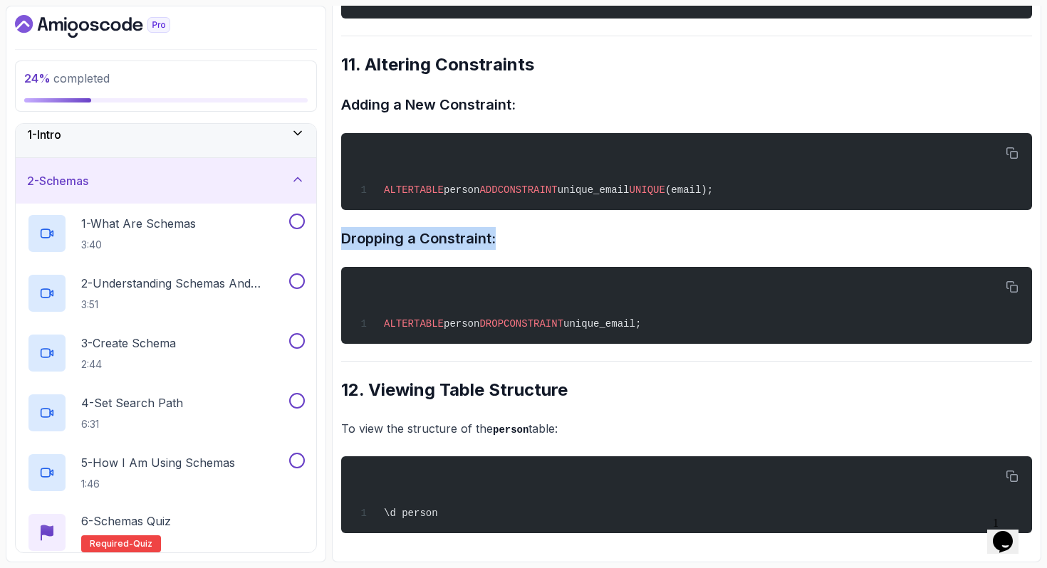
click at [154, 185] on div "2 - Schemas" at bounding box center [166, 180] width 278 height 17
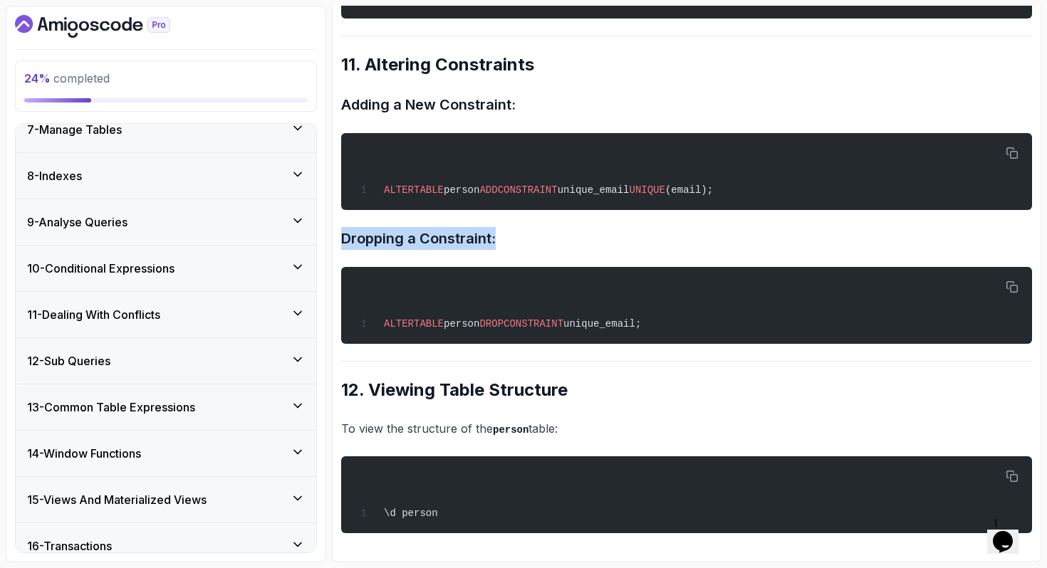
scroll to position [342, 0]
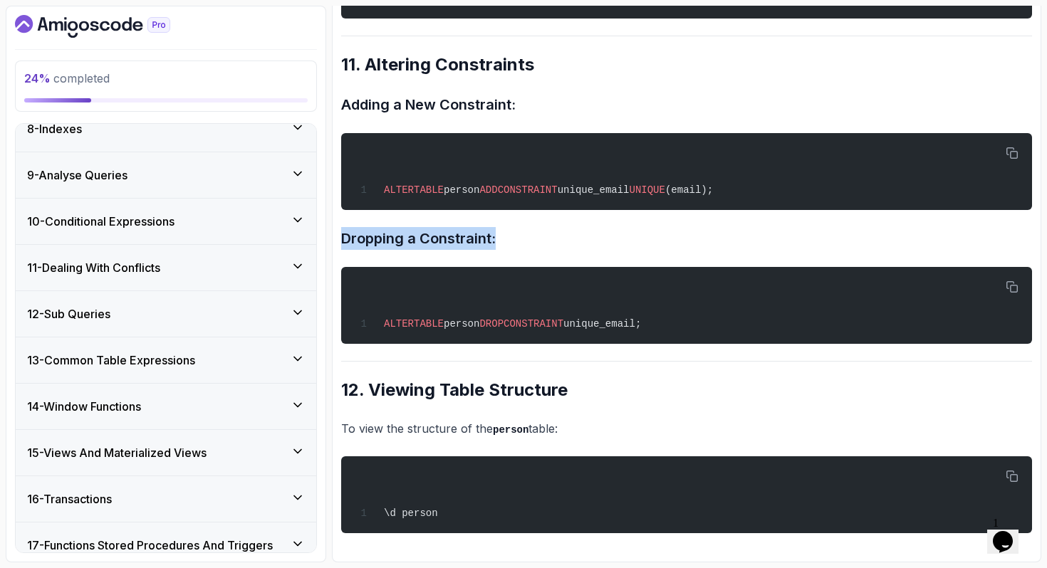
click at [183, 192] on div "9 - Analyse Queries" at bounding box center [166, 175] width 300 height 46
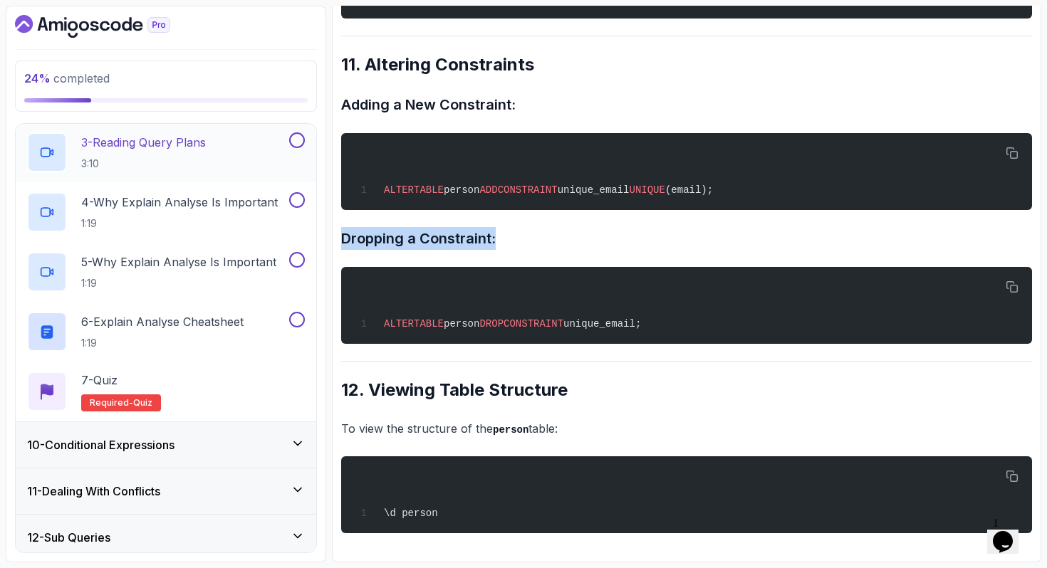
scroll to position [548, 0]
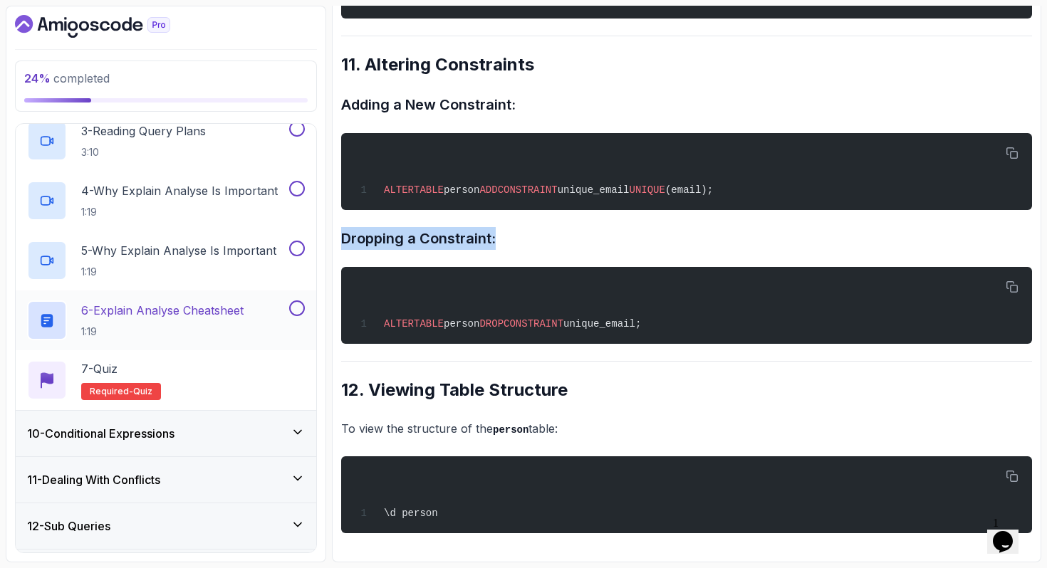
click at [169, 319] on h2 "6 - Explain Analyse Cheatsheet 1:19" at bounding box center [162, 320] width 162 height 37
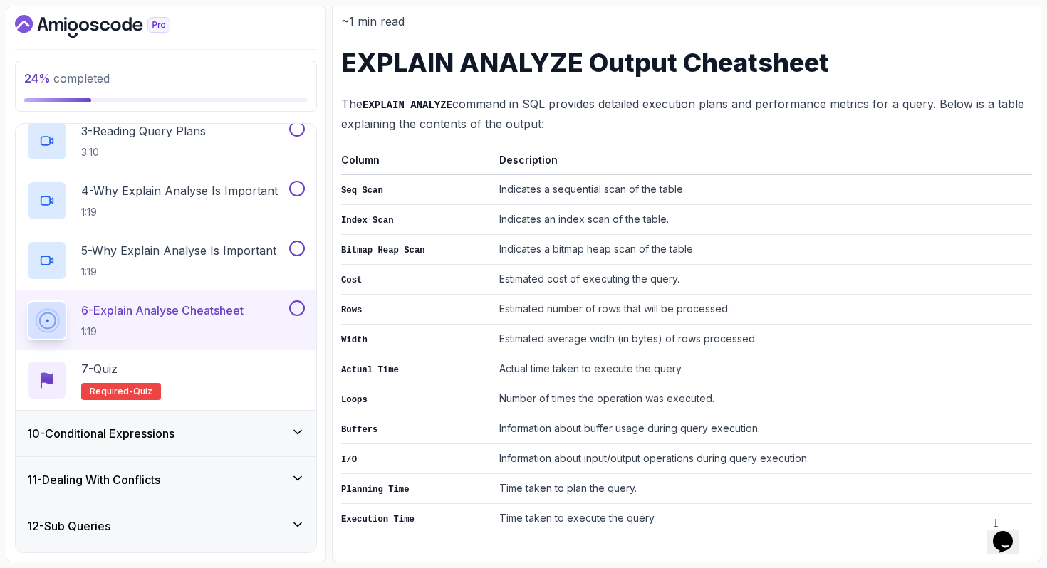
scroll to position [171, 0]
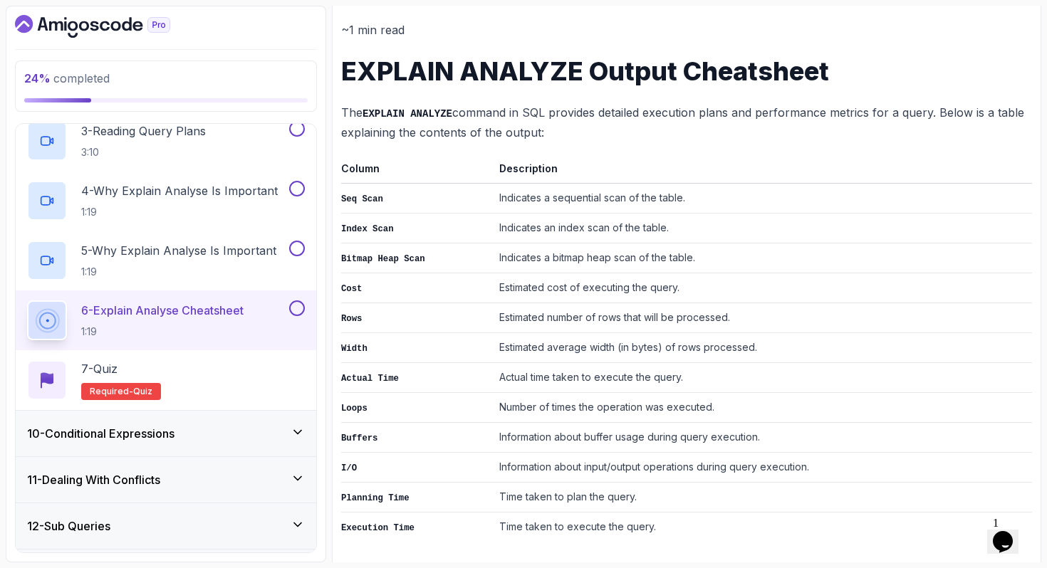
click at [234, 447] on div "10 - Conditional Expressions" at bounding box center [166, 434] width 300 height 46
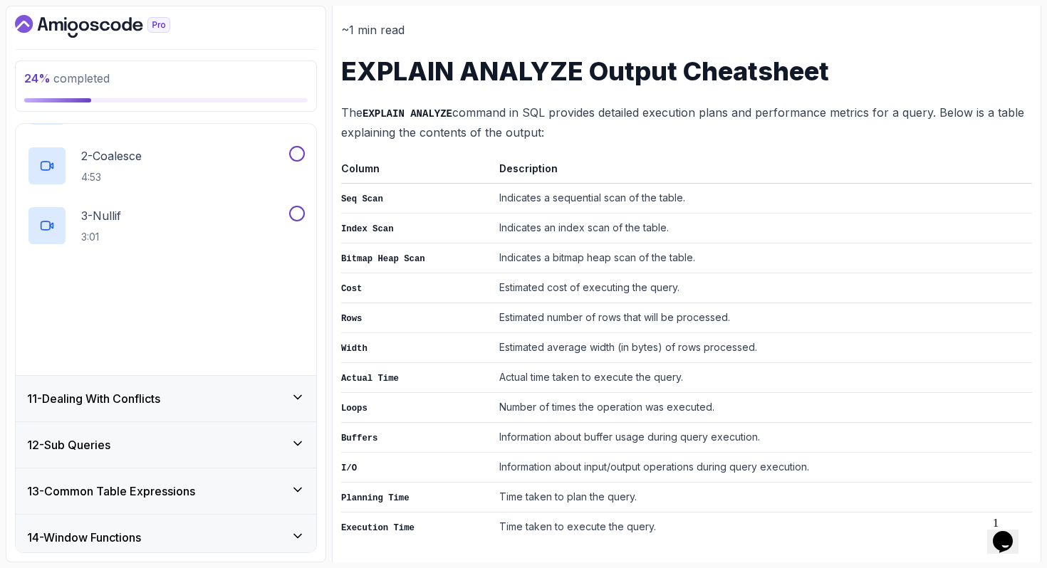
scroll to position [514, 0]
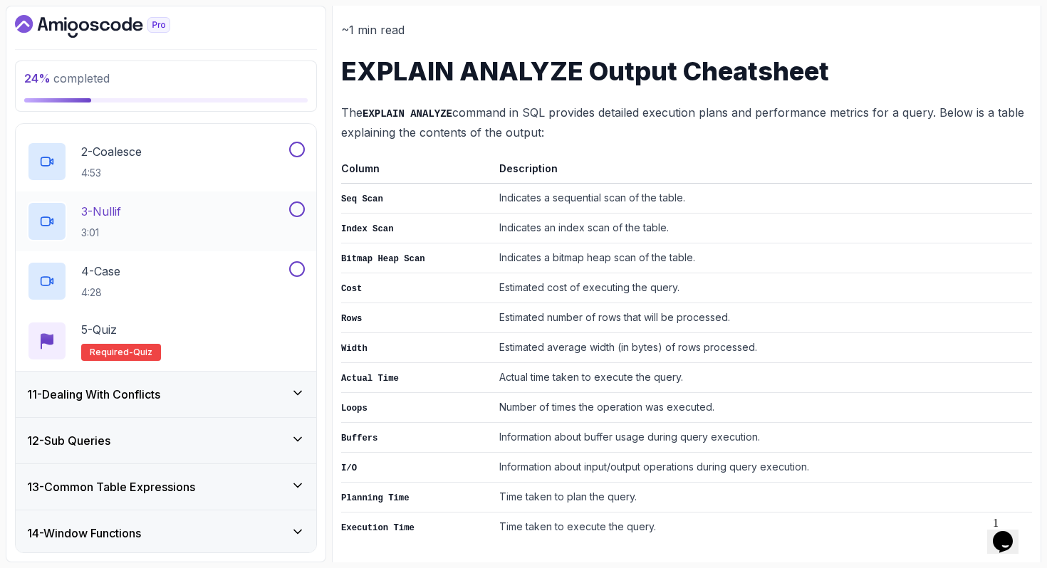
click at [151, 216] on div "3 - Nullif 3:01" at bounding box center [156, 222] width 259 height 40
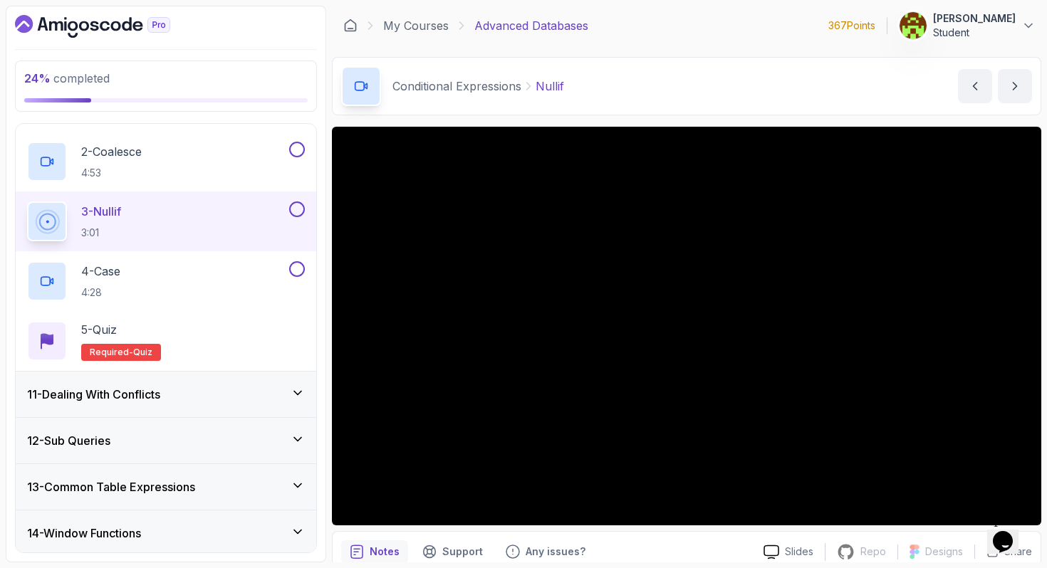
scroll to position [506, 0]
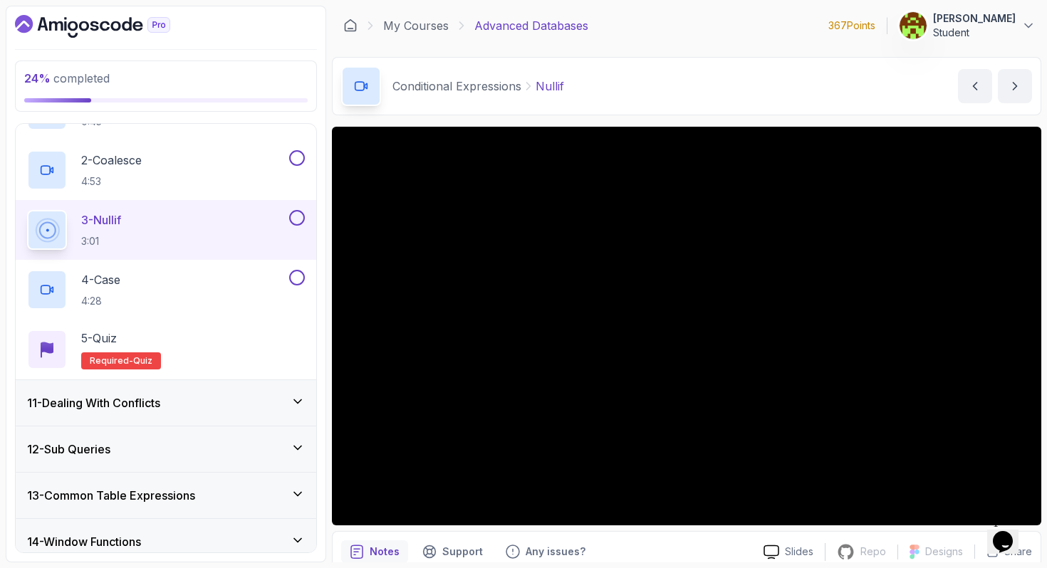
click at [174, 414] on div "11 - Dealing With Conflicts" at bounding box center [166, 403] width 300 height 46
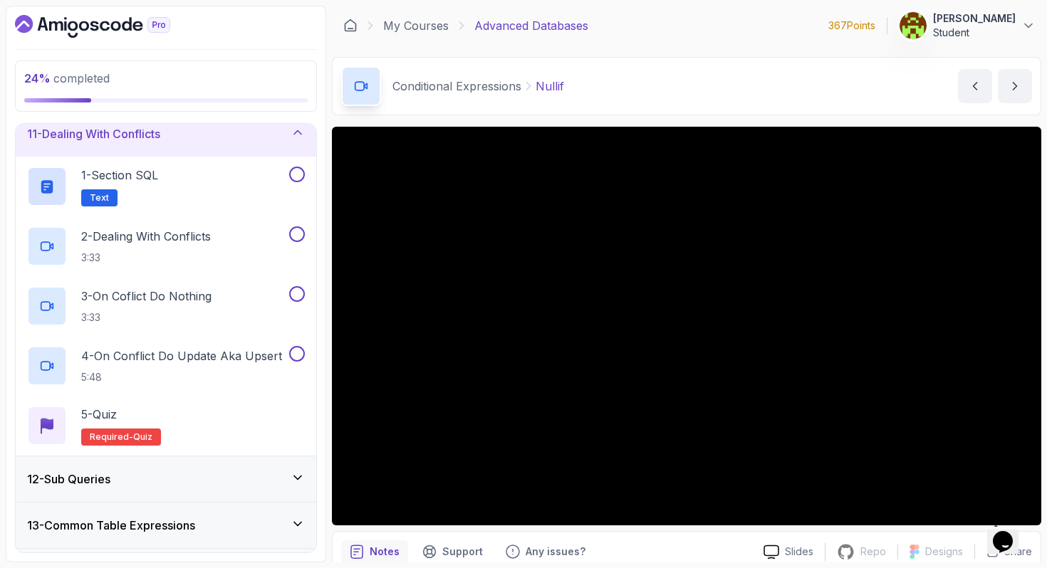
scroll to position [462, 0]
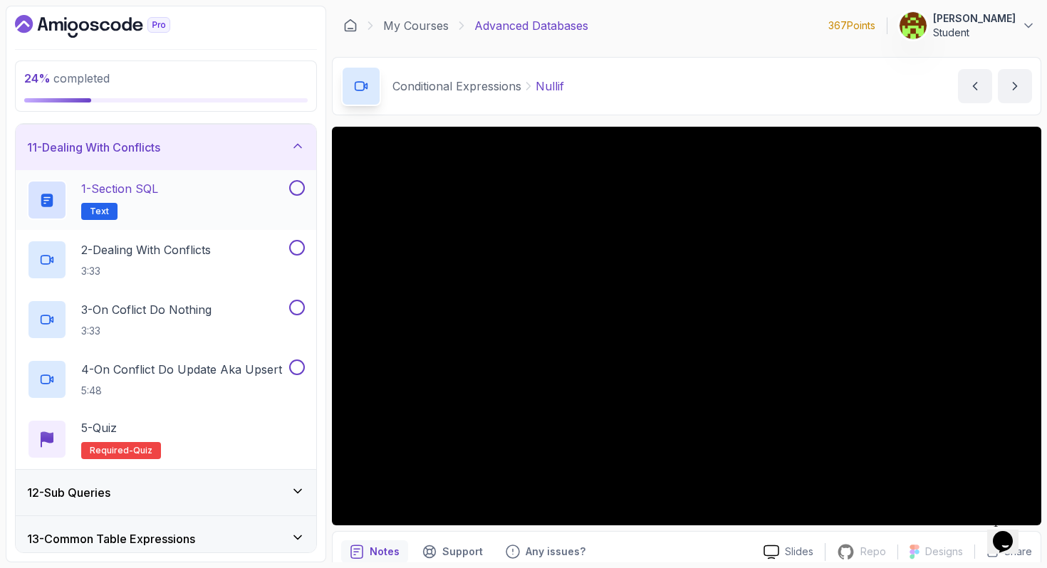
click at [141, 201] on h2 "1 - Section SQL Text" at bounding box center [119, 200] width 77 height 40
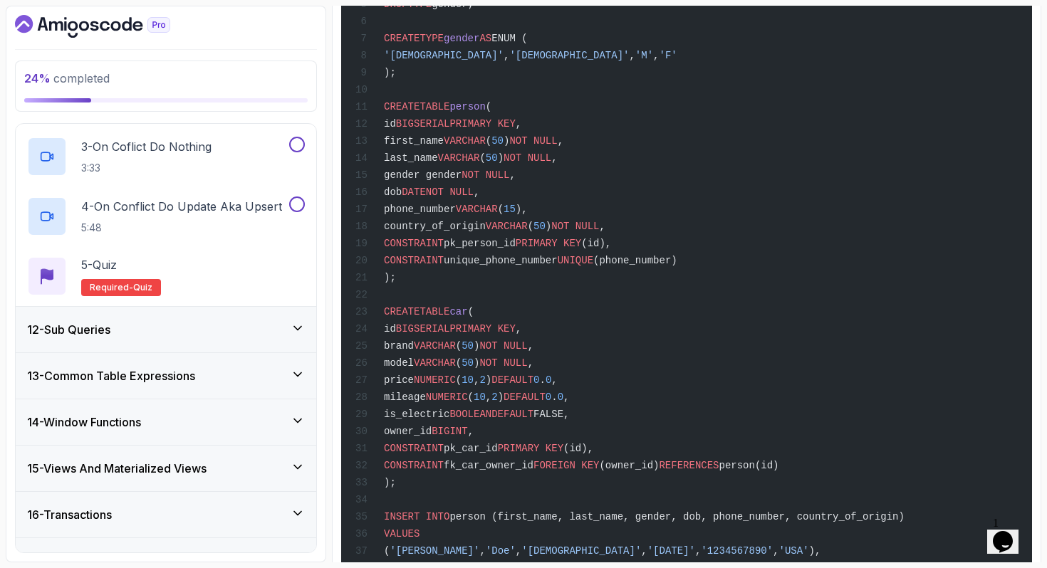
scroll to position [746, 0]
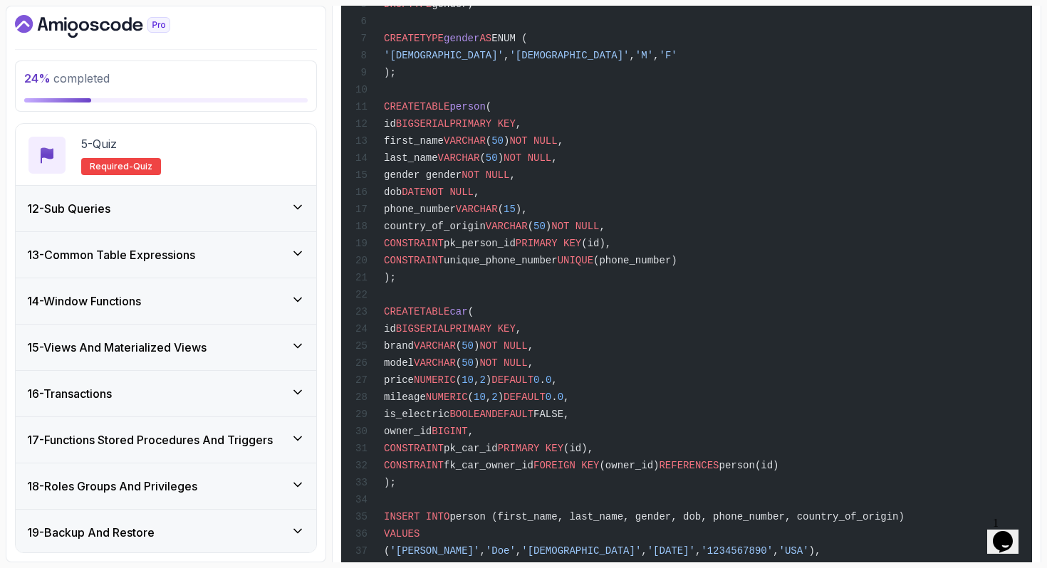
click at [114, 263] on h3 "13 - Common Table Expressions" at bounding box center [111, 254] width 168 height 17
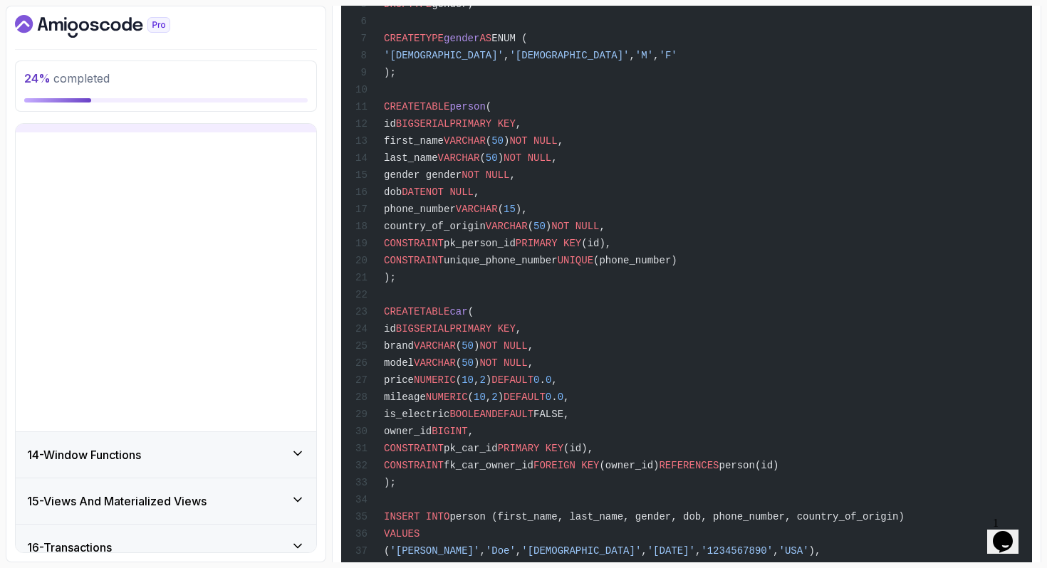
scroll to position [589, 0]
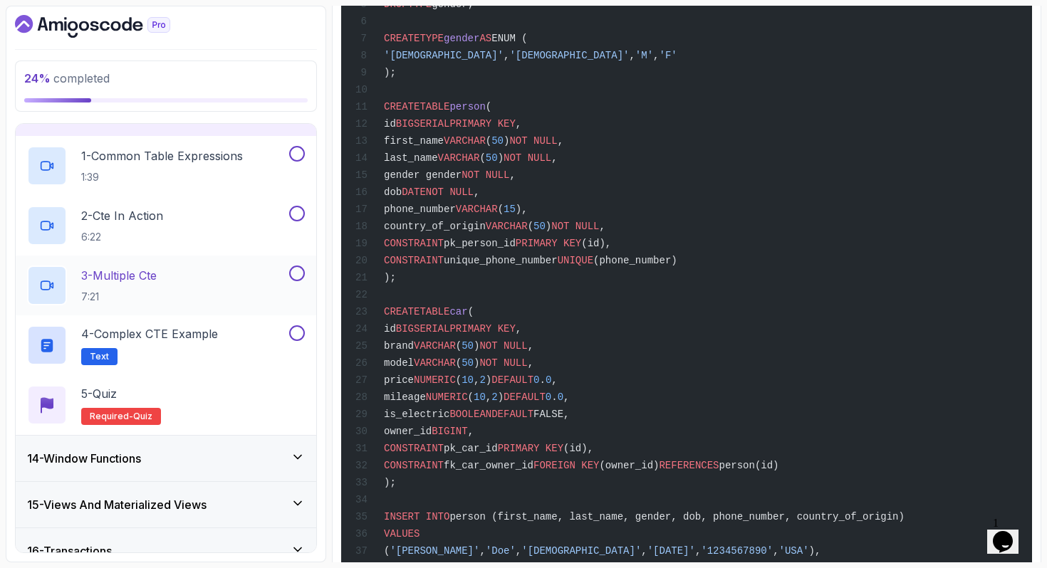
click at [131, 276] on p "3 - Multiple Cte" at bounding box center [118, 275] width 75 height 17
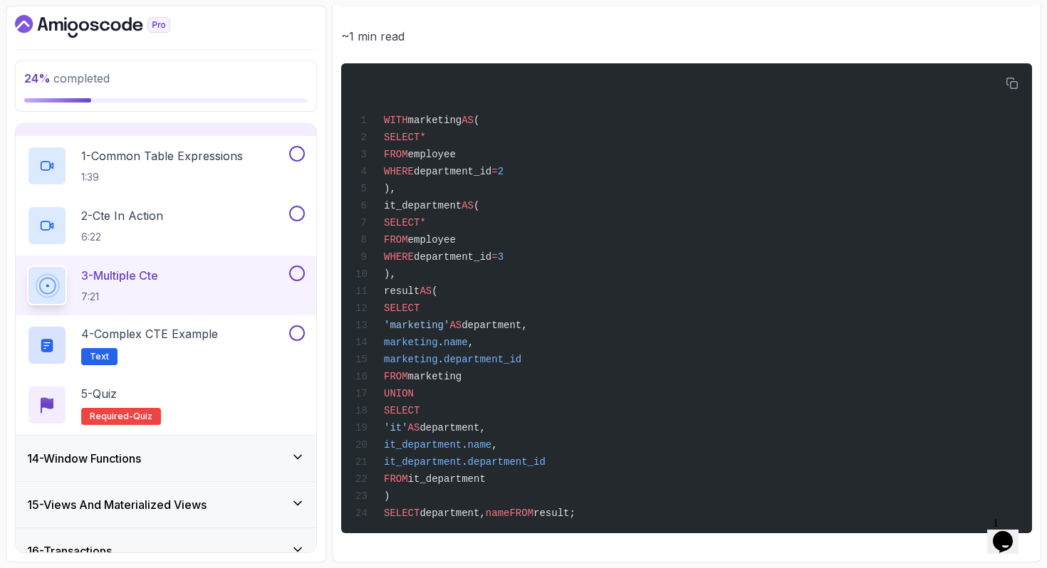
scroll to position [586, 0]
click at [585, 272] on div "WITH marketing AS ( SELECT * FROM employee WHERE department_id = 2 ), it_depart…" at bounding box center [686, 298] width 668 height 453
click at [572, 308] on div "WITH marketing AS ( SELECT * FROM employee WHERE department_id = 2 ), it_depart…" at bounding box center [686, 298] width 668 height 453
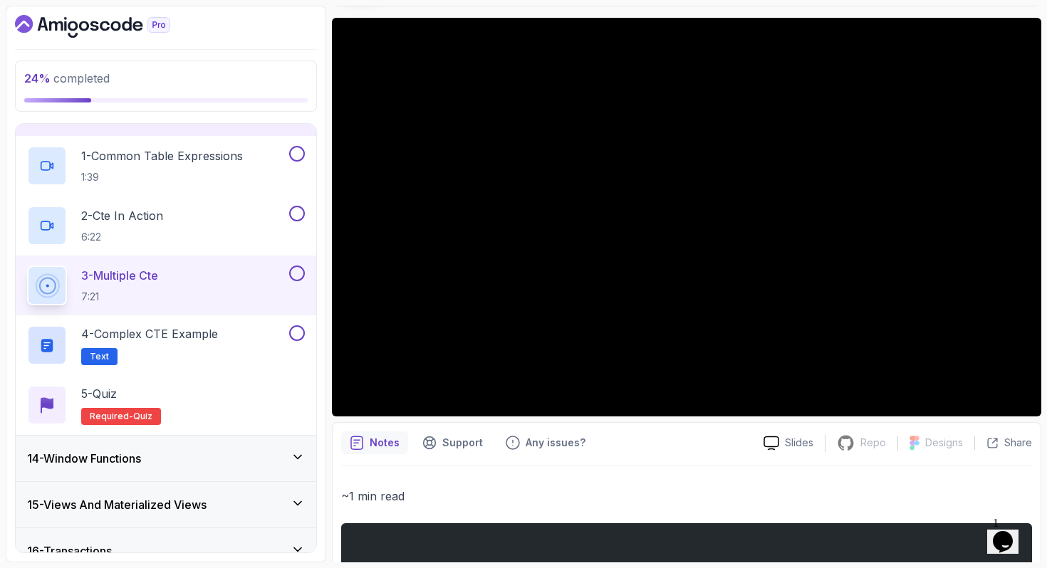
scroll to position [104, 0]
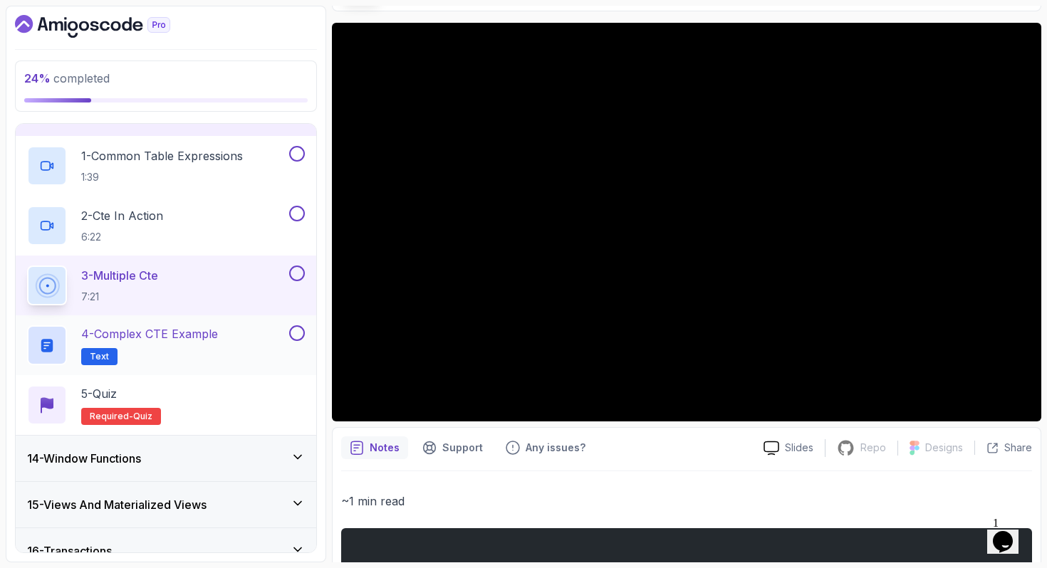
click at [164, 339] on p "4 - Complex CTE Example" at bounding box center [149, 333] width 137 height 17
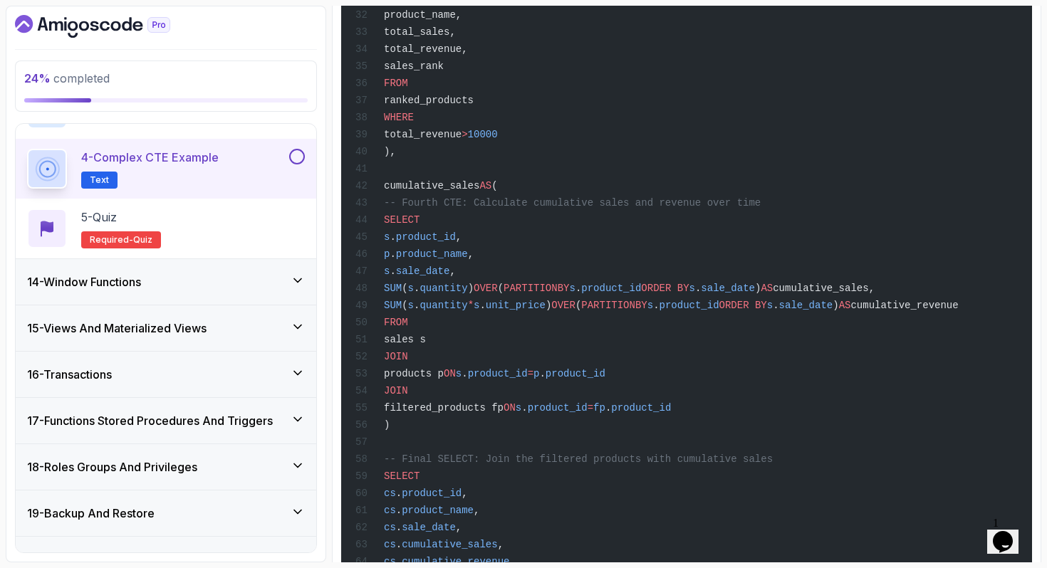
scroll to position [783, 0]
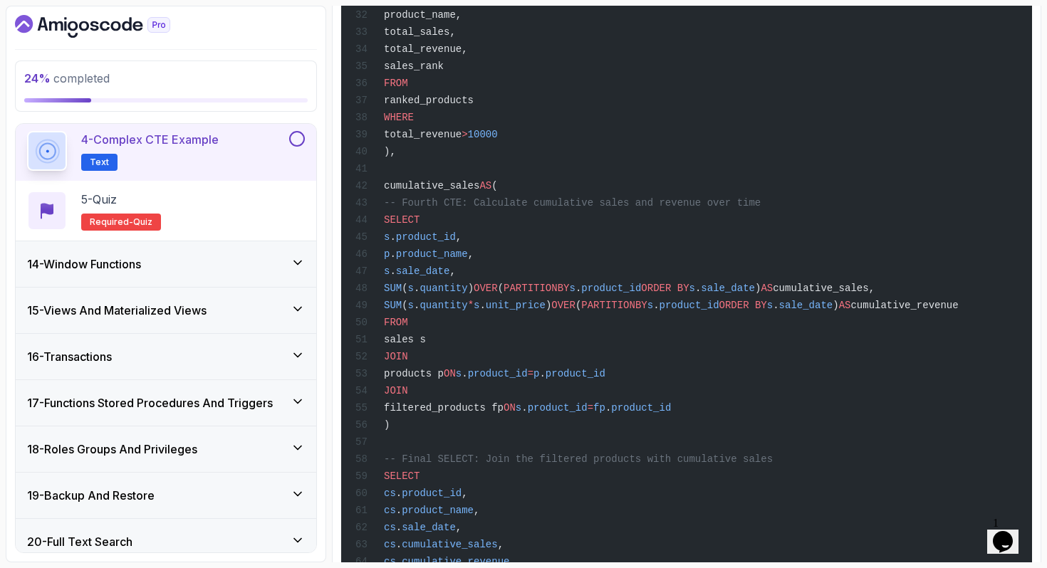
click at [184, 272] on div "14 - Window Functions" at bounding box center [166, 264] width 278 height 17
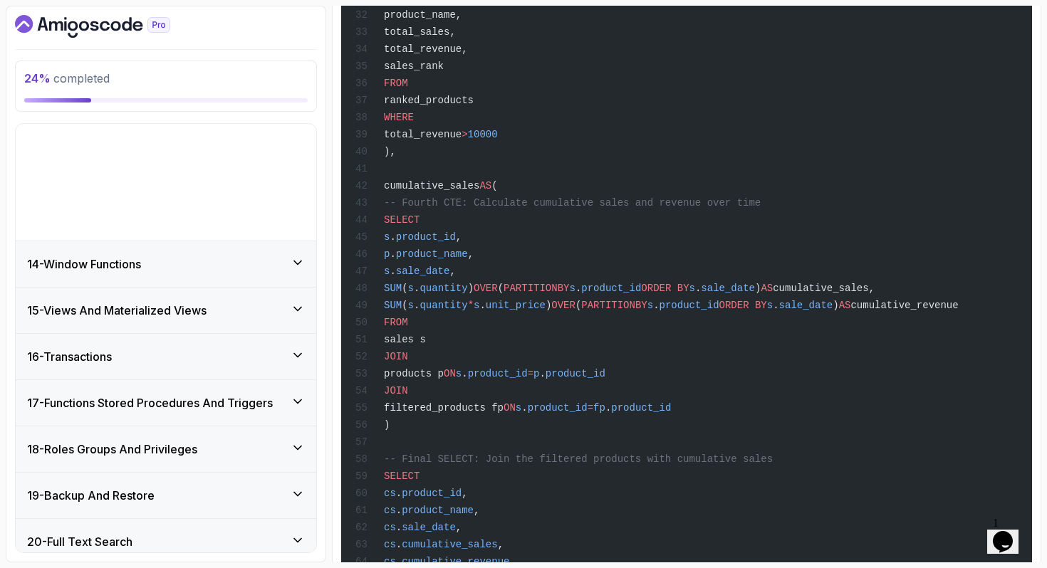
scroll to position [589, 0]
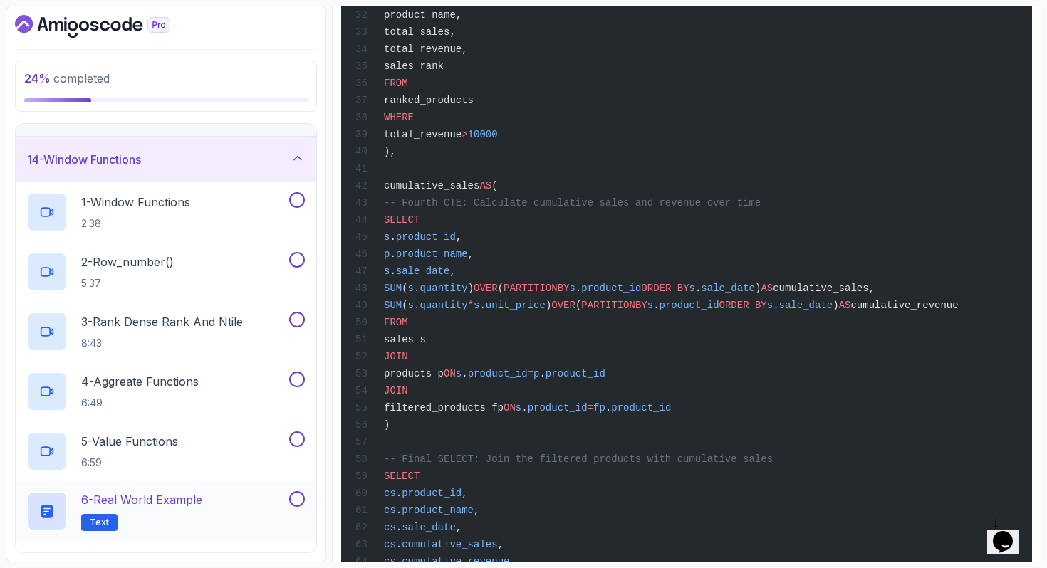
click at [177, 500] on p "6 - Real World Example" at bounding box center [141, 499] width 121 height 17
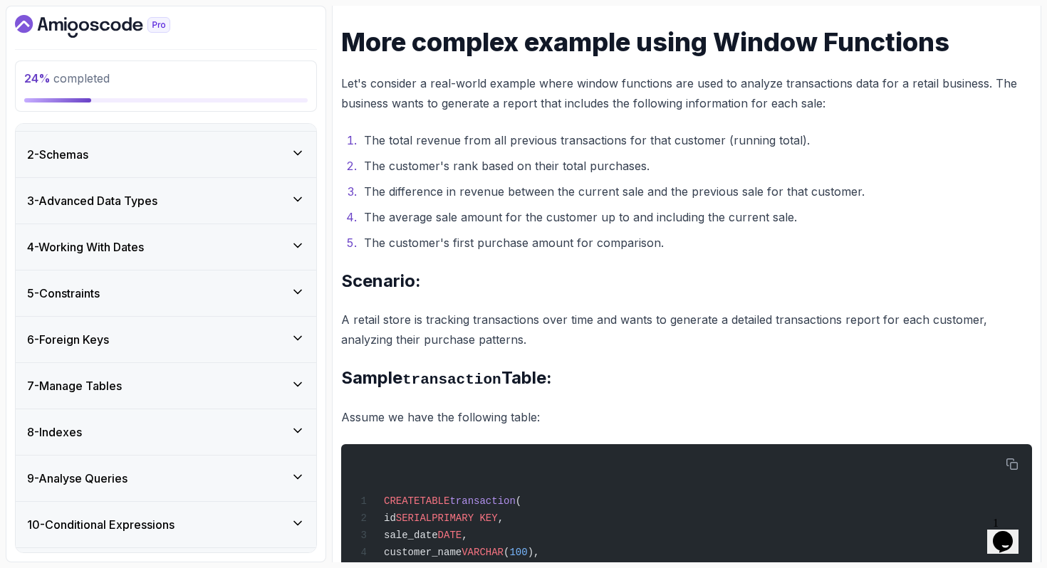
scroll to position [6, 0]
